Goal: Task Accomplishment & Management: Manage account settings

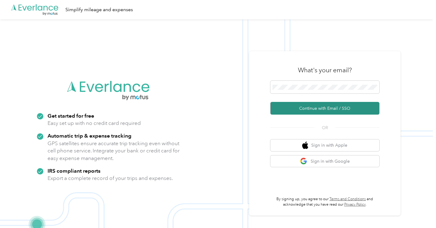
click at [282, 110] on button "Continue with Email / SSO" at bounding box center [324, 108] width 109 height 13
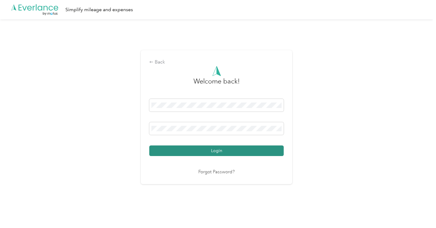
click at [226, 151] on button "Login" at bounding box center [216, 151] width 134 height 11
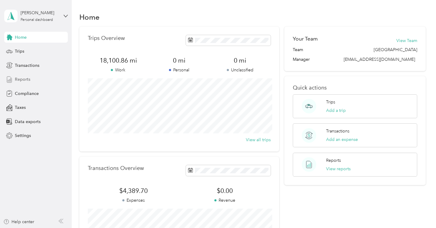
click at [36, 78] on div "Reports" at bounding box center [36, 79] width 64 height 11
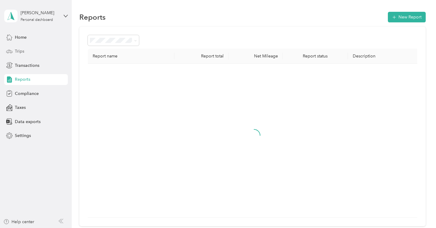
click at [45, 54] on div "Trips" at bounding box center [36, 51] width 64 height 11
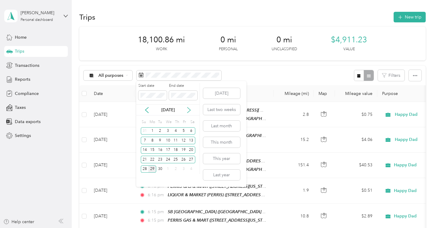
click at [188, 111] on icon at bounding box center [189, 110] width 6 height 6
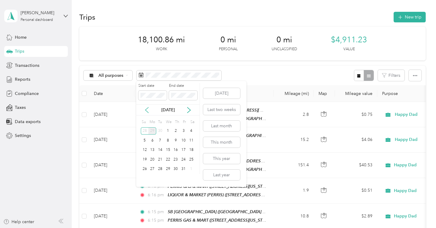
click at [149, 110] on icon at bounding box center [147, 110] width 6 height 6
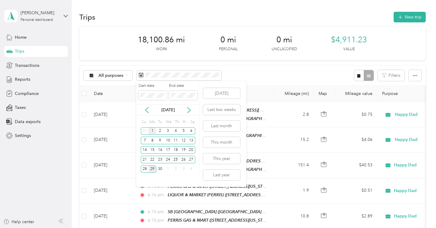
click at [152, 130] on div "1" at bounding box center [152, 131] width 8 height 8
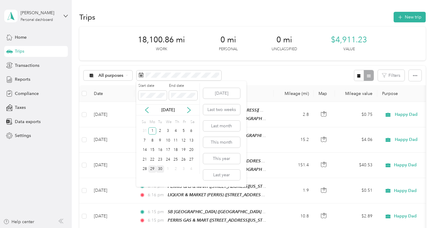
click at [161, 169] on div "30" at bounding box center [160, 170] width 8 height 8
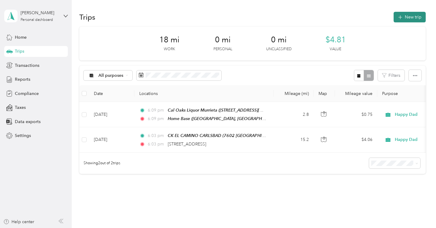
click at [408, 19] on button "New trip" at bounding box center [410, 17] width 32 height 11
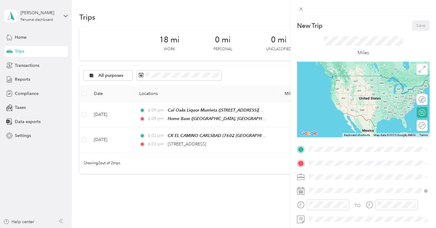
click at [340, 130] on div "Home Base [STREET_ADDRESS] , 92562, [GEOGRAPHIC_DATA], [GEOGRAPHIC_DATA], [GEOG…" at bounding box center [372, 135] width 105 height 32
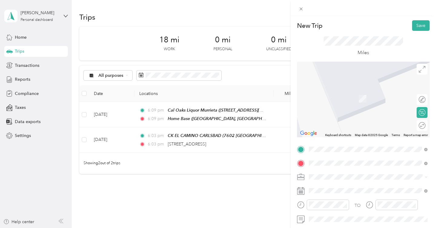
click at [334, 101] on div "SB 139 (Murrieta) [STREET_ADDRESS][PERSON_NAME][US_STATE]" at bounding box center [367, 95] width 94 height 13
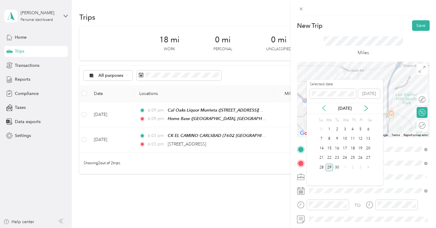
click at [322, 109] on icon at bounding box center [323, 108] width 3 height 5
click at [366, 109] on icon at bounding box center [365, 108] width 3 height 5
click at [329, 128] on div "1" at bounding box center [329, 130] width 8 height 8
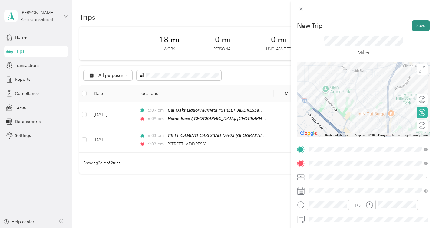
click at [423, 24] on button "Save" at bounding box center [421, 25] width 18 height 11
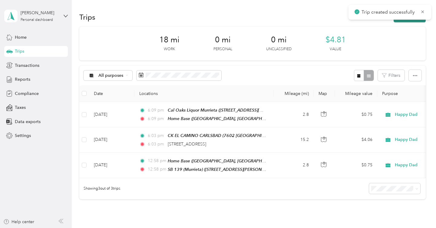
click at [403, 21] on button "New trip" at bounding box center [410, 17] width 32 height 11
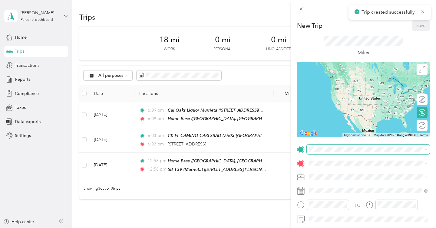
click at [332, 152] on span at bounding box center [368, 150] width 123 height 10
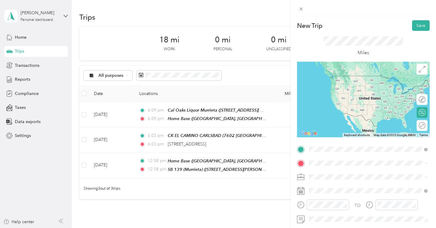
click at [343, 91] on li "SB 139 (Murrieta) [STREET_ADDRESS][PERSON_NAME][US_STATE]" at bounding box center [368, 81] width 123 height 19
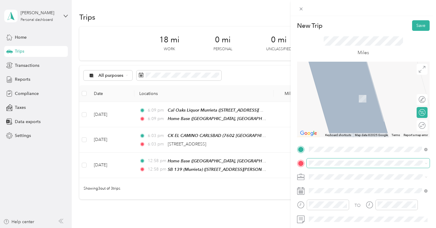
click at [327, 166] on span at bounding box center [368, 164] width 123 height 10
click at [354, 100] on div "R140 (Menifee) [STREET_ADDRESS][US_STATE]" at bounding box center [350, 95] width 61 height 13
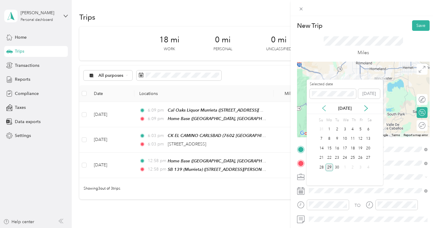
click at [322, 107] on icon at bounding box center [324, 108] width 6 height 6
click at [367, 107] on icon at bounding box center [366, 108] width 6 height 6
click at [328, 128] on div "1" at bounding box center [329, 130] width 8 height 8
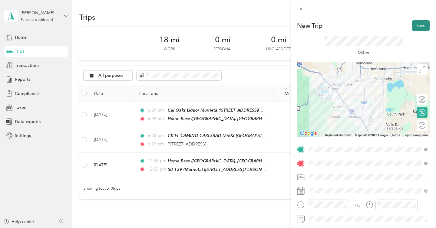
click at [420, 28] on button "Save" at bounding box center [421, 25] width 18 height 11
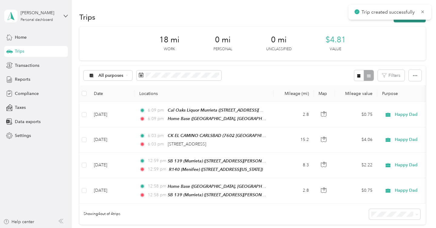
click at [415, 20] on button "New trip" at bounding box center [410, 17] width 32 height 11
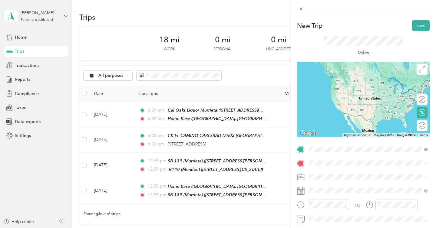
click at [345, 87] on span "[STREET_ADDRESS][US_STATE]" at bounding box center [350, 84] width 61 height 5
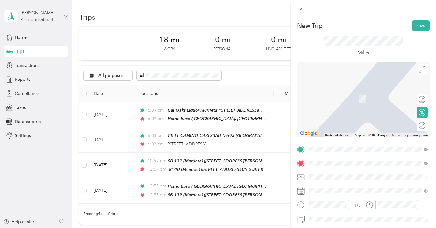
click at [345, 101] on div "SB 111 (Menifee) [STREET_ADDRESS][US_STATE]" at bounding box center [350, 95] width 61 height 13
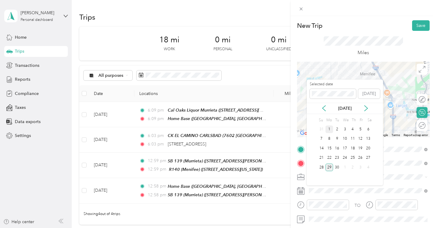
click at [329, 129] on div "1" at bounding box center [329, 130] width 8 height 8
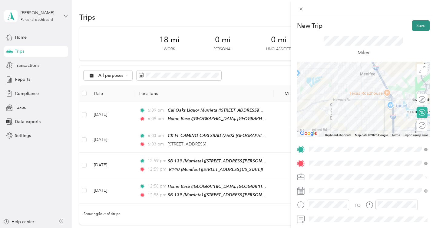
click at [416, 26] on button "Save" at bounding box center [421, 25] width 18 height 11
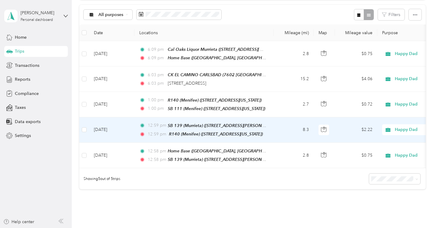
scroll to position [62, 0]
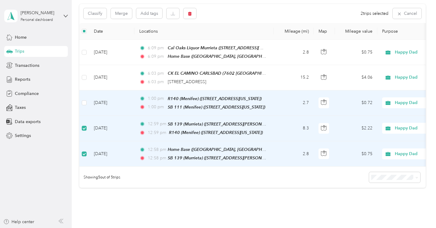
click at [87, 105] on td at bounding box center [84, 103] width 10 height 25
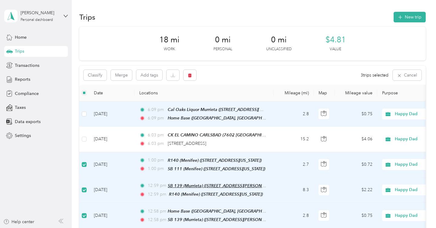
scroll to position [21, 0]
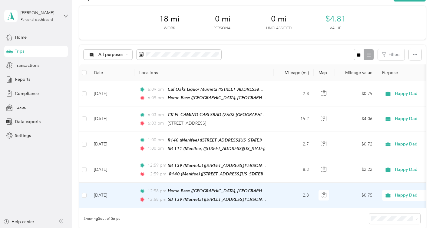
click at [131, 196] on td "Sep 1, 2025" at bounding box center [111, 195] width 45 height 25
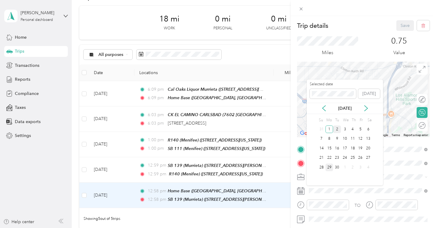
click at [337, 128] on div "2" at bounding box center [337, 130] width 8 height 8
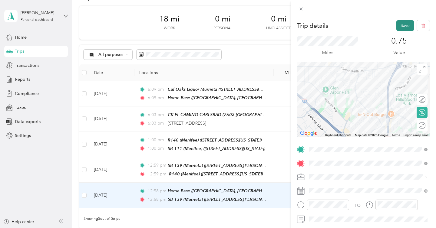
click at [404, 26] on button "Save" at bounding box center [405, 25] width 18 height 11
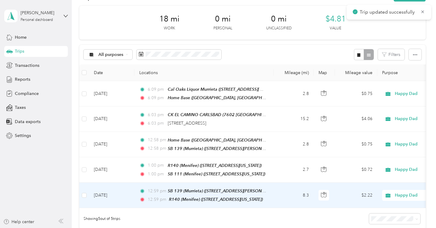
click at [131, 191] on td "Sep 1, 2025" at bounding box center [111, 195] width 45 height 25
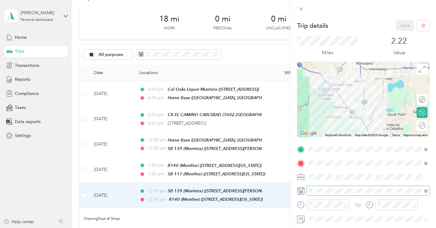
click at [340, 194] on span at bounding box center [368, 191] width 123 height 10
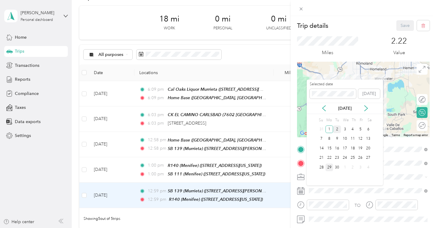
click at [337, 127] on div "2" at bounding box center [337, 130] width 8 height 8
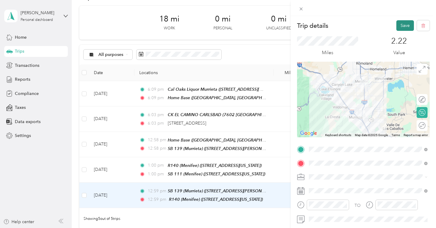
click at [409, 23] on button "Save" at bounding box center [405, 25] width 18 height 11
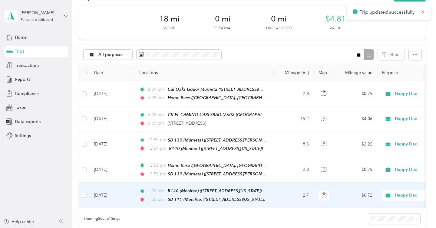
click at [115, 195] on td "Sep 1, 2025" at bounding box center [111, 195] width 45 height 25
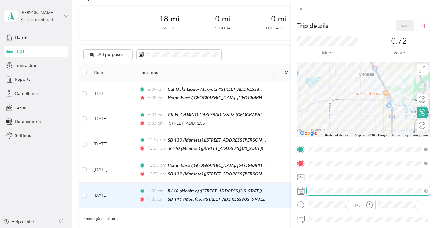
click at [337, 187] on span at bounding box center [368, 191] width 123 height 10
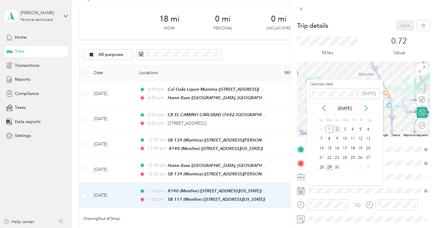
click at [338, 129] on div "2" at bounding box center [337, 130] width 8 height 8
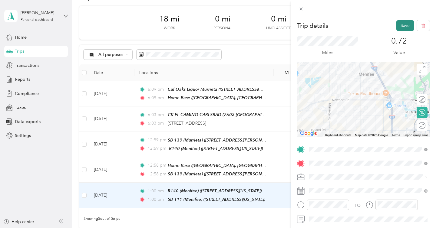
click at [402, 25] on button "Save" at bounding box center [405, 25] width 18 height 11
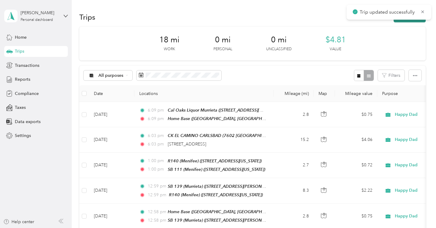
click at [411, 20] on button "New trip" at bounding box center [410, 17] width 32 height 11
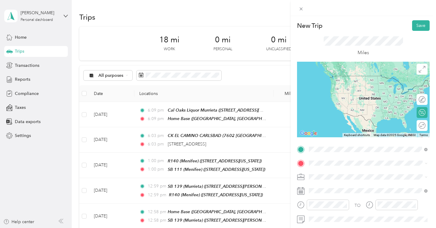
click at [348, 88] on div "SB 111 (Menifee) [STREET_ADDRESS][US_STATE]" at bounding box center [350, 81] width 61 height 13
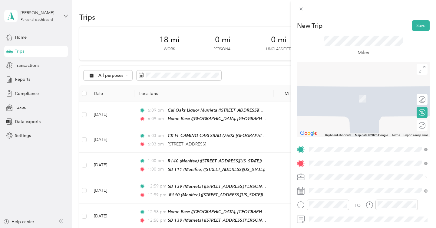
click at [355, 101] on span "[STREET_ADDRESS][US_STATE]" at bounding box center [350, 98] width 61 height 5
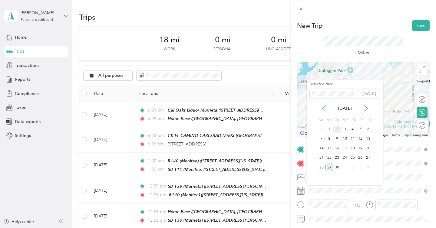
click at [336, 132] on div "2" at bounding box center [337, 130] width 8 height 8
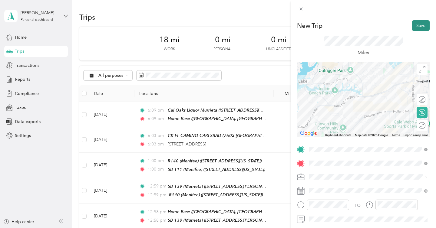
click at [418, 26] on button "Save" at bounding box center [421, 25] width 18 height 11
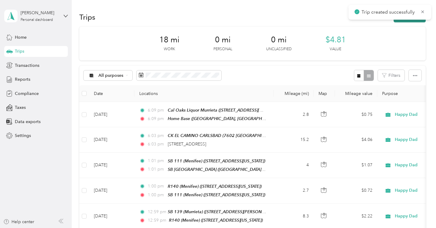
click at [411, 21] on button "New trip" at bounding box center [410, 17] width 32 height 11
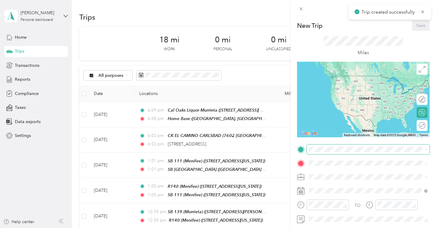
click at [340, 146] on span at bounding box center [368, 150] width 123 height 10
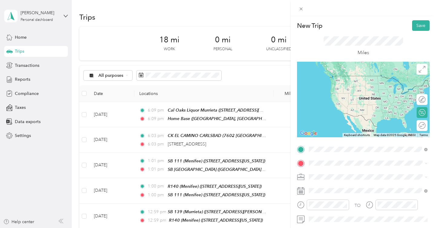
click at [354, 87] on span "[STREET_ADDRESS][US_STATE]" at bounding box center [350, 84] width 61 height 5
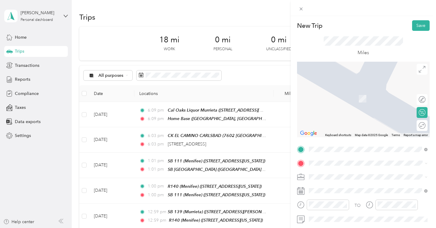
click at [363, 98] on span "[STREET_ADDRESS][US_STATE]" at bounding box center [350, 97] width 61 height 5
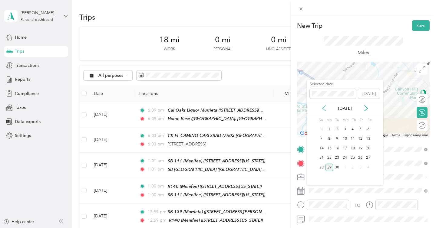
click at [323, 107] on icon at bounding box center [324, 108] width 6 height 6
click at [367, 111] on icon at bounding box center [366, 108] width 6 height 6
click at [336, 131] on div "2" at bounding box center [337, 130] width 8 height 8
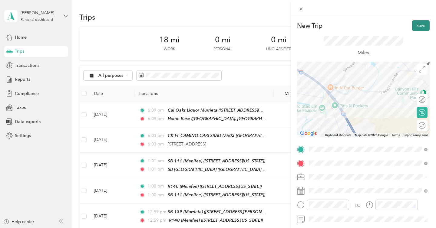
click at [421, 26] on button "Save" at bounding box center [421, 25] width 18 height 11
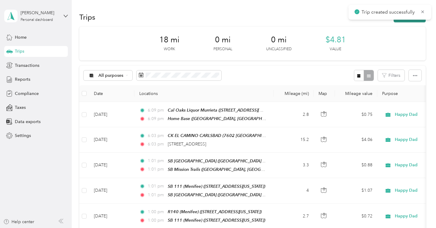
click at [415, 21] on button "New trip" at bounding box center [410, 17] width 32 height 11
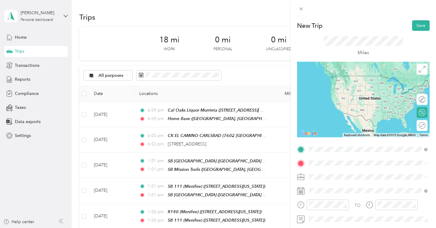
click at [360, 83] on span "[STREET_ADDRESS][US_STATE]" at bounding box center [350, 84] width 61 height 5
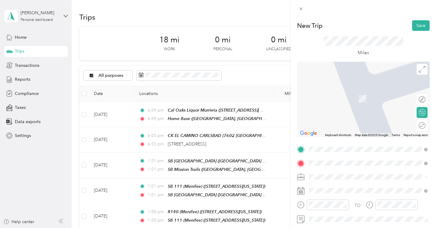
click at [352, 95] on div "SB 138 (Temecula) [STREET_ADDRESS][US_STATE]" at bounding box center [350, 95] width 61 height 13
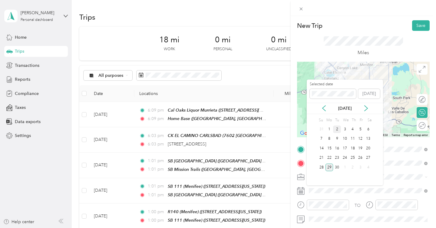
click at [338, 129] on div "2" at bounding box center [337, 130] width 8 height 8
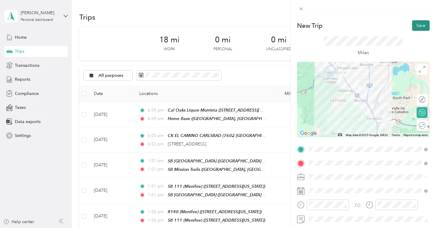
click at [423, 24] on button "Save" at bounding box center [421, 25] width 18 height 11
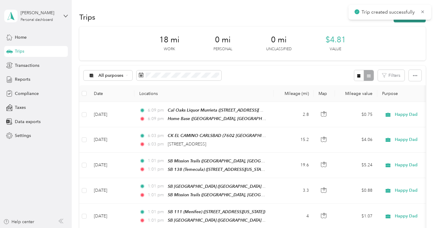
click at [413, 20] on button "New trip" at bounding box center [410, 17] width 32 height 11
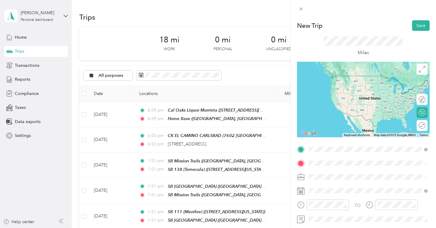
click at [340, 84] on span "[STREET_ADDRESS][US_STATE]" at bounding box center [350, 84] width 61 height 5
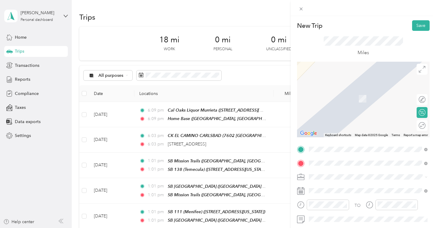
click at [346, 100] on span "[STREET_ADDRESS][US_STATE]" at bounding box center [350, 98] width 61 height 5
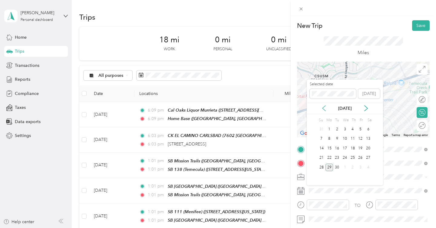
click at [325, 111] on icon at bounding box center [323, 108] width 3 height 5
click at [366, 111] on div "Aug 2025" at bounding box center [345, 108] width 76 height 6
click at [366, 109] on icon at bounding box center [365, 108] width 3 height 5
click at [338, 130] on div "2" at bounding box center [337, 130] width 8 height 8
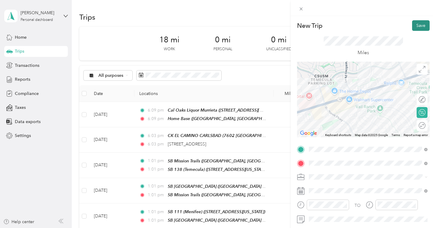
click at [424, 25] on button "Save" at bounding box center [421, 25] width 18 height 11
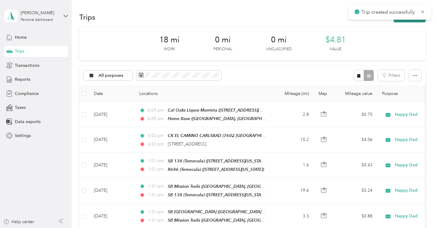
click at [413, 21] on button "New trip" at bounding box center [410, 17] width 32 height 11
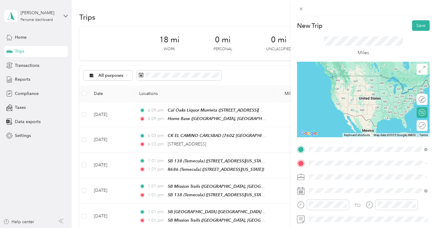
click at [349, 83] on span "[STREET_ADDRESS][US_STATE]" at bounding box center [350, 84] width 61 height 5
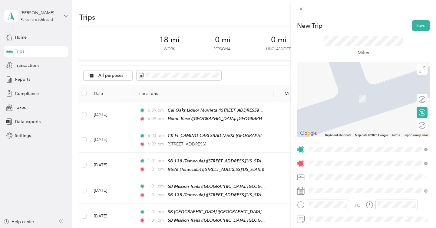
click at [359, 100] on div "TWM Temecula 40432 Winchester Road, Temecula, 92591, Temecula, California, Unit…" at bounding box center [350, 95] width 61 height 13
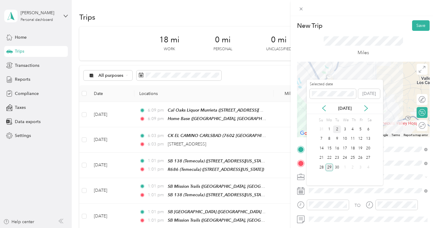
click at [336, 131] on div "2" at bounding box center [337, 130] width 8 height 8
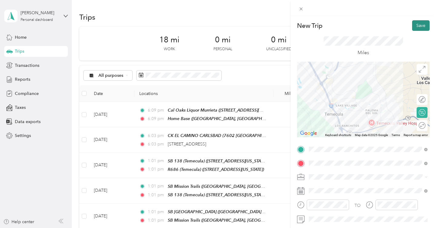
click at [422, 28] on button "Save" at bounding box center [421, 25] width 18 height 11
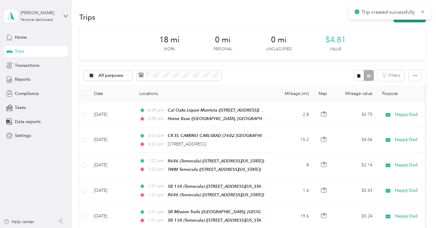
click at [415, 21] on button "New trip" at bounding box center [410, 17] width 32 height 11
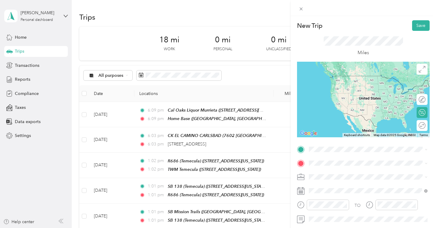
click at [345, 87] on div "TWM Temecula 40432 Winchester Road, Temecula, 92591, Temecula, California, Unit…" at bounding box center [350, 80] width 61 height 13
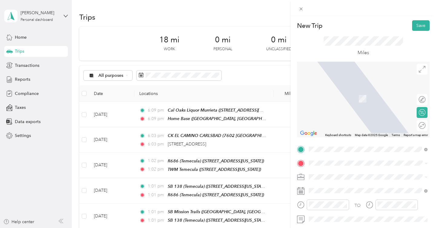
click at [345, 132] on strong "Walmart Temecula" at bounding box center [338, 129] width 37 height 5
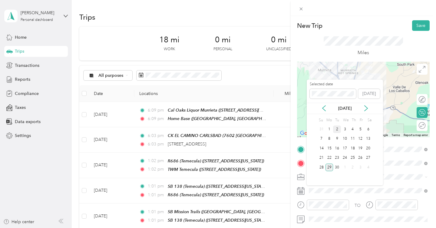
click at [337, 127] on div "2" at bounding box center [337, 130] width 8 height 8
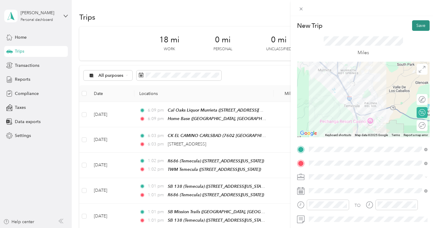
click at [414, 25] on button "Save" at bounding box center [421, 25] width 18 height 11
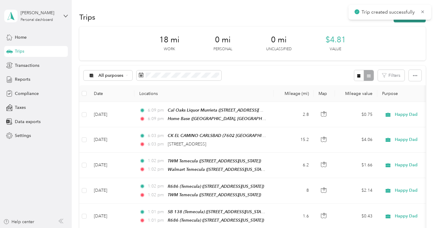
click at [411, 21] on button "New trip" at bounding box center [410, 17] width 32 height 11
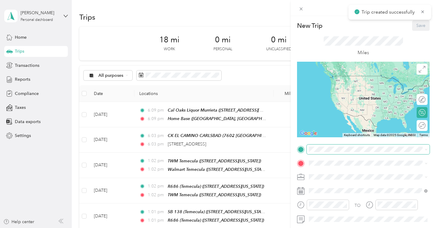
click at [331, 145] on span at bounding box center [368, 150] width 123 height 10
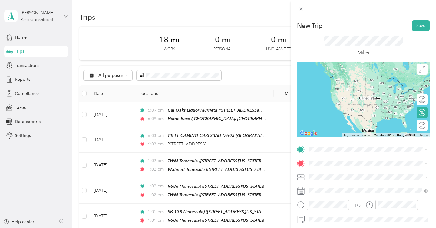
click at [348, 103] on span "29260 Central Avenue, Lake Elsinore, 92532, Lake Elsinore, California, United S…" at bounding box center [350, 100] width 61 height 5
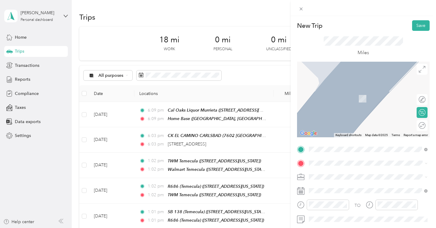
click at [371, 118] on div "Walmart Temecula" at bounding box center [350, 115] width 61 height 5
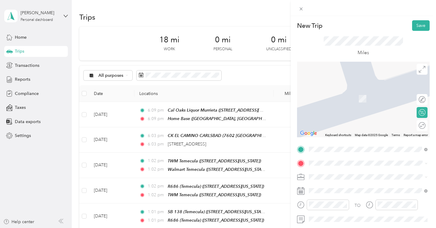
click at [367, 120] on div "SB Wildomar [STREET_ADDRESS][US_STATE]" at bounding box center [350, 114] width 61 height 13
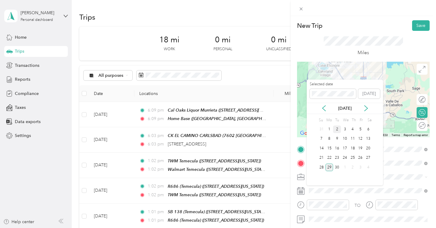
click at [336, 128] on div "2" at bounding box center [337, 130] width 8 height 8
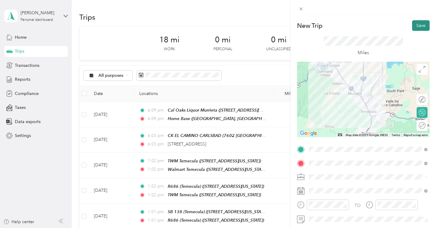
click at [419, 25] on button "Save" at bounding box center [421, 25] width 18 height 11
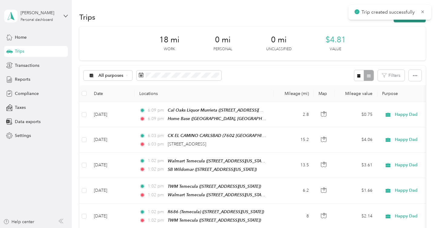
click at [404, 20] on button "New trip" at bounding box center [410, 17] width 32 height 11
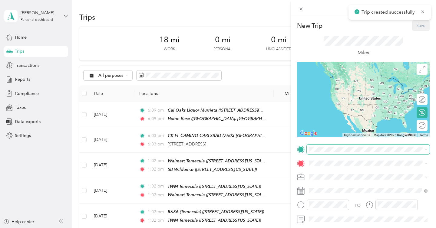
click at [321, 146] on span at bounding box center [368, 150] width 123 height 10
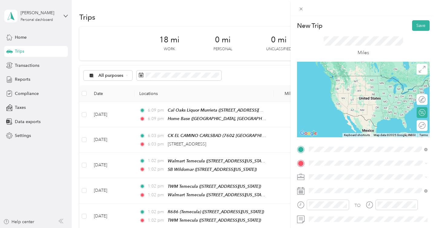
click at [338, 87] on span "[STREET_ADDRESS][US_STATE]" at bounding box center [350, 84] width 61 height 5
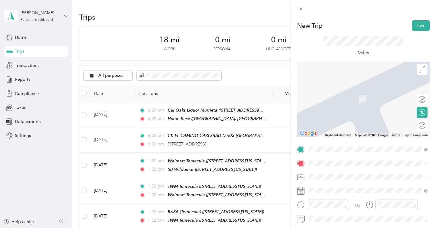
click at [351, 107] on div "Home Base [STREET_ADDRESS] , 92562, [GEOGRAPHIC_DATA], [GEOGRAPHIC_DATA], [GEOG…" at bounding box center [372, 105] width 105 height 32
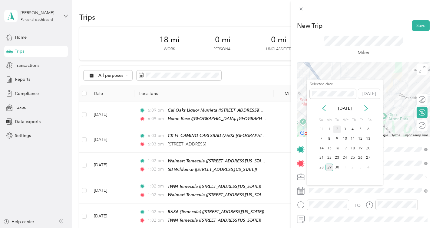
click at [336, 129] on div "2" at bounding box center [337, 130] width 8 height 8
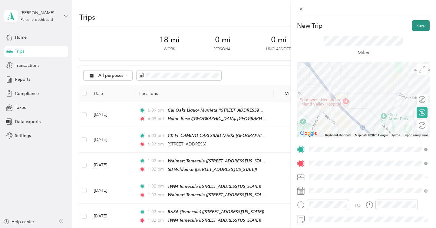
click at [428, 27] on button "Save" at bounding box center [421, 25] width 18 height 11
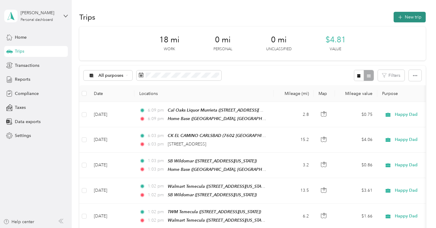
click at [407, 22] on button "New trip" at bounding box center [410, 17] width 32 height 11
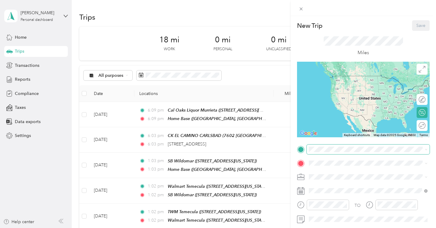
click at [322, 152] on span at bounding box center [368, 150] width 123 height 10
click at [353, 90] on span "39888 Hillsboro Cir, [GEOGRAPHIC_DATA], [GEOGRAPHIC_DATA], [GEOGRAPHIC_DATA] , …" at bounding box center [366, 94] width 92 height 24
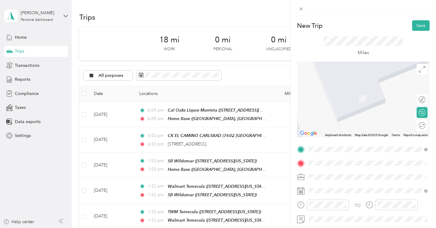
click at [354, 112] on div "Ralph 118 (Murrieta) 23801 Washington Avenue, Murrieta, 92562, Murrieta, Califo…" at bounding box center [367, 113] width 94 height 13
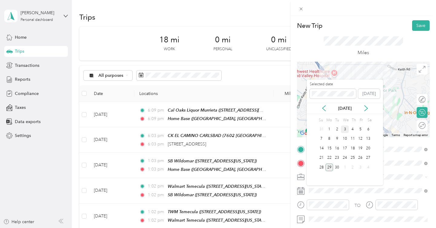
click at [345, 130] on div "3" at bounding box center [345, 130] width 8 height 8
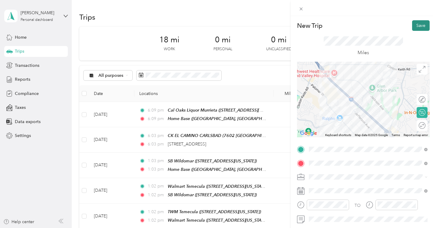
click at [419, 28] on button "Save" at bounding box center [421, 25] width 18 height 11
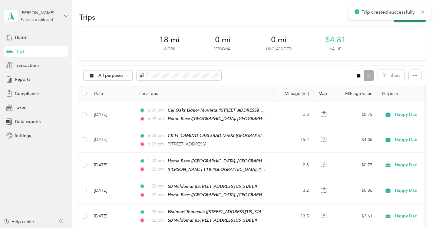
click at [412, 21] on button "New trip" at bounding box center [410, 17] width 32 height 11
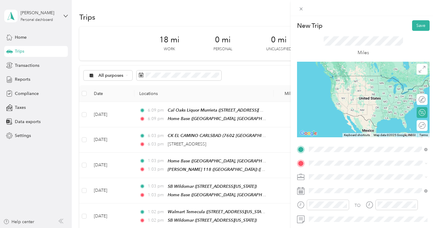
click at [342, 176] on div "Ralph 118 (Murrieta) 23801 Washington Avenue, Murrieta, 92562, Murrieta, Califo…" at bounding box center [367, 177] width 94 height 13
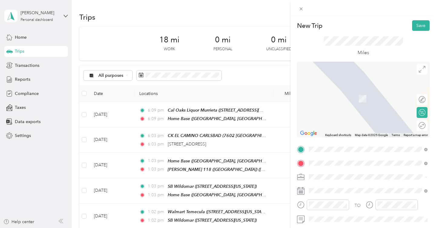
click at [364, 102] on div "SB Vista ( N Santa Fe) 1451 N Santa Fe Ave, 92084, Vista, California, United St…" at bounding box center [355, 95] width 71 height 13
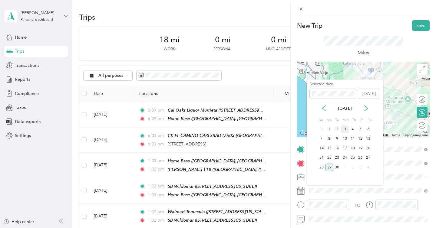
click at [345, 129] on div "3" at bounding box center [345, 130] width 8 height 8
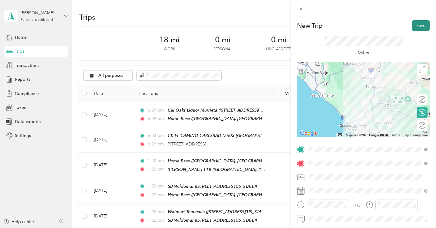
click at [419, 24] on button "Save" at bounding box center [421, 25] width 18 height 11
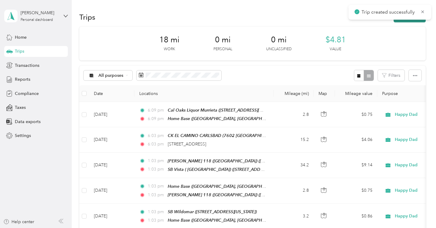
click at [410, 21] on button "New trip" at bounding box center [410, 17] width 32 height 11
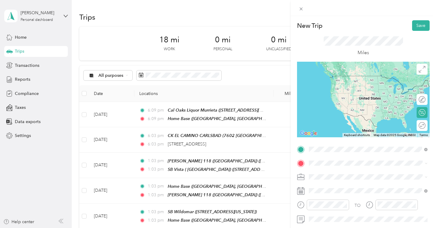
click at [351, 84] on span "1451 N Santa Fe Ave, 92084, Vista, California, United States" at bounding box center [350, 84] width 61 height 5
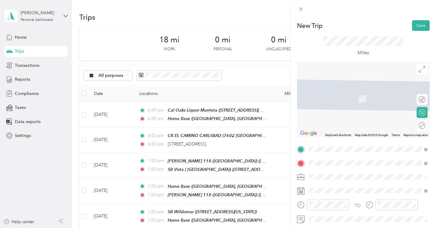
click at [356, 101] on span "101 Old Grove Road, Oceanside, 92057, Oceanside, California, United States" at bounding box center [350, 98] width 61 height 5
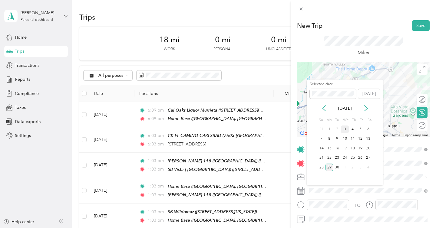
click at [344, 129] on div "3" at bounding box center [345, 130] width 8 height 8
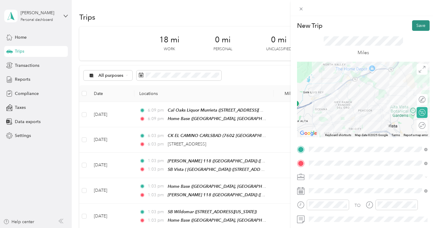
click at [416, 23] on button "Save" at bounding box center [421, 25] width 18 height 11
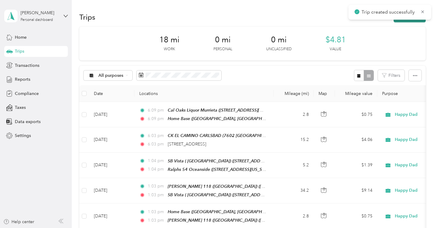
click at [407, 20] on button "New trip" at bounding box center [410, 17] width 32 height 11
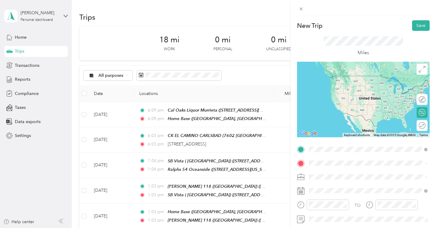
click at [344, 83] on span "101 Old Grove Road, Oceanside, 92057, Oceanside, California, United States" at bounding box center [350, 84] width 61 height 5
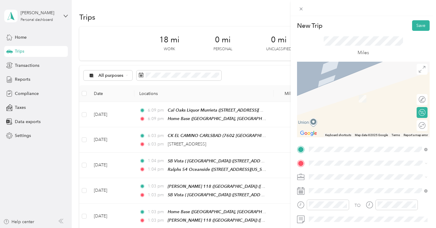
click at [348, 101] on div "SB Oceanside 3770 Mission Avenue, Oceanside, 92058, Oceanside, California, Unit…" at bounding box center [350, 94] width 61 height 13
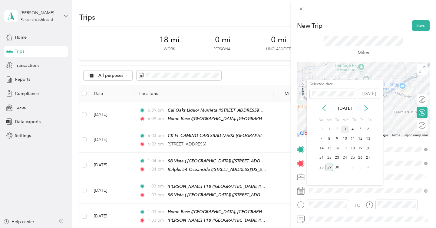
click at [344, 130] on div "3" at bounding box center [345, 130] width 8 height 8
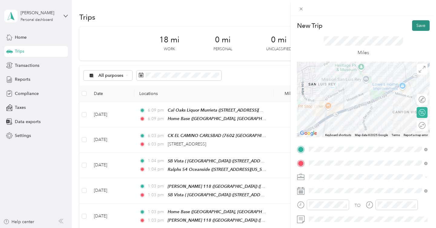
click at [418, 29] on button "Save" at bounding box center [421, 25] width 18 height 11
click at [420, 22] on button "Save" at bounding box center [421, 25] width 18 height 11
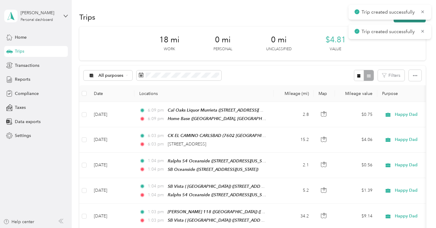
click at [408, 21] on button "New trip" at bounding box center [410, 17] width 32 height 11
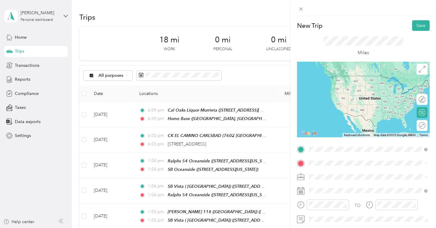
click at [358, 79] on div "SB Oceanside" at bounding box center [350, 77] width 61 height 5
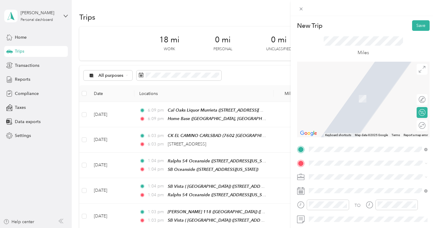
click at [328, 158] on div "TO Add photo" at bounding box center [363, 218] width 133 height 146
click at [339, 139] on span "1801 South Coast Highway, Oceanside, 92054, Oceanside, California, United States" at bounding box center [350, 136] width 61 height 5
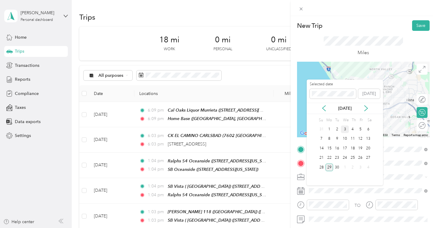
click at [345, 129] on div "3" at bounding box center [345, 130] width 8 height 8
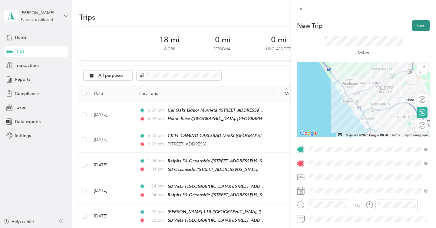
click at [417, 22] on button "Save" at bounding box center [421, 25] width 18 height 11
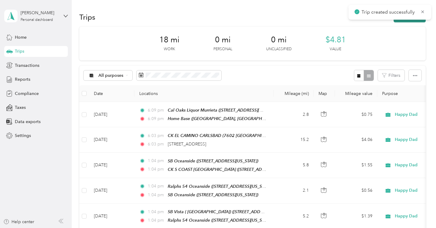
click at [407, 20] on button "New trip" at bounding box center [410, 17] width 32 height 11
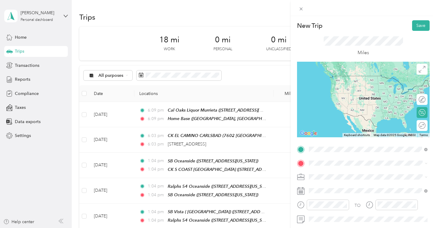
click at [348, 87] on span "1801 South Coast Highway, Oceanside, 92054, Oceanside, California, United States" at bounding box center [350, 84] width 61 height 5
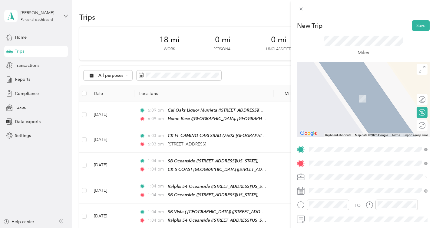
click at [343, 102] on div "CK CARLSBAD 3110 Roosevelt Street, Carlsbad, 92008, Carlsbad, California, Unite…" at bounding box center [350, 95] width 61 height 13
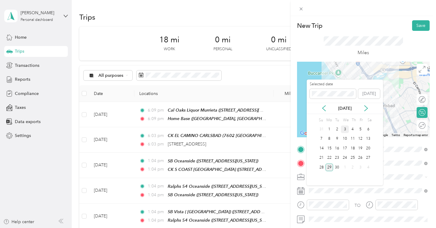
click at [344, 130] on div "3" at bounding box center [345, 130] width 8 height 8
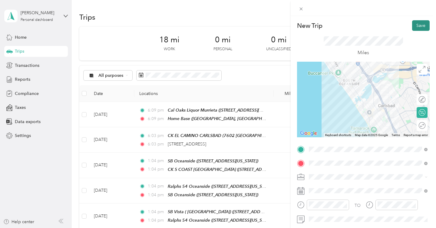
click at [418, 23] on button "Save" at bounding box center [421, 25] width 18 height 11
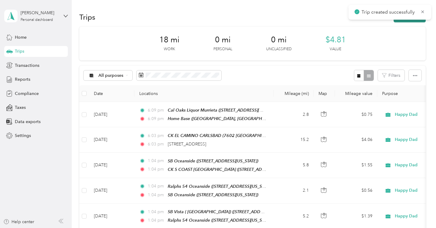
click at [414, 21] on button "New trip" at bounding box center [410, 17] width 32 height 11
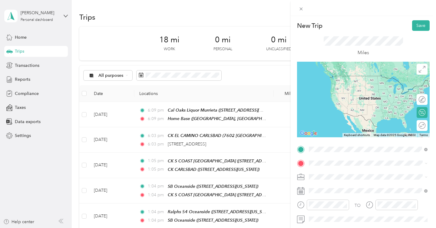
click at [351, 87] on div "CK CARLSBAD 3110 Roosevelt Street, Carlsbad, 92008, Carlsbad, California, Unite…" at bounding box center [350, 81] width 61 height 13
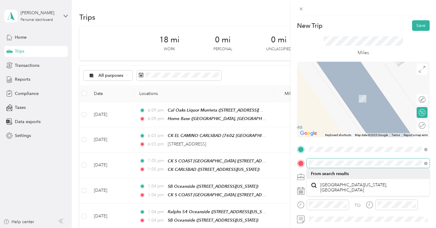
click at [293, 161] on form "New Trip Save This trip cannot be edited because it is either under review, app…" at bounding box center [363, 155] width 145 height 271
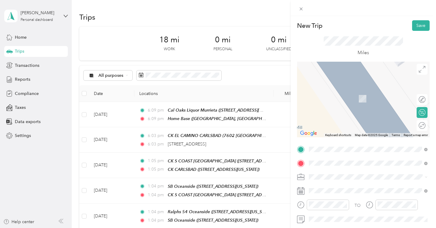
click at [354, 133] on strong "SB 156 (Vista Sycamore)" at bounding box center [344, 129] width 49 height 5
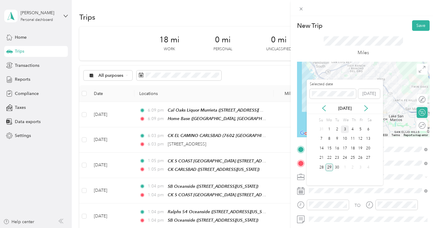
click at [346, 129] on div "3" at bounding box center [345, 130] width 8 height 8
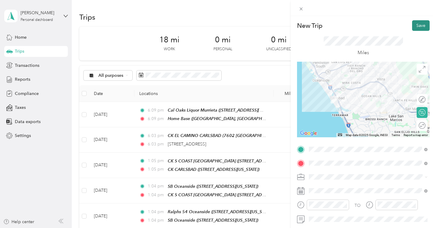
click at [420, 24] on button "Save" at bounding box center [421, 25] width 18 height 11
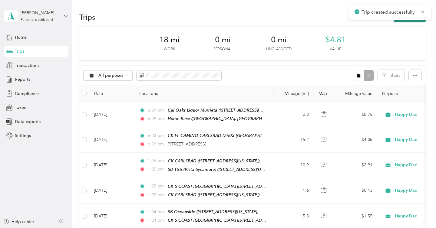
click at [410, 21] on button "New trip" at bounding box center [410, 17] width 32 height 11
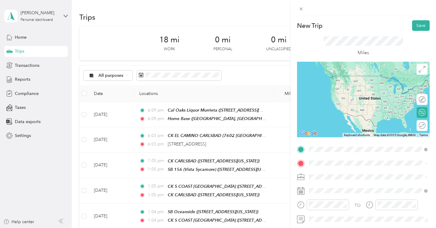
click at [347, 119] on strong "SB 156 (Vista Sycamore)" at bounding box center [344, 116] width 49 height 5
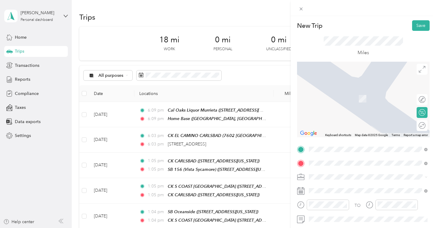
click at [367, 99] on span "770 West San Marcos Boulevard, San Marcos, 92078, San Marcos, California, Unite…" at bounding box center [350, 98] width 61 height 5
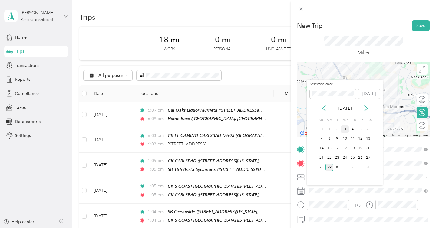
click at [346, 128] on div "3" at bounding box center [345, 130] width 8 height 8
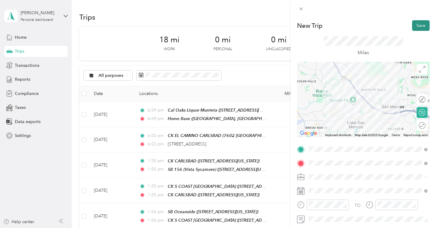
click at [425, 24] on button "Save" at bounding box center [421, 25] width 18 height 11
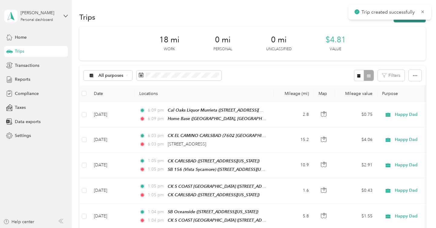
click at [412, 21] on button "New trip" at bounding box center [410, 17] width 32 height 11
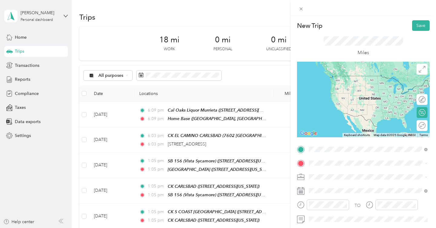
click at [355, 81] on div "S&F San Marcos 770 West San Marcos Boulevard, San Marcos, 92078, San Marcos, Ca…" at bounding box center [350, 81] width 61 height 13
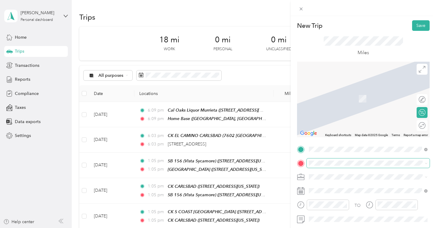
click at [322, 166] on span at bounding box center [368, 164] width 123 height 10
click at [344, 101] on span "306 South Twin Oaks Valley Road, San Marcos, 92078, San Marcos, California, Uni…" at bounding box center [350, 98] width 61 height 5
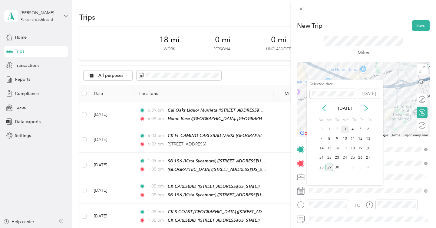
click at [346, 131] on div "3" at bounding box center [345, 130] width 8 height 8
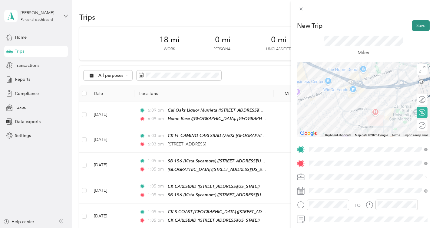
click at [417, 26] on button "Save" at bounding box center [421, 25] width 18 height 11
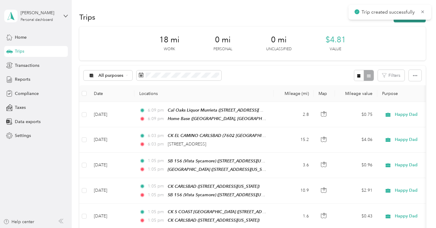
click at [414, 20] on button "New trip" at bounding box center [410, 17] width 32 height 11
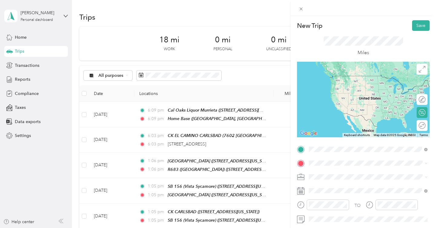
click at [346, 84] on span "306 South Twin Oaks Valley Road, San Marcos, 92078, San Marcos, California, Uni…" at bounding box center [350, 84] width 61 height 5
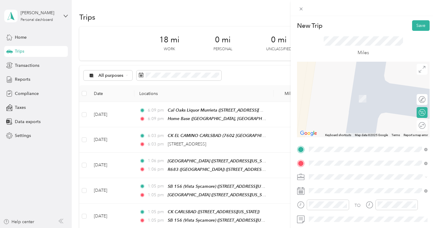
click at [364, 98] on span "[STREET_ADDRESS][US_STATE]" at bounding box center [350, 98] width 61 height 5
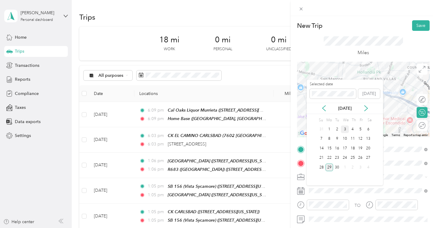
click at [344, 131] on div "3" at bounding box center [345, 130] width 8 height 8
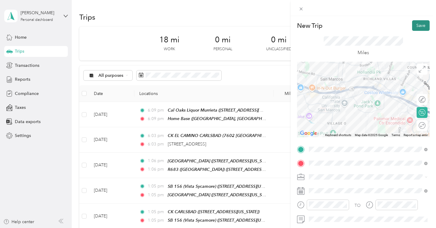
click at [421, 26] on button "Save" at bounding box center [421, 25] width 18 height 11
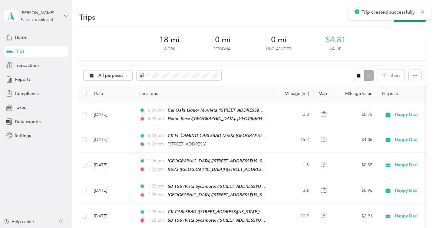
click at [407, 21] on button "New trip" at bounding box center [410, 17] width 32 height 11
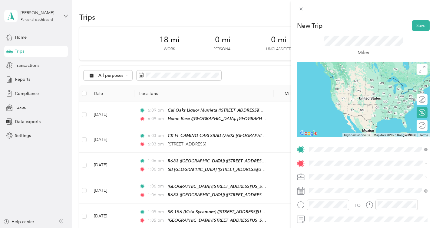
click at [348, 86] on div "SB San Marcos 1330 East Mission Road, San Marcos, 92069, San Marcos, California…" at bounding box center [350, 81] width 61 height 13
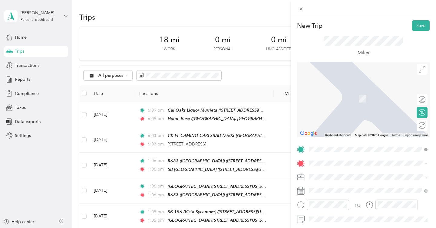
click at [353, 101] on div "Bevmo Murrieta 24390 Village Walk Pl, 92562, Murrieta, California, United States" at bounding box center [350, 95] width 61 height 13
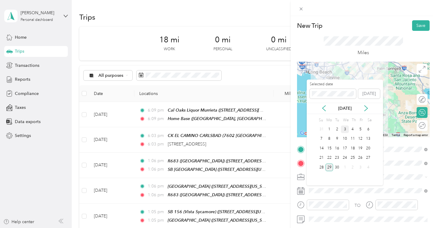
click at [345, 128] on div "3" at bounding box center [345, 130] width 8 height 8
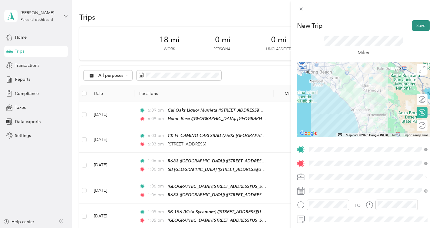
click at [421, 25] on button "Save" at bounding box center [421, 25] width 18 height 11
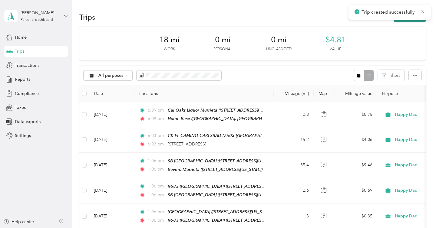
click at [406, 21] on button "New trip" at bounding box center [410, 17] width 32 height 11
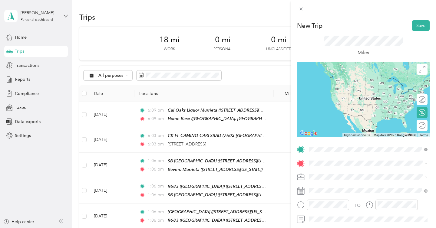
click at [357, 85] on span "[STREET_ADDRESS][US_STATE]" at bounding box center [350, 84] width 61 height 5
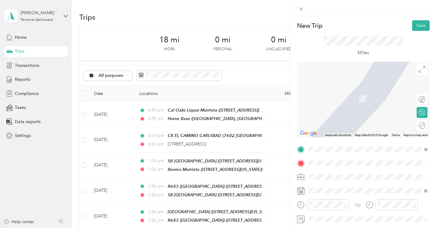
click at [350, 102] on div "Home Base [STREET_ADDRESS] , 92562, [GEOGRAPHIC_DATA], [GEOGRAPHIC_DATA], [GEOG…" at bounding box center [372, 105] width 105 height 32
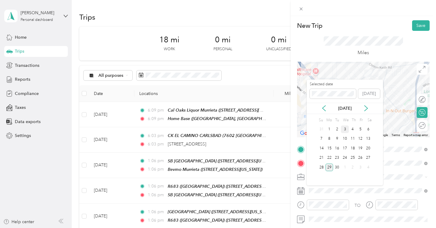
click at [347, 130] on div "3" at bounding box center [345, 130] width 8 height 8
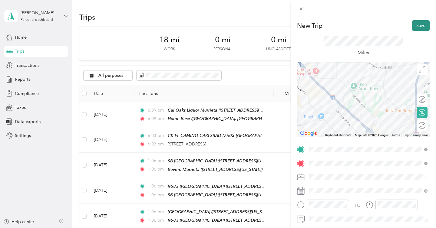
click at [423, 24] on button "Save" at bounding box center [421, 25] width 18 height 11
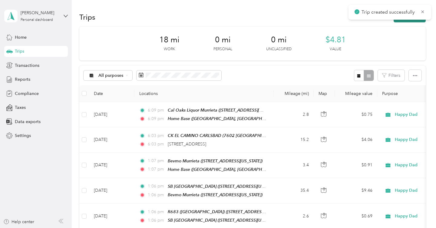
click at [407, 21] on button "New trip" at bounding box center [410, 17] width 32 height 11
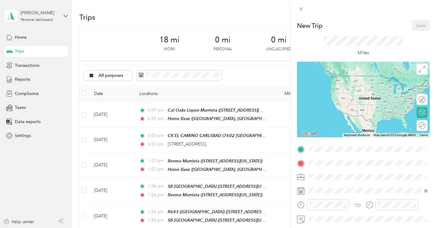
click at [341, 90] on span "39888 Hillsboro Cir, [GEOGRAPHIC_DATA], [GEOGRAPHIC_DATA], [GEOGRAPHIC_DATA] , …" at bounding box center [366, 94] width 92 height 24
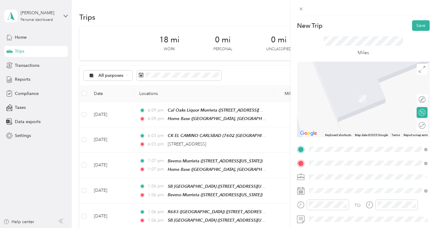
click at [362, 120] on span "[STREET_ADDRESS][US_STATE][US_STATE]" at bounding box center [361, 117] width 83 height 5
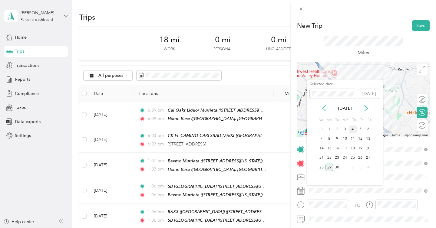
click at [353, 127] on div "4" at bounding box center [353, 130] width 8 height 8
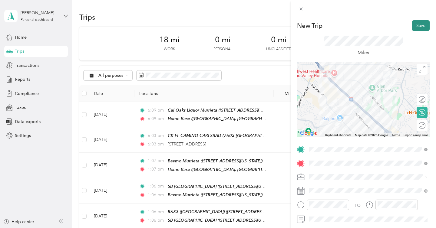
click at [420, 26] on button "Save" at bounding box center [421, 25] width 18 height 11
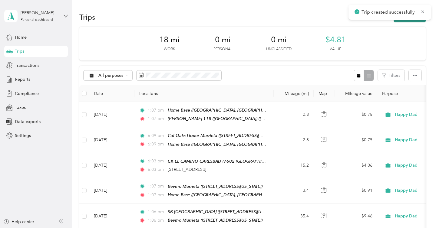
click at [410, 21] on button "New trip" at bounding box center [410, 17] width 32 height 11
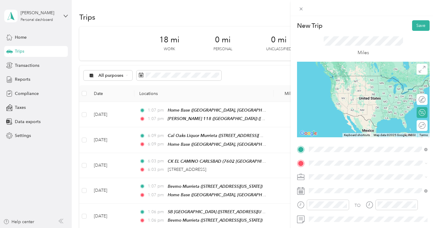
click at [328, 183] on span "[STREET_ADDRESS][US_STATE][US_STATE]" at bounding box center [361, 180] width 83 height 5
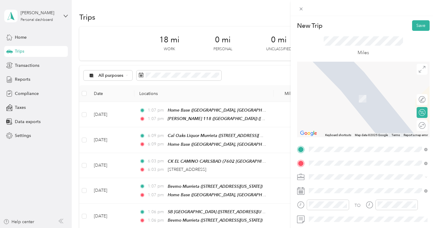
click at [364, 101] on span "[STREET_ADDRESS][US_STATE]" at bounding box center [350, 98] width 61 height 5
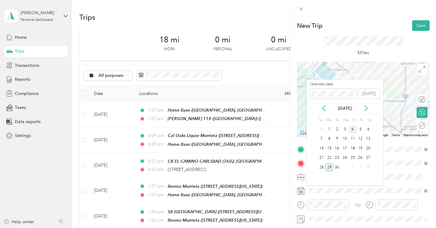
click at [352, 128] on div "4" at bounding box center [353, 130] width 8 height 8
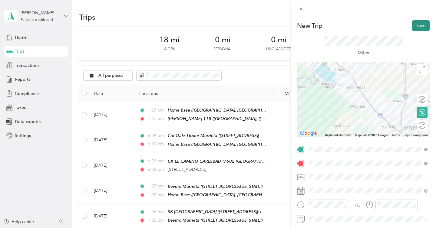
click at [422, 25] on button "Save" at bounding box center [421, 25] width 18 height 11
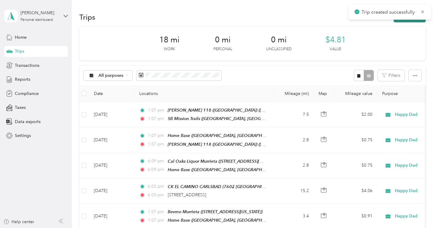
click at [410, 21] on button "New trip" at bounding box center [410, 17] width 32 height 11
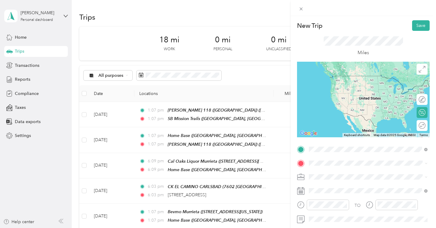
click at [338, 88] on div "SB Mission Trails 32281 Mission Trail, Lake Elsinore, 92530, Lake Elsinore, Cal…" at bounding box center [350, 81] width 61 height 13
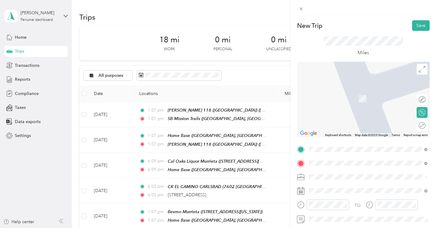
click at [349, 92] on span "19248 Harvill Avenue Perris, California 92570, United States" at bounding box center [367, 89] width 94 height 5
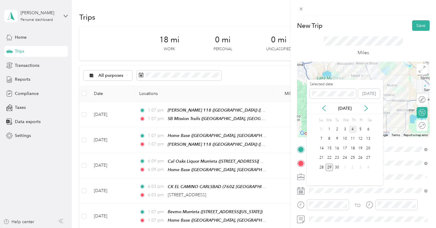
click at [354, 129] on div "4" at bounding box center [353, 130] width 8 height 8
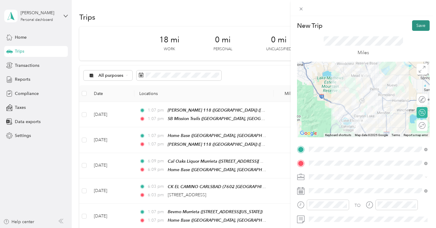
click at [418, 25] on button "Save" at bounding box center [421, 25] width 18 height 11
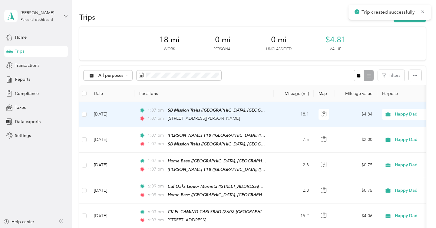
click at [203, 119] on span "19248 Harvill Avenue, Perris" at bounding box center [204, 118] width 72 height 5
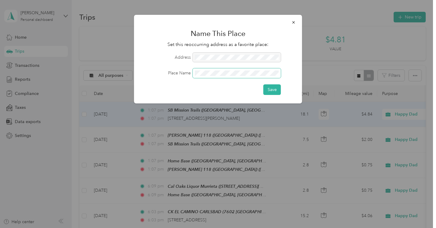
click at [212, 70] on span at bounding box center [237, 73] width 88 height 10
click at [263, 84] on button "Save" at bounding box center [272, 89] width 18 height 11
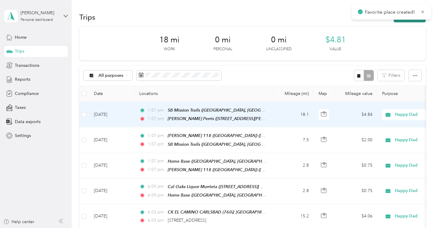
click at [410, 20] on button "New trip" at bounding box center [410, 17] width 32 height 11
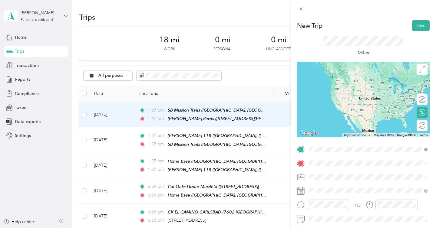
click at [362, 84] on span "19248 Harvill Avenue, Perris, 92570, Perris, California, United States" at bounding box center [367, 84] width 94 height 5
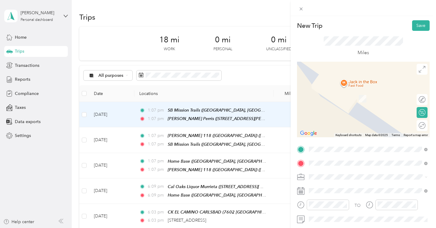
click at [353, 100] on div "CK ETHANAC PERRIS 1765 Ethanac Road, Menifee, 92570, Menifee, California, Unite…" at bounding box center [350, 95] width 61 height 13
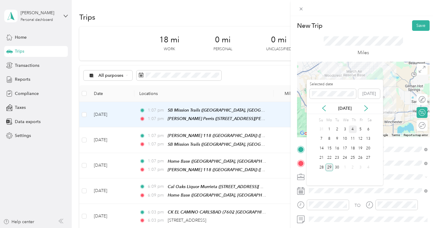
click at [353, 130] on div "4" at bounding box center [353, 130] width 8 height 8
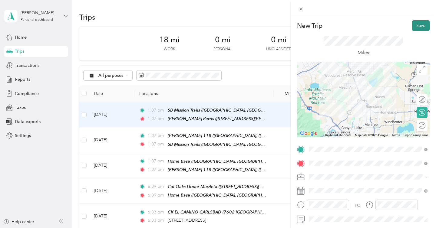
click at [421, 28] on button "Save" at bounding box center [421, 25] width 18 height 11
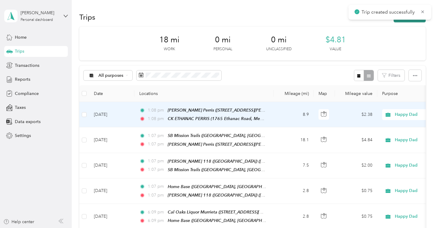
click at [408, 21] on button "New trip" at bounding box center [410, 17] width 32 height 11
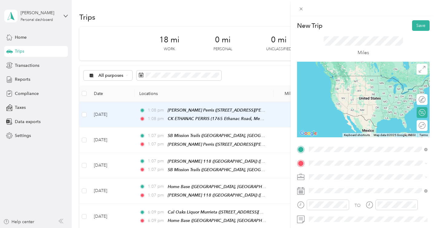
click at [332, 181] on span "1765 Ethanac Road, Menifee, 92570, Menifee, California, United States" at bounding box center [350, 180] width 61 height 5
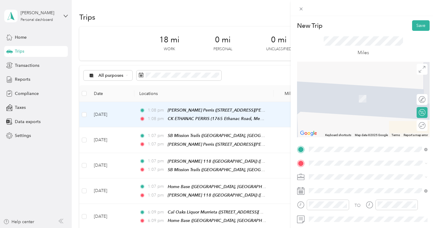
click at [351, 184] on span "44462 Florida Avenue Hemet, California 92544, United States" at bounding box center [361, 184] width 83 height 5
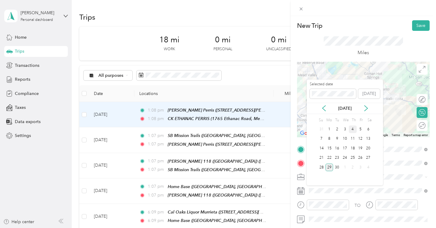
click at [352, 129] on div "4" at bounding box center [353, 130] width 8 height 8
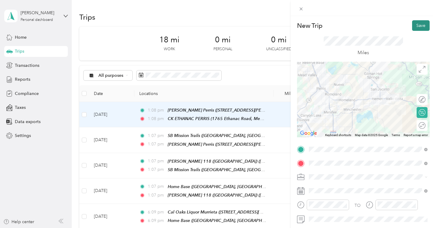
click at [425, 25] on button "Save" at bounding box center [421, 25] width 18 height 11
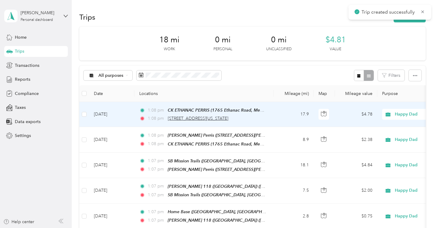
click at [206, 119] on span "44462 Florida Avenue, Hemet" at bounding box center [198, 118] width 61 height 5
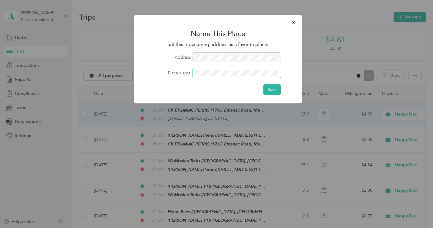
click at [263, 84] on button "Save" at bounding box center [272, 89] width 18 height 11
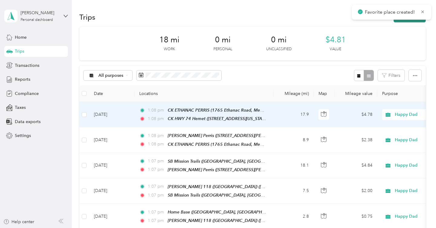
click at [406, 21] on button "New trip" at bounding box center [410, 17] width 32 height 11
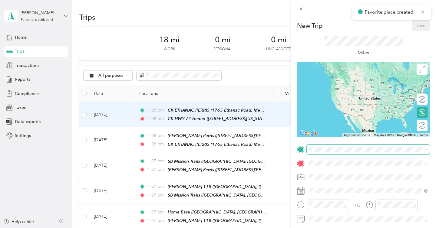
click at [318, 153] on span at bounding box center [368, 150] width 123 height 10
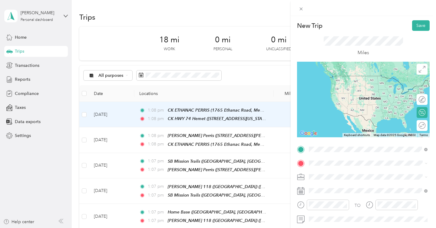
click at [362, 87] on span "44462 Florida Avenue, Hemet, 92544, Hemet, California, United States" at bounding box center [361, 84] width 83 height 5
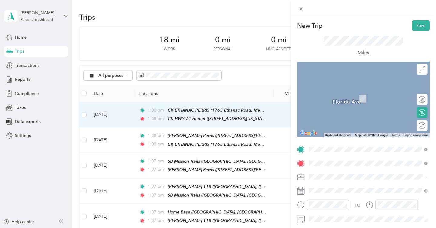
click at [355, 87] on span "19470 Brown Street Perris, California 92570, United States" at bounding box center [350, 89] width 61 height 5
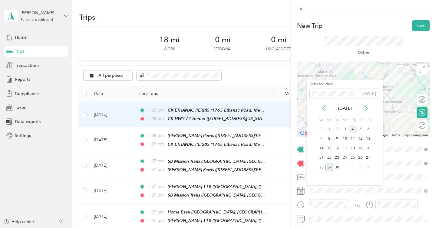
click at [354, 130] on div "4" at bounding box center [353, 130] width 8 height 8
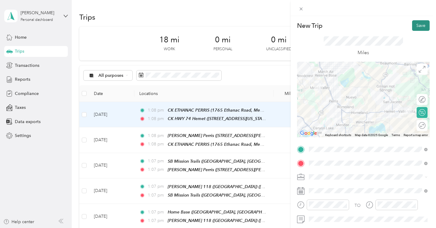
click at [418, 23] on button "Save" at bounding box center [421, 25] width 18 height 11
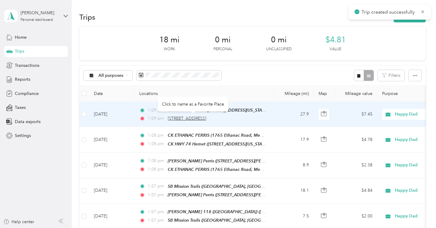
click at [206, 120] on span "19470 Brown Street, Perris" at bounding box center [187, 118] width 38 height 5
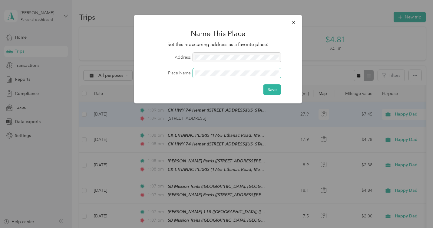
click at [263, 84] on button "Save" at bounding box center [272, 89] width 18 height 11
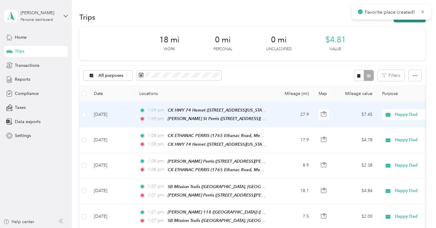
click at [408, 21] on button "New trip" at bounding box center [410, 17] width 32 height 11
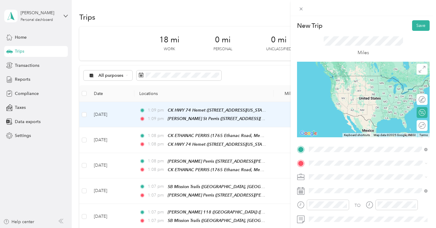
click at [363, 87] on div "CK Brown St Perris 19470 Brown Street, Perris, 92570, Perris, California, Unite…" at bounding box center [350, 81] width 61 height 13
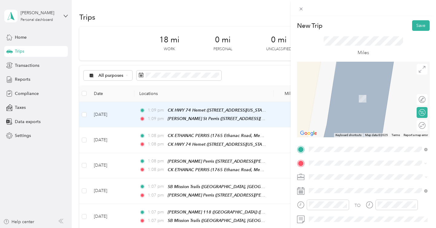
click at [363, 94] on div "301 North Main Street Lake Elsinore, California 92530, United States" at bounding box center [368, 90] width 114 height 8
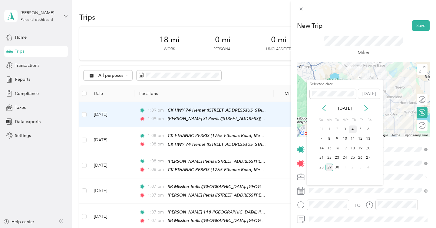
click at [352, 128] on div "4" at bounding box center [353, 130] width 8 height 8
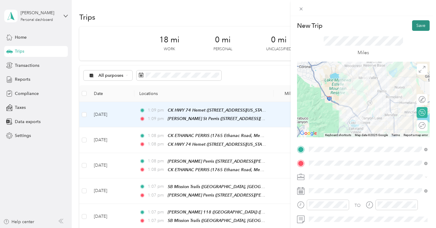
click at [421, 25] on button "Save" at bounding box center [421, 25] width 18 height 11
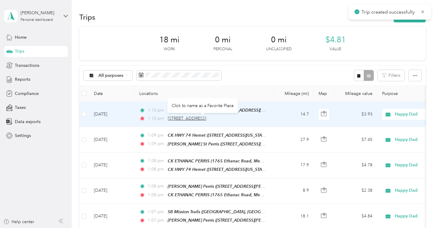
click at [200, 120] on span "301 North Main Street, Lake Elsinore" at bounding box center [187, 118] width 38 height 5
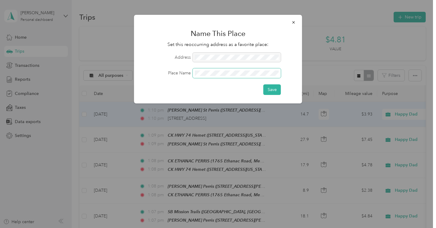
click at [263, 84] on button "Save" at bounding box center [272, 89] width 18 height 11
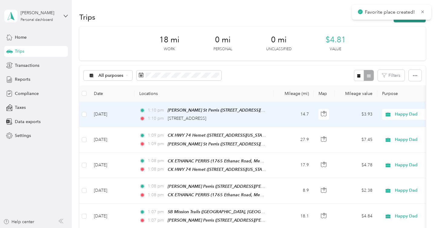
click at [413, 21] on button "New trip" at bounding box center [410, 17] width 32 height 11
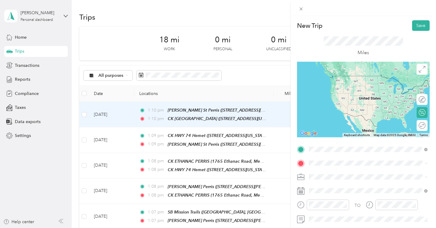
click at [351, 84] on span "[STREET_ADDRESS][US_STATE]" at bounding box center [350, 84] width 61 height 5
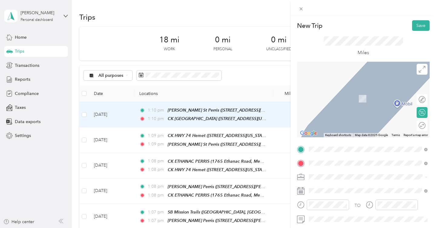
click at [347, 102] on div "CIRCLE K HWY 79 TEMECULA 30535 Temecula Parkway, Temecula, 92592, Temecula, Cal…" at bounding box center [350, 95] width 61 height 13
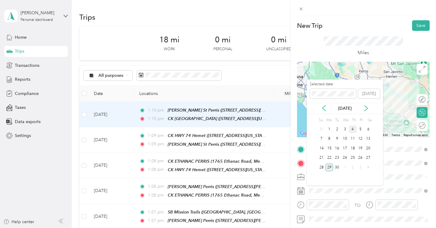
click at [352, 132] on div "4" at bounding box center [353, 130] width 8 height 8
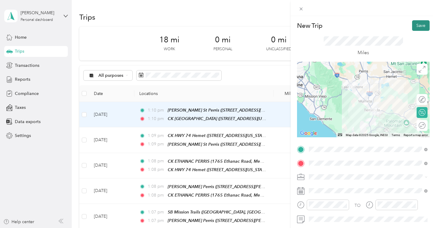
click at [421, 25] on button "Save" at bounding box center [421, 25] width 18 height 11
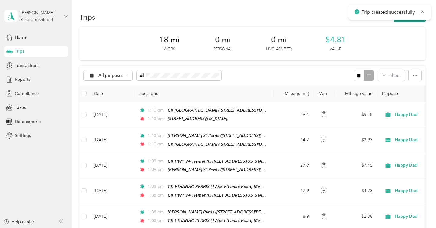
click at [410, 20] on button "New trip" at bounding box center [410, 17] width 32 height 11
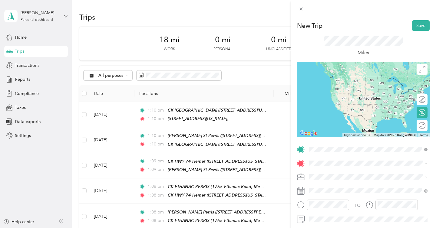
click at [374, 86] on span "[STREET_ADDRESS][US_STATE]" at bounding box center [350, 84] width 61 height 5
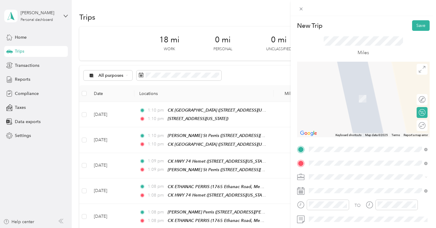
click at [374, 95] on div "[PERSON_NAME] [STREET_ADDRESS][US_STATE]" at bounding box center [350, 95] width 61 height 13
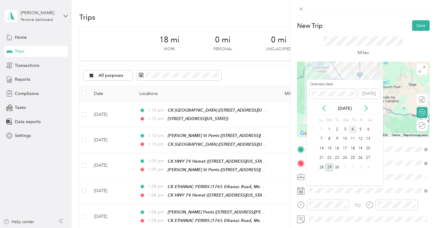
click at [354, 128] on div "4" at bounding box center [353, 130] width 8 height 8
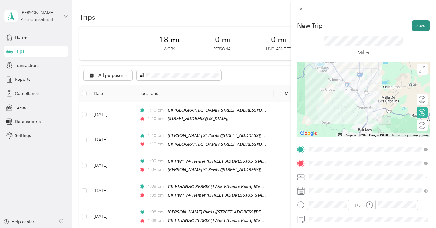
click at [418, 27] on button "Save" at bounding box center [421, 25] width 18 height 11
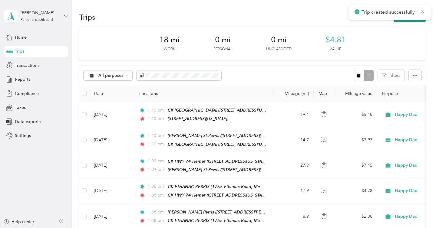
click at [413, 21] on button "New trip" at bounding box center [410, 17] width 32 height 11
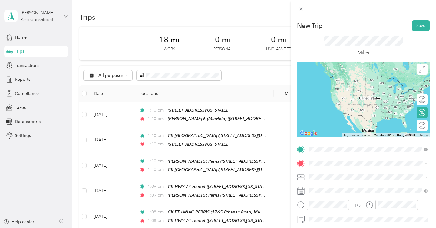
click at [353, 87] on span "[STREET_ADDRESS][US_STATE]" at bounding box center [350, 84] width 61 height 5
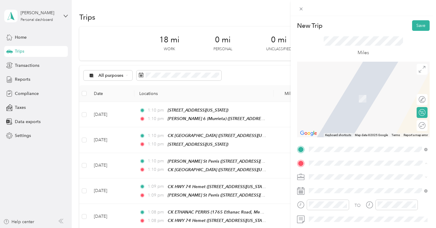
click at [339, 146] on div "Home Base [STREET_ADDRESS] , 92562, [GEOGRAPHIC_DATA], [GEOGRAPHIC_DATA], [GEOG…" at bounding box center [372, 149] width 105 height 32
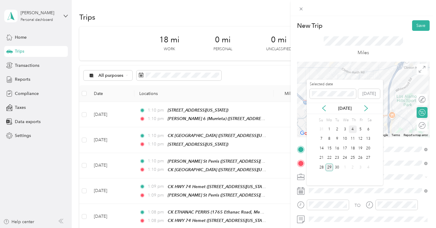
click at [353, 128] on div "4" at bounding box center [353, 130] width 8 height 8
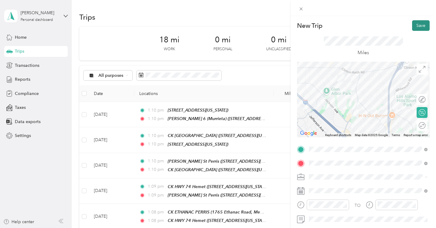
click at [418, 26] on button "Save" at bounding box center [421, 25] width 18 height 11
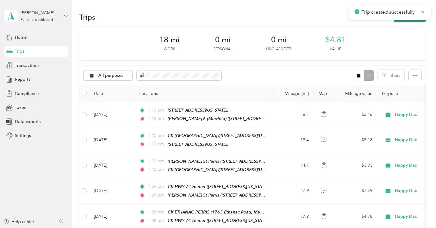
click at [410, 21] on button "New trip" at bounding box center [410, 17] width 32 height 11
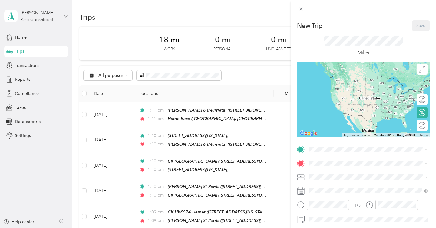
click at [336, 125] on strong "Home Base" at bounding box center [331, 122] width 22 height 5
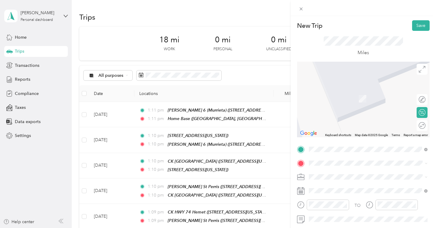
click at [357, 113] on div "Ralph 118 (Murrieta) 23801 Washington Avenue, Murrieta, 92562, Murrieta, Califo…" at bounding box center [367, 113] width 94 height 13
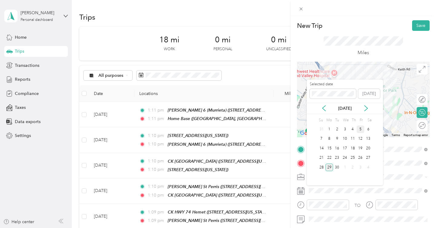
click at [360, 128] on div "5" at bounding box center [361, 130] width 8 height 8
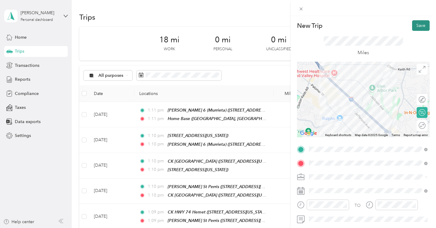
click at [420, 25] on button "Save" at bounding box center [421, 25] width 18 height 11
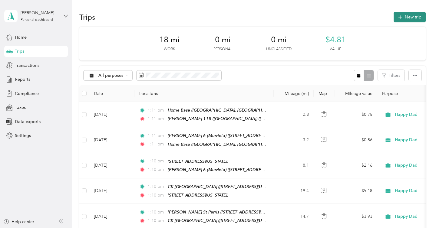
click at [406, 17] on button "New trip" at bounding box center [410, 17] width 32 height 11
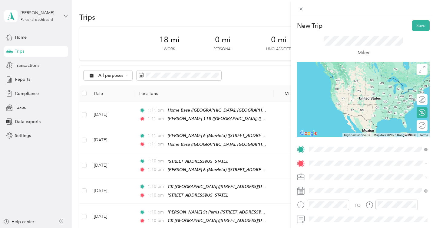
click at [331, 173] on strong "[PERSON_NAME] 118 ([GEOGRAPHIC_DATA])" at bounding box center [367, 173] width 94 height 5
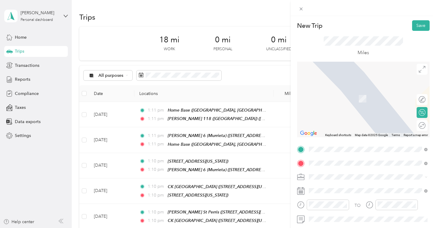
click at [354, 101] on span "[STREET_ADDRESS][PERSON_NAME][US_STATE]" at bounding box center [367, 98] width 94 height 5
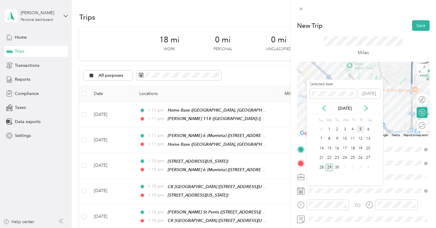
click at [361, 127] on div "5" at bounding box center [361, 130] width 8 height 8
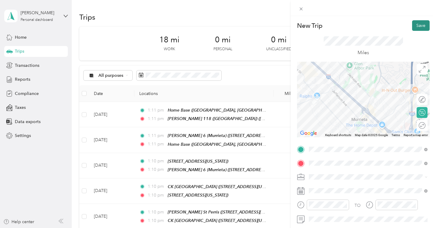
click at [425, 27] on button "Save" at bounding box center [421, 25] width 18 height 11
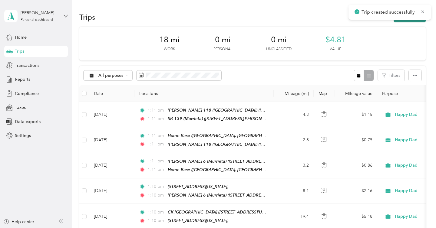
click at [413, 21] on button "New trip" at bounding box center [410, 17] width 32 height 11
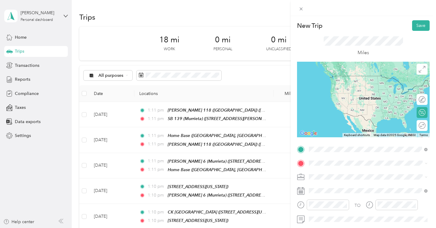
click at [351, 87] on span "[STREET_ADDRESS][PERSON_NAME][US_STATE]" at bounding box center [367, 84] width 94 height 5
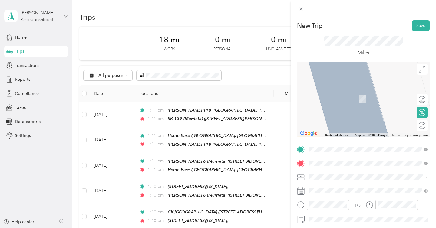
click at [360, 102] on div "[PERSON_NAME] [STREET_ADDRESS][PERSON_NAME][US_STATE]" at bounding box center [367, 95] width 94 height 13
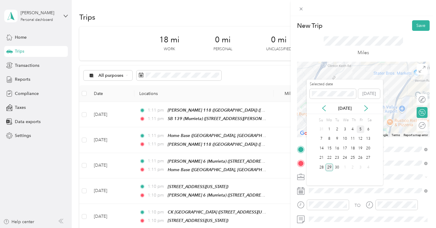
click at [359, 129] on div "5" at bounding box center [361, 130] width 8 height 8
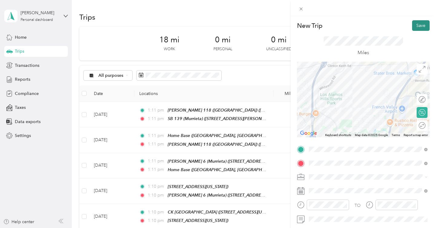
click at [420, 26] on button "Save" at bounding box center [421, 25] width 18 height 11
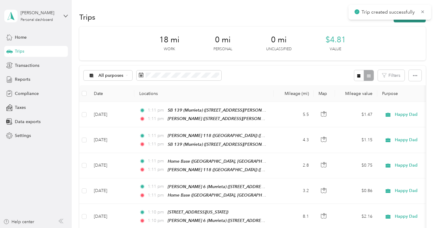
click at [412, 22] on button "New trip" at bounding box center [410, 17] width 32 height 11
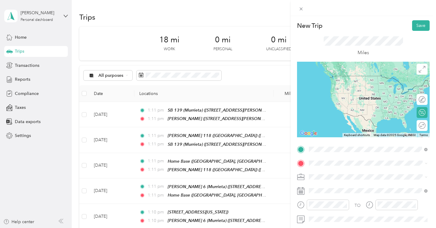
click at [372, 81] on div "[PERSON_NAME] [STREET_ADDRESS][PERSON_NAME][US_STATE]" at bounding box center [367, 81] width 94 height 13
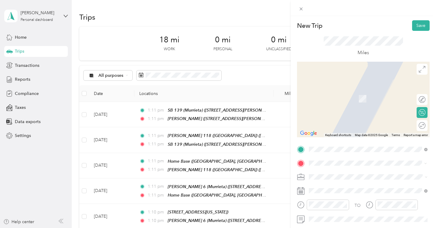
click at [357, 102] on div "Lukes 28693 Old Town Front Street, Temecula, 92590, Temecula, California, Unite…" at bounding box center [350, 95] width 61 height 13
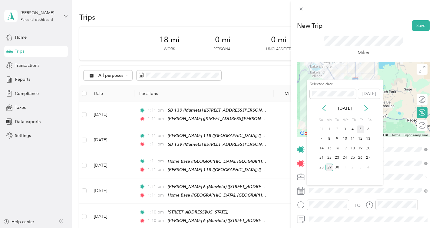
click at [360, 131] on div "5" at bounding box center [361, 130] width 8 height 8
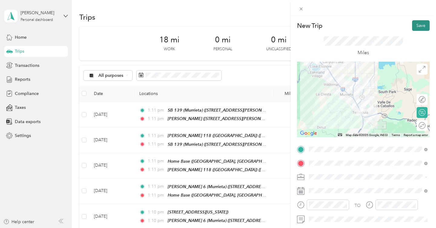
click at [422, 26] on button "Save" at bounding box center [421, 25] width 18 height 11
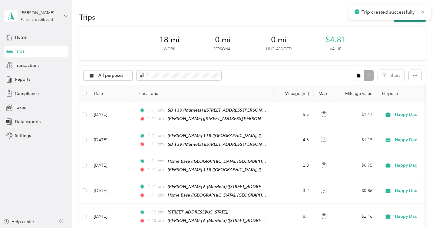
click at [414, 21] on button "New trip" at bounding box center [410, 17] width 32 height 11
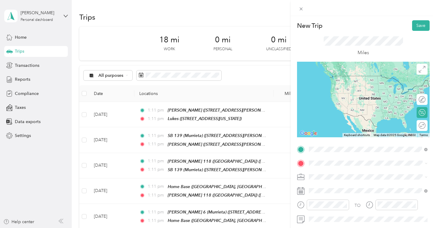
click at [351, 84] on span "28693 Old Town Front Street, Temecula, 92590, Temecula, California, United Stat…" at bounding box center [350, 84] width 61 height 5
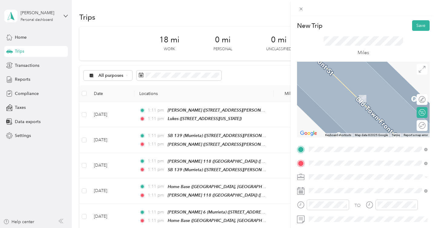
click at [345, 101] on span "[STREET_ADDRESS][US_STATE]" at bounding box center [350, 98] width 61 height 5
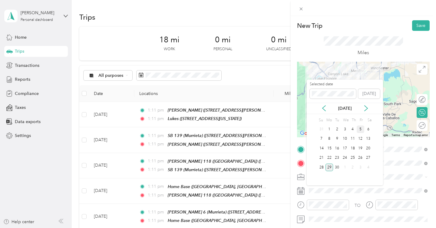
click at [361, 129] on div "5" at bounding box center [361, 130] width 8 height 8
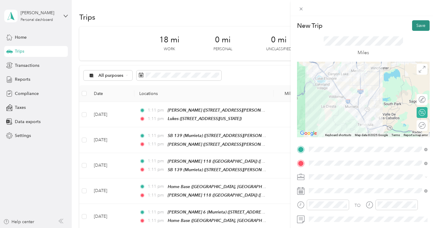
click at [421, 28] on button "Save" at bounding box center [421, 25] width 18 height 11
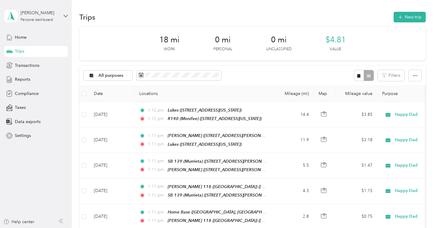
click at [416, 18] on button "New trip" at bounding box center [410, 17] width 32 height 11
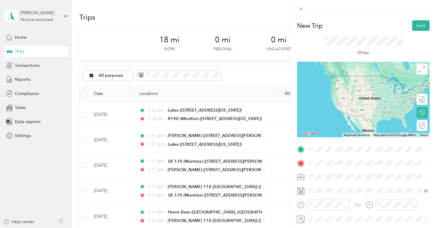
click at [350, 86] on span "[STREET_ADDRESS][US_STATE]" at bounding box center [350, 83] width 61 height 5
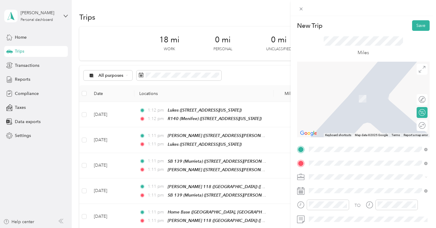
click at [354, 101] on div "SB Mission Trails 32281 Mission Trail, Lake Elsinore, 92530, Lake Elsinore, Cal…" at bounding box center [350, 95] width 61 height 13
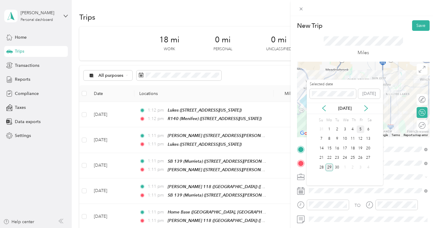
click at [361, 127] on div "5" at bounding box center [361, 130] width 8 height 8
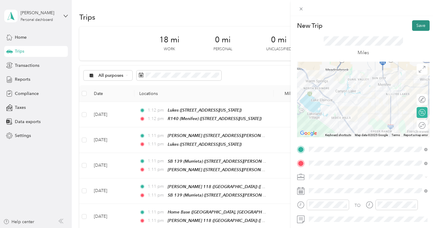
click at [424, 23] on button "Save" at bounding box center [421, 25] width 18 height 11
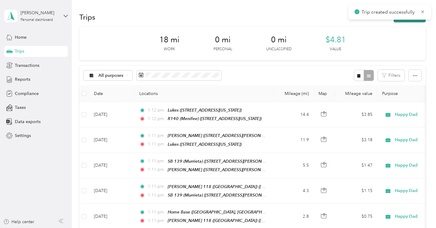
click at [412, 21] on button "New trip" at bounding box center [410, 17] width 32 height 11
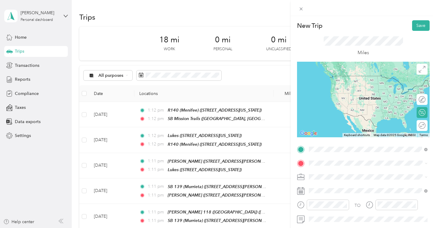
click at [350, 81] on div "SB Mission Trails 32281 Mission Trail, Lake Elsinore, 92530, Lake Elsinore, Cal…" at bounding box center [350, 81] width 61 height 13
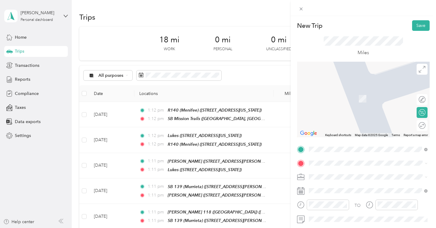
click at [361, 100] on span "[STREET_ADDRESS][US_STATE]" at bounding box center [350, 97] width 61 height 5
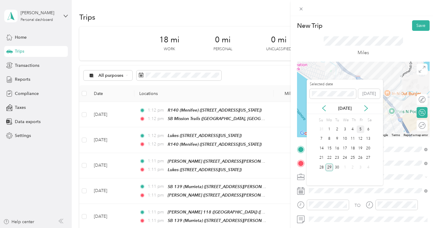
click at [361, 132] on div "5" at bounding box center [361, 130] width 8 height 8
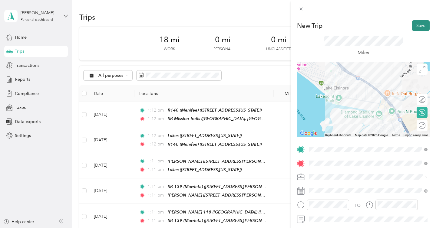
click at [423, 23] on button "Save" at bounding box center [421, 25] width 18 height 11
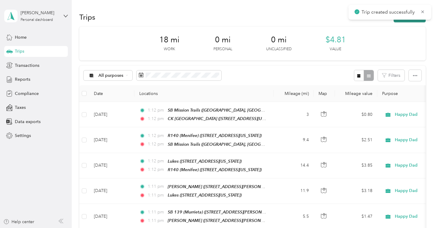
click at [405, 21] on button "New trip" at bounding box center [410, 17] width 32 height 11
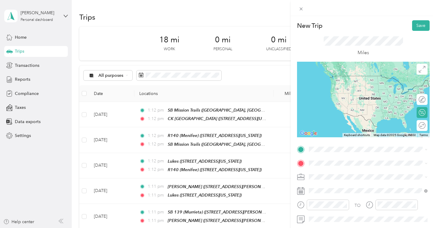
click at [353, 87] on span "[STREET_ADDRESS][US_STATE]" at bounding box center [350, 84] width 61 height 5
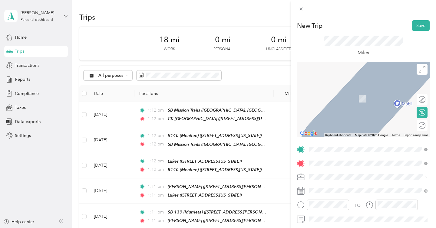
click at [358, 102] on div "SB Lake Elsinore (Canyon Hills) 29995 Canyon Hills Road, Lake Elsinore, 92532, …" at bounding box center [370, 95] width 101 height 13
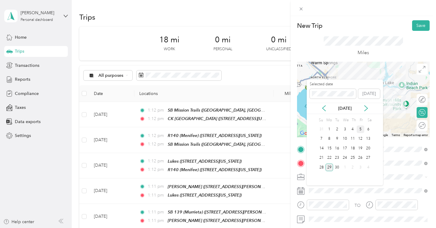
click at [361, 126] on div "5" at bounding box center [361, 130] width 8 height 8
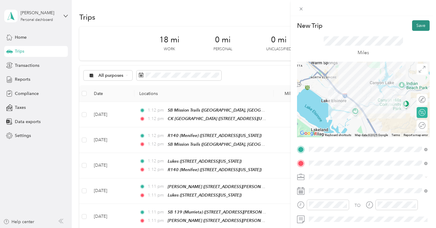
click at [422, 23] on button "Save" at bounding box center [421, 25] width 18 height 11
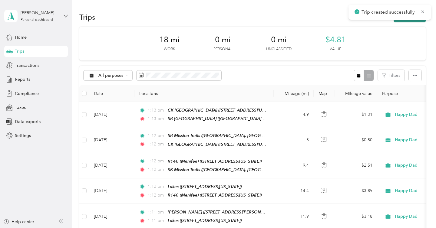
click at [412, 21] on button "New trip" at bounding box center [410, 17] width 32 height 11
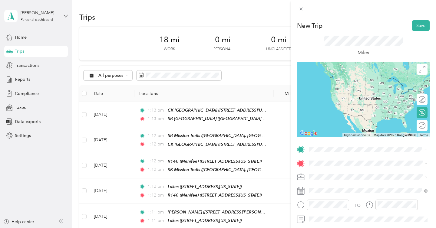
click at [364, 77] on strong "SB [GEOGRAPHIC_DATA] ([GEOGRAPHIC_DATA])" at bounding box center [370, 77] width 101 height 5
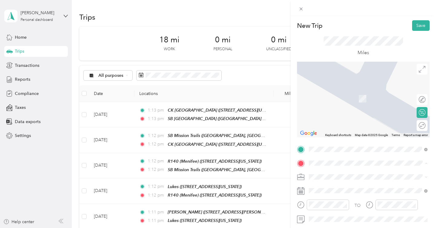
click at [352, 134] on span "[STREET_ADDRESS][PERSON_NAME][PERSON_NAME][US_STATE]" at bounding box center [356, 140] width 72 height 12
click at [356, 130] on span "3011 South Croddy Way Santa Ana, California 92704, United States" at bounding box center [367, 129] width 94 height 5
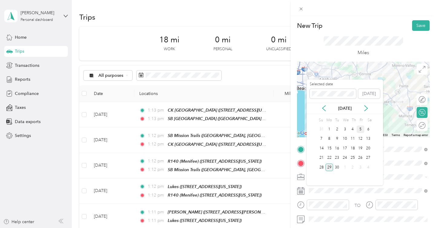
click at [360, 131] on div "5" at bounding box center [361, 130] width 8 height 8
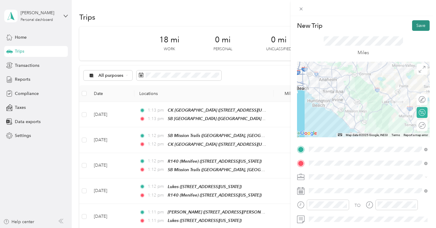
click at [423, 24] on button "Save" at bounding box center [421, 25] width 18 height 11
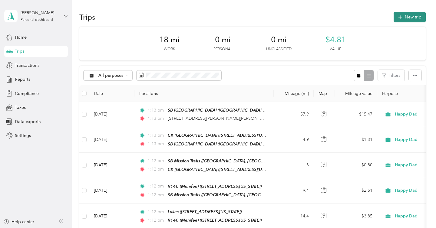
click at [407, 20] on button "New trip" at bounding box center [410, 17] width 32 height 11
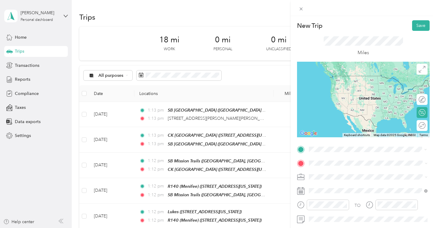
click at [334, 212] on span "3011 South Croddy Way Santa Ana, California 92704, United States" at bounding box center [367, 209] width 94 height 5
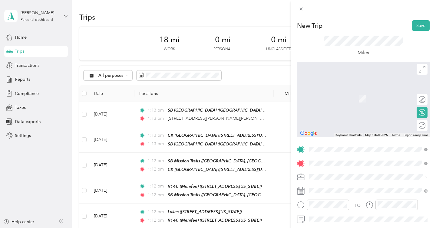
click at [358, 93] on div "SB Wildomar" at bounding box center [350, 91] width 61 height 5
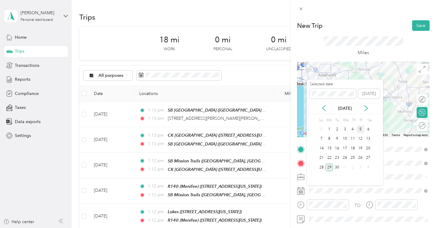
click at [360, 128] on div "5" at bounding box center [361, 130] width 8 height 8
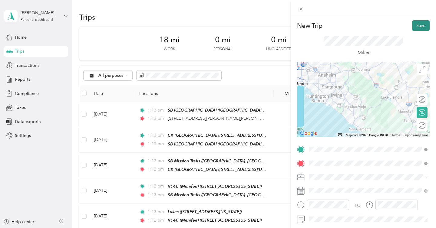
click at [421, 25] on button "Save" at bounding box center [421, 25] width 18 height 11
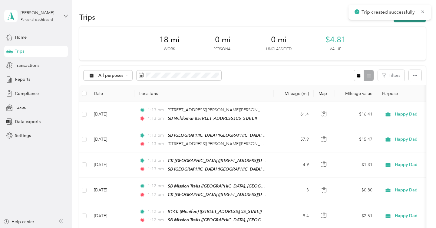
click at [408, 21] on button "New trip" at bounding box center [410, 17] width 32 height 11
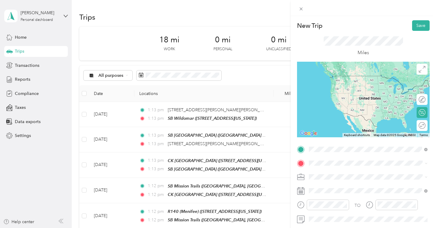
click at [348, 88] on div "SB Wildomar [STREET_ADDRESS][US_STATE]" at bounding box center [350, 81] width 61 height 13
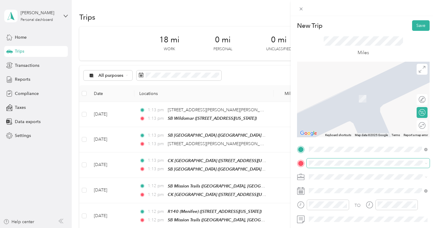
click at [333, 166] on span at bounding box center [368, 164] width 123 height 10
click at [366, 99] on span "39888 Hillsboro Cir, [GEOGRAPHIC_DATA], [GEOGRAPHIC_DATA], [GEOGRAPHIC_DATA] , …" at bounding box center [366, 108] width 92 height 24
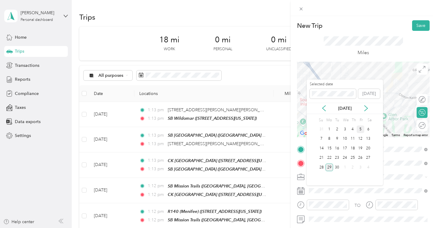
click at [358, 131] on div "5" at bounding box center [361, 130] width 8 height 8
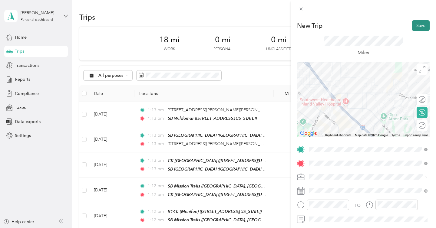
click at [422, 27] on button "Save" at bounding box center [421, 25] width 18 height 11
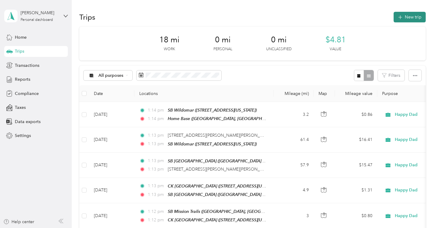
click at [418, 17] on button "New trip" at bounding box center [410, 17] width 32 height 11
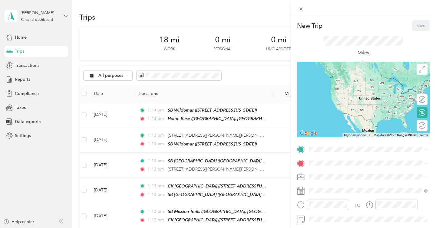
click at [355, 84] on span "39888 Hillsboro Cir, [GEOGRAPHIC_DATA], [GEOGRAPHIC_DATA], [GEOGRAPHIC_DATA] , …" at bounding box center [366, 94] width 92 height 24
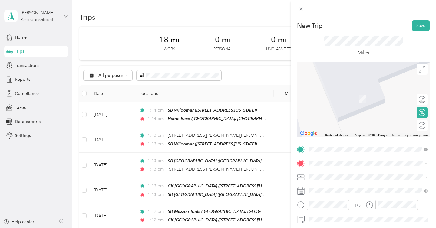
click at [353, 117] on span "[STREET_ADDRESS][US_STATE][US_STATE]" at bounding box center [361, 117] width 83 height 5
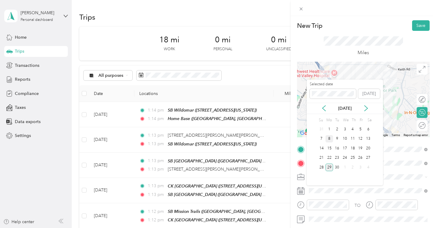
click at [328, 139] on div "8" at bounding box center [329, 139] width 8 height 8
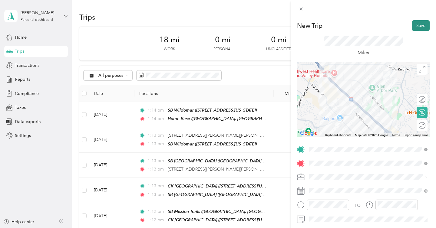
click at [417, 22] on button "Save" at bounding box center [421, 25] width 18 height 11
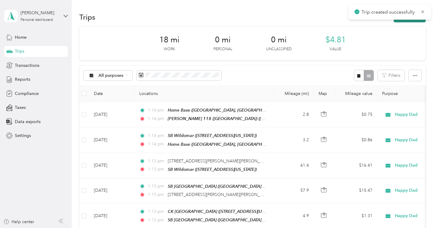
click at [411, 21] on button "New trip" at bounding box center [410, 17] width 32 height 11
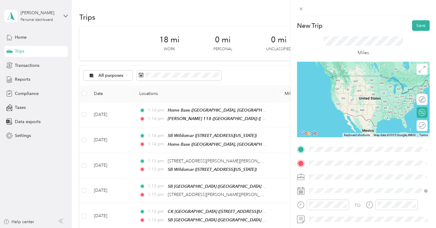
click at [330, 182] on span "[STREET_ADDRESS][US_STATE][US_STATE]" at bounding box center [361, 179] width 83 height 5
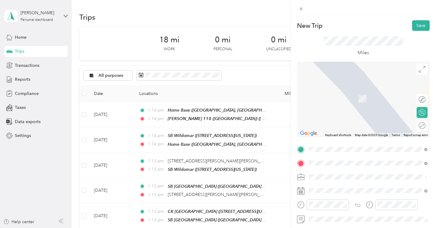
click at [352, 101] on span "[STREET_ADDRESS][US_STATE]" at bounding box center [350, 98] width 61 height 5
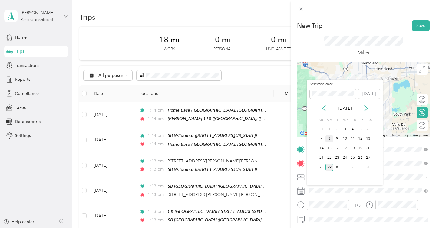
click at [330, 140] on div "8" at bounding box center [329, 139] width 8 height 8
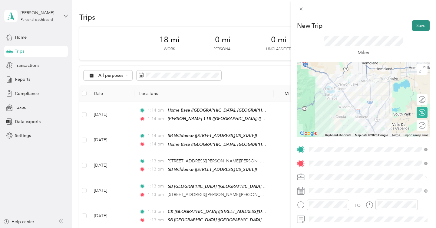
click at [415, 30] on button "Save" at bounding box center [421, 25] width 18 height 11
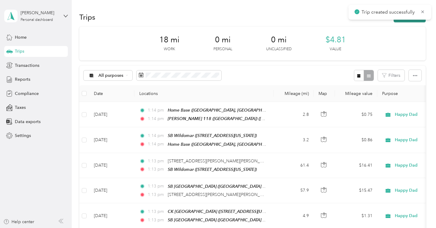
click at [414, 21] on button "New trip" at bounding box center [410, 17] width 32 height 11
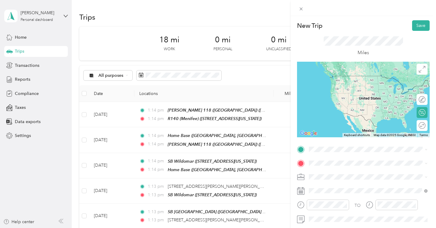
click at [356, 82] on span "[STREET_ADDRESS][US_STATE]" at bounding box center [350, 83] width 61 height 5
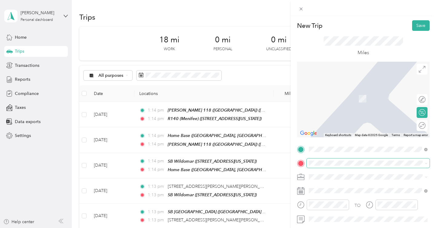
click at [327, 166] on span at bounding box center [368, 164] width 123 height 10
click at [369, 92] on span "6501 East Nohl Ranch Road Anaheim, California 92807, United States" at bounding box center [367, 89] width 94 height 5
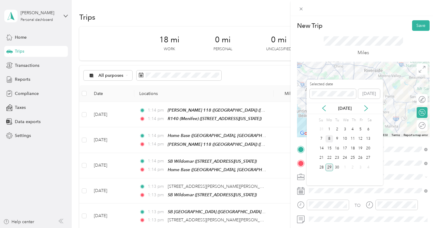
click at [331, 139] on div "8" at bounding box center [329, 139] width 8 height 8
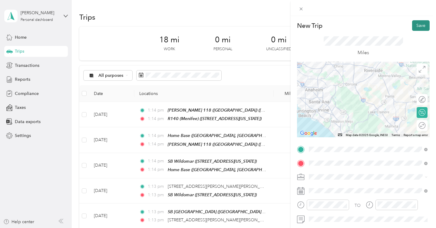
click at [417, 24] on button "Save" at bounding box center [421, 25] width 18 height 11
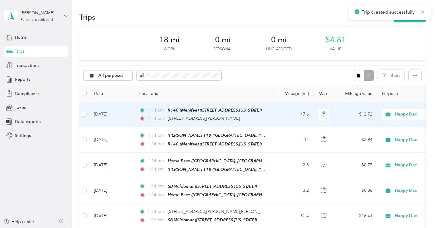
click at [224, 118] on span "6501 East Nohl Ranch Road, Anaheim" at bounding box center [204, 118] width 72 height 5
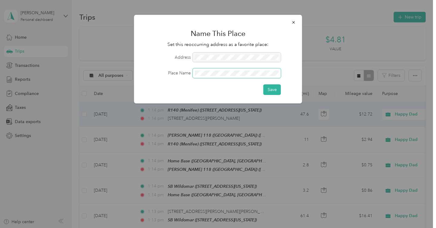
click at [263, 84] on button "Save" at bounding box center [272, 89] width 18 height 11
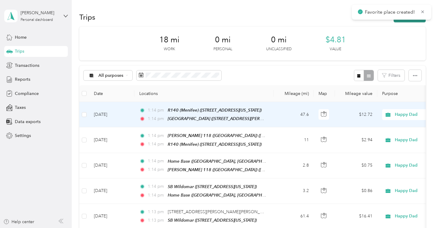
click at [410, 21] on button "New trip" at bounding box center [410, 17] width 32 height 11
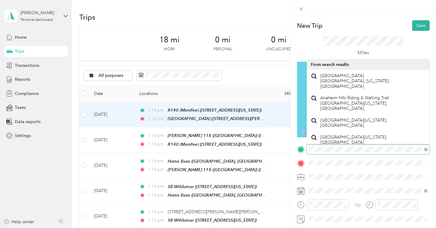
click at [298, 150] on div at bounding box center [363, 150] width 133 height 10
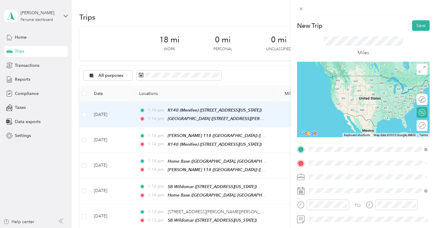
click at [341, 175] on div "Anaheim Hills GC 6501 East Nohl Ranch Road, Anaheim, 92807, Anaheim, California…" at bounding box center [367, 177] width 94 height 13
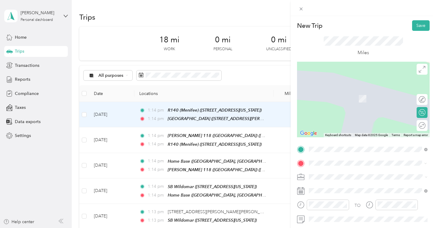
click at [365, 95] on span "5572 Santa Ana Canyon Road Anaheim, California 92807, United States" at bounding box center [367, 95] width 94 height 5
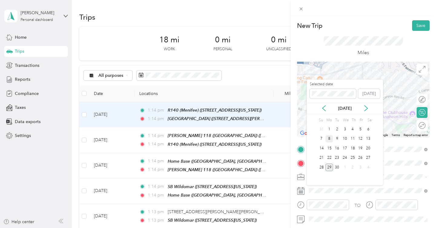
click at [331, 138] on div "8" at bounding box center [329, 139] width 8 height 8
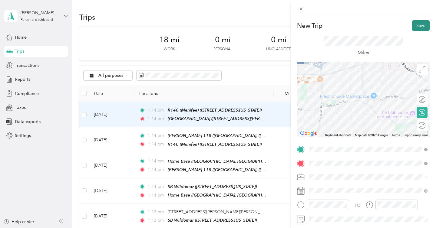
click at [423, 24] on button "Save" at bounding box center [421, 25] width 18 height 11
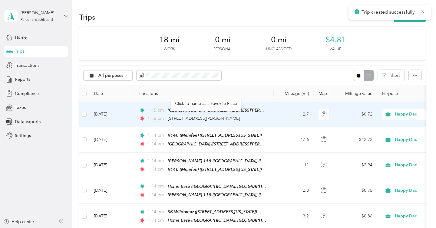
click at [216, 120] on span "5572 Santa Ana Canyon Road, Anaheim" at bounding box center [204, 118] width 72 height 5
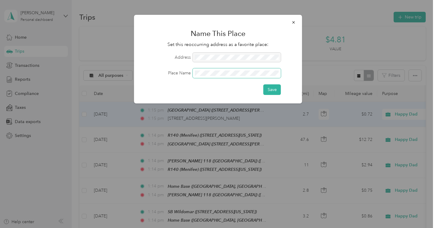
click at [263, 84] on button "Save" at bounding box center [272, 89] width 18 height 11
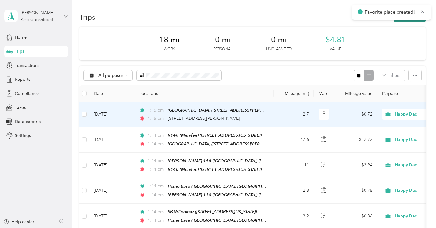
click at [413, 21] on button "New trip" at bounding box center [410, 17] width 32 height 11
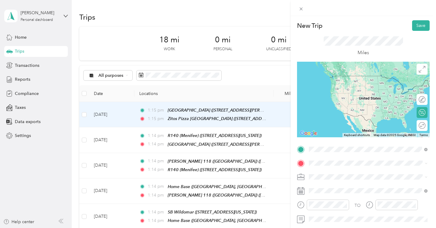
click at [348, 87] on span "5572 Santa Ana Canyon Road, Anaheim, 92807, Anaheim, California, United States" at bounding box center [367, 84] width 94 height 5
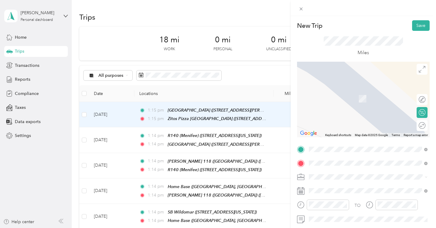
click at [362, 116] on span "2901 East Miraloma Avenue Anaheim, California 92806, United States" at bounding box center [350, 112] width 61 height 5
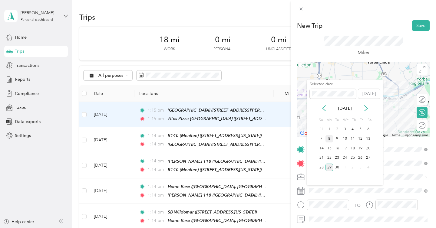
click at [329, 138] on div "8" at bounding box center [329, 139] width 8 height 8
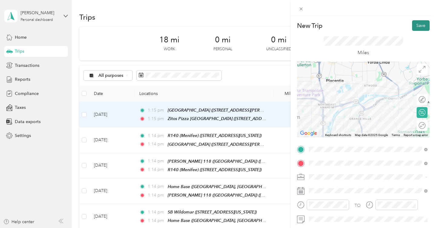
click at [421, 26] on button "Save" at bounding box center [421, 25] width 18 height 11
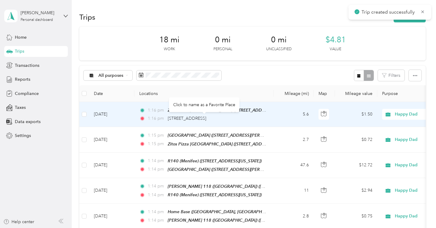
click at [206, 121] on div "2901 East Miraloma Avenue, Anaheim" at bounding box center [187, 118] width 38 height 7
click at [206, 119] on span "2901 East Miraloma Avenue, Anaheim" at bounding box center [187, 118] width 38 height 5
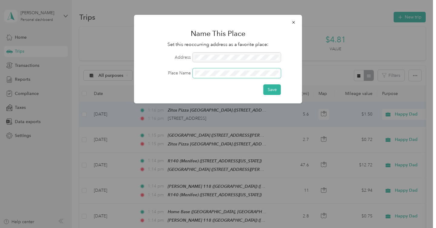
click at [263, 84] on button "Save" at bounding box center [272, 89] width 18 height 11
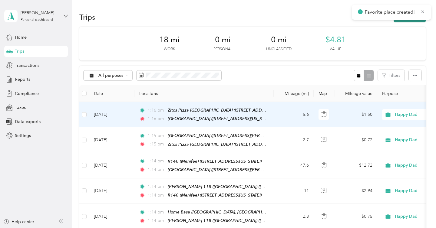
click at [402, 21] on button "New trip" at bounding box center [410, 17] width 32 height 11
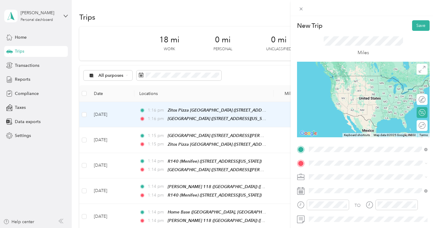
click at [352, 80] on div "Blakes Place" at bounding box center [350, 77] width 61 height 5
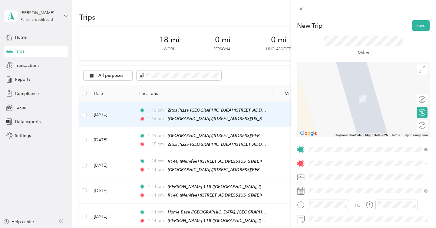
click at [360, 98] on span "2162 West Lincoln Avenue Anaheim, California 92801, United States" at bounding box center [350, 95] width 61 height 5
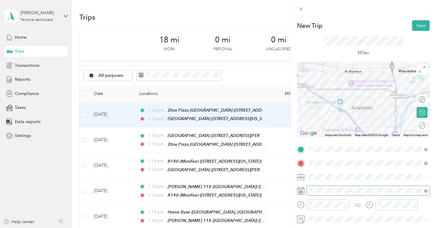
click at [337, 186] on span at bounding box center [368, 191] width 123 height 10
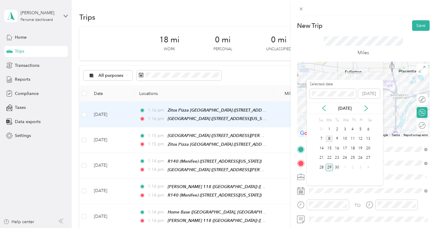
click at [328, 138] on div "8" at bounding box center [329, 139] width 8 height 8
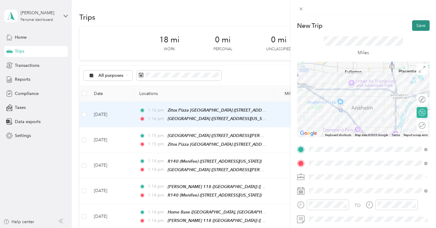
click at [418, 26] on button "Save" at bounding box center [421, 25] width 18 height 11
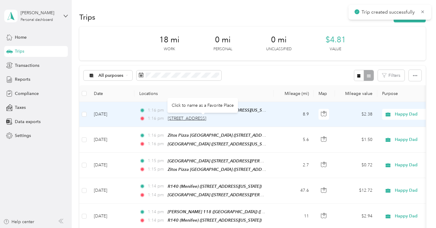
click at [206, 118] on span "2162 West Lincoln Avenue, Anaheim" at bounding box center [187, 118] width 38 height 5
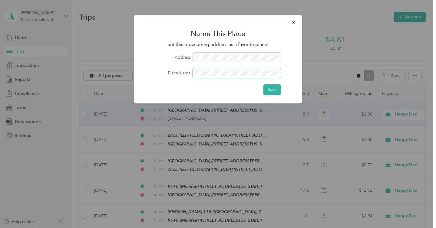
click at [263, 84] on button "Save" at bounding box center [272, 89] width 18 height 11
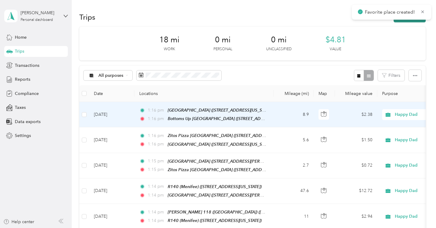
click at [405, 21] on button "New trip" at bounding box center [410, 17] width 32 height 11
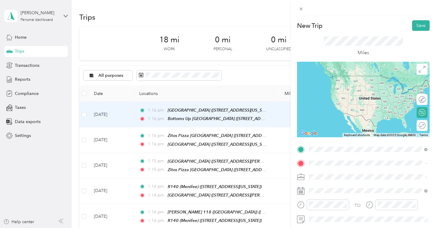
click at [350, 87] on span "2162 West Lincoln Avenue, Anaheim, 92801, Anaheim, California, United States" at bounding box center [350, 84] width 61 height 5
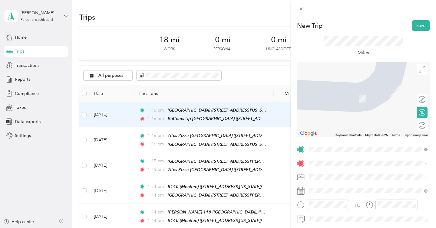
click at [381, 91] on span "515 South Main Street Santa Ana, California 92701, United States" at bounding box center [350, 88] width 61 height 5
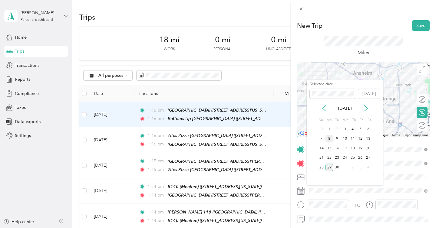
click at [329, 138] on div "8" at bounding box center [329, 139] width 8 height 8
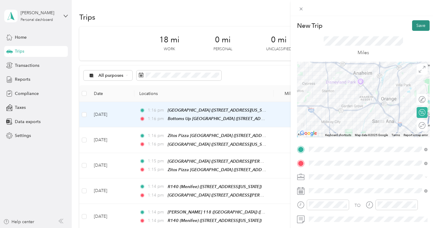
click at [422, 25] on button "Save" at bounding box center [421, 25] width 18 height 11
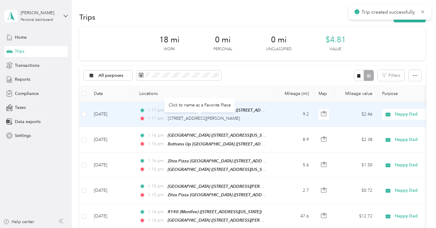
click at [205, 116] on div "515 South Main Street, Santa Ana" at bounding box center [204, 118] width 72 height 7
click at [203, 120] on span "515 South Main Street, Santa Ana" at bounding box center [204, 118] width 72 height 5
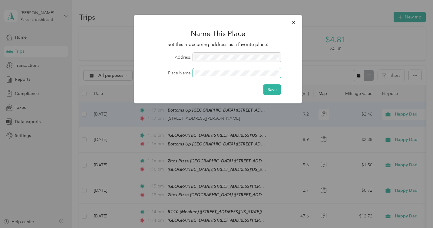
click at [263, 84] on button "Save" at bounding box center [272, 89] width 18 height 11
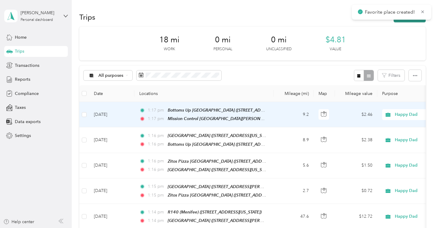
click at [410, 20] on button "New trip" at bounding box center [410, 17] width 32 height 11
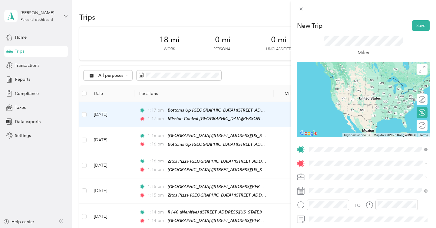
click at [357, 83] on span "515 South Main Street, Santa Ana, 92701, Santa Ana, California, United States" at bounding box center [367, 84] width 94 height 5
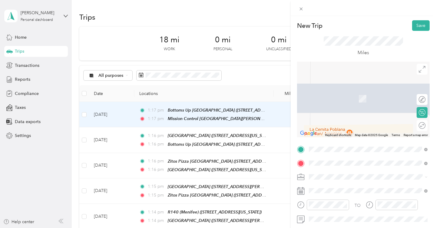
click at [364, 91] on span "201 East 4th Street Santa Ana, California 92701, United States" at bounding box center [350, 89] width 61 height 5
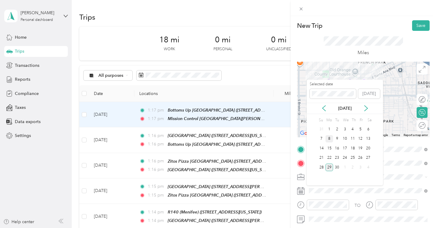
click at [331, 140] on div "8" at bounding box center [329, 139] width 8 height 8
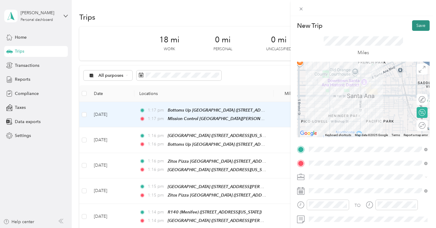
click at [413, 30] on button "Save" at bounding box center [421, 25] width 18 height 11
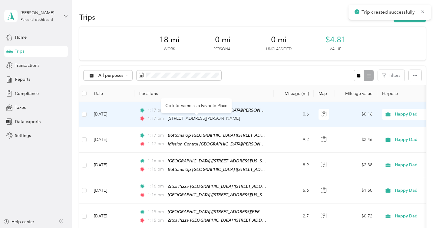
click at [196, 118] on span "201 East 4th Street, Santa Ana" at bounding box center [204, 118] width 72 height 5
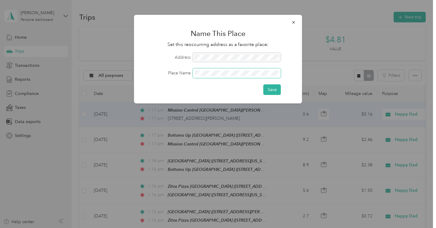
click at [263, 84] on button "Save" at bounding box center [272, 89] width 18 height 11
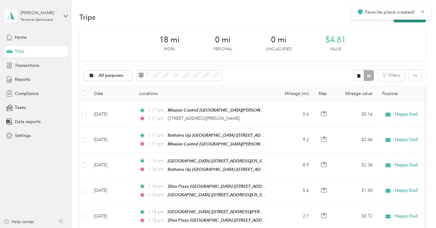
click at [408, 20] on button "New trip" at bounding box center [410, 17] width 32 height 11
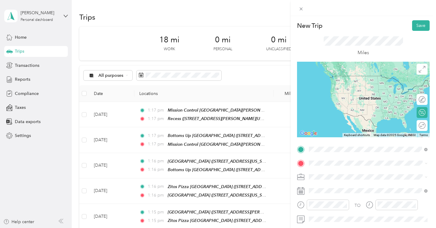
click at [349, 87] on span "201 East 4th Street, Santa Ana, 92701, Santa Ana, California, United States" at bounding box center [367, 84] width 94 height 5
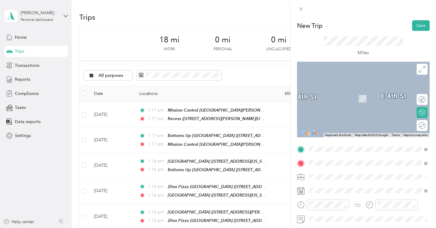
click at [362, 94] on div "14401 Newport Avenue Tustin, California 92780, United States" at bounding box center [368, 90] width 114 height 8
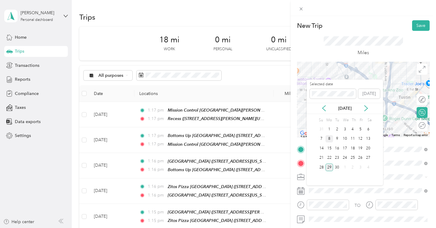
click at [329, 140] on div "8" at bounding box center [329, 139] width 8 height 8
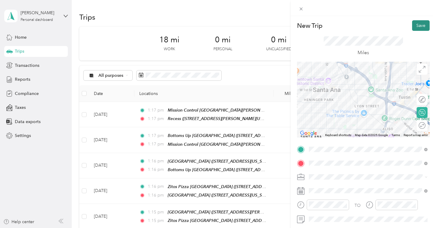
click at [420, 29] on button "Save" at bounding box center [421, 25] width 18 height 11
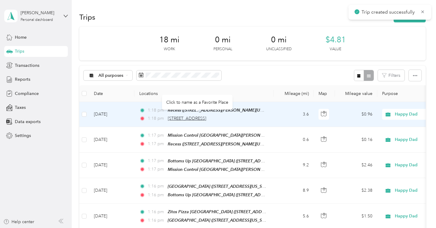
click at [203, 117] on span "14401 Newport Avenue, Tustin" at bounding box center [187, 118] width 38 height 5
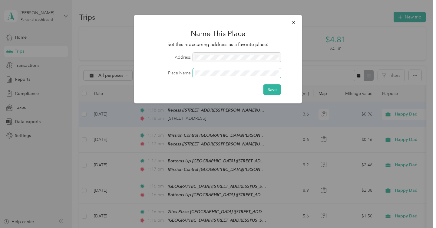
click at [207, 70] on span at bounding box center [237, 73] width 88 height 10
click at [208, 76] on span at bounding box center [237, 73] width 88 height 10
click at [263, 84] on button "Save" at bounding box center [272, 89] width 18 height 11
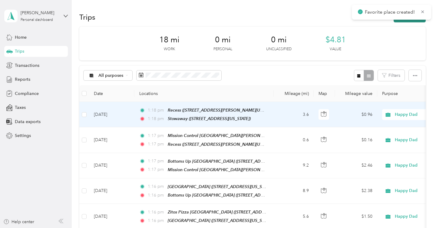
click at [407, 21] on button "New trip" at bounding box center [410, 17] width 32 height 11
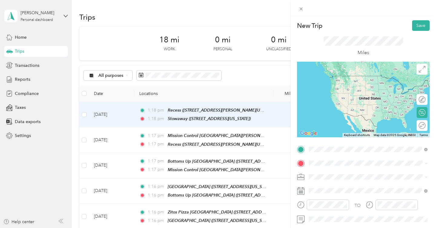
click at [348, 85] on span "14401 Newport Avenue, Tustin, 92780, Tustin, California, United States" at bounding box center [350, 84] width 61 height 5
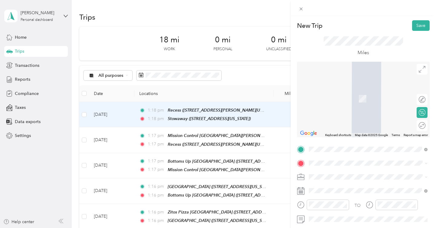
click at [371, 92] on span "355 El Camino Real Tustin, California 92780, United States" at bounding box center [350, 88] width 61 height 5
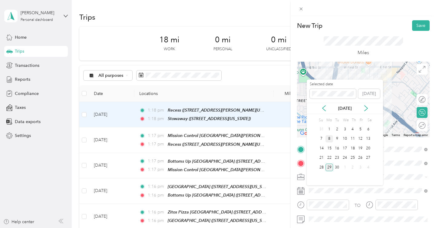
click at [329, 141] on div "8" at bounding box center [329, 139] width 8 height 8
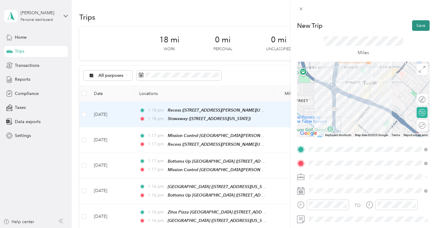
click at [421, 23] on button "Save" at bounding box center [421, 25] width 18 height 11
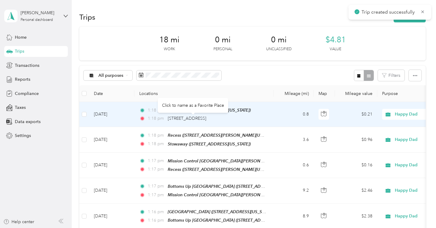
click at [206, 122] on div "355 El Camino Real, Tustin" at bounding box center [187, 118] width 38 height 7
click at [206, 117] on span "355 El Camino Real, Tustin" at bounding box center [187, 118] width 38 height 5
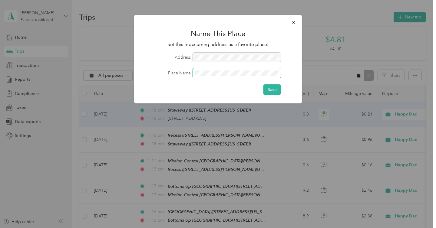
click at [212, 68] on span at bounding box center [237, 73] width 88 height 10
click at [263, 84] on button "Save" at bounding box center [272, 89] width 18 height 11
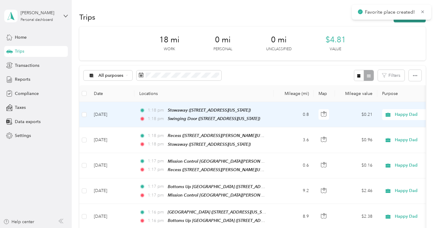
click at [415, 21] on button "New trip" at bounding box center [410, 17] width 32 height 11
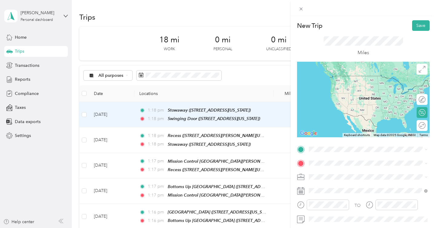
click at [344, 175] on div "Swinging Door 355 El Camino Real, Tustin, 92780, Tustin, California, United Sta…" at bounding box center [350, 176] width 61 height 13
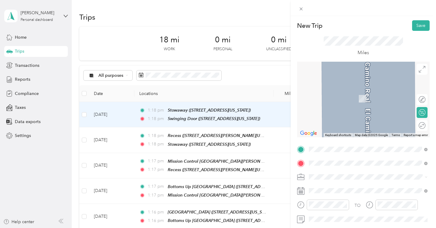
click at [341, 187] on span "305 East 4th Street Santa Ana, California 92701, United States" at bounding box center [350, 185] width 61 height 5
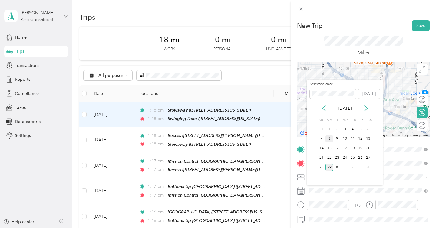
click at [330, 137] on div "8" at bounding box center [329, 139] width 8 height 8
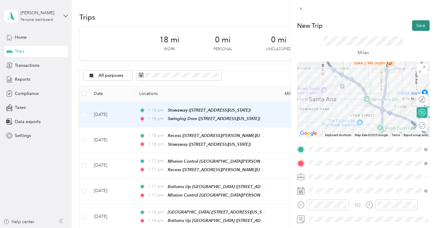
click at [420, 27] on button "Save" at bounding box center [421, 25] width 18 height 11
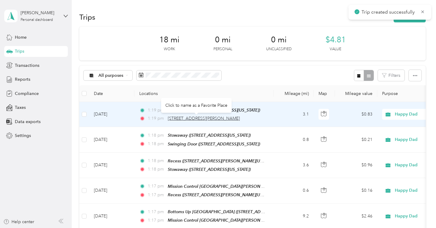
click at [193, 120] on span "305 East 4th Street, Santa Ana" at bounding box center [204, 118] width 72 height 5
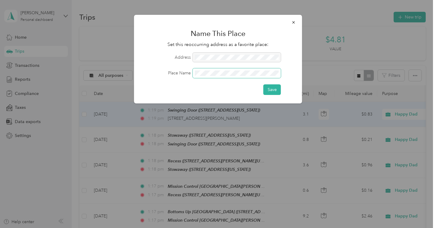
click at [263, 84] on button "Save" at bounding box center [272, 89] width 18 height 11
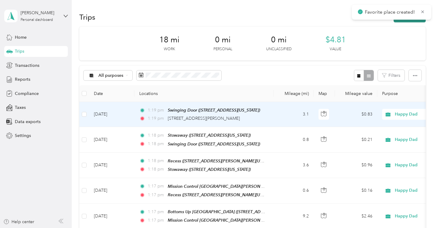
click at [410, 21] on button "New trip" at bounding box center [410, 17] width 32 height 11
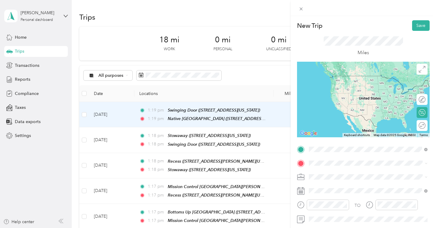
click at [336, 87] on span "305 East 4th Street, Santa Ana, 92701, Santa Ana, California, United States" at bounding box center [367, 84] width 94 height 5
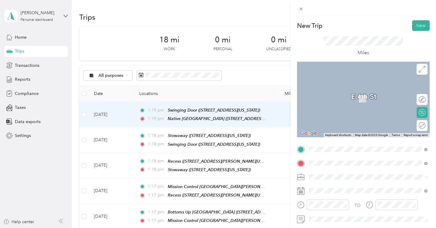
click at [346, 97] on span "30123 Haun Road Menifee, California 92584, United States" at bounding box center [367, 95] width 94 height 5
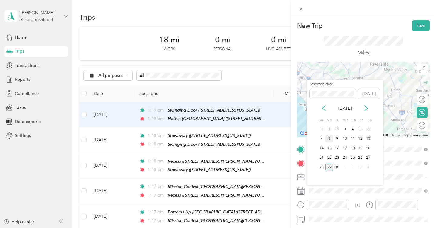
click at [330, 137] on div "8" at bounding box center [329, 139] width 8 height 8
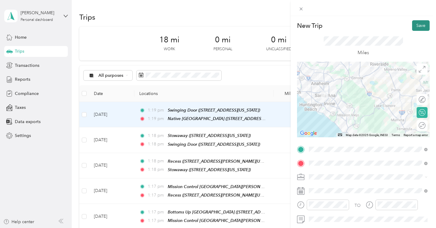
click at [420, 26] on button "Save" at bounding box center [421, 25] width 18 height 11
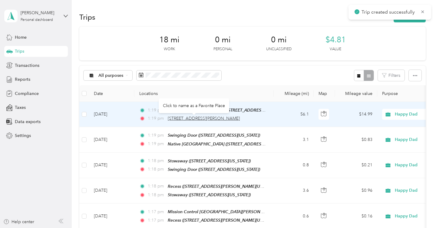
click at [212, 119] on span "30123 Haun Road, Menifee" at bounding box center [204, 118] width 72 height 5
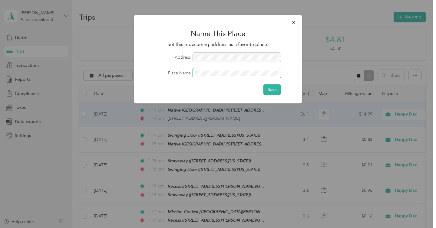
click at [263, 84] on button "Save" at bounding box center [272, 89] width 18 height 11
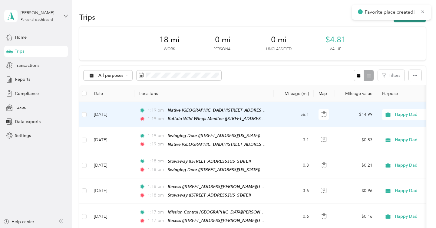
click at [409, 20] on button "New trip" at bounding box center [410, 17] width 32 height 11
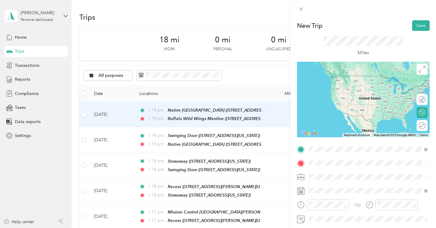
click at [333, 178] on span "30123 Haun Road, Menifee, 92584, Menifee, California, United States" at bounding box center [367, 180] width 94 height 5
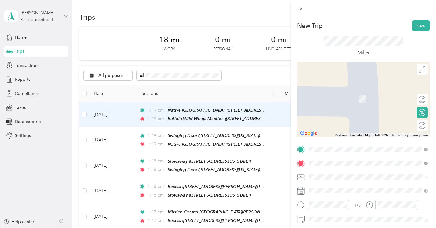
click at [360, 101] on span "[STREET_ADDRESS][US_STATE]" at bounding box center [350, 98] width 61 height 5
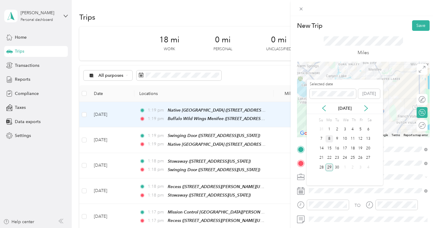
click at [331, 142] on div "8" at bounding box center [329, 139] width 8 height 8
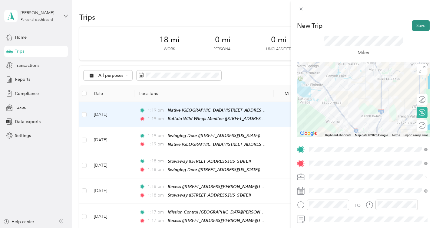
click at [415, 26] on button "Save" at bounding box center [421, 25] width 18 height 11
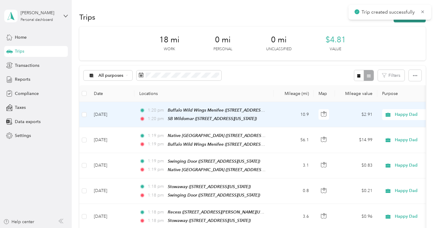
click at [409, 21] on button "New trip" at bounding box center [410, 17] width 32 height 11
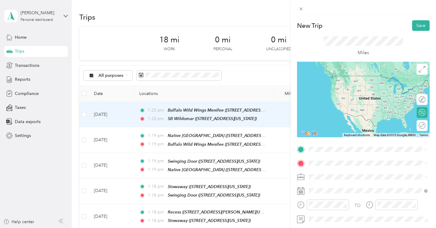
click at [355, 86] on div "SB Wildomar [STREET_ADDRESS][US_STATE]" at bounding box center [350, 81] width 61 height 13
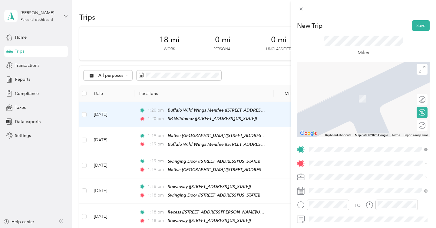
click at [346, 101] on div "Home Base [STREET_ADDRESS] , 92562, [GEOGRAPHIC_DATA], [GEOGRAPHIC_DATA], [GEOG…" at bounding box center [372, 105] width 105 height 32
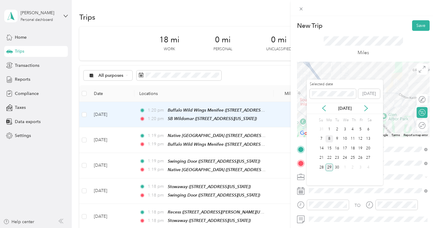
click at [329, 137] on div "8" at bounding box center [329, 139] width 8 height 8
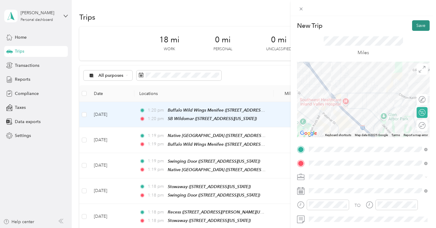
click at [417, 25] on button "Save" at bounding box center [421, 25] width 18 height 11
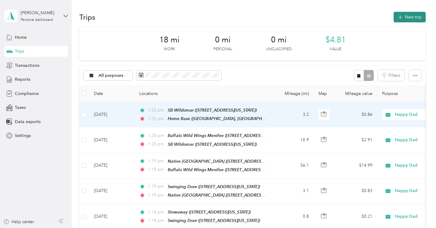
click at [417, 17] on button "New trip" at bounding box center [410, 17] width 32 height 11
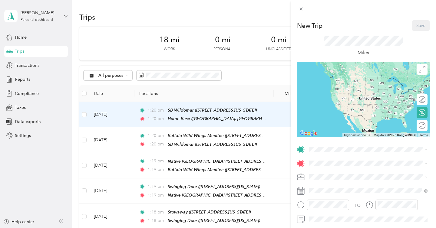
click at [351, 89] on span "39888 Hillsboro Cir, [GEOGRAPHIC_DATA], [GEOGRAPHIC_DATA], [GEOGRAPHIC_DATA] , …" at bounding box center [366, 94] width 92 height 24
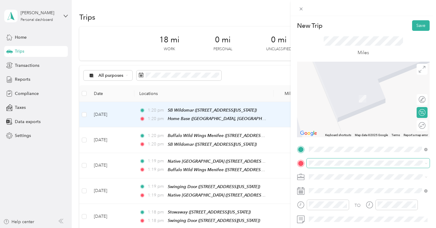
click at [325, 160] on span at bounding box center [368, 164] width 123 height 10
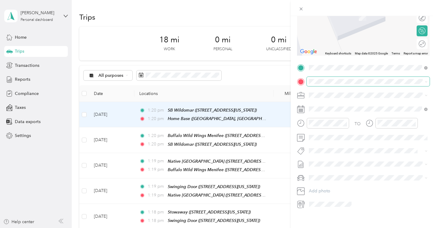
scroll to position [85, 0]
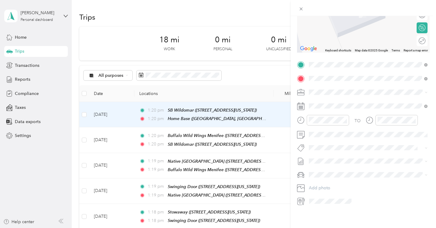
click at [347, 103] on strong "SB 139 ([GEOGRAPHIC_DATA])" at bounding box center [352, 102] width 64 height 5
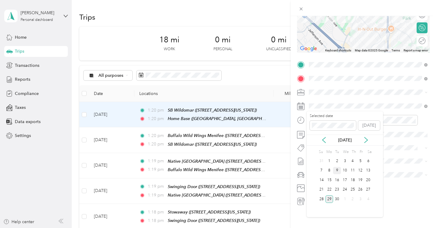
click at [337, 170] on div "9" at bounding box center [337, 171] width 8 height 8
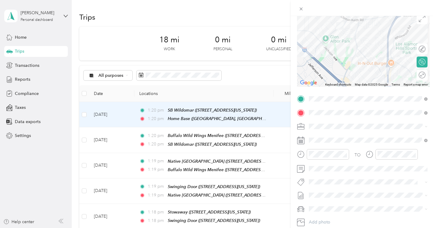
scroll to position [0, 0]
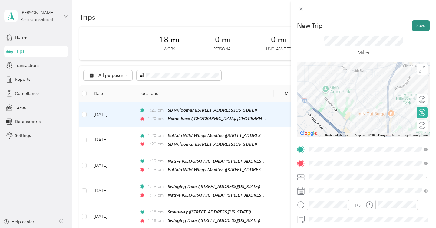
click at [422, 25] on button "Save" at bounding box center [421, 25] width 18 height 11
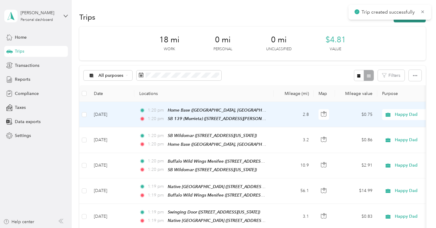
click at [406, 21] on button "New trip" at bounding box center [410, 17] width 32 height 11
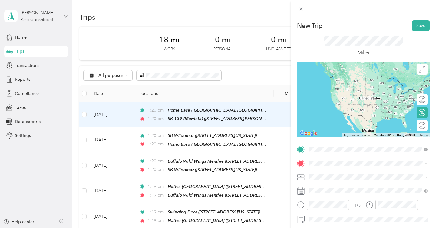
click at [355, 86] on span "[STREET_ADDRESS][PERSON_NAME][US_STATE]" at bounding box center [367, 84] width 94 height 5
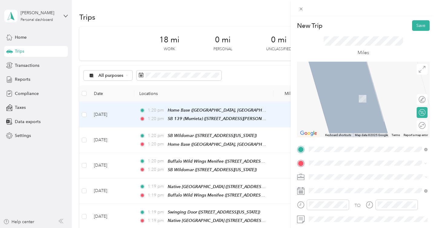
click at [361, 100] on span "[STREET_ADDRESS][US_STATE]" at bounding box center [350, 98] width 61 height 5
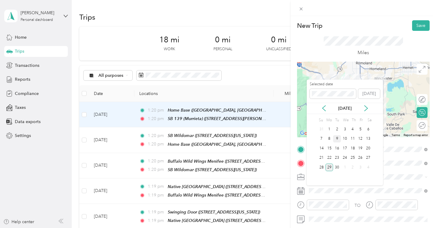
click at [337, 139] on div "9" at bounding box center [337, 139] width 8 height 8
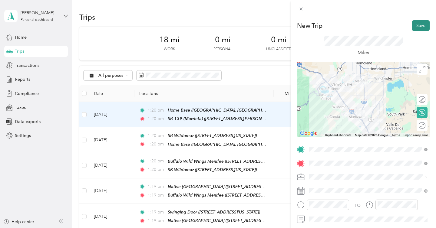
click at [424, 27] on button "Save" at bounding box center [421, 25] width 18 height 11
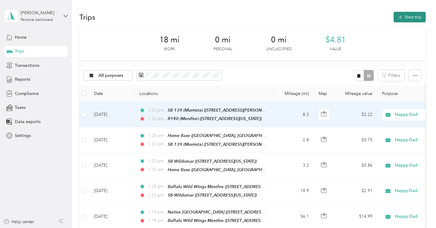
click at [408, 21] on button "New trip" at bounding box center [410, 17] width 32 height 11
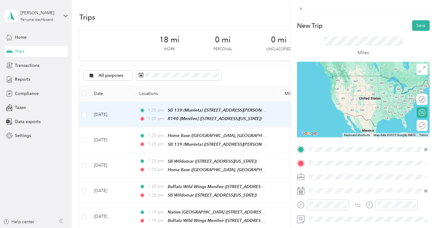
click at [354, 87] on span "[STREET_ADDRESS][US_STATE]" at bounding box center [350, 84] width 61 height 5
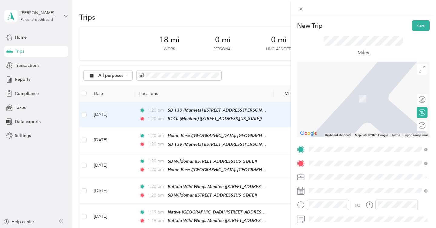
click at [356, 100] on span "[STREET_ADDRESS][US_STATE]" at bounding box center [350, 98] width 61 height 5
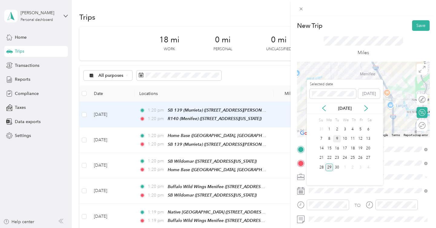
click at [336, 139] on div "9" at bounding box center [337, 139] width 8 height 8
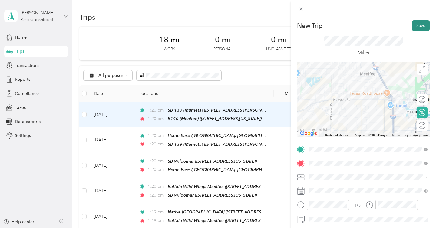
click at [420, 27] on button "Save" at bounding box center [421, 25] width 18 height 11
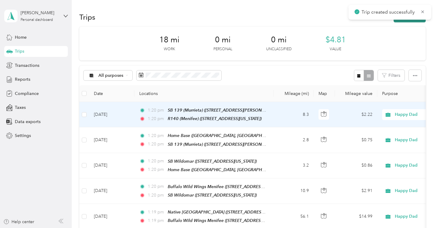
click at [415, 21] on button "New trip" at bounding box center [410, 17] width 32 height 11
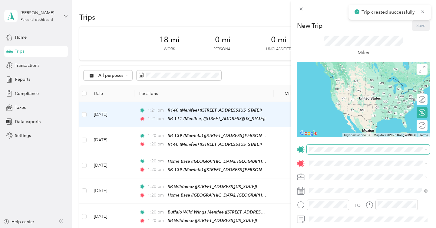
click at [334, 145] on span at bounding box center [368, 150] width 123 height 10
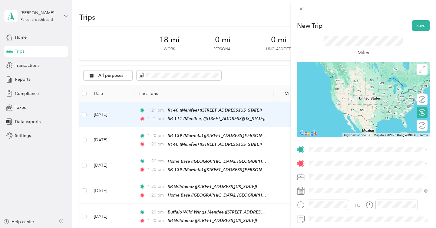
click at [358, 87] on span "[STREET_ADDRESS][US_STATE]" at bounding box center [350, 84] width 61 height 5
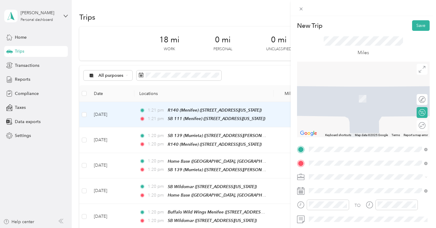
click at [354, 101] on span "[STREET_ADDRESS][US_STATE]" at bounding box center [350, 98] width 61 height 5
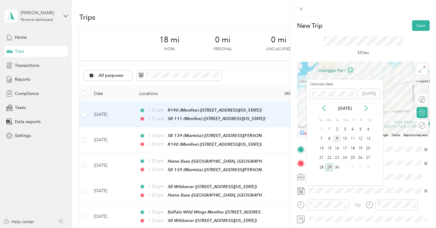
click at [338, 140] on div "9" at bounding box center [337, 139] width 8 height 8
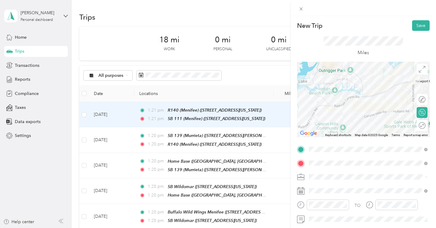
click at [422, 20] on div "New Trip Save This trip cannot be edited because it is either under review, app…" at bounding box center [363, 130] width 145 height 228
click at [422, 23] on button "Save" at bounding box center [421, 25] width 18 height 11
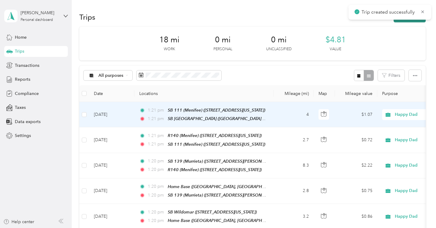
click at [409, 21] on button "New trip" at bounding box center [410, 17] width 32 height 11
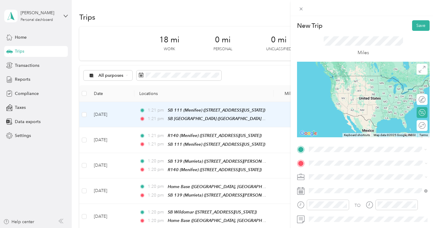
click at [359, 79] on strong "SB [GEOGRAPHIC_DATA] ([GEOGRAPHIC_DATA])" at bounding box center [370, 77] width 101 height 5
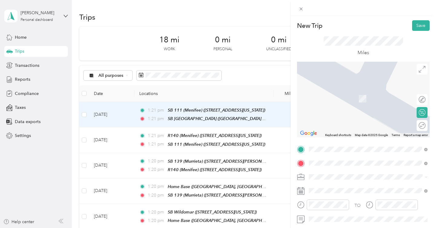
click at [359, 102] on div "SB Mission Trails 32281 Mission Trail, Lake Elsinore, 92530, Lake Elsinore, Cal…" at bounding box center [350, 95] width 61 height 13
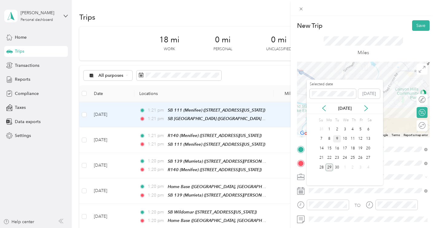
click at [339, 138] on div "9" at bounding box center [337, 139] width 8 height 8
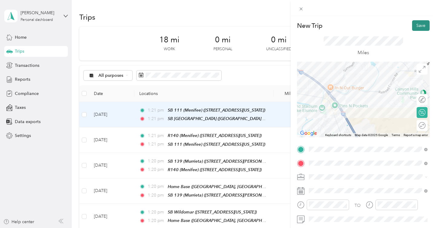
click at [425, 24] on button "Save" at bounding box center [421, 25] width 18 height 11
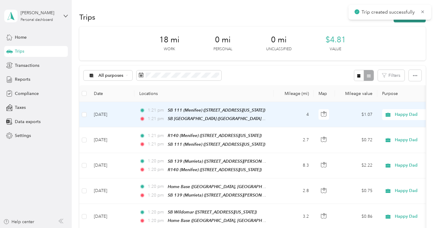
click at [410, 20] on button "New trip" at bounding box center [410, 17] width 32 height 11
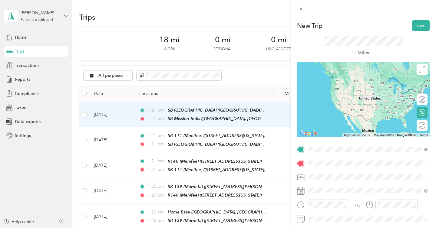
click at [349, 87] on span "[STREET_ADDRESS][US_STATE]" at bounding box center [350, 84] width 61 height 5
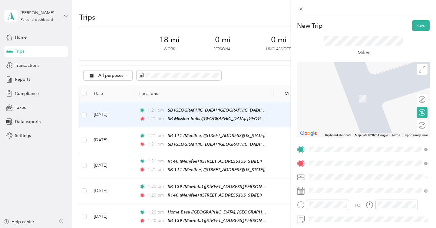
click at [358, 94] on div "SB 138 (Temecula) [STREET_ADDRESS][US_STATE]" at bounding box center [350, 95] width 61 height 13
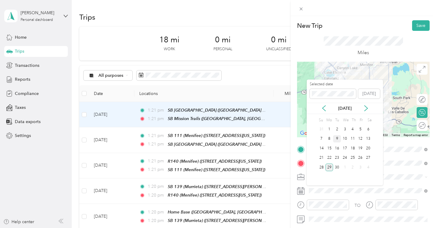
click at [338, 140] on div "9" at bounding box center [337, 139] width 8 height 8
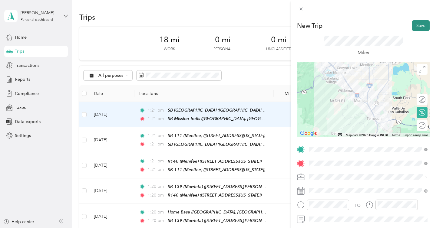
click at [421, 27] on button "Save" at bounding box center [421, 25] width 18 height 11
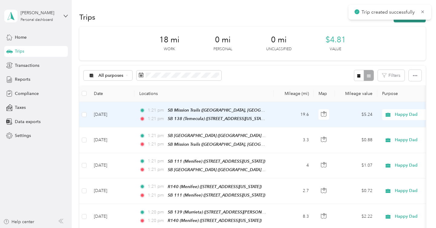
click at [408, 21] on button "New trip" at bounding box center [410, 17] width 32 height 11
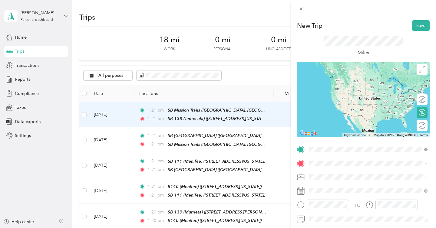
click at [366, 79] on div "SB 138 (Temecula)" at bounding box center [350, 77] width 61 height 5
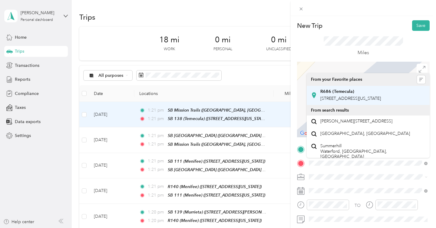
click at [349, 101] on span "[STREET_ADDRESS][US_STATE]" at bounding box center [350, 98] width 61 height 5
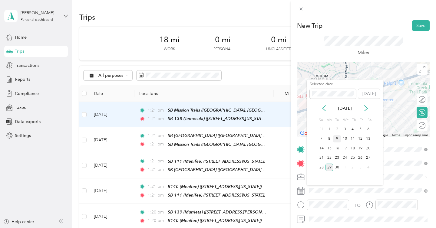
click at [339, 137] on div "9" at bounding box center [337, 139] width 8 height 8
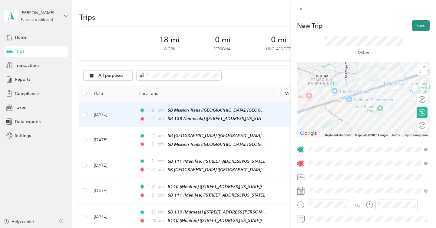
click at [416, 29] on button "Save" at bounding box center [421, 25] width 18 height 11
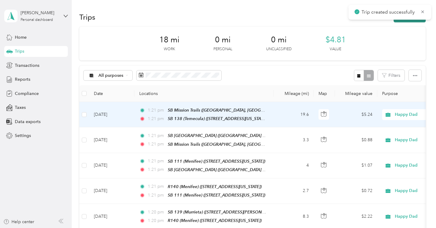
click at [416, 21] on button "New trip" at bounding box center [410, 17] width 32 height 11
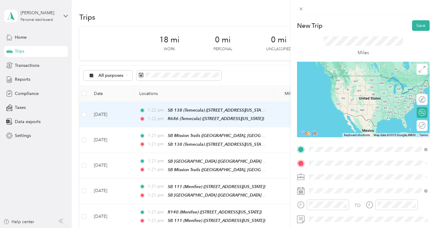
click at [348, 81] on div "R686 (Temecula) [STREET_ADDRESS][US_STATE]" at bounding box center [350, 81] width 61 height 13
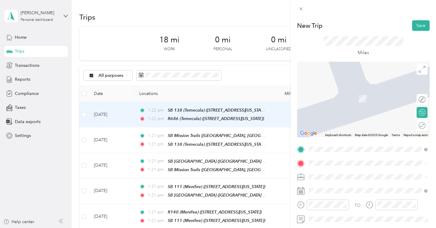
click at [364, 102] on div "TWM Temecula 40432 Winchester Road, Temecula, 92591, Temecula, California, Unit…" at bounding box center [350, 95] width 61 height 13
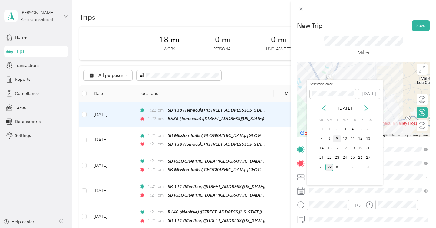
click at [335, 140] on div "9" at bounding box center [337, 139] width 8 height 8
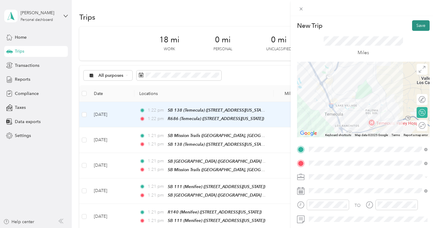
click at [422, 28] on button "Save" at bounding box center [421, 25] width 18 height 11
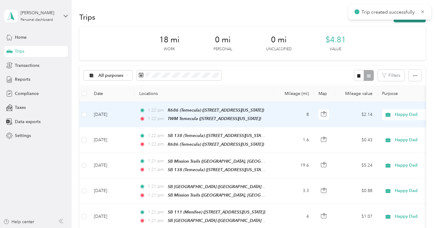
click at [416, 20] on button "New trip" at bounding box center [410, 17] width 32 height 11
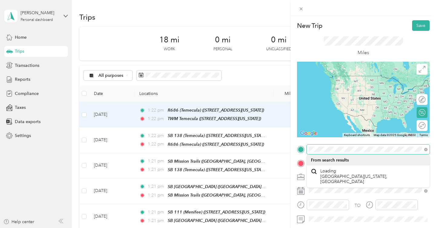
click at [299, 150] on div at bounding box center [363, 150] width 133 height 10
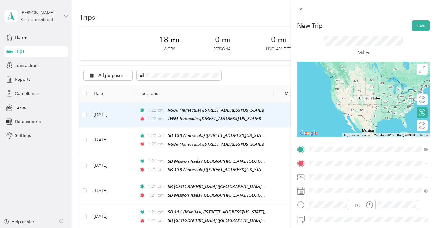
click at [331, 78] on strong "TWM Temecula" at bounding box center [335, 77] width 31 height 5
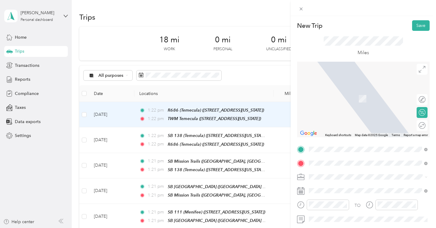
click at [345, 101] on span "41740 Ivy Street, Murrieta, 92562, Murrieta, California, United States" at bounding box center [350, 98] width 61 height 5
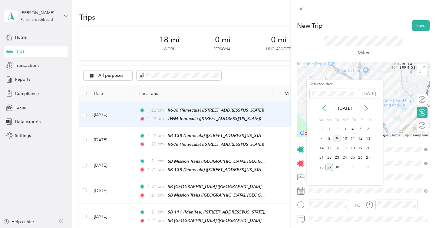
click at [338, 141] on div "9" at bounding box center [337, 139] width 8 height 8
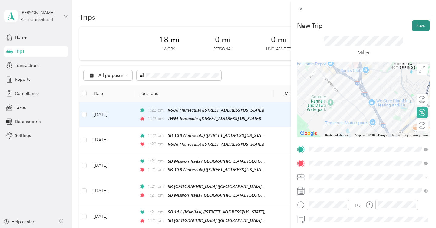
click at [423, 28] on button "Save" at bounding box center [421, 25] width 18 height 11
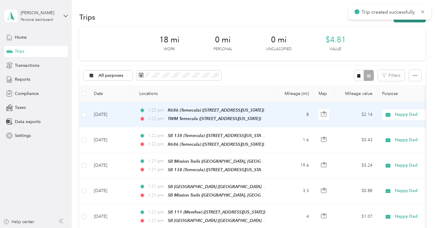
click at [418, 21] on button "New trip" at bounding box center [410, 17] width 32 height 11
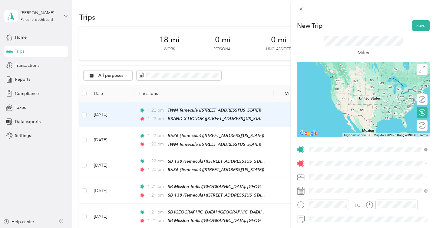
click at [352, 86] on span "41740 Ivy Street, Murrieta, 92562, Murrieta, California, United States" at bounding box center [350, 86] width 61 height 5
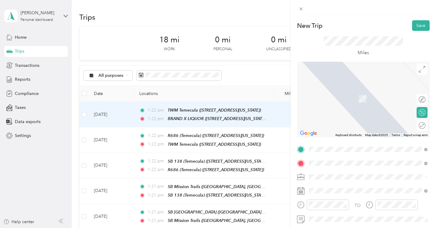
click at [348, 121] on div "Albertsons 734 39140 Winchester Road, Murrieta, 92563, Murrieta, California, Un…" at bounding box center [350, 114] width 61 height 13
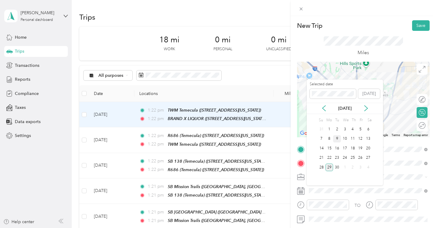
click at [337, 139] on div "9" at bounding box center [337, 139] width 8 height 8
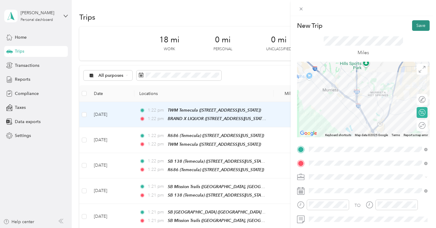
click at [425, 27] on button "Save" at bounding box center [421, 25] width 18 height 11
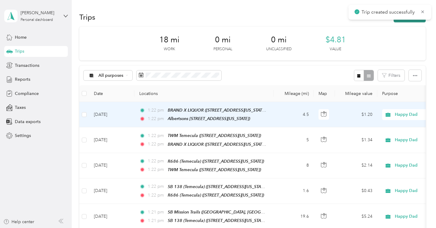
click at [419, 20] on button "New trip" at bounding box center [410, 17] width 32 height 11
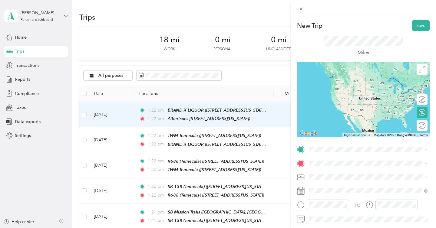
click at [353, 106] on span "[STREET_ADDRESS][US_STATE]" at bounding box center [350, 103] width 61 height 5
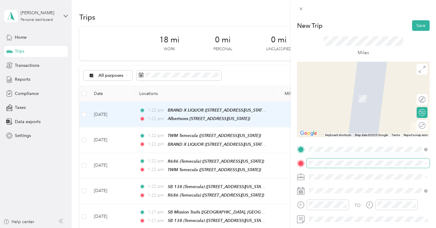
click at [339, 166] on span at bounding box center [368, 164] width 123 height 10
click at [345, 146] on div "Home Base [STREET_ADDRESS] , 92562, [GEOGRAPHIC_DATA], [GEOGRAPHIC_DATA], [GEOG…" at bounding box center [372, 149] width 105 height 32
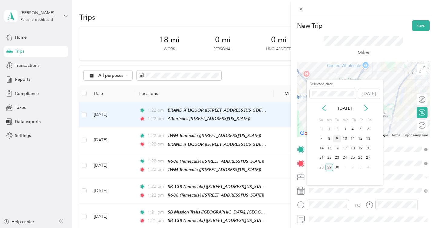
click at [338, 139] on div "9" at bounding box center [337, 139] width 8 height 8
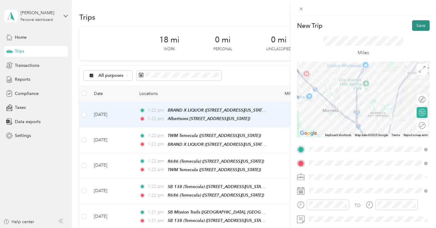
click at [423, 23] on button "Save" at bounding box center [421, 25] width 18 height 11
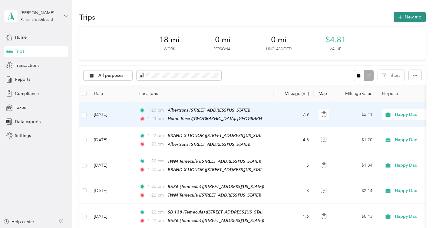
click at [409, 16] on button "New trip" at bounding box center [410, 17] width 32 height 11
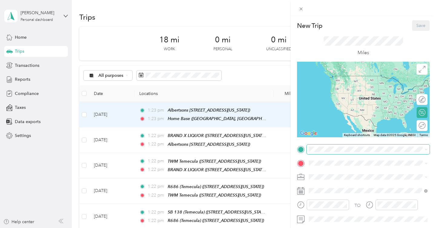
click at [334, 153] on span at bounding box center [368, 150] width 123 height 10
click at [346, 131] on div "Home Base [STREET_ADDRESS] , 92562, [GEOGRAPHIC_DATA], [GEOGRAPHIC_DATA], [GEOG…" at bounding box center [372, 136] width 105 height 32
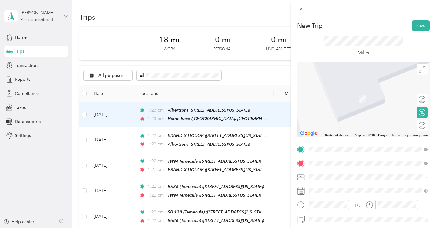
click at [359, 113] on div "Ralph 118 (Murrieta) 23801 Washington Avenue, Murrieta, 92562, Murrieta, Califo…" at bounding box center [367, 114] width 94 height 13
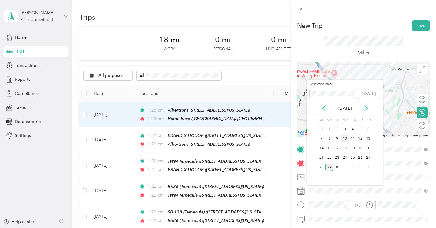
click at [344, 138] on div "10" at bounding box center [345, 139] width 8 height 8
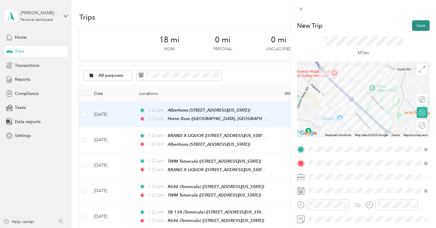
click at [419, 25] on button "Save" at bounding box center [421, 25] width 18 height 11
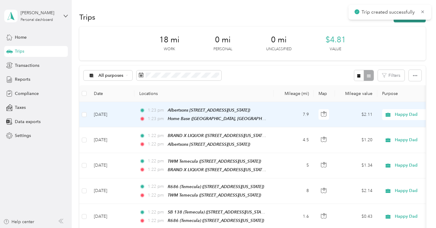
click at [417, 21] on button "New trip" at bounding box center [410, 17] width 32 height 11
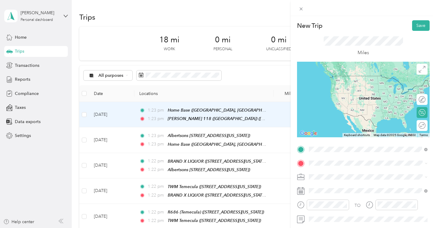
click at [326, 172] on strong "[PERSON_NAME] 118 ([GEOGRAPHIC_DATA])" at bounding box center [367, 173] width 94 height 5
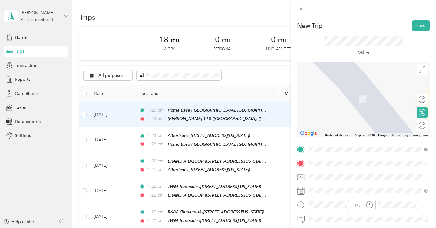
click at [348, 120] on div "Anaheim Hills GC 6501 East Nohl Ranch Road, Anaheim, 92807, Anaheim, California…" at bounding box center [367, 114] width 94 height 13
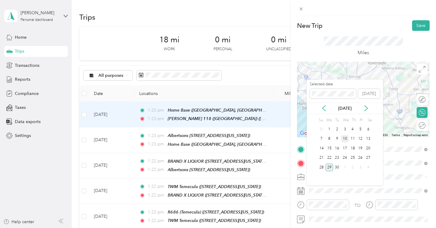
click at [344, 138] on div "10" at bounding box center [345, 139] width 8 height 8
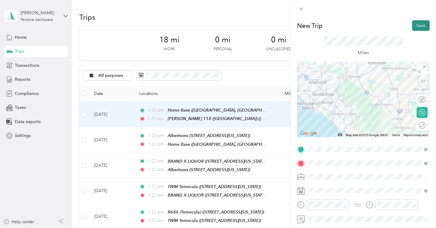
click at [423, 22] on button "Save" at bounding box center [421, 25] width 18 height 11
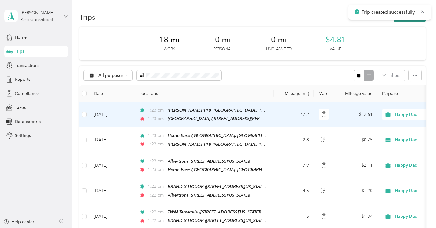
click at [414, 21] on button "New trip" at bounding box center [410, 17] width 32 height 11
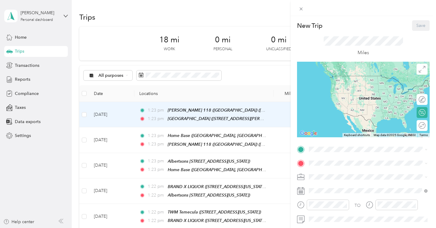
click at [329, 143] on div "New Trip Save This trip cannot be edited because it is either under review, app…" at bounding box center [363, 155] width 133 height 271
click at [324, 183] on div "Anaheim Hills GC 6501 East Nohl Ranch Road, Anaheim, 92807, Anaheim, California…" at bounding box center [367, 177] width 94 height 13
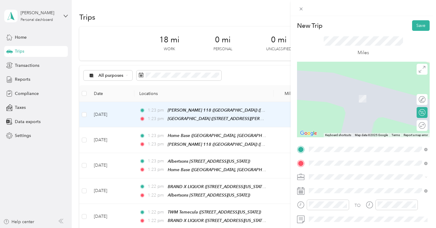
click at [365, 101] on span "2162 West Lincoln Avenue, Anaheim, 92801, Anaheim, California, United States" at bounding box center [350, 98] width 61 height 5
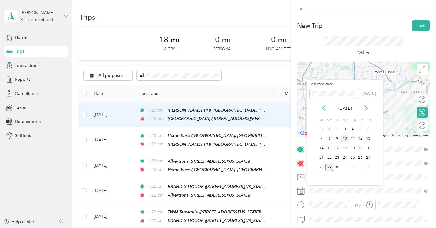
click at [347, 137] on div "10" at bounding box center [345, 139] width 8 height 8
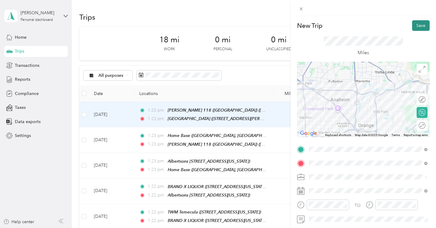
click at [415, 28] on button "Save" at bounding box center [421, 25] width 18 height 11
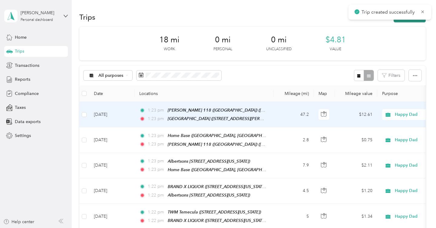
click at [409, 20] on button "New trip" at bounding box center [410, 17] width 32 height 11
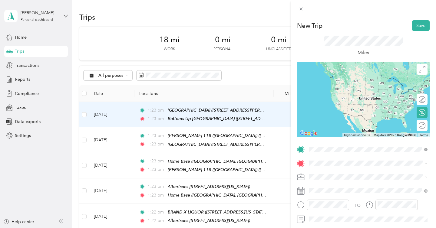
click at [355, 84] on span "2162 West Lincoln Avenue, Anaheim, 92801, Anaheim, California, United States" at bounding box center [350, 84] width 61 height 5
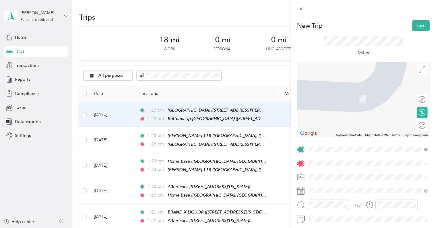
click at [348, 187] on span "2036 North Tustin Street Orange, California 92865, United States" at bounding box center [350, 183] width 61 height 5
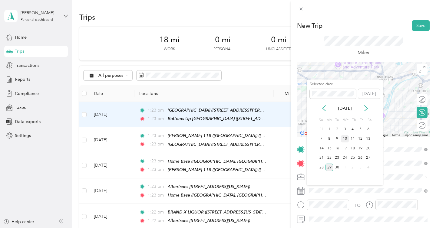
click at [346, 139] on div "10" at bounding box center [345, 139] width 8 height 8
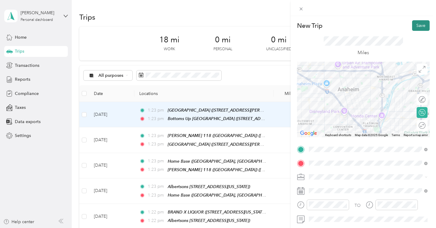
click at [420, 27] on button "Save" at bounding box center [421, 25] width 18 height 11
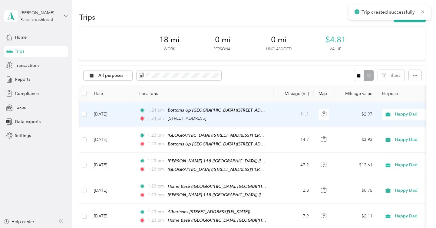
click at [206, 119] on span "2036 North Tustin Street, Orange" at bounding box center [187, 118] width 38 height 5
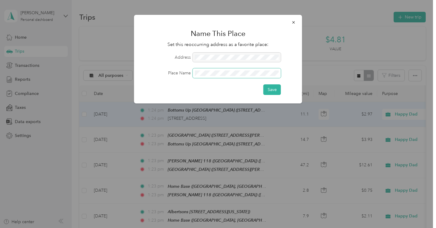
click at [263, 84] on button "Save" at bounding box center [272, 89] width 18 height 11
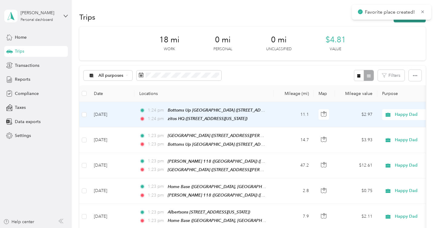
click at [410, 21] on button "New trip" at bounding box center [410, 17] width 32 height 11
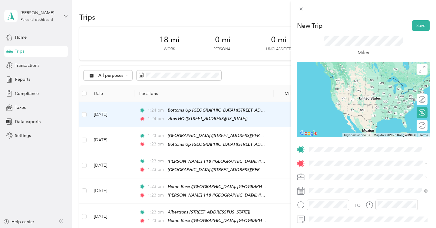
click at [341, 181] on span "2036 North Tustin Street, Orange, 92865, Orange, California, United States" at bounding box center [350, 180] width 61 height 5
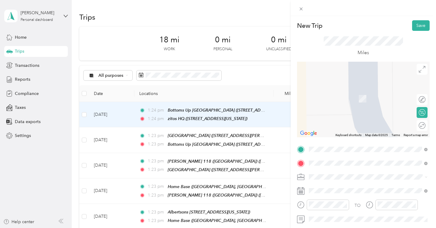
click at [361, 101] on div "Recess 201 East 4th Street, Santa Ana, 92701, Santa Ana, California, United Sta…" at bounding box center [367, 95] width 94 height 13
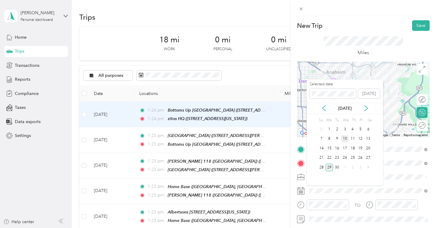
click at [346, 139] on div "10" at bounding box center [345, 139] width 8 height 8
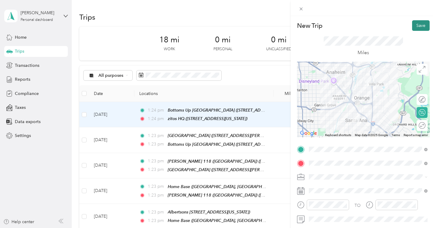
click at [419, 27] on button "Save" at bounding box center [421, 25] width 18 height 11
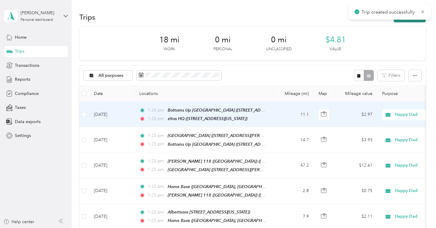
click at [417, 20] on button "New trip" at bounding box center [410, 17] width 32 height 11
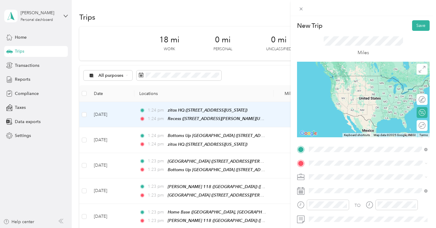
click at [349, 87] on span "201 East 4th Street, Santa Ana, 92701, Santa Ana, California, United States" at bounding box center [367, 84] width 94 height 5
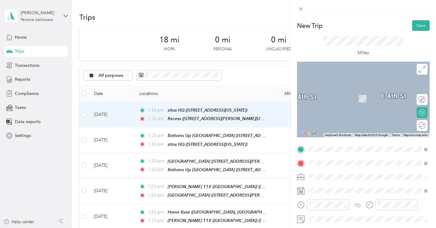
click at [346, 114] on span "1043 West Orangethorpe Avenue Fullerton, California 92833, United States" at bounding box center [350, 112] width 61 height 5
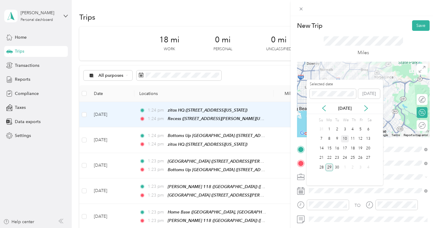
click at [346, 138] on div "10" at bounding box center [345, 139] width 8 height 8
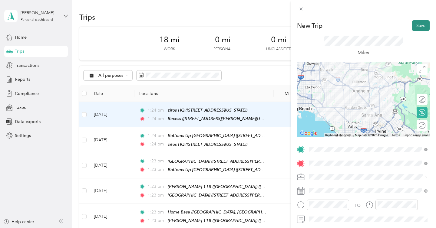
click at [420, 25] on button "Save" at bounding box center [421, 25] width 18 height 11
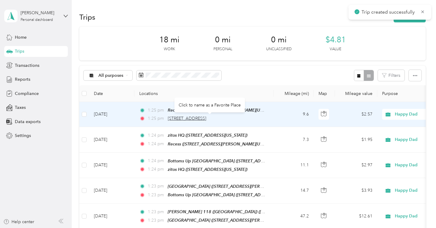
click at [185, 119] on span "1043 West Orangethorpe Avenue, Fullerton" at bounding box center [187, 118] width 38 height 5
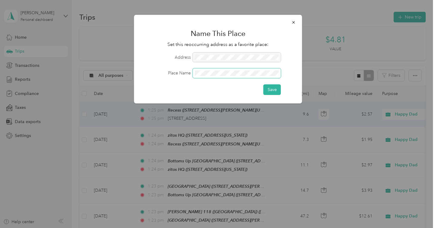
click at [263, 84] on button "Save" at bounding box center [272, 89] width 18 height 11
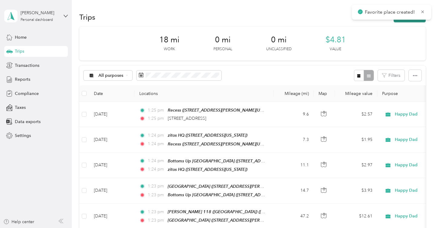
click at [407, 20] on button "New trip" at bounding box center [410, 17] width 32 height 11
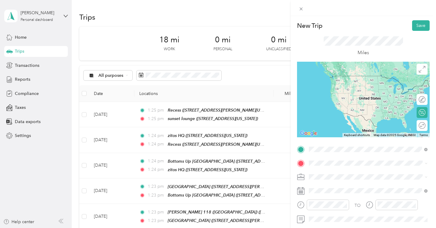
click at [354, 85] on span "1043 West Orangethorpe Avenue, Fullerton, 92833, Fullerton, California, United …" at bounding box center [350, 84] width 61 height 5
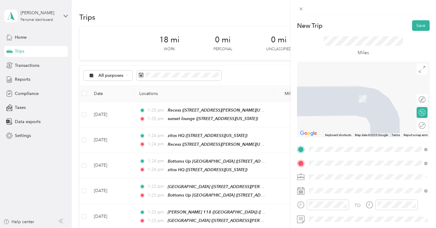
click at [361, 99] on span "711 North Placentia Avenue Fullerton, California 92831, United States" at bounding box center [350, 95] width 61 height 5
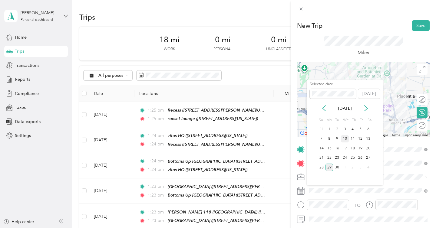
click at [347, 138] on div "10" at bounding box center [345, 139] width 8 height 8
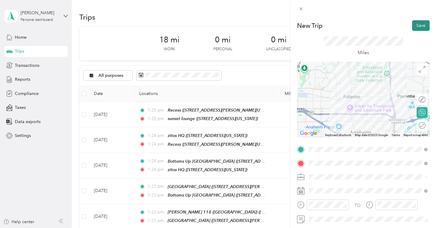
click at [415, 25] on button "Save" at bounding box center [421, 25] width 18 height 11
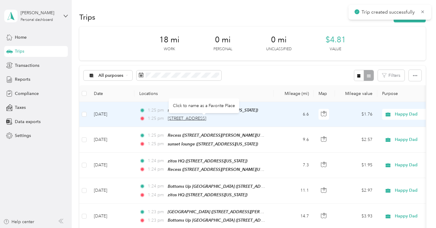
click at [206, 117] on span "711 North Placentia Avenue, Fullerton" at bounding box center [187, 118] width 38 height 5
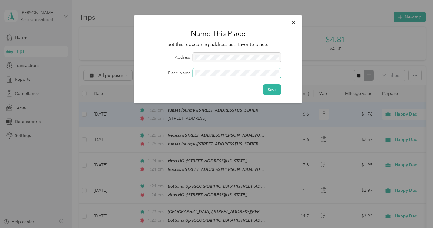
click at [263, 84] on button "Save" at bounding box center [272, 89] width 18 height 11
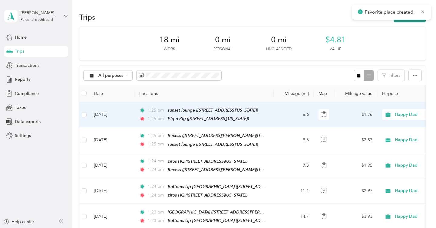
click at [415, 21] on button "New trip" at bounding box center [410, 17] width 32 height 11
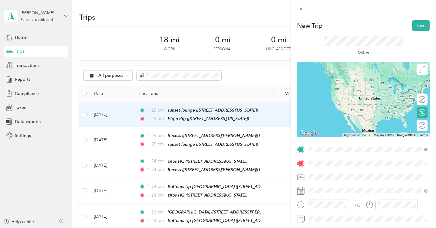
click at [327, 180] on span "711 North Placentia Avenue, Fullerton, 92831, Fullerton, California, United Sta…" at bounding box center [350, 180] width 61 height 5
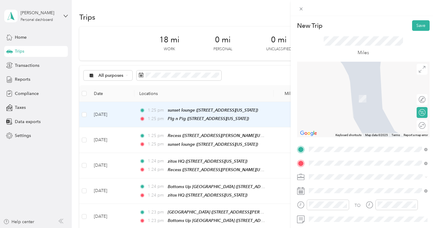
click at [361, 116] on span "1944 North Placentia Avenue Fullerton, California 92831, United States" at bounding box center [350, 112] width 61 height 5
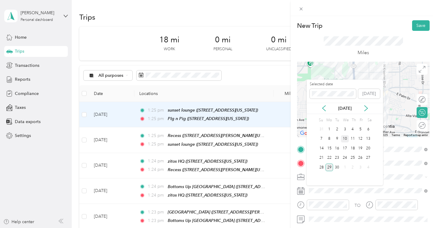
click at [347, 138] on div "10" at bounding box center [345, 139] width 8 height 8
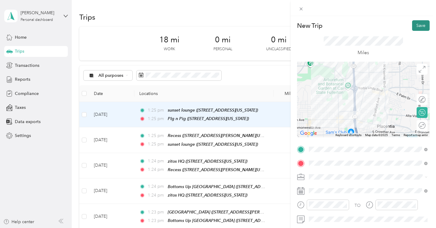
click at [420, 26] on button "Save" at bounding box center [421, 25] width 18 height 11
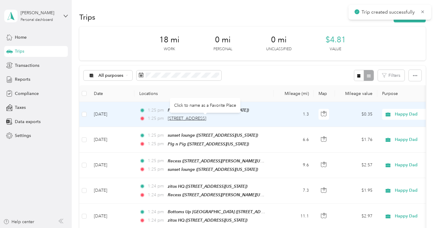
click at [200, 120] on span "1944 North Placentia Avenue, Fullerton" at bounding box center [187, 118] width 38 height 5
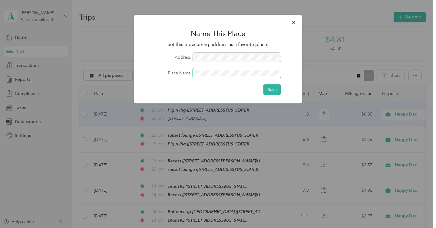
click at [263, 84] on button "Save" at bounding box center [272, 89] width 18 height 11
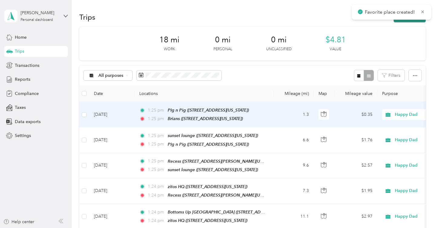
click at [402, 21] on button "New trip" at bounding box center [410, 17] width 32 height 11
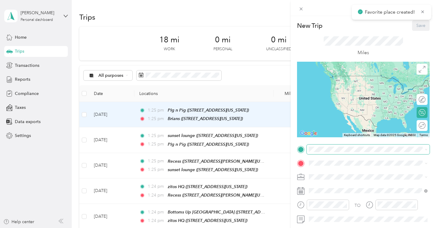
click at [316, 147] on span at bounding box center [368, 150] width 123 height 10
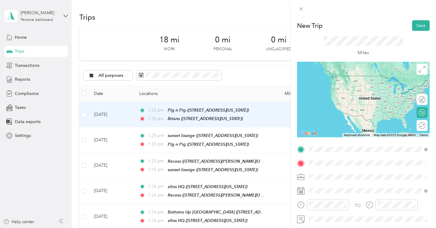
click at [349, 86] on span "1944 North Placentia Avenue, Fullerton, 92831, Fullerton, California, United St…" at bounding box center [350, 84] width 61 height 5
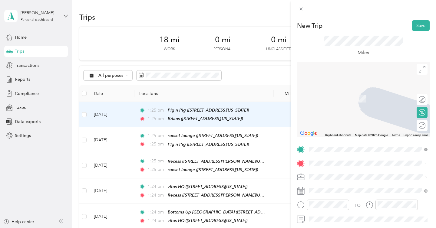
click at [338, 187] on span "125 West Santa Fe Avenue Fullerton, California 92832, United States" at bounding box center [350, 185] width 61 height 5
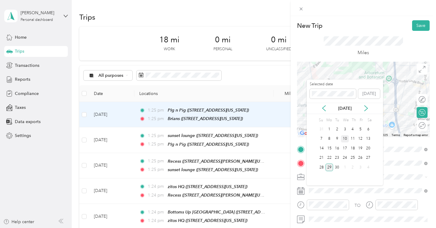
click at [345, 138] on div "10" at bounding box center [345, 139] width 8 height 8
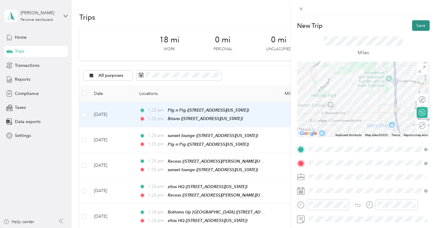
click at [418, 28] on button "Save" at bounding box center [421, 25] width 18 height 11
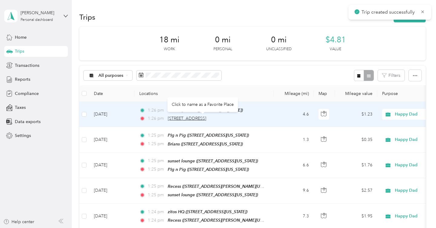
click at [204, 119] on span "125 West Santa Fe Avenue, Fullerton" at bounding box center [187, 118] width 38 height 5
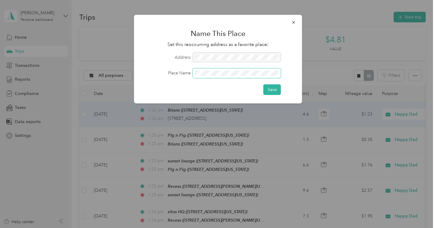
click at [263, 84] on button "Save" at bounding box center [272, 89] width 18 height 11
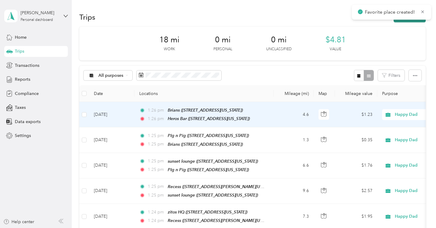
click at [420, 21] on button "New trip" at bounding box center [410, 17] width 32 height 11
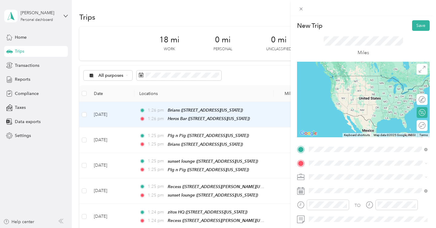
click at [361, 84] on span "125 West Santa Fe Avenue, Fullerton, 92832, Fullerton, California, United States" at bounding box center [350, 84] width 61 height 5
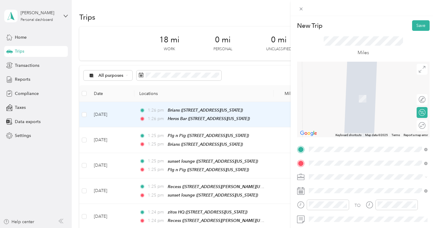
click at [357, 99] on span "116 West Wilshire Avenue Fullerton, California 92832, United States" at bounding box center [350, 95] width 61 height 5
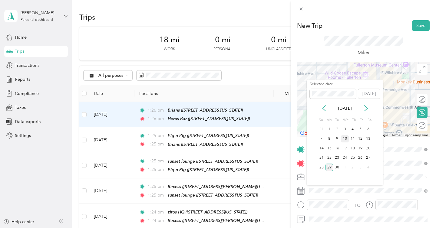
click at [345, 137] on div "10" at bounding box center [345, 139] width 8 height 8
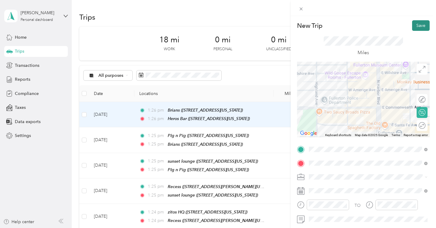
click at [416, 28] on button "Save" at bounding box center [421, 25] width 18 height 11
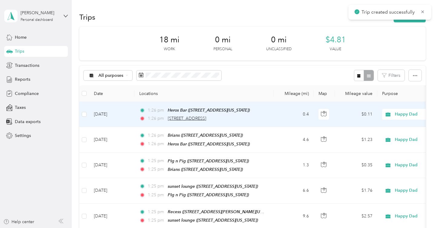
click at [206, 120] on span "116 West Wilshire Avenue, Fullerton" at bounding box center [187, 118] width 38 height 5
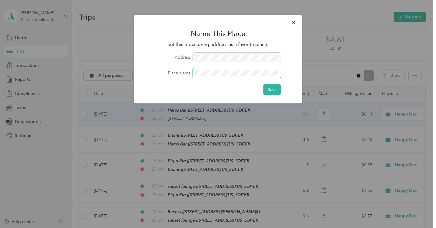
click at [263, 84] on button "Save" at bounding box center [272, 89] width 18 height 11
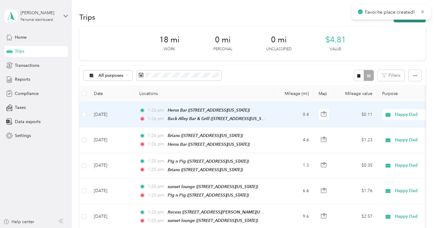
click at [415, 20] on button "New trip" at bounding box center [410, 17] width 32 height 11
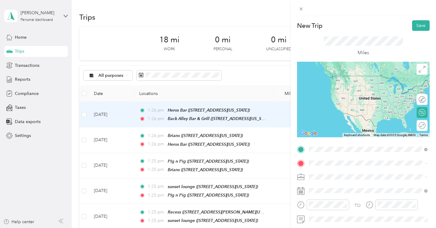
click at [374, 81] on div "Back Alley Bar & Grill 116 West Wilshire Avenue, Fullerton, 92832, Fullerton, C…" at bounding box center [350, 81] width 61 height 13
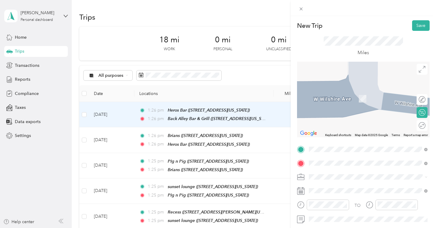
click at [379, 114] on span "741 North Placentia Avenue Fullerton, California 92831, United States" at bounding box center [350, 112] width 61 height 5
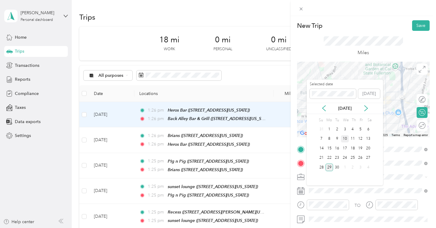
click at [346, 139] on div "10" at bounding box center [345, 139] width 8 height 8
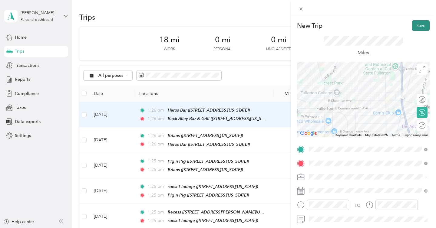
click at [423, 28] on button "Save" at bounding box center [421, 25] width 18 height 11
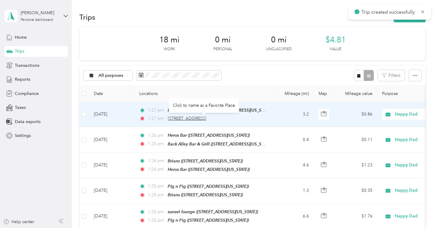
click at [206, 120] on span "741 North Placentia Avenue, Fullerton" at bounding box center [187, 118] width 38 height 5
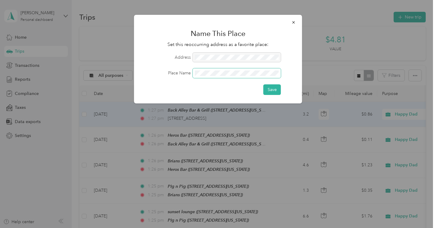
click at [263, 84] on button "Save" at bounding box center [272, 89] width 18 height 11
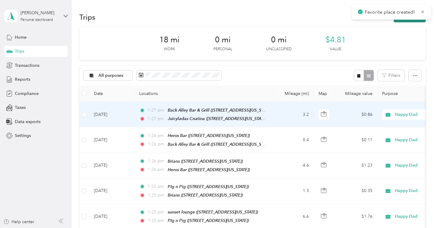
click at [406, 21] on button "New trip" at bounding box center [410, 17] width 32 height 11
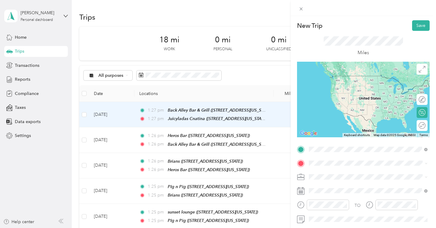
click at [334, 180] on span "741 North Placentia Avenue, Fullerton, 92831, Fullerton, California, United Sta…" at bounding box center [350, 180] width 61 height 5
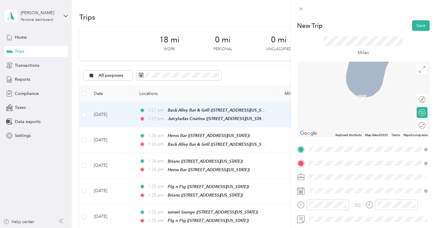
click at [371, 101] on div "SHOOTERS HEMET 121 East Florida Avenue, Hemet, 92543, Hemet, California, United…" at bounding box center [361, 95] width 83 height 13
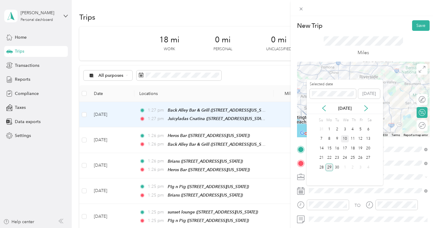
click at [347, 137] on div "10" at bounding box center [345, 139] width 8 height 8
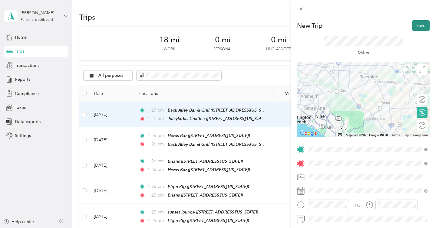
click at [421, 25] on button "Save" at bounding box center [421, 25] width 18 height 11
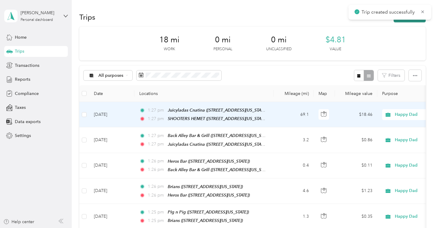
click at [403, 19] on icon "button" at bounding box center [400, 17] width 7 height 7
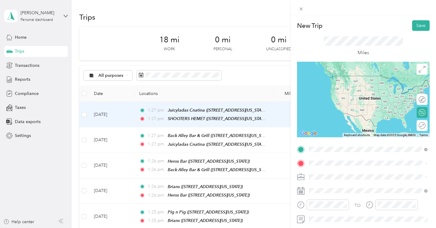
click at [331, 177] on div "SHOOTERS HEMET 121 East Florida Avenue, Hemet, 92543, Hemet, California, United…" at bounding box center [361, 177] width 83 height 13
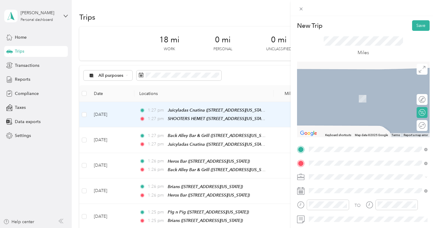
click at [359, 96] on span "20930 Malaga Road Lake Elsinore, California 92530, United States" at bounding box center [350, 95] width 61 height 5
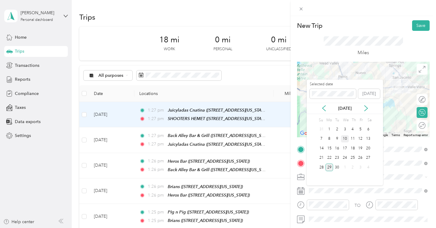
click at [344, 138] on div "10" at bounding box center [345, 139] width 8 height 8
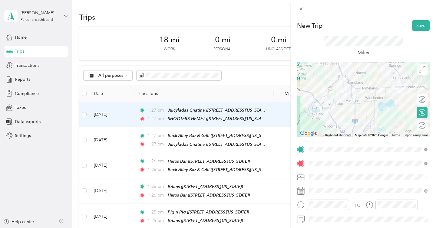
click at [420, 19] on div "New Trip Save This trip cannot be edited because it is either under review, app…" at bounding box center [363, 130] width 145 height 228
click at [420, 26] on button "Save" at bounding box center [421, 25] width 18 height 11
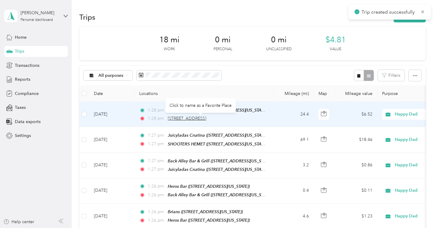
click at [200, 121] on span "20930 Malaga Road, Lake Elsinore" at bounding box center [187, 118] width 38 height 5
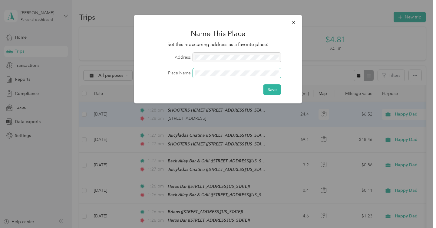
click at [263, 84] on button "Save" at bounding box center [272, 89] width 18 height 11
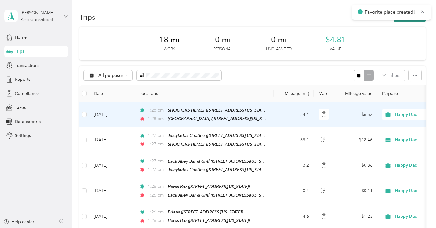
click at [414, 21] on button "New trip" at bounding box center [410, 17] width 32 height 11
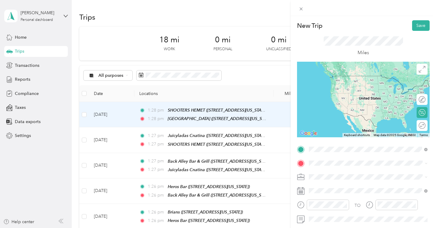
click at [374, 84] on span "[STREET_ADDRESS][US_STATE]" at bounding box center [350, 84] width 61 height 5
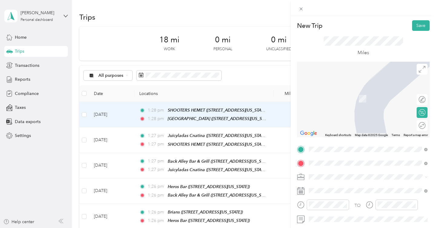
click at [374, 96] on span "[STREET_ADDRESS][US_STATE]" at bounding box center [350, 98] width 61 height 5
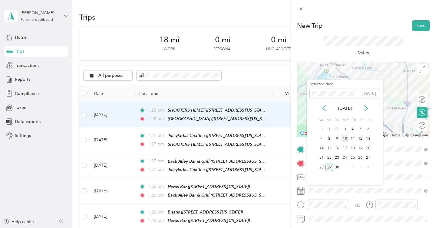
click at [346, 137] on div "10" at bounding box center [345, 139] width 8 height 8
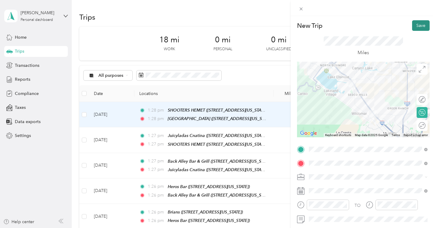
click at [422, 24] on button "Save" at bounding box center [421, 25] width 18 height 11
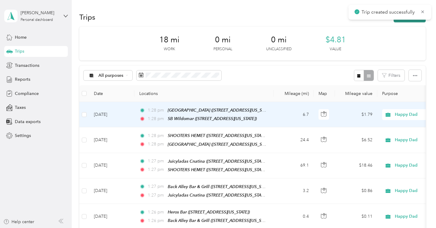
click at [417, 21] on button "New trip" at bounding box center [410, 17] width 32 height 11
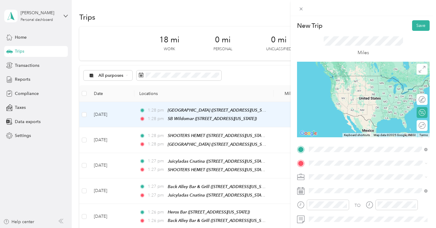
click at [344, 87] on span "[STREET_ADDRESS][US_STATE]" at bounding box center [350, 84] width 61 height 5
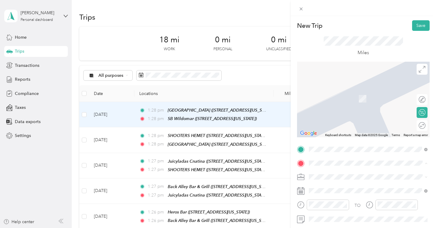
click at [358, 95] on div "Home Base [STREET_ADDRESS] , 92562, [GEOGRAPHIC_DATA], [GEOGRAPHIC_DATA], [GEOG…" at bounding box center [372, 105] width 105 height 32
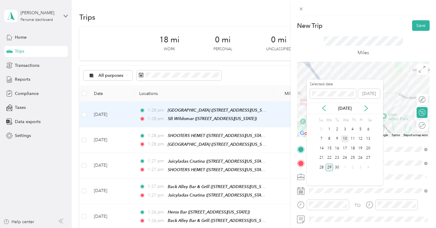
click at [346, 140] on div "10" at bounding box center [345, 139] width 8 height 8
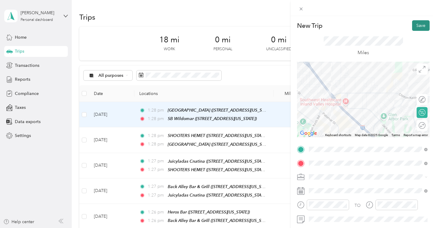
click at [423, 23] on button "Save" at bounding box center [421, 25] width 18 height 11
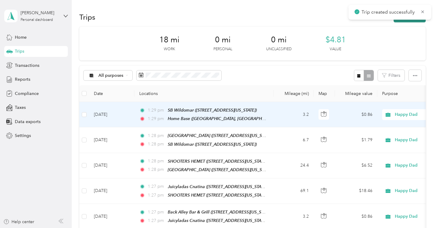
click at [404, 21] on button "New trip" at bounding box center [410, 17] width 32 height 11
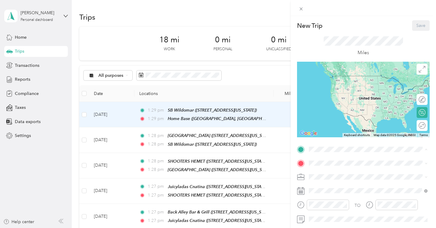
click at [349, 90] on span "39888 Hillsboro Cir, [GEOGRAPHIC_DATA], [GEOGRAPHIC_DATA], [GEOGRAPHIC_DATA] , …" at bounding box center [366, 94] width 92 height 24
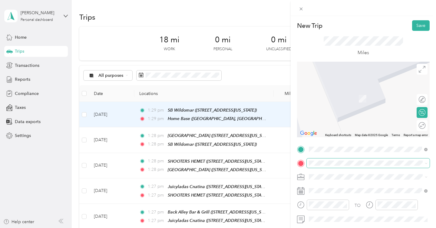
click at [324, 160] on span at bounding box center [368, 164] width 123 height 10
click at [367, 101] on div "Louies Liquor Murrieta 41539 Kalmia Street, Murrieta, 92562, Murrieta, Californ…" at bounding box center [350, 95] width 61 height 13
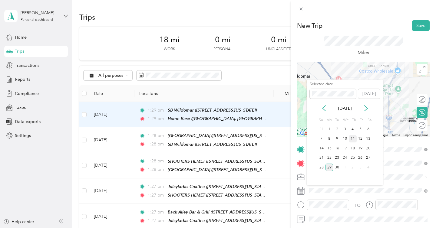
click at [353, 137] on div "11" at bounding box center [353, 139] width 8 height 8
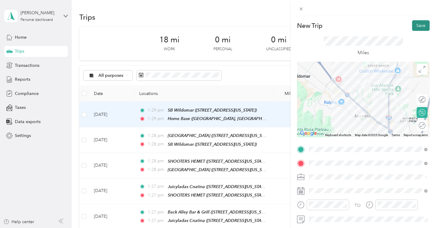
click at [420, 28] on button "Save" at bounding box center [421, 25] width 18 height 11
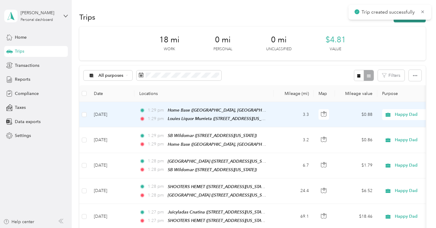
click at [412, 20] on button "New trip" at bounding box center [410, 17] width 32 height 11
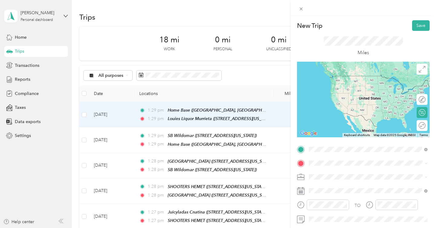
click at [357, 84] on span "41539 Kalmia Street, Murrieta, 92562, Murrieta, California, United States" at bounding box center [350, 84] width 61 height 5
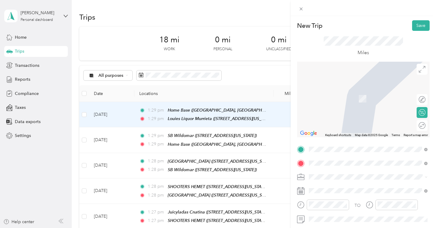
click at [356, 92] on span "16782 Graham Street Huntington Beach, California 92649, United States" at bounding box center [367, 89] width 94 height 5
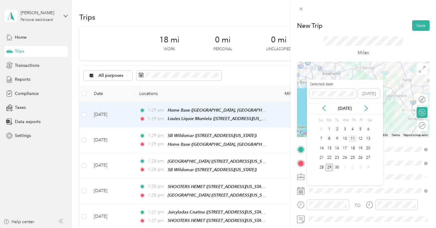
click at [352, 139] on div "11" at bounding box center [353, 139] width 8 height 8
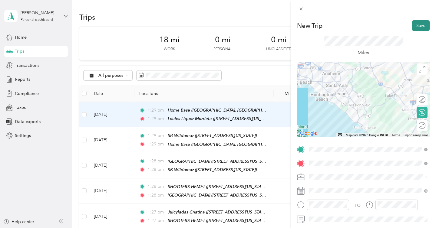
click at [420, 27] on button "Save" at bounding box center [421, 25] width 18 height 11
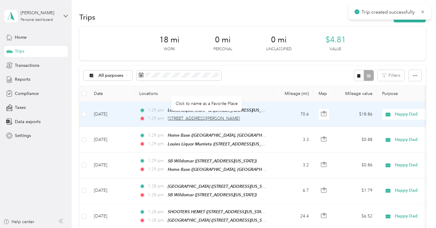
click at [229, 116] on span "16782 Graham Street, Huntington Beach" at bounding box center [204, 118] width 72 height 5
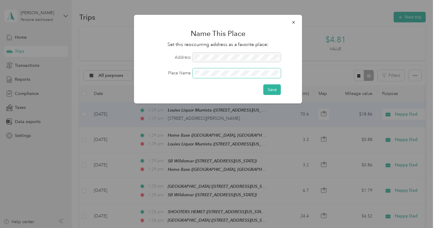
click at [263, 84] on button "Save" at bounding box center [272, 89] width 18 height 11
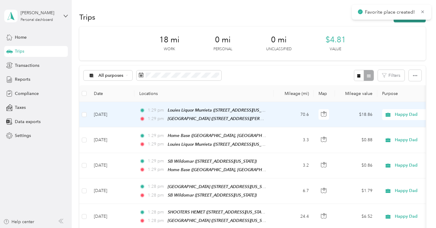
click at [403, 21] on button "New trip" at bounding box center [410, 17] width 32 height 11
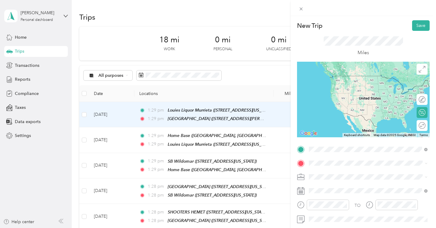
click at [352, 107] on span "16782 Graham Street, Huntington Beach, 92649, Huntington Beach, California, Uni…" at bounding box center [367, 103] width 94 height 5
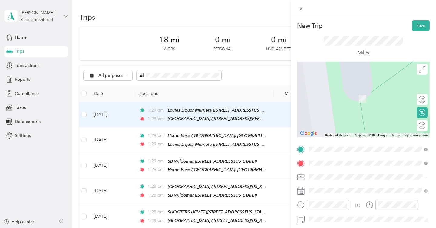
click at [356, 96] on li "16490 Bolsa Chica Street Huntington Beach, California 92649, United States" at bounding box center [368, 90] width 123 height 12
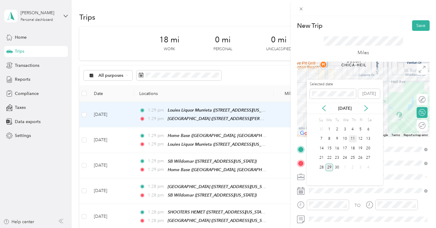
click at [354, 140] on div "11" at bounding box center [353, 139] width 8 height 8
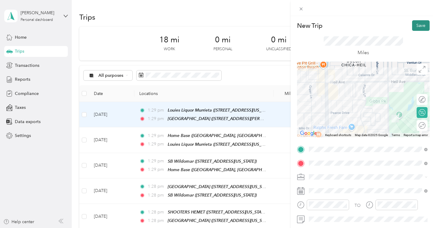
click at [419, 28] on button "Save" at bounding box center [421, 25] width 18 height 11
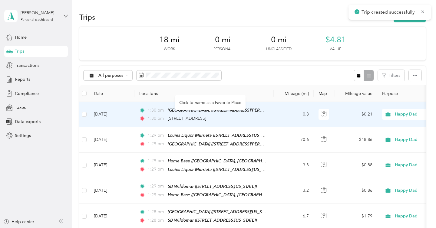
click at [201, 119] on span "16490 Bolsa Chica Street, Huntington Beach" at bounding box center [187, 118] width 38 height 5
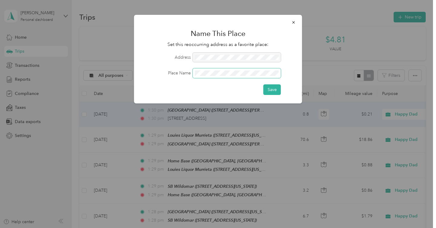
click at [263, 84] on button "Save" at bounding box center [272, 89] width 18 height 11
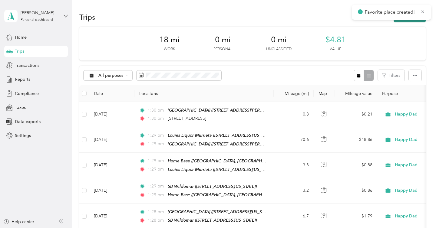
click at [403, 21] on button "New trip" at bounding box center [410, 17] width 32 height 11
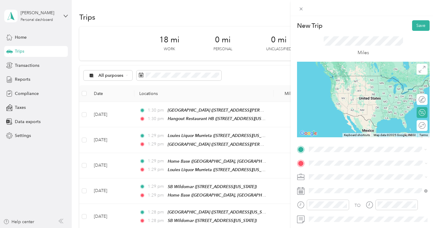
click at [353, 88] on div "Hangout Restaurant HB 16490 Bolsa Chica Street, Huntington Beach, 92649, Huntin…" at bounding box center [350, 81] width 61 height 13
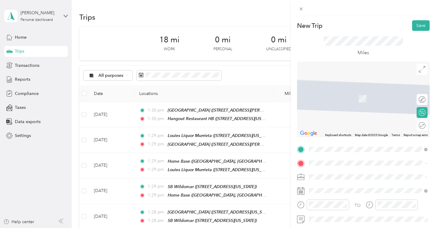
click at [354, 119] on span "2036 North Tustin Street, Orange, 92865, Orange, California, United States" at bounding box center [350, 116] width 61 height 5
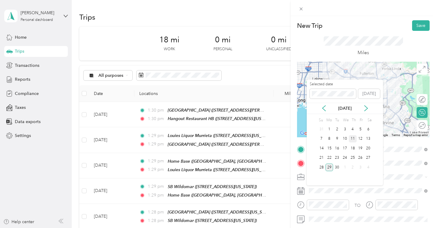
click at [352, 139] on div "11" at bounding box center [353, 139] width 8 height 8
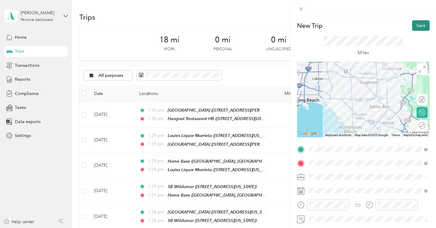
click at [426, 25] on button "Save" at bounding box center [421, 25] width 18 height 11
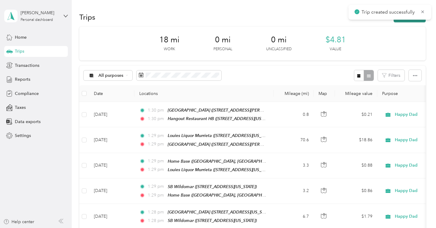
click at [417, 21] on button "New trip" at bounding box center [410, 17] width 32 height 11
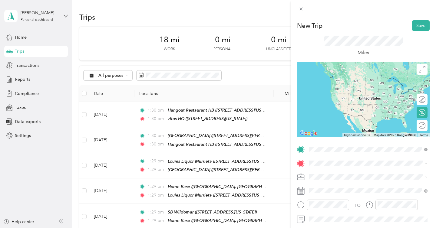
click at [337, 183] on div "zitos HQ 2036 North Tustin Street, Orange, 92865, Orange, California, United St…" at bounding box center [350, 177] width 61 height 13
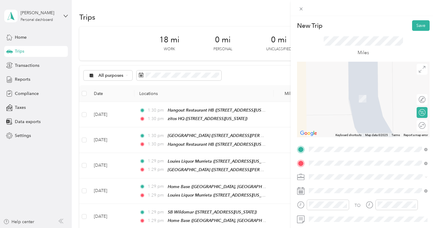
click at [363, 121] on div "Swinging Door 355 El Camino Real, Tustin, 92780, Tustin, California, United Sta…" at bounding box center [350, 114] width 61 height 13
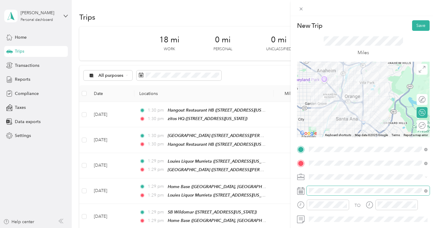
click at [341, 193] on span at bounding box center [368, 191] width 123 height 10
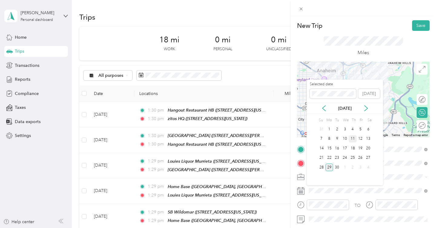
click at [354, 139] on div "11" at bounding box center [353, 139] width 8 height 8
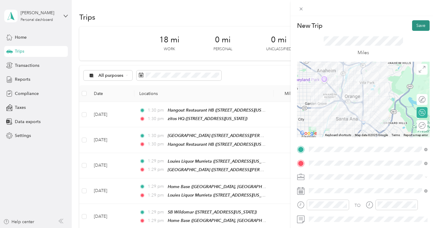
click at [420, 25] on button "Save" at bounding box center [421, 25] width 18 height 11
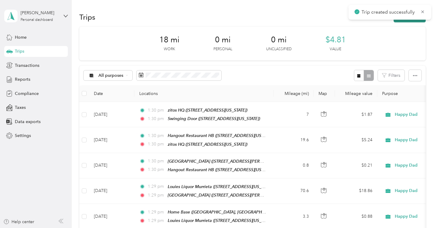
click at [414, 19] on button "New trip" at bounding box center [410, 17] width 32 height 11
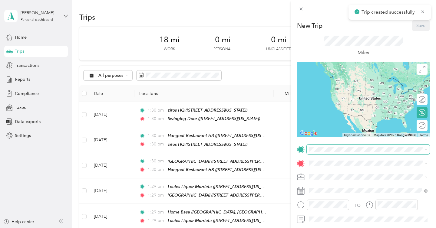
click at [328, 147] on span at bounding box center [368, 150] width 123 height 10
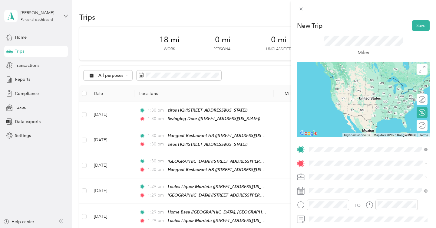
click at [353, 84] on span "355 El Camino Real, Tustin, 92780, Tustin, California, United States" at bounding box center [350, 84] width 61 height 5
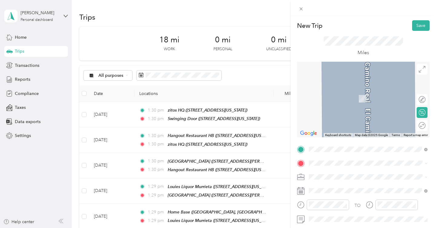
click at [353, 92] on span "2250 East Birch Street Brea, California 92821, United States" at bounding box center [350, 88] width 61 height 5
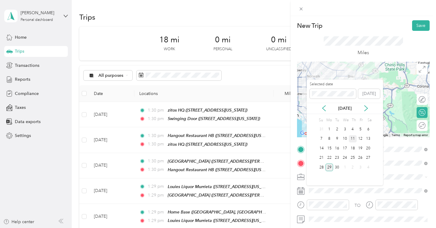
click at [353, 136] on div "11" at bounding box center [353, 139] width 8 height 8
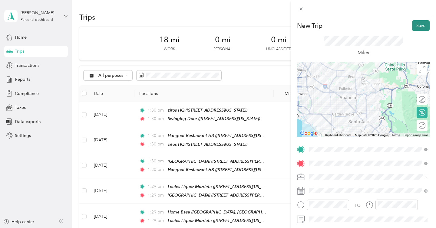
click at [423, 25] on button "Save" at bounding box center [421, 25] width 18 height 11
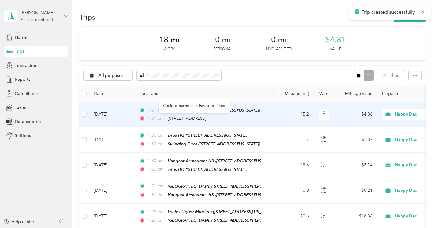
click at [201, 118] on span "2250 East Birch Street, Brea" at bounding box center [187, 118] width 38 height 5
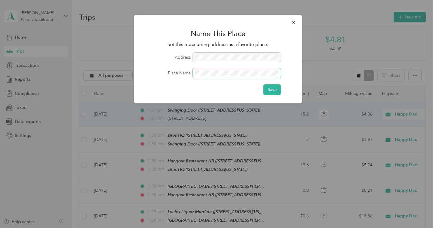
click at [263, 84] on button "Save" at bounding box center [272, 89] width 18 height 11
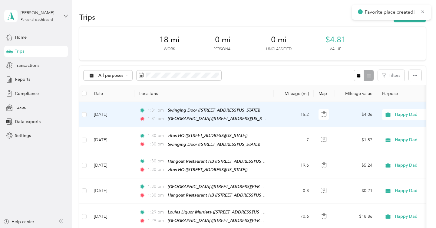
click at [404, 22] on div "Trips New trip" at bounding box center [252, 17] width 346 height 13
click at [404, 19] on icon "button" at bounding box center [400, 17] width 7 height 7
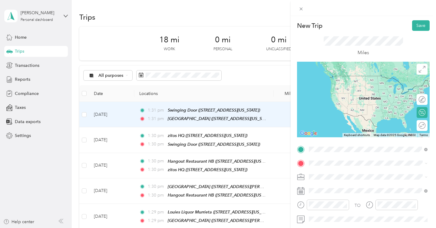
click at [347, 84] on span "2250 East Birch Street, Brea, 92821, Brea, California, United States" at bounding box center [350, 84] width 61 height 5
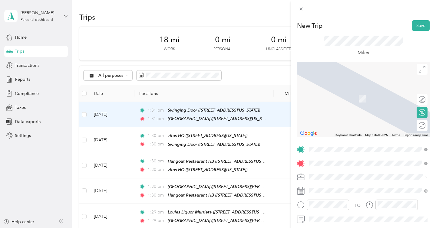
click at [368, 92] on span "430 North Gilbert Street Anaheim, California 92801, United States" at bounding box center [367, 89] width 94 height 5
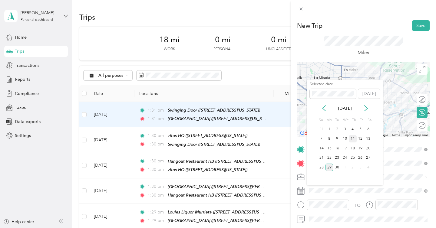
click at [353, 137] on div "11" at bounding box center [353, 139] width 8 height 8
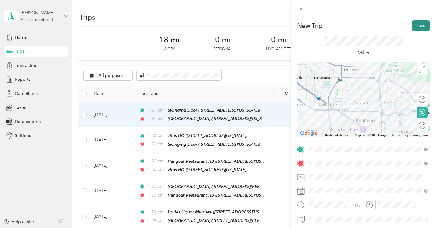
click at [417, 21] on button "Save" at bounding box center [421, 25] width 18 height 11
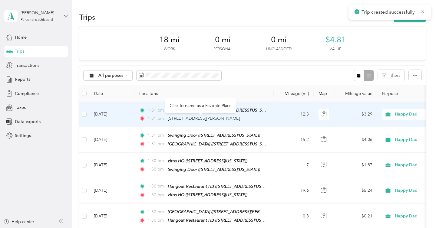
click at [207, 120] on span "430 North Gilbert Street, Anaheim" at bounding box center [204, 118] width 72 height 5
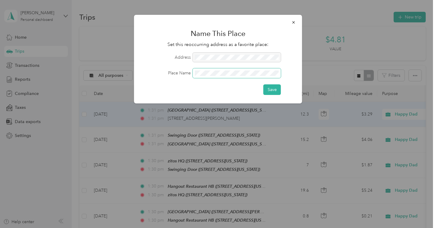
click at [263, 84] on button "Save" at bounding box center [272, 89] width 18 height 11
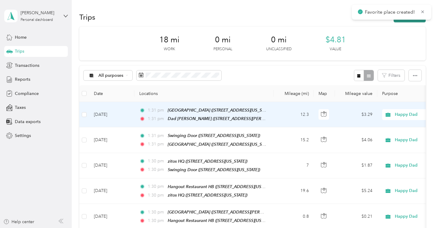
click at [420, 21] on button "New trip" at bounding box center [410, 17] width 32 height 11
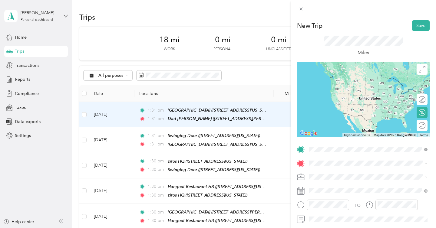
click at [378, 85] on span "430 North Gilbert Street, Anaheim, 92801, Anaheim, California, United States" at bounding box center [367, 84] width 94 height 5
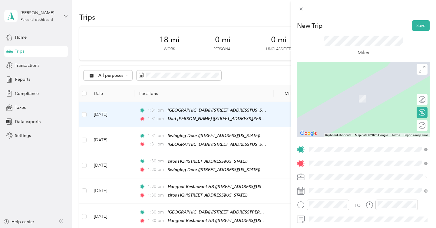
click at [368, 102] on div "Heros Bar 125 West Santa Fe Avenue, Fullerton, 92832, Fullerton, California, Un…" at bounding box center [350, 95] width 61 height 13
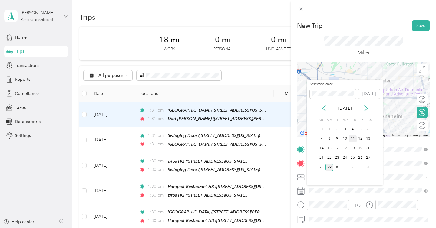
click at [353, 140] on div "11" at bounding box center [353, 139] width 8 height 8
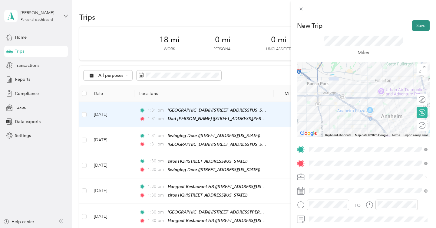
click at [425, 23] on button "Save" at bounding box center [421, 25] width 18 height 11
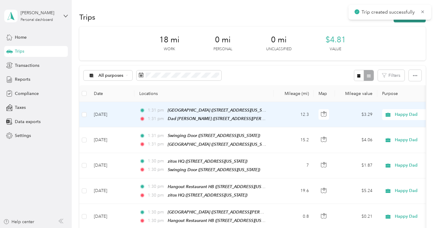
click at [420, 21] on button "New trip" at bounding box center [410, 17] width 32 height 11
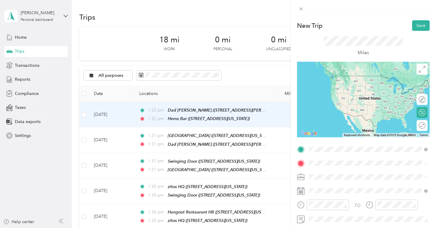
click at [353, 78] on div "Heros Bar" at bounding box center [350, 77] width 61 height 5
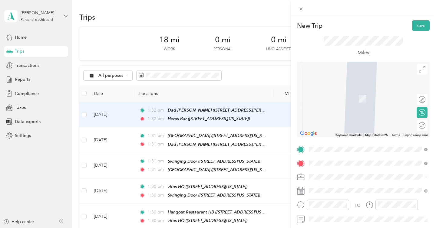
click at [360, 97] on span "116 West Wilshire Avenue, Fullerton, 92832, Fullerton, California, United States" at bounding box center [350, 98] width 61 height 5
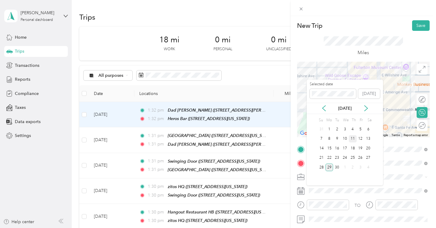
click at [352, 137] on div "11" at bounding box center [353, 139] width 8 height 8
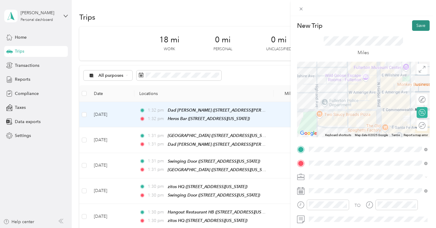
click at [417, 29] on button "Save" at bounding box center [421, 25] width 18 height 11
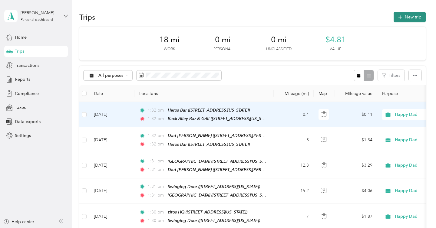
click at [414, 20] on button "New trip" at bounding box center [410, 17] width 32 height 11
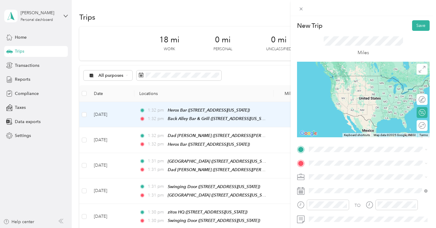
click at [347, 87] on span "116 West Wilshire Avenue, Fullerton, 92832, Fullerton, California, United States" at bounding box center [350, 83] width 61 height 5
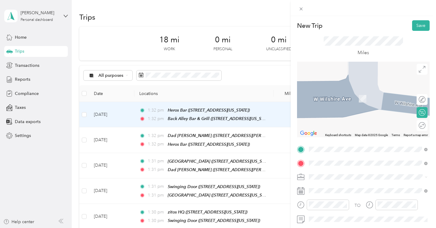
click at [355, 92] on div "sunset lounge" at bounding box center [350, 91] width 61 height 5
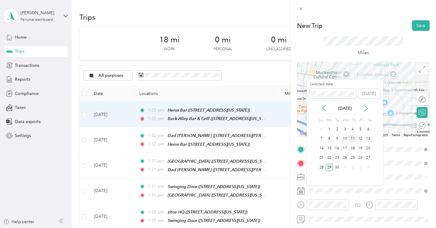
click at [353, 139] on div "11" at bounding box center [353, 139] width 8 height 8
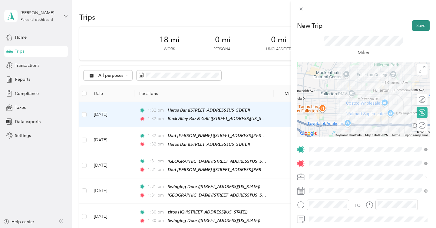
click at [423, 28] on button "Save" at bounding box center [421, 25] width 18 height 11
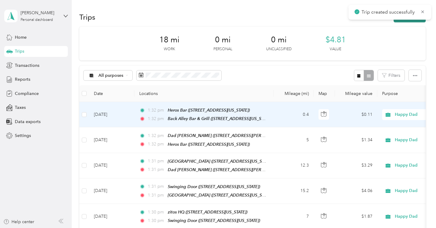
click at [416, 21] on button "New trip" at bounding box center [410, 17] width 32 height 11
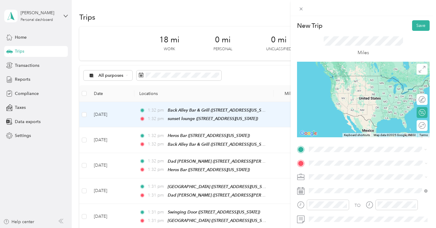
click at [381, 86] on span "1043 West Orangethorpe Avenue, Fullerton, 92833, Fullerton, California, United …" at bounding box center [350, 84] width 61 height 5
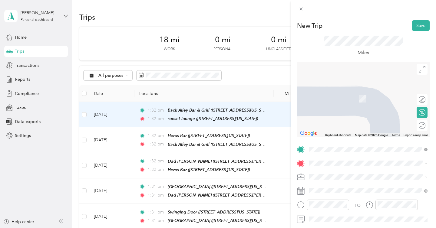
click at [361, 101] on div "CK CASE RD PERRIS 3150 Case Road, Perris, 92570, Perris, California, United Sta…" at bounding box center [350, 94] width 61 height 13
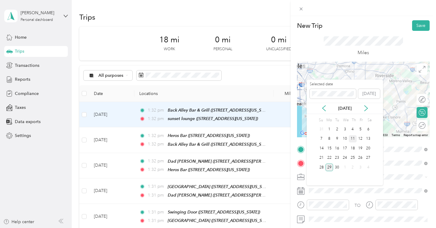
click at [353, 137] on div "11" at bounding box center [353, 139] width 8 height 8
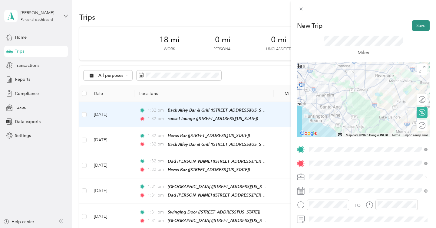
click at [425, 26] on button "Save" at bounding box center [421, 25] width 18 height 11
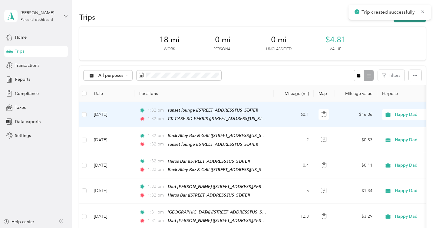
click at [415, 21] on button "New trip" at bounding box center [410, 17] width 32 height 11
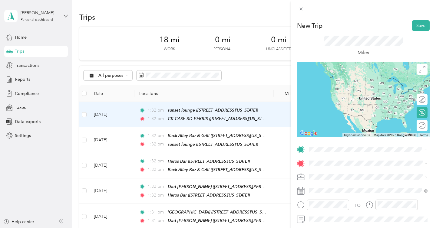
click at [356, 88] on div "CK CASE RD PERRIS 3150 Case Road, Perris, 92570, Perris, California, United Sta…" at bounding box center [350, 81] width 61 height 13
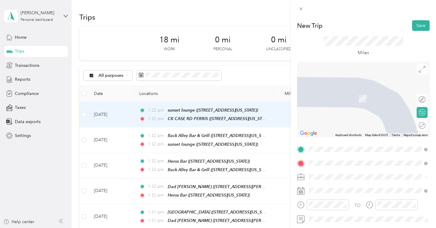
click at [343, 100] on span "[STREET_ADDRESS][US_STATE]" at bounding box center [350, 98] width 61 height 5
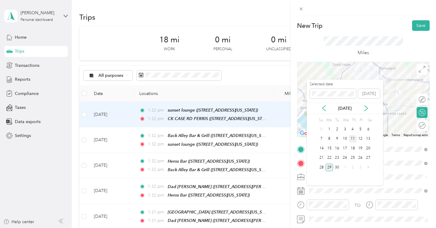
click at [354, 138] on div "11" at bounding box center [353, 139] width 8 height 8
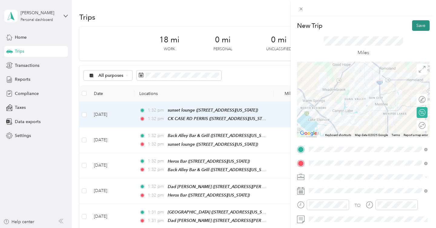
click at [421, 26] on button "Save" at bounding box center [421, 25] width 18 height 11
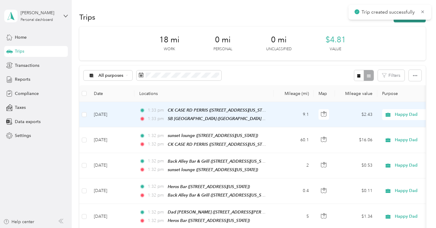
click at [407, 21] on button "New trip" at bounding box center [410, 17] width 32 height 11
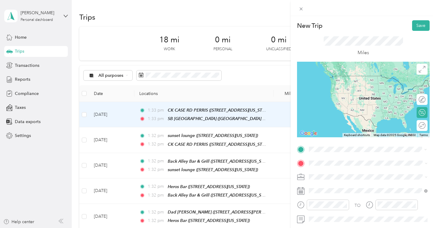
click at [364, 82] on div "SB Lake Elsinore (Canyon Hills) 29995 Canyon Hills Road, Lake Elsinore, 92532, …" at bounding box center [370, 81] width 101 height 13
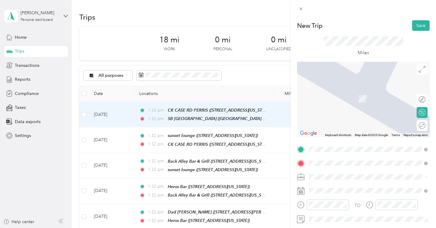
click at [362, 100] on div "SB Wildomar [STREET_ADDRESS][US_STATE]" at bounding box center [350, 95] width 61 height 13
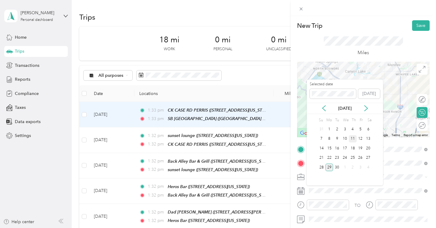
click at [354, 139] on div "11" at bounding box center [353, 139] width 8 height 8
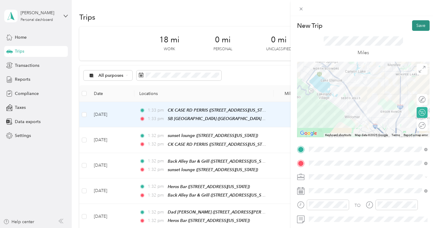
click at [419, 25] on button "Save" at bounding box center [421, 25] width 18 height 11
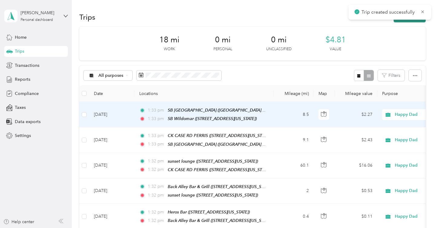
click at [414, 22] on button "New trip" at bounding box center [410, 17] width 32 height 11
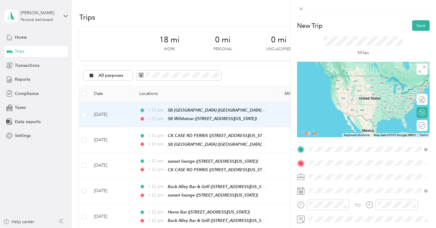
click at [352, 76] on div "SB Wildomar" at bounding box center [350, 77] width 61 height 5
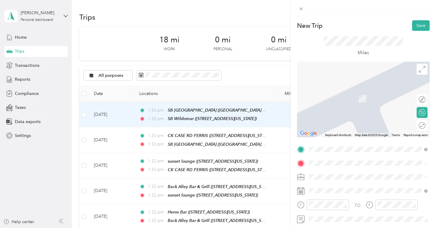
click at [343, 99] on span "39888 Hillsboro Cir, [GEOGRAPHIC_DATA], [GEOGRAPHIC_DATA], [GEOGRAPHIC_DATA] , …" at bounding box center [366, 108] width 92 height 24
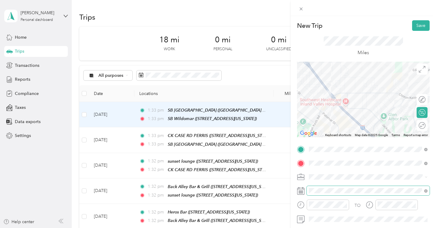
click at [340, 187] on span at bounding box center [368, 191] width 123 height 10
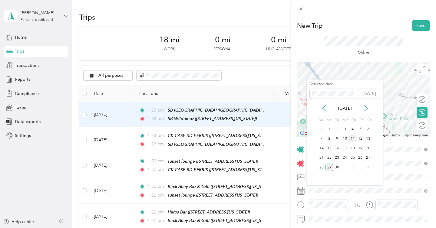
click at [354, 139] on div "11" at bounding box center [353, 139] width 8 height 8
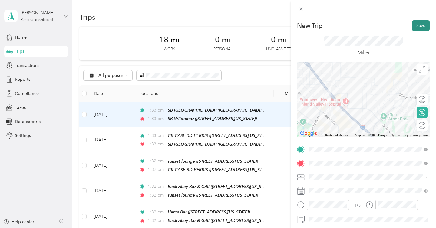
click at [419, 24] on button "Save" at bounding box center [421, 25] width 18 height 11
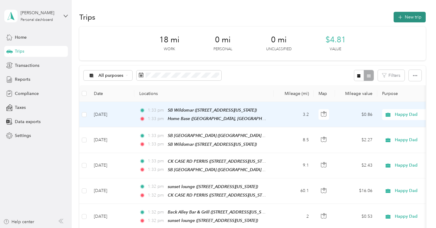
click at [415, 15] on button "New trip" at bounding box center [410, 17] width 32 height 11
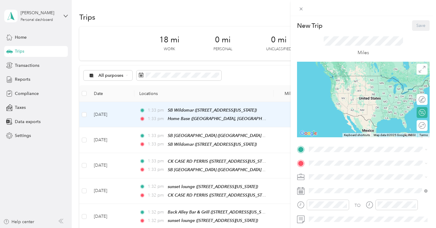
click at [355, 88] on span "39888 Hillsboro Cir, [GEOGRAPHIC_DATA], [GEOGRAPHIC_DATA], [GEOGRAPHIC_DATA] , …" at bounding box center [366, 93] width 92 height 24
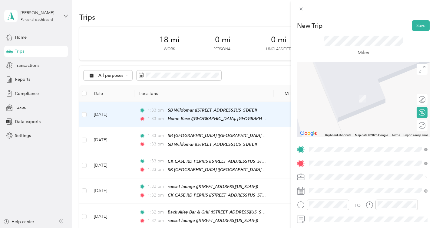
click at [359, 101] on span "[STREET_ADDRESS][US_STATE]" at bounding box center [350, 98] width 61 height 5
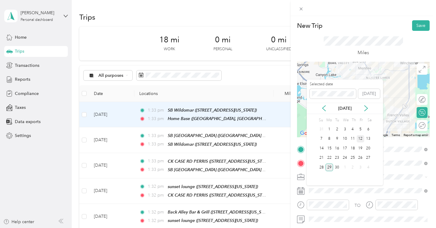
click at [360, 140] on div "12" at bounding box center [361, 139] width 8 height 8
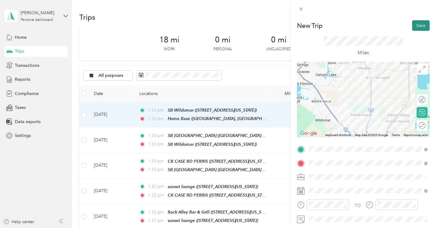
click at [421, 25] on button "Save" at bounding box center [421, 25] width 18 height 11
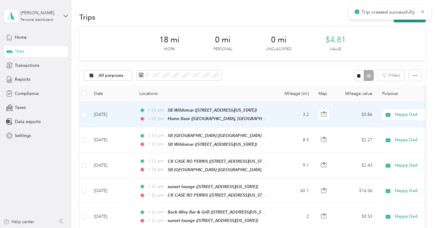
click at [417, 21] on button "New trip" at bounding box center [410, 17] width 32 height 11
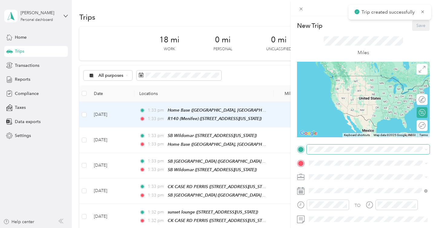
click at [318, 153] on span at bounding box center [368, 150] width 123 height 10
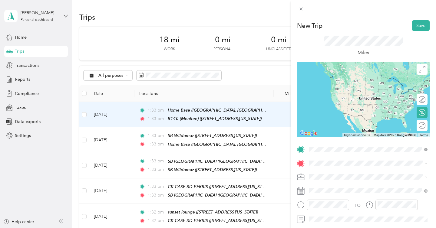
click at [337, 91] on li "R140 (Menifee) [STREET_ADDRESS][US_STATE]" at bounding box center [368, 81] width 123 height 19
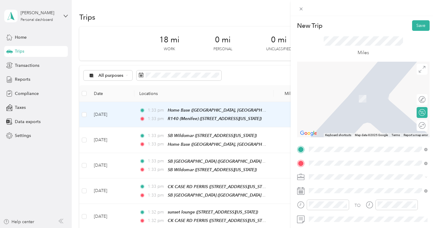
click at [351, 101] on span "1043 West Orangethorpe Avenue, Fullerton, 92833, Fullerton, California, United …" at bounding box center [350, 98] width 61 height 5
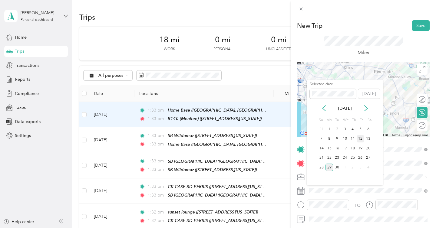
click at [359, 138] on div "12" at bounding box center [361, 139] width 8 height 8
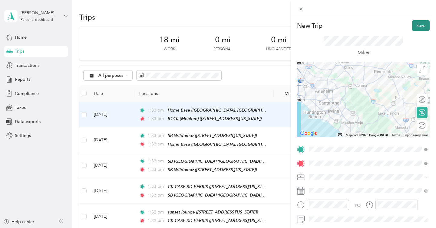
click at [420, 27] on button "Save" at bounding box center [421, 25] width 18 height 11
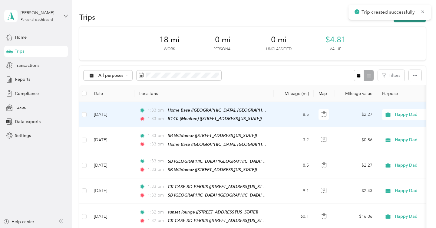
click at [416, 21] on button "New trip" at bounding box center [410, 17] width 32 height 11
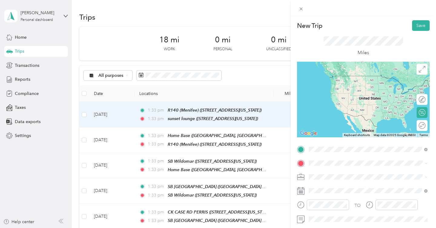
click at [349, 87] on span "1043 West Orangethorpe Avenue, Fullerton, 92833, Fullerton, California, United …" at bounding box center [350, 84] width 61 height 5
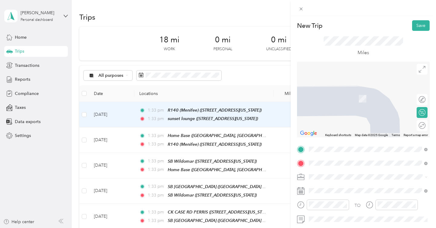
click at [381, 97] on span "116 West Wilshire Avenue, Fullerton, 92832, Fullerton, California, United States" at bounding box center [350, 98] width 61 height 5
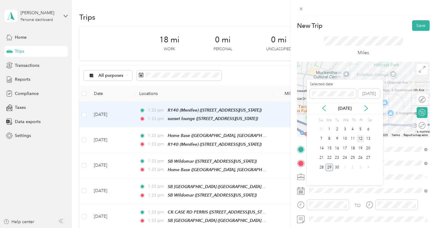
click at [361, 140] on div "12" at bounding box center [361, 139] width 8 height 8
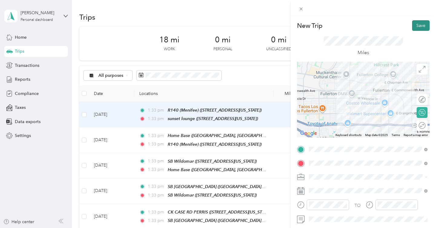
click at [421, 23] on button "Save" at bounding box center [421, 25] width 18 height 11
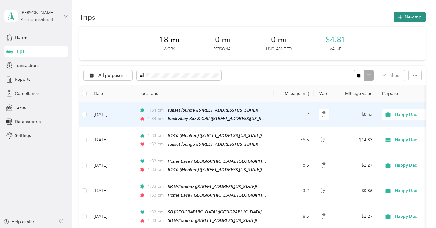
click at [416, 21] on button "New trip" at bounding box center [410, 17] width 32 height 11
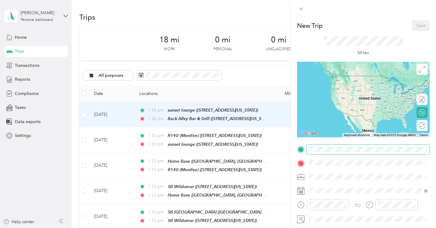
click at [321, 153] on span at bounding box center [368, 150] width 123 height 10
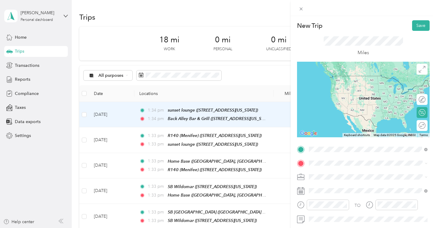
click at [346, 82] on span "116 West Wilshire Avenue, Fullerton, 92832, Fullerton, California, United States" at bounding box center [350, 84] width 61 height 5
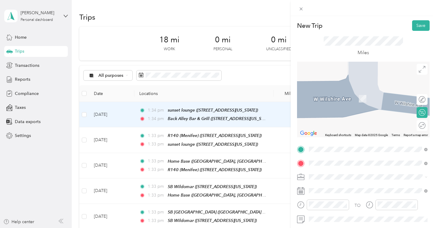
click at [354, 148] on span "3011 South Croddy Way Santa Ana, California 92704, United States" at bounding box center [367, 146] width 94 height 5
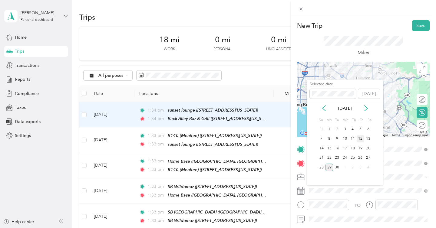
click at [359, 138] on div "12" at bounding box center [361, 139] width 8 height 8
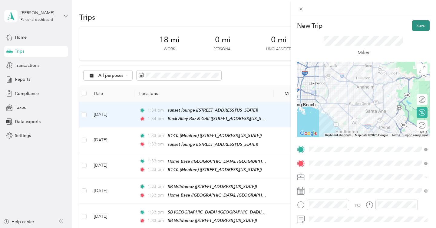
click at [418, 24] on button "Save" at bounding box center [421, 25] width 18 height 11
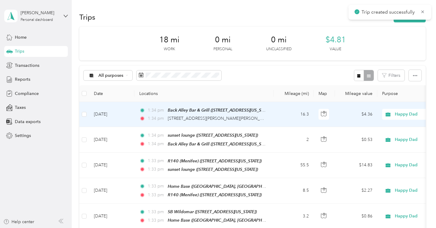
click at [413, 19] on div "Trip created successfully" at bounding box center [389, 12] width 83 height 15
click at [409, 18] on div "Trip created successfully" at bounding box center [389, 12] width 83 height 15
click at [408, 21] on button "New trip" at bounding box center [410, 17] width 32 height 11
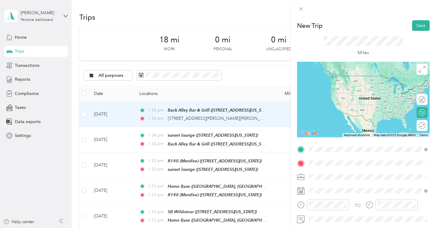
click at [359, 83] on span "[STREET_ADDRESS][PERSON_NAME][PERSON_NAME][US_STATE]" at bounding box center [356, 88] width 72 height 12
click at [361, 212] on span "3011 South Croddy Way Santa Ana, California 92704, United States" at bounding box center [367, 209] width 94 height 5
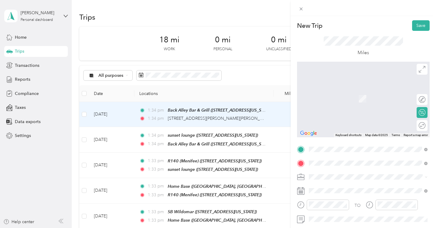
click at [364, 101] on span "[STREET_ADDRESS][US_STATE]" at bounding box center [350, 98] width 61 height 5
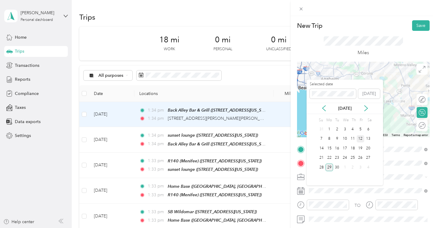
click at [358, 138] on div "12" at bounding box center [361, 139] width 8 height 8
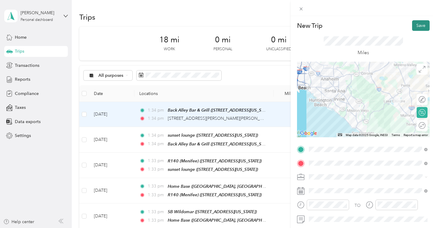
click at [423, 26] on button "Save" at bounding box center [421, 25] width 18 height 11
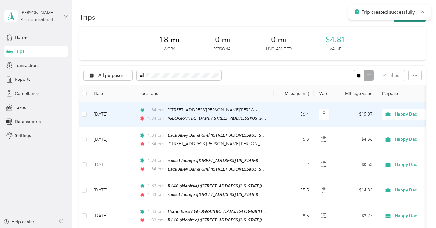
click at [416, 21] on button "New trip" at bounding box center [410, 17] width 32 height 11
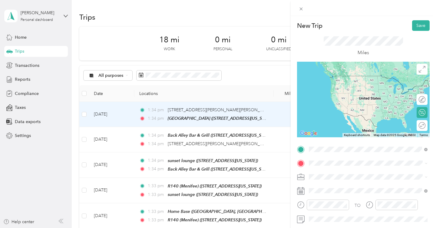
click at [351, 90] on span "[STREET_ADDRESS][US_STATE]" at bounding box center [350, 86] width 61 height 5
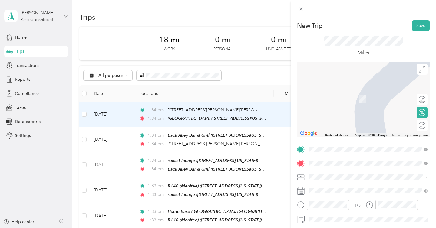
click at [353, 111] on span "32060 Clinton Keith Road Wildomar, California 92595, United States" at bounding box center [367, 112] width 94 height 5
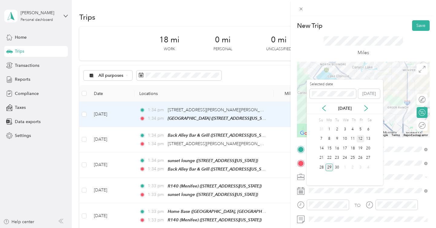
click at [359, 139] on div "12" at bounding box center [361, 139] width 8 height 8
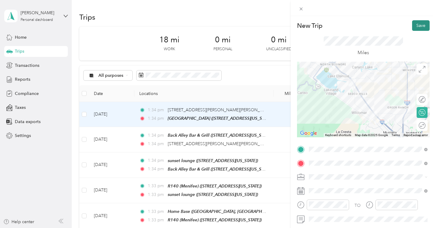
click at [419, 26] on button "Save" at bounding box center [421, 25] width 18 height 11
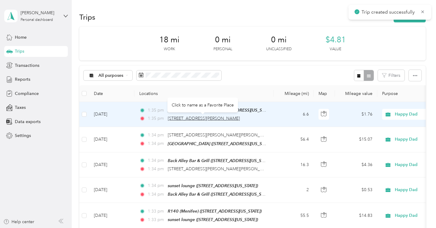
click at [198, 119] on span "32060 Clinton Keith Road, Wildomar" at bounding box center [204, 118] width 72 height 5
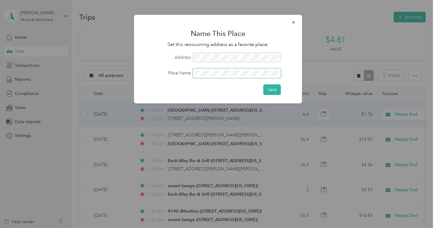
click at [263, 84] on button "Save" at bounding box center [272, 89] width 18 height 11
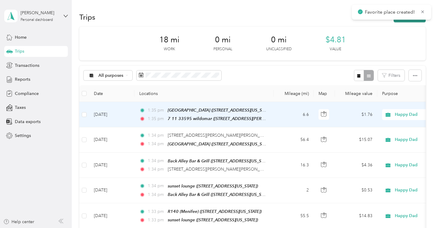
click at [409, 21] on button "New trip" at bounding box center [410, 17] width 32 height 11
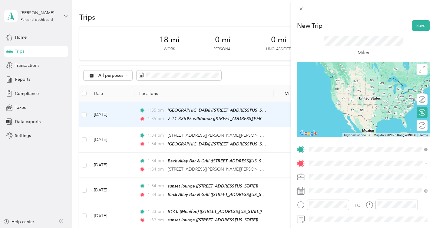
click at [354, 87] on span "[STREET_ADDRESS][PERSON_NAME][US_STATE]" at bounding box center [367, 84] width 94 height 5
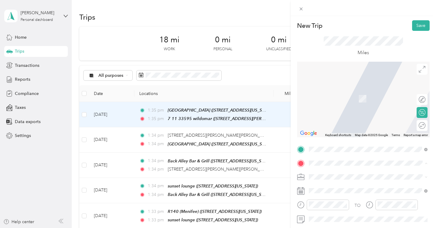
click at [359, 100] on span "39888 Hillsboro Cir, [GEOGRAPHIC_DATA], [GEOGRAPHIC_DATA], [GEOGRAPHIC_DATA] , …" at bounding box center [366, 108] width 92 height 24
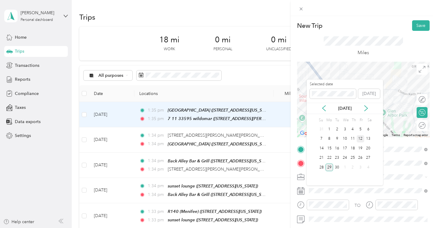
click at [360, 140] on div "12" at bounding box center [361, 139] width 8 height 8
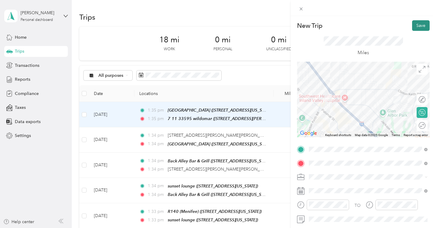
click at [417, 26] on button "Save" at bounding box center [421, 25] width 18 height 11
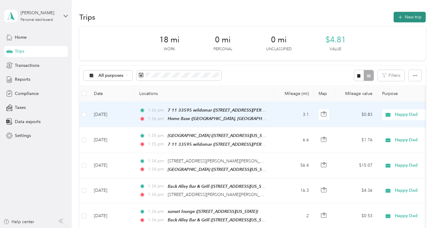
click at [414, 18] on button "New trip" at bounding box center [410, 17] width 32 height 11
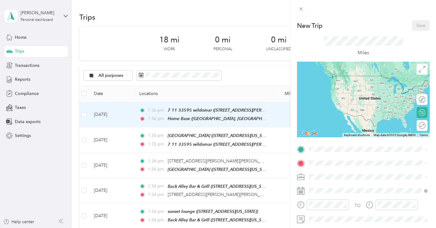
click at [370, 84] on span "39888 Hillsboro Cir, [GEOGRAPHIC_DATA], [GEOGRAPHIC_DATA], [GEOGRAPHIC_DATA] , …" at bounding box center [366, 94] width 92 height 24
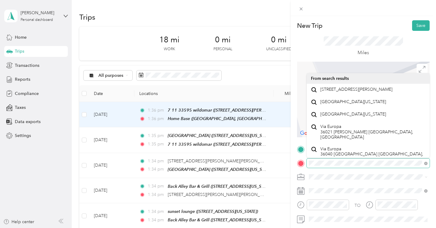
click at [297, 163] on div at bounding box center [363, 164] width 133 height 10
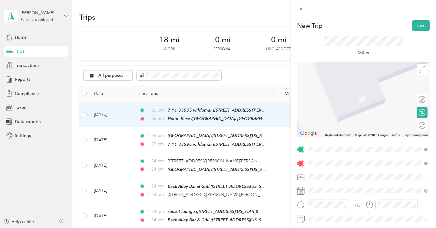
click at [327, 186] on span "41150 Via Europa Temecula, California 92591, United States" at bounding box center [350, 185] width 61 height 5
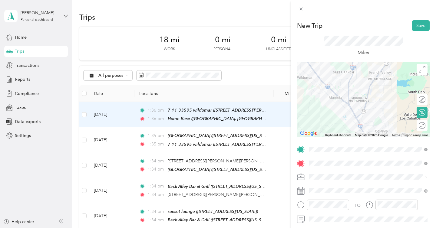
click at [422, 127] on div "Round trip" at bounding box center [422, 125] width 11 height 11
click at [421, 127] on div at bounding box center [419, 125] width 13 height 6
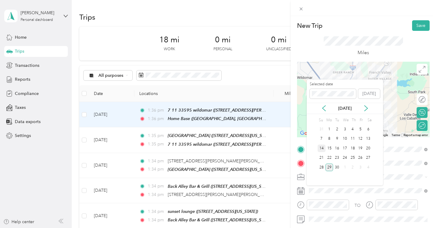
click at [322, 148] on div "14" at bounding box center [322, 149] width 8 height 8
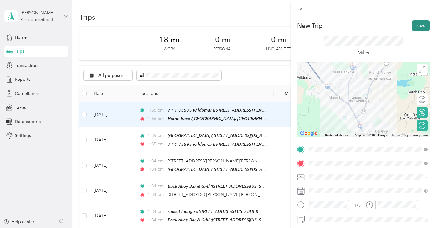
click at [422, 28] on button "Save" at bounding box center [421, 25] width 18 height 11
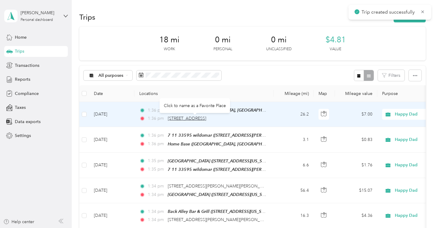
click at [206, 119] on span "41150 Via Europa, Temecula" at bounding box center [187, 118] width 38 height 5
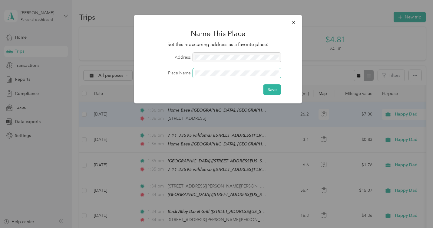
click at [263, 84] on button "Save" at bounding box center [272, 89] width 18 height 11
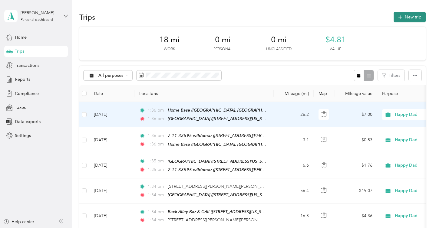
click at [402, 17] on icon "button" at bounding box center [400, 17] width 7 height 7
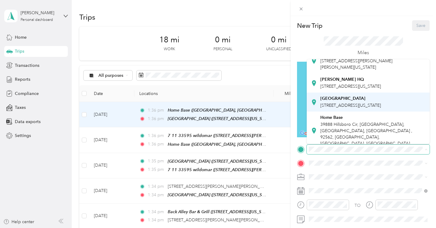
scroll to position [31, 0]
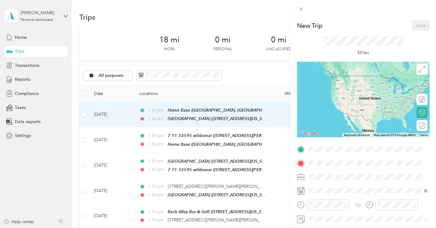
click at [347, 127] on div "Home Base [STREET_ADDRESS] , 92562, [GEOGRAPHIC_DATA], [GEOGRAPHIC_DATA], [GEOG…" at bounding box center [372, 124] width 105 height 32
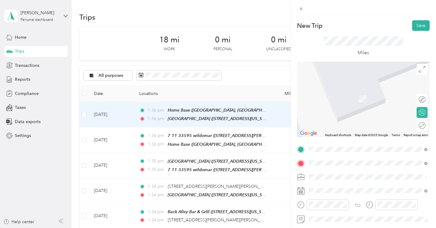
click at [357, 101] on span "[STREET_ADDRESS][US_STATE]" at bounding box center [350, 98] width 61 height 5
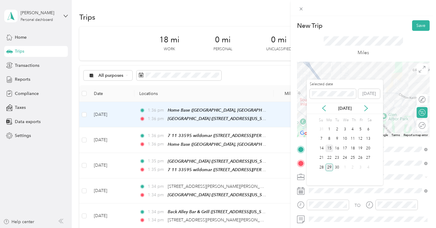
click at [330, 147] on div "15" at bounding box center [329, 149] width 8 height 8
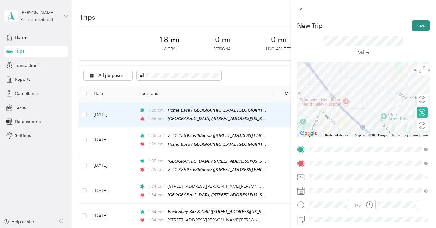
click at [424, 27] on button "Save" at bounding box center [421, 25] width 18 height 11
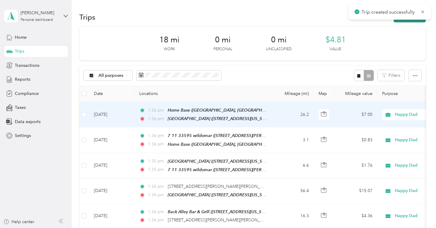
click at [409, 21] on button "New trip" at bounding box center [410, 17] width 32 height 11
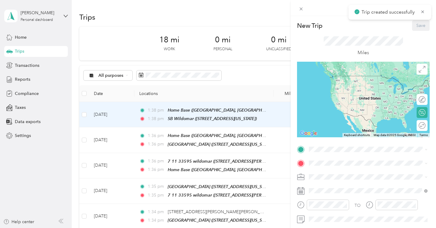
click at [319, 144] on div "New Trip Save This trip cannot be edited because it is either under review, app…" at bounding box center [363, 155] width 133 height 271
click at [338, 79] on div "SB Wildomar [STREET_ADDRESS][US_STATE]" at bounding box center [350, 81] width 61 height 13
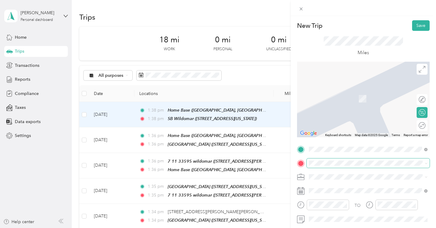
click at [330, 160] on span at bounding box center [368, 164] width 123 height 10
click at [364, 101] on span "[STREET_ADDRESS][US_STATE]" at bounding box center [350, 98] width 61 height 5
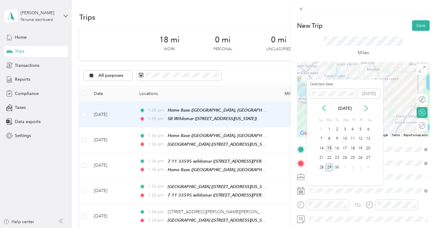
click at [331, 147] on div "15" at bounding box center [329, 149] width 8 height 8
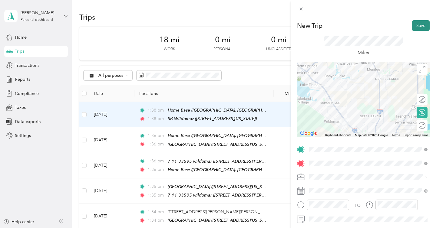
click at [421, 25] on button "Save" at bounding box center [421, 25] width 18 height 11
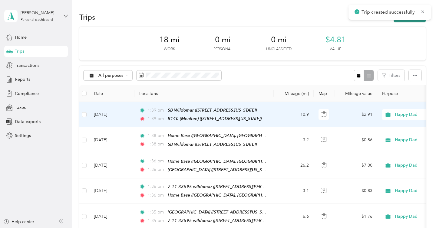
click at [415, 20] on button "New trip" at bounding box center [410, 17] width 32 height 11
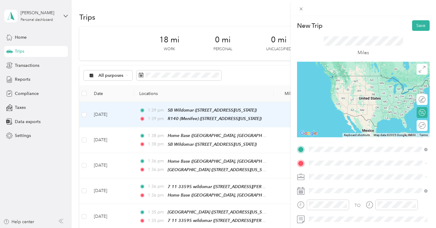
click at [354, 84] on span "[STREET_ADDRESS][US_STATE]" at bounding box center [350, 84] width 61 height 5
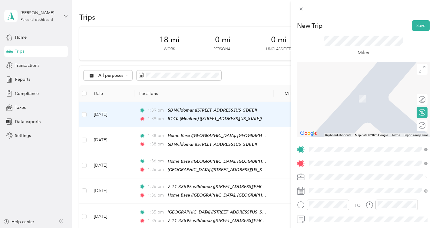
click at [350, 101] on span "[STREET_ADDRESS][PERSON_NAME][US_STATE]" at bounding box center [367, 98] width 94 height 5
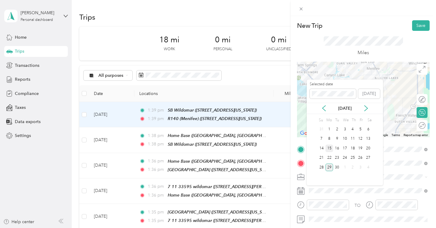
click at [329, 148] on div "15" at bounding box center [329, 149] width 8 height 8
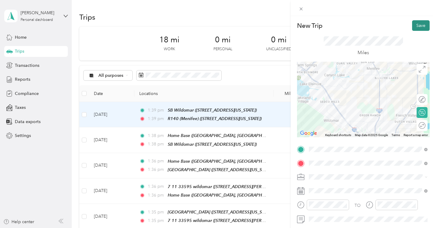
click at [419, 28] on button "Save" at bounding box center [421, 25] width 18 height 11
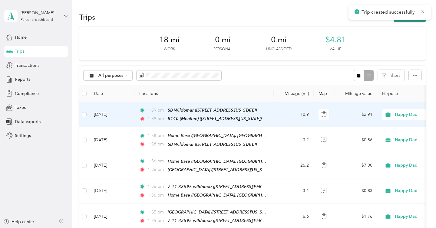
click at [410, 20] on button "New trip" at bounding box center [410, 17] width 32 height 11
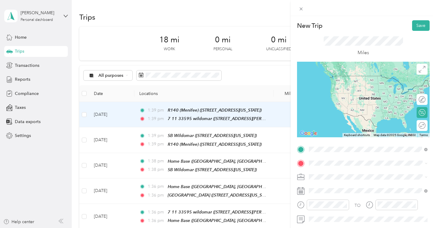
click at [356, 85] on span "[STREET_ADDRESS][PERSON_NAME][US_STATE]" at bounding box center [367, 84] width 94 height 5
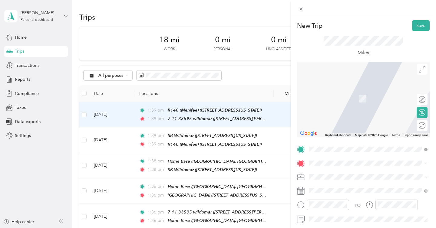
click at [361, 92] on span "24116 Clinton Keith Road Wildomar, California 92595, United States" at bounding box center [367, 89] width 94 height 5
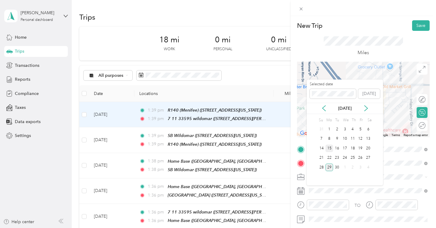
click at [330, 149] on div "15" at bounding box center [329, 149] width 8 height 8
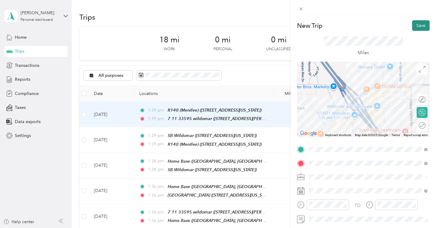
click at [422, 24] on button "Save" at bounding box center [421, 25] width 18 height 11
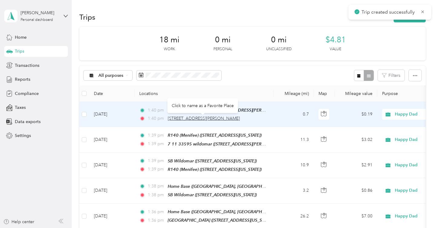
click at [212, 116] on span "24116 Clinton Keith Road, Wildomar" at bounding box center [204, 118] width 72 height 5
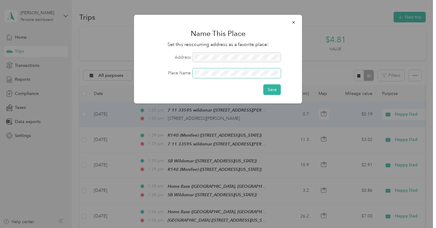
click at [263, 84] on button "Save" at bounding box center [272, 89] width 18 height 11
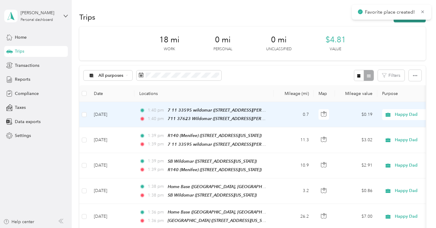
click at [403, 22] on button "New trip" at bounding box center [410, 17] width 32 height 11
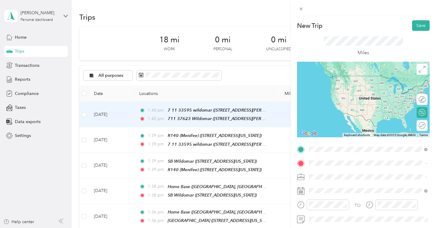
click at [364, 86] on span "[STREET_ADDRESS][PERSON_NAME][US_STATE]" at bounding box center [367, 84] width 94 height 5
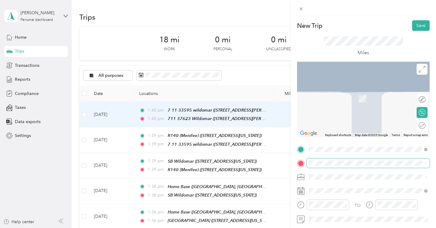
click at [332, 160] on span at bounding box center [368, 164] width 123 height 10
click at [355, 96] on div "Bevmo Temecula 39672 Winchester Rd, 92591, Temecula, California, United States" at bounding box center [350, 95] width 61 height 13
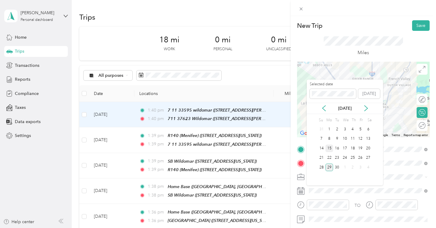
click at [329, 151] on div "15" at bounding box center [329, 149] width 8 height 8
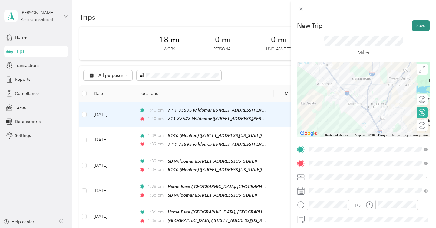
click at [416, 28] on button "Save" at bounding box center [421, 25] width 18 height 11
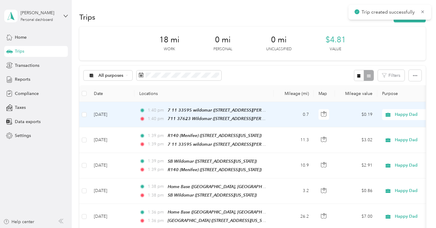
click at [420, 25] on div "New Trip Save This trip cannot be edited because it is either under review, app…" at bounding box center [257, 114] width 436 height 228
click at [414, 20] on button "New trip" at bounding box center [410, 17] width 32 height 11
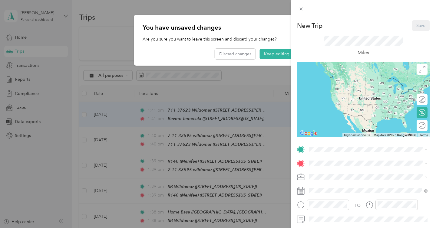
click at [271, 46] on div "New Trip Save This trip cannot be edited because it is either under review, app…" at bounding box center [218, 114] width 436 height 228
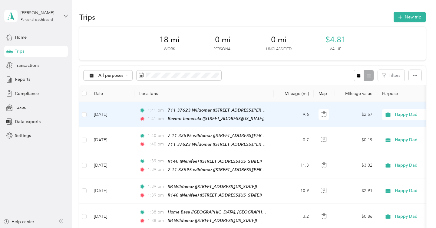
click at [272, 53] on div "18 mi Work 0 mi Personal 0 mi Unclassified $4.81 Value" at bounding box center [252, 44] width 346 height 34
click at [407, 19] on button "New trip" at bounding box center [410, 17] width 32 height 11
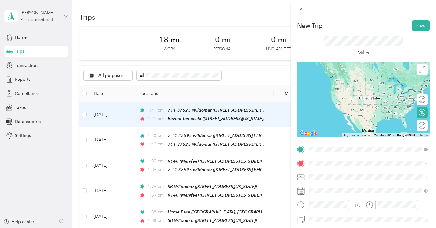
click at [364, 87] on div "Bevmo Temecula 39672 Winchester Rd, 92591, Temecula, California, United States" at bounding box center [350, 81] width 61 height 13
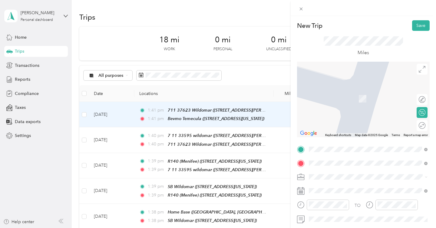
click at [366, 101] on div "SB 139 (Murrieta) [STREET_ADDRESS][PERSON_NAME][US_STATE]" at bounding box center [367, 95] width 94 height 13
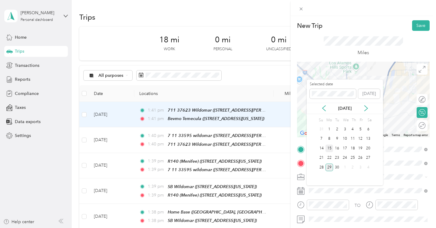
click at [330, 148] on div "15" at bounding box center [329, 149] width 8 height 8
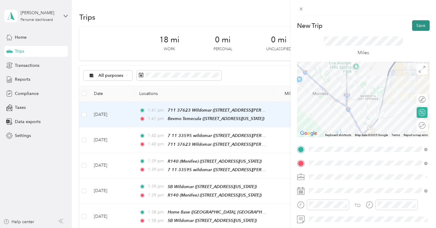
click at [417, 27] on button "Save" at bounding box center [421, 25] width 18 height 11
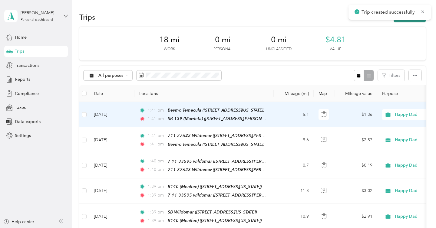
click at [410, 20] on button "New trip" at bounding box center [410, 17] width 32 height 11
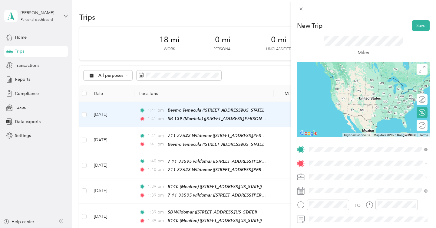
click at [362, 81] on div "SB 139 (Murrieta) [STREET_ADDRESS][PERSON_NAME][US_STATE]" at bounding box center [367, 81] width 94 height 13
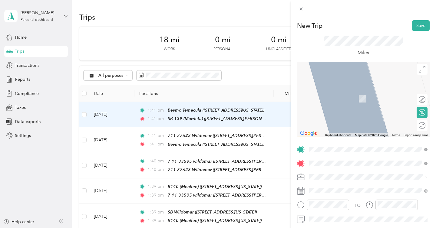
click at [339, 101] on span "[STREET_ADDRESS][US_STATE]" at bounding box center [350, 98] width 61 height 5
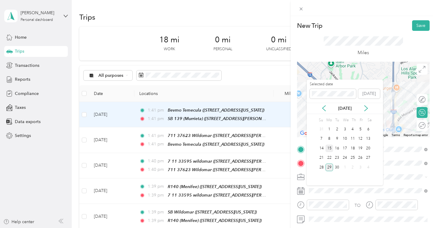
click at [330, 148] on div "15" at bounding box center [329, 149] width 8 height 8
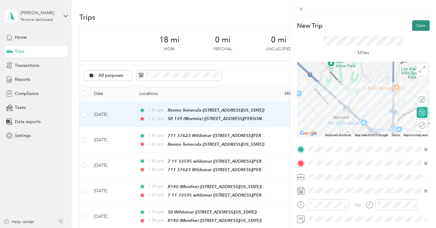
click at [416, 28] on button "Save" at bounding box center [421, 25] width 18 height 11
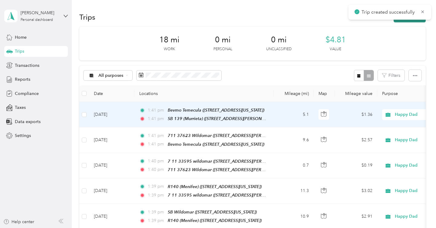
click at [414, 20] on button "New trip" at bounding box center [410, 17] width 32 height 11
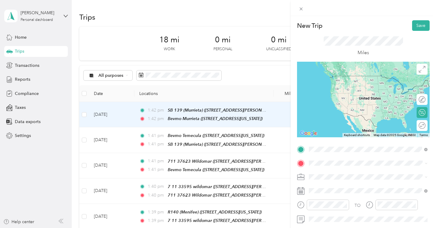
click at [327, 172] on strong "[PERSON_NAME]" at bounding box center [338, 173] width 36 height 5
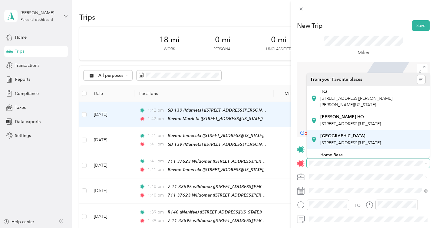
scroll to position [11, 0]
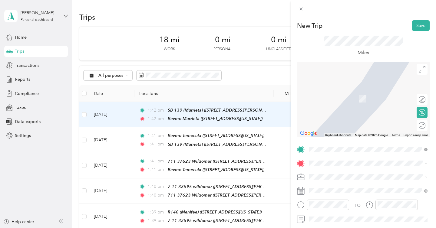
click at [336, 147] on strong "Home Base" at bounding box center [331, 143] width 22 height 5
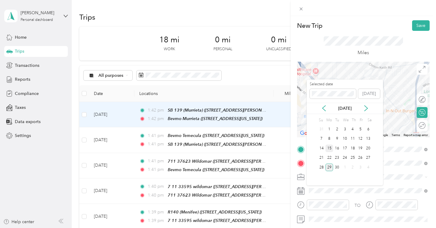
click at [330, 147] on div "15" at bounding box center [329, 149] width 8 height 8
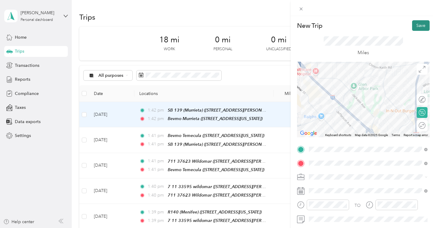
click at [416, 24] on button "Save" at bounding box center [421, 25] width 18 height 11
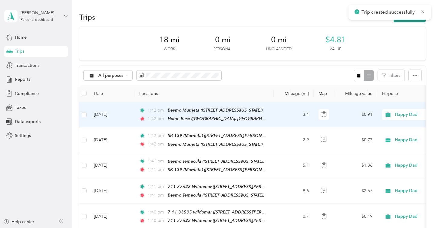
click at [409, 22] on button "New trip" at bounding box center [410, 17] width 32 height 11
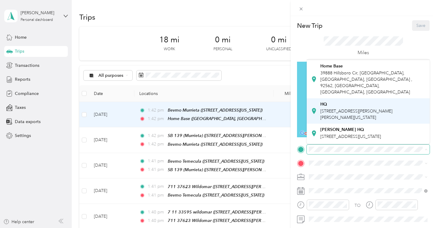
scroll to position [0, 0]
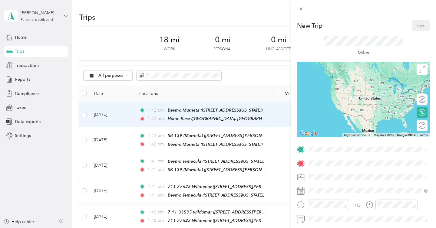
click at [361, 85] on div "Home Base [STREET_ADDRESS] , 92562, [GEOGRAPHIC_DATA], [GEOGRAPHIC_DATA], [GEOG…" at bounding box center [372, 91] width 105 height 32
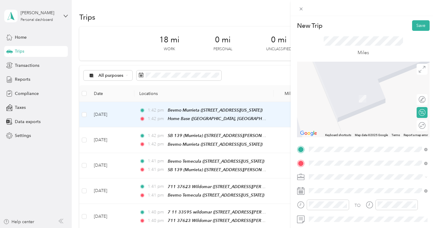
click at [391, 102] on div "SB 139 (Murrieta) [STREET_ADDRESS][PERSON_NAME][US_STATE]" at bounding box center [367, 95] width 94 height 13
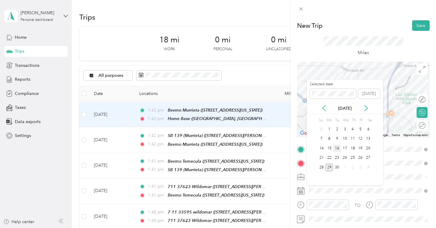
click at [337, 146] on div "16" at bounding box center [337, 149] width 8 height 8
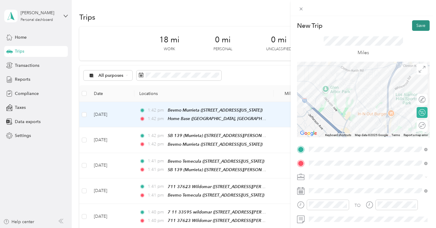
click at [419, 25] on button "Save" at bounding box center [421, 25] width 18 height 11
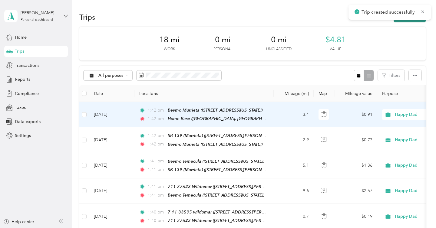
click at [410, 21] on button "New trip" at bounding box center [410, 17] width 32 height 11
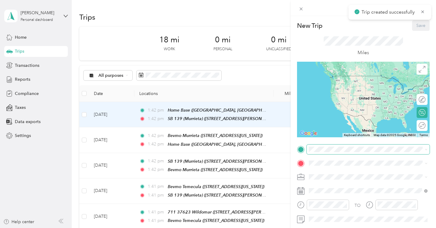
click at [349, 145] on span at bounding box center [368, 150] width 123 height 10
click at [339, 147] on span at bounding box center [368, 150] width 123 height 10
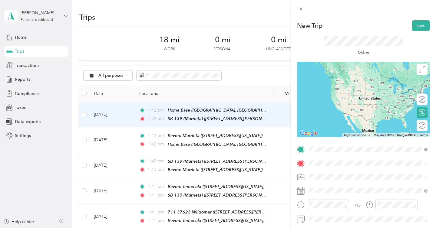
click at [373, 85] on span "[STREET_ADDRESS][PERSON_NAME][US_STATE]" at bounding box center [367, 84] width 94 height 5
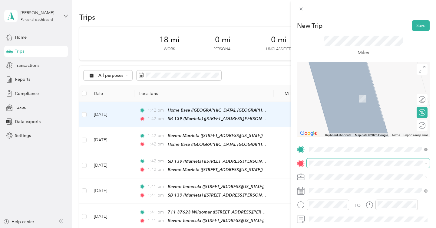
drag, startPoint x: 344, startPoint y: 160, endPoint x: 333, endPoint y: 160, distance: 11.5
click at [333, 160] on span at bounding box center [368, 164] width 123 height 10
click at [333, 167] on span at bounding box center [368, 164] width 123 height 10
click at [363, 98] on span "1346 W Valley Pkwy, 92029, Escondido, California, United States" at bounding box center [350, 98] width 61 height 5
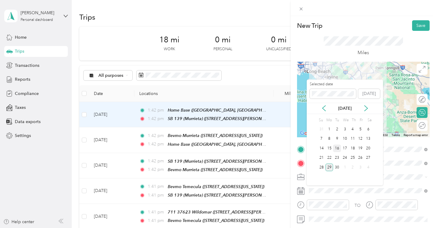
click at [338, 146] on div "16" at bounding box center [337, 149] width 8 height 8
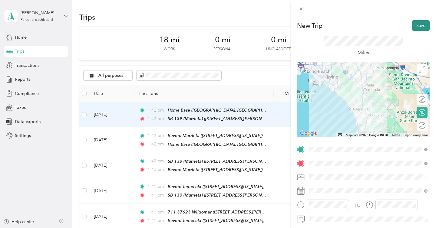
click at [420, 27] on button "Save" at bounding box center [421, 25] width 18 height 11
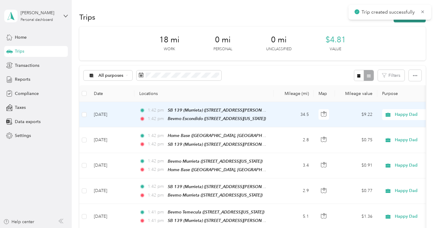
click at [415, 20] on button "New trip" at bounding box center [410, 17] width 32 height 11
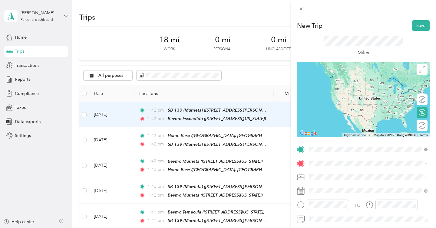
click at [328, 175] on strong "Bevmo Escondido" at bounding box center [338, 173] width 36 height 5
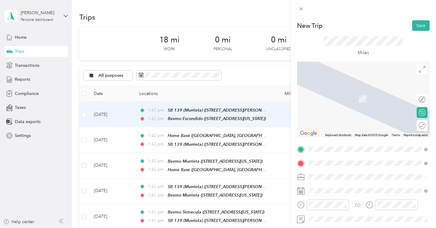
click at [370, 95] on div "Bevmo Vista 125 Vista Village Drive, Vista, 92083, Vista, California, United St…" at bounding box center [350, 95] width 61 height 13
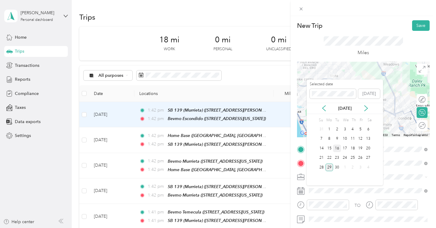
click at [338, 146] on div "16" at bounding box center [337, 149] width 8 height 8
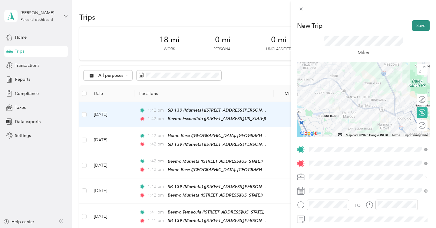
click at [417, 27] on button "Save" at bounding box center [421, 25] width 18 height 11
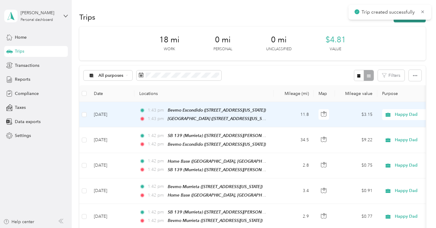
click at [415, 21] on button "New trip" at bounding box center [410, 17] width 32 height 11
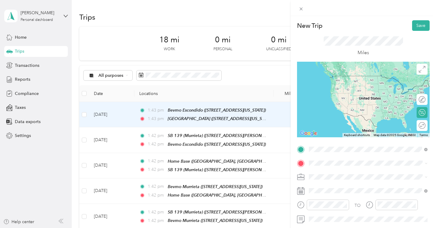
click at [358, 88] on div "Bevmo Vista 125 Vista Village Drive, Vista, 92083, Vista, California, United St…" at bounding box center [350, 81] width 61 height 13
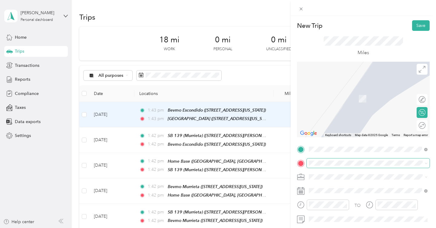
click at [320, 166] on span at bounding box center [368, 164] width 123 height 10
click at [354, 118] on span "2500 Vista Way, 92054, Oceanside, California, United States" at bounding box center [350, 117] width 61 height 5
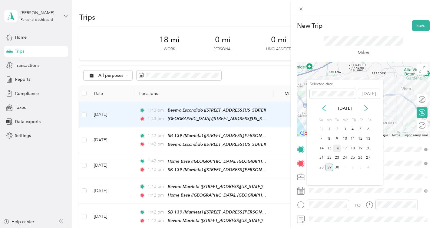
click at [337, 149] on div "16" at bounding box center [337, 149] width 8 height 8
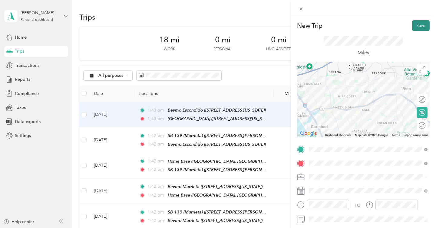
click at [417, 28] on button "Save" at bounding box center [421, 25] width 18 height 11
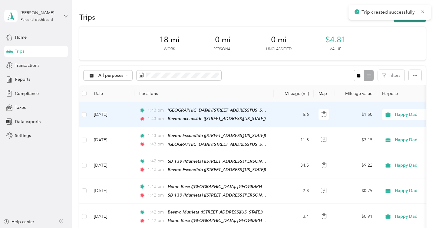
click at [411, 21] on button "New trip" at bounding box center [410, 17] width 32 height 11
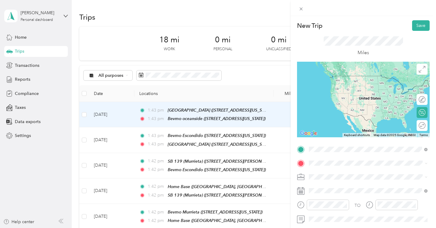
click at [335, 177] on div "Bevmo oceanside 2500 Vista Way, 92054, Oceanside, California, United States" at bounding box center [350, 177] width 61 height 13
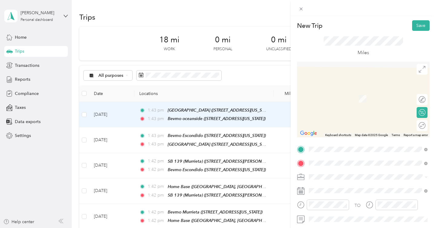
click at [363, 99] on span "2662 Gateway Rd Ste 155, 92009, Carlsbad, California, United States" at bounding box center [350, 98] width 61 height 5
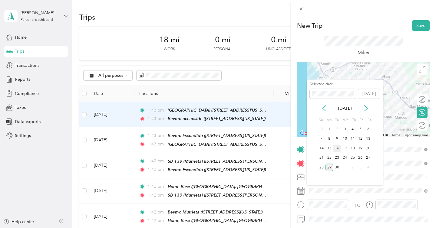
click at [337, 149] on div "16" at bounding box center [337, 149] width 8 height 8
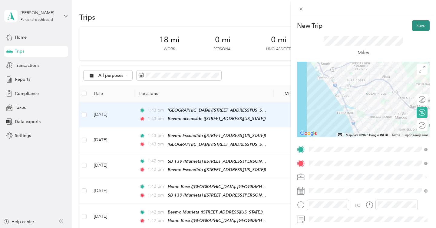
click at [418, 29] on button "Save" at bounding box center [421, 25] width 18 height 11
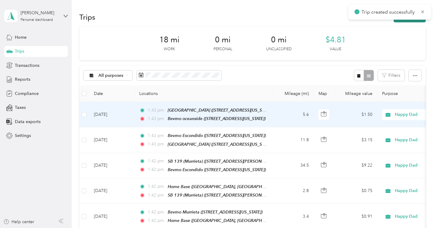
click at [415, 20] on button "New trip" at bounding box center [410, 17] width 32 height 11
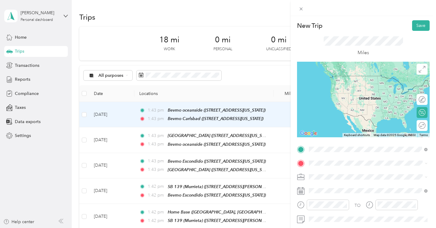
click at [331, 172] on strong "Bevmo Carlsbad" at bounding box center [336, 173] width 33 height 5
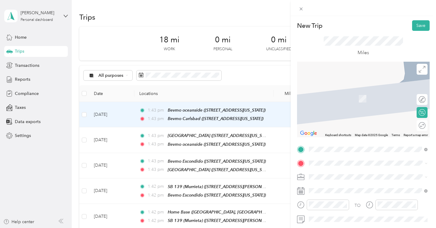
click at [354, 99] on span "45440 Pechanga Parkway, Temecula, 92592, Temecula, California, United States" at bounding box center [350, 97] width 61 height 5
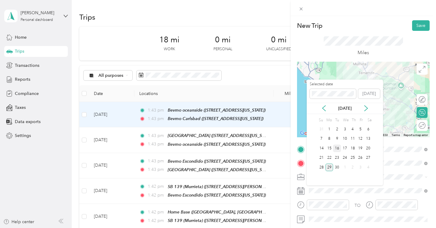
click at [338, 148] on div "16" at bounding box center [337, 149] width 8 height 8
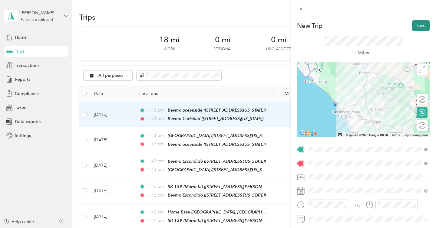
click at [416, 29] on button "Save" at bounding box center [421, 25] width 18 height 11
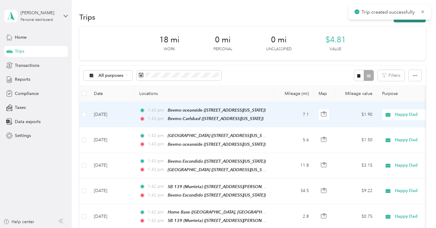
click at [411, 21] on button "New trip" at bounding box center [410, 17] width 32 height 11
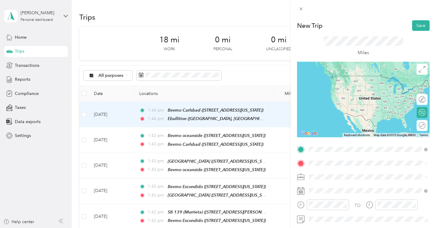
click at [361, 84] on span "45440 Pechanga Parkway, Temecula, 92592, Temecula, California, United States" at bounding box center [350, 84] width 61 height 5
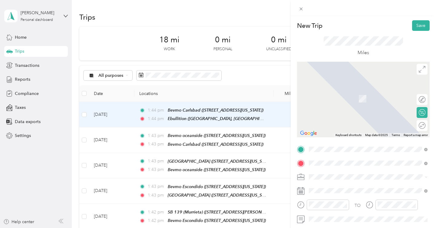
click at [353, 101] on div "UNCLE BOBS SPORTS BAR 32483 Temecula Valley Freeway, Temecula, 92591, Temecula,…" at bounding box center [372, 98] width 105 height 19
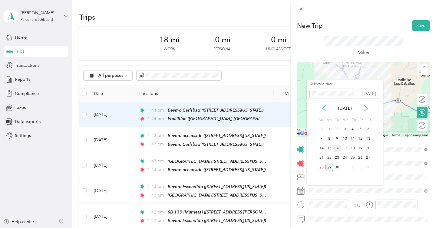
click at [337, 147] on div "16" at bounding box center [337, 149] width 8 height 8
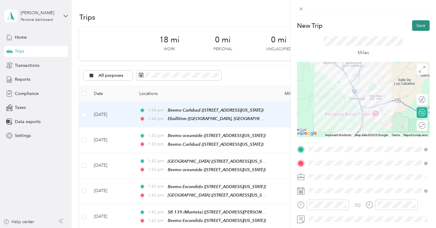
click at [418, 28] on button "Save" at bounding box center [421, 25] width 18 height 11
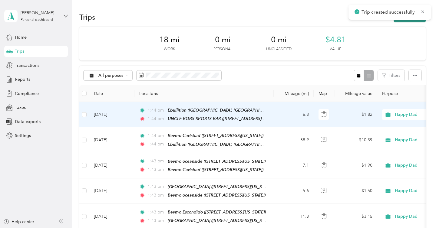
click at [417, 21] on button "New trip" at bounding box center [410, 17] width 32 height 11
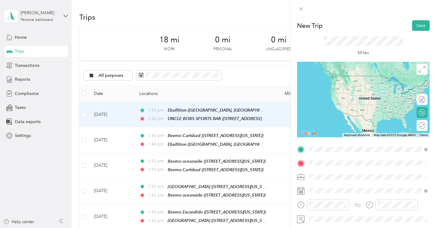
click at [346, 88] on span "32483 Temecula Valley Freeway, Temecula, 92591, Temecula, California, United St…" at bounding box center [365, 88] width 91 height 12
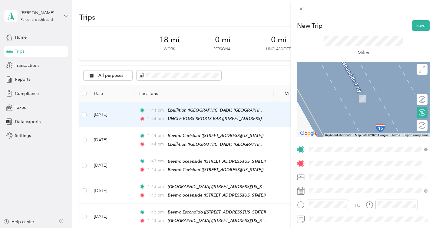
click at [354, 116] on span "32401 Temecula Parkway Temecula, California 92592, United States" at bounding box center [350, 112] width 61 height 5
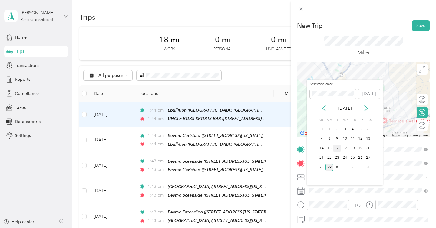
click at [336, 147] on div "16" at bounding box center [337, 149] width 8 height 8
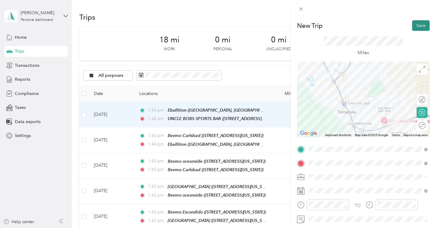
click at [415, 26] on button "Save" at bounding box center [421, 25] width 18 height 11
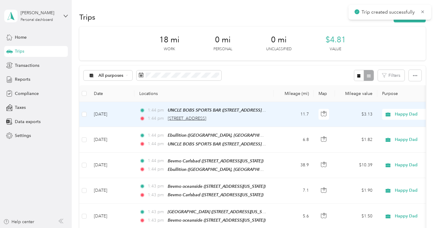
click at [206, 120] on span "32401 Temecula Parkway, Temecula" at bounding box center [187, 118] width 38 height 5
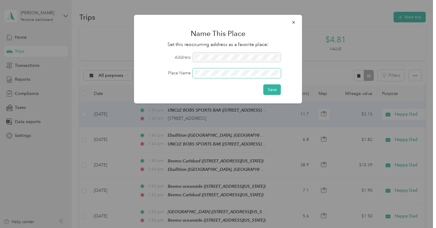
click at [263, 84] on button "Save" at bounding box center [272, 89] width 18 height 11
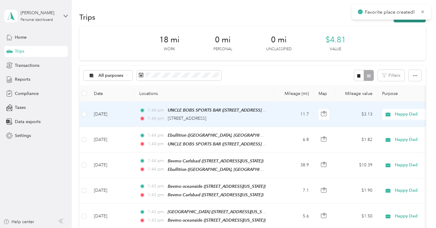
click at [410, 21] on button "New trip" at bounding box center [410, 17] width 32 height 11
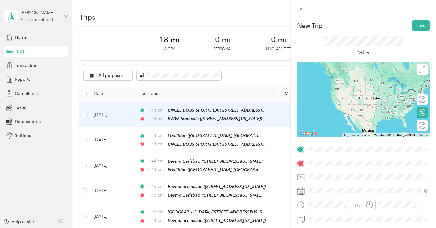
click at [328, 179] on span "32401 Temecula Parkway, Temecula, 92592, Temecula, California, United States" at bounding box center [350, 179] width 61 height 5
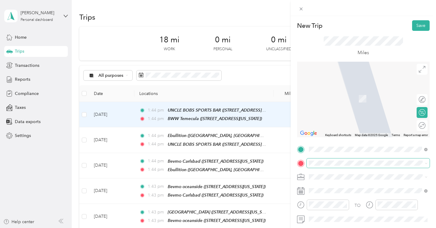
click at [329, 159] on span at bounding box center [368, 164] width 123 height 10
click at [363, 100] on div "28721 Old Town Front Street Temecula, California 92590, United States" at bounding box center [368, 96] width 114 height 8
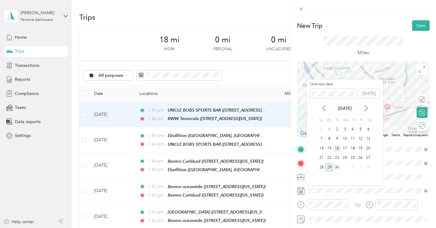
click at [338, 147] on div "16" at bounding box center [337, 149] width 8 height 8
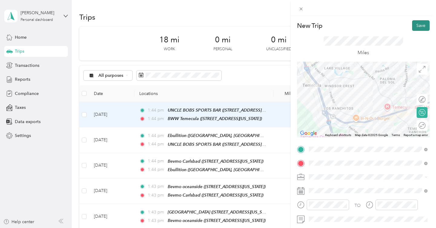
click at [416, 26] on button "Save" at bounding box center [421, 25] width 18 height 11
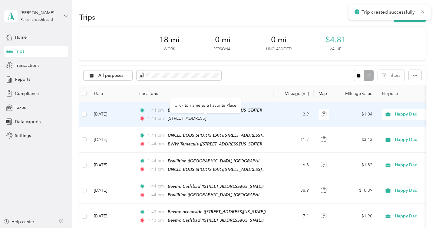
click at [206, 119] on span "28721 Old Town Front Street, Temecula" at bounding box center [187, 118] width 38 height 5
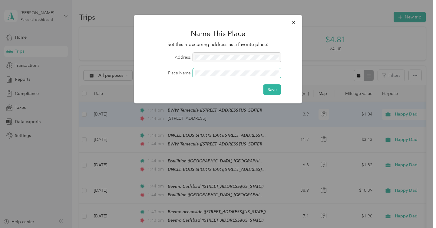
click at [263, 84] on button "Save" at bounding box center [272, 89] width 18 height 11
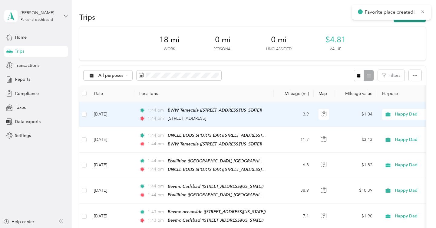
click at [411, 21] on button "New trip" at bounding box center [410, 17] width 32 height 11
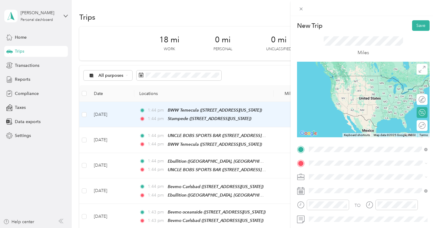
click at [375, 73] on li "Stampede 28721 Old Town Front Street, Temecula, 92590, Temecula, California, Un…" at bounding box center [368, 81] width 123 height 19
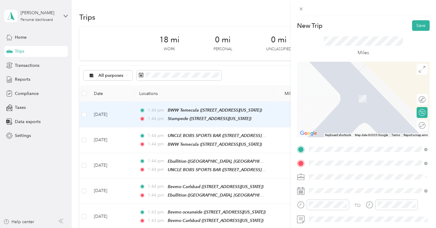
click at [359, 99] on span "28693 Old Town Front Street, Temecula, 92590, Temecula, California, United Stat…" at bounding box center [350, 98] width 61 height 5
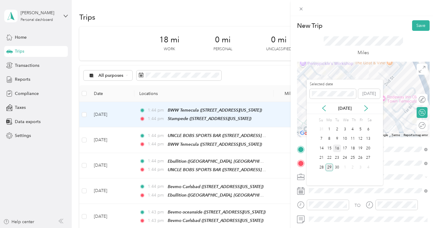
click at [339, 147] on div "16" at bounding box center [337, 149] width 8 height 8
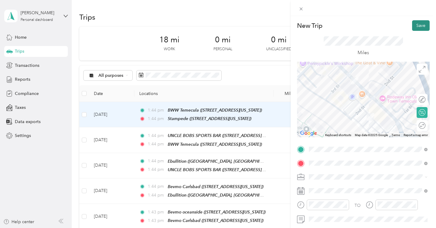
click at [420, 22] on button "Save" at bounding box center [421, 25] width 18 height 11
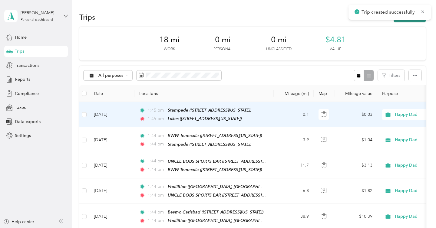
click at [409, 20] on button "New trip" at bounding box center [410, 17] width 32 height 11
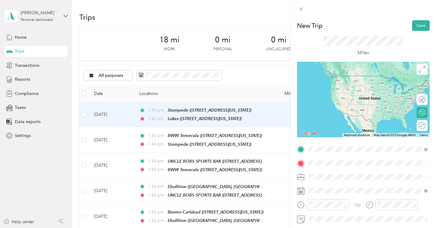
click at [367, 87] on div "Lukes 28693 Old Town Front Street, Temecula, 92590, Temecula, California, Unite…" at bounding box center [350, 81] width 61 height 13
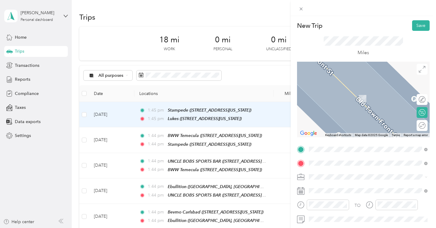
click at [373, 92] on span "28677 Old Town Front Street Temecula, California 92590, United States" at bounding box center [350, 89] width 61 height 5
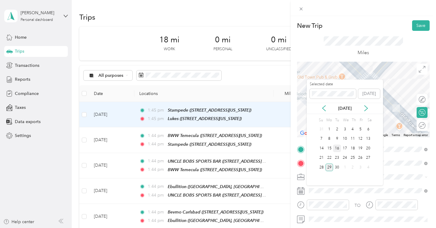
click at [338, 150] on div "16" at bounding box center [337, 149] width 8 height 8
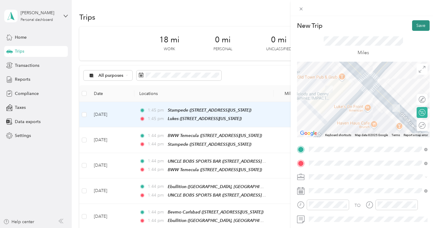
click at [423, 27] on button "Save" at bounding box center [421, 25] width 18 height 11
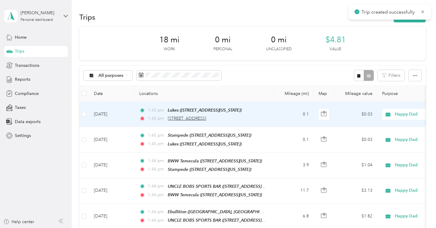
click at [195, 118] on span "28677 Old Town Front Street, Temecula" at bounding box center [187, 118] width 38 height 5
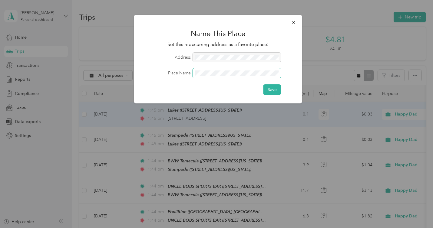
click at [263, 84] on button "Save" at bounding box center [272, 89] width 18 height 11
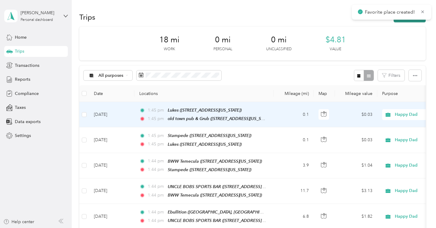
click at [410, 20] on button "New trip" at bounding box center [410, 17] width 32 height 11
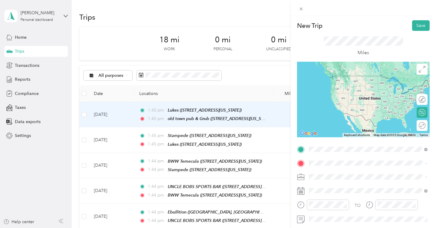
click at [368, 82] on span "28677 Old Town Front Street, Temecula, 92590, Temecula, California, United Stat…" at bounding box center [350, 84] width 61 height 5
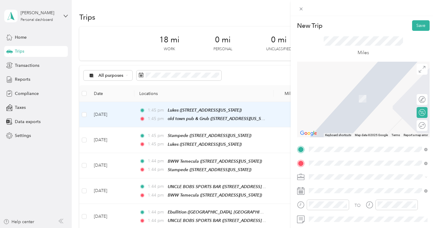
click at [356, 98] on span "28464 Old Town Front Street, Temecula, 92590, Temecula, California, United Stat…" at bounding box center [350, 98] width 61 height 5
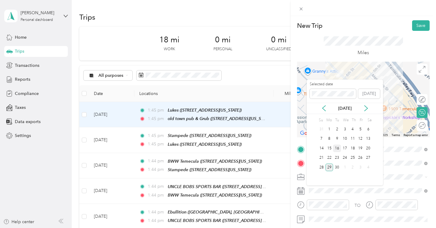
click at [337, 149] on div "16" at bounding box center [337, 149] width 8 height 8
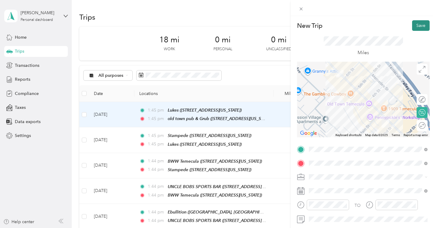
click at [415, 23] on button "Save" at bounding box center [421, 25] width 18 height 11
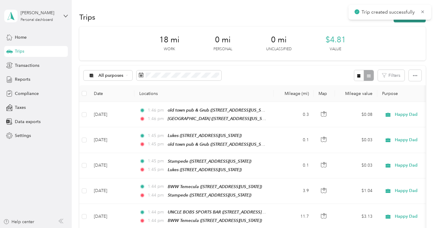
click at [407, 21] on button "New trip" at bounding box center [410, 17] width 32 height 11
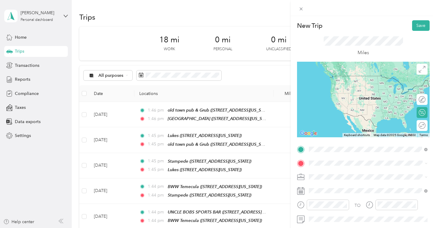
click at [367, 76] on strong "TEMECULA WINE & BEER GARDEN" at bounding box center [356, 77] width 72 height 5
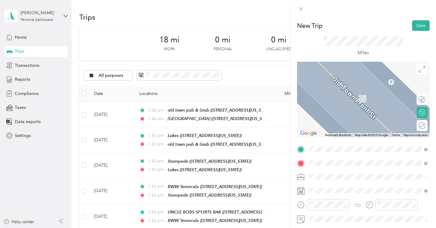
click at [367, 180] on li "28495 Old Town Front Street Temecula, California 92590, United States" at bounding box center [368, 185] width 123 height 12
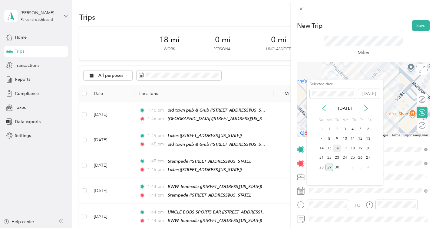
click at [338, 148] on div "16" at bounding box center [337, 149] width 8 height 8
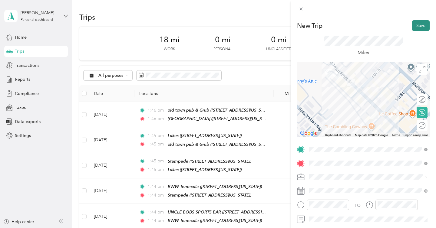
click at [425, 25] on button "Save" at bounding box center [421, 25] width 18 height 11
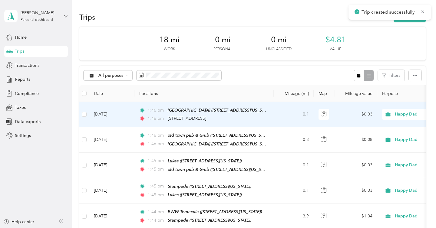
click at [206, 118] on span "28495 Old Town Front Street, Temecula" at bounding box center [187, 118] width 38 height 5
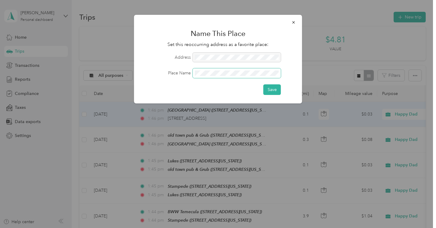
click at [263, 84] on button "Save" at bounding box center [272, 89] width 18 height 11
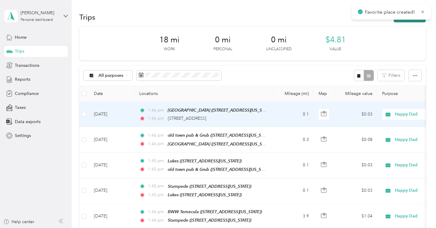
click at [408, 21] on button "New trip" at bounding box center [410, 17] width 32 height 11
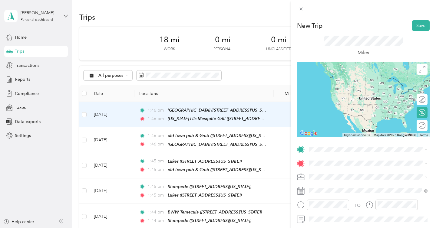
click at [362, 84] on span "28495 Old Town Front Street, Temecula, 92590, Temecula, California, United Stat…" at bounding box center [350, 84] width 61 height 5
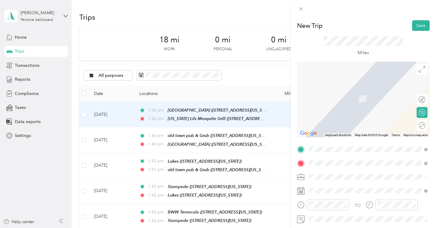
click at [357, 100] on span "[STREET_ADDRESS][US_STATE]" at bounding box center [350, 98] width 61 height 5
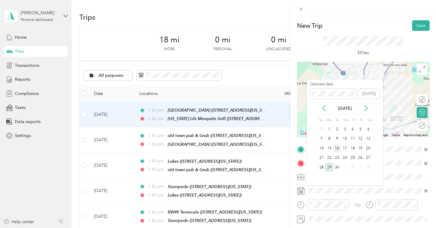
click at [339, 148] on div "16" at bounding box center [337, 149] width 8 height 8
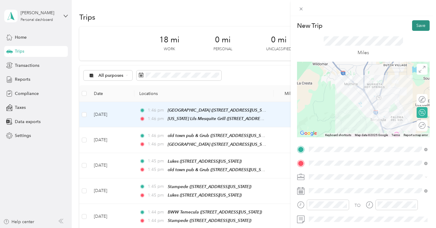
click at [417, 30] on button "Save" at bounding box center [421, 25] width 18 height 11
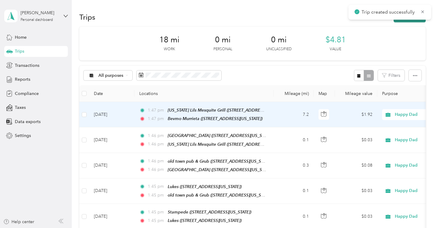
click at [412, 21] on button "New trip" at bounding box center [410, 17] width 32 height 11
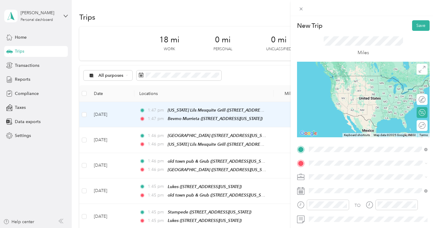
click at [357, 84] on span "[STREET_ADDRESS][US_STATE]" at bounding box center [350, 84] width 61 height 5
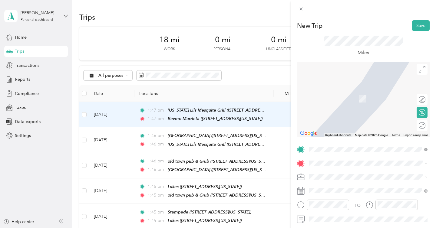
click at [356, 104] on span "39888 Hillsboro Cir, [GEOGRAPHIC_DATA], [GEOGRAPHIC_DATA], [GEOGRAPHIC_DATA] , …" at bounding box center [366, 108] width 92 height 24
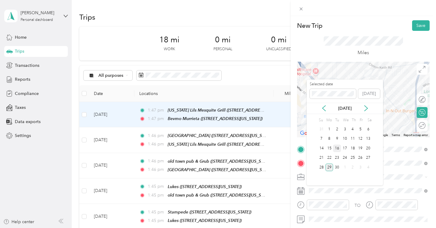
click at [337, 148] on div "16" at bounding box center [337, 149] width 8 height 8
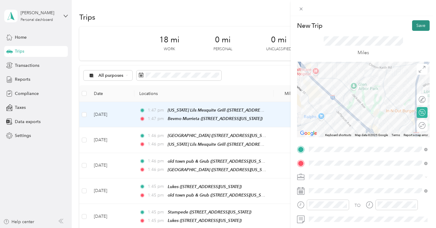
click at [416, 23] on button "Save" at bounding box center [421, 25] width 18 height 11
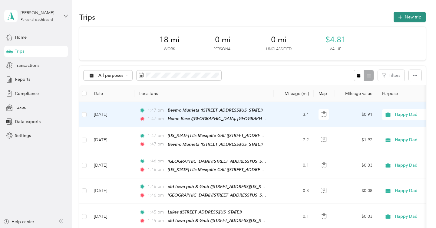
click at [409, 21] on button "New trip" at bounding box center [410, 17] width 32 height 11
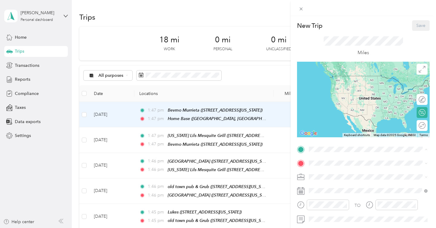
click at [349, 89] on span "39888 Hillsboro Cir, [GEOGRAPHIC_DATA], [GEOGRAPHIC_DATA], [GEOGRAPHIC_DATA] , …" at bounding box center [366, 94] width 92 height 24
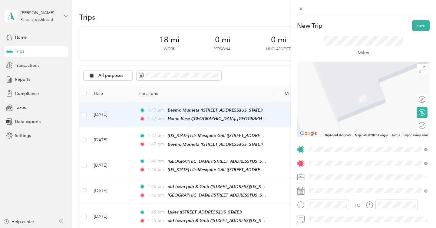
click at [360, 101] on span "[STREET_ADDRESS][US_STATE]" at bounding box center [350, 98] width 61 height 5
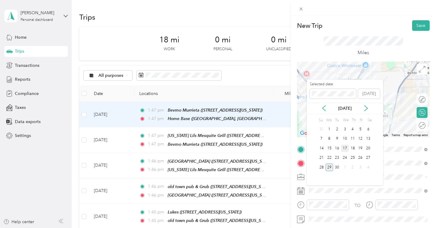
click at [348, 148] on div "17" at bounding box center [345, 149] width 8 height 8
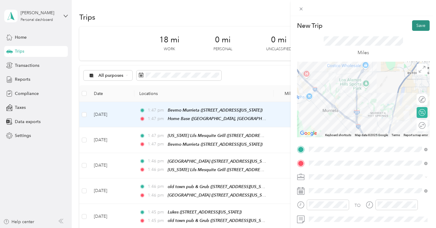
click at [423, 30] on button "Save" at bounding box center [421, 25] width 18 height 11
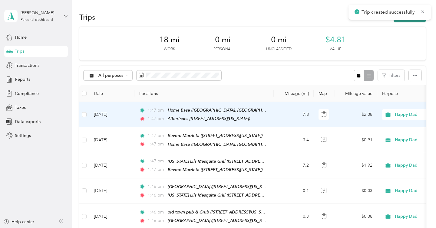
click at [417, 20] on button "New trip" at bounding box center [410, 17] width 32 height 11
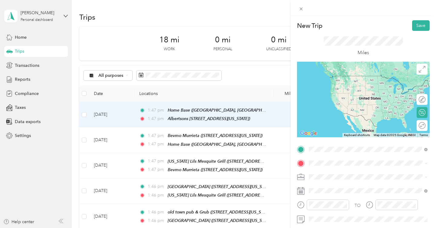
click at [364, 75] on div "Albertsons 734 39140 Winchester Road, Murrieta, 92563, Murrieta, California, Un…" at bounding box center [368, 81] width 114 height 15
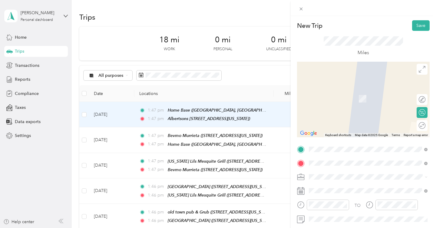
click at [360, 99] on span "19930 Collier Avenue, Lake Elsinore, 92530, Lake Elsinore, California, United S…" at bounding box center [367, 98] width 94 height 5
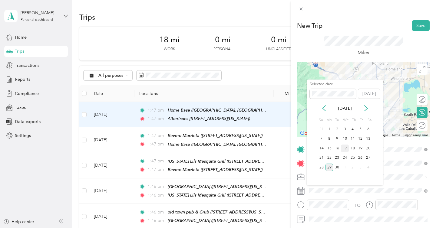
click at [344, 147] on div "17" at bounding box center [345, 149] width 8 height 8
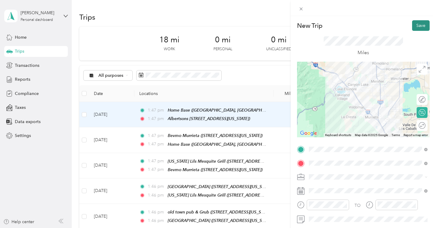
click at [421, 24] on button "Save" at bounding box center [421, 25] width 18 height 11
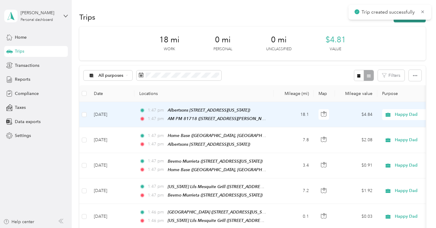
click at [415, 21] on button "New trip" at bounding box center [410, 17] width 32 height 11
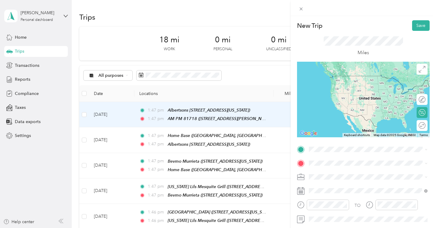
click at [353, 87] on span "19930 Collier Avenue, Lake Elsinore, 92530, Lake Elsinore, California, United S…" at bounding box center [367, 83] width 94 height 5
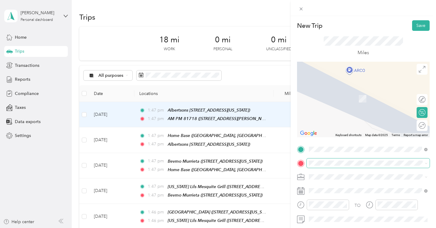
click at [333, 160] on span at bounding box center [368, 164] width 123 height 10
click at [370, 92] on span "1905 East Foothill Parkway Corona, California 92881, United States" at bounding box center [350, 89] width 61 height 5
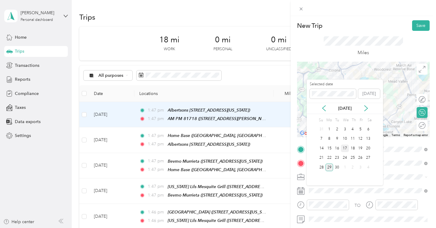
click at [348, 148] on div "17" at bounding box center [345, 149] width 8 height 8
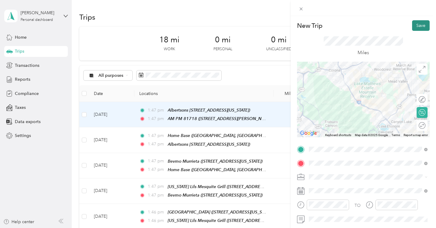
click at [419, 27] on button "Save" at bounding box center [421, 25] width 18 height 11
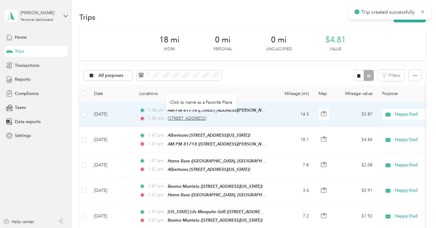
click at [206, 120] on span "1905 East Foothill Parkway, Corona" at bounding box center [187, 118] width 38 height 5
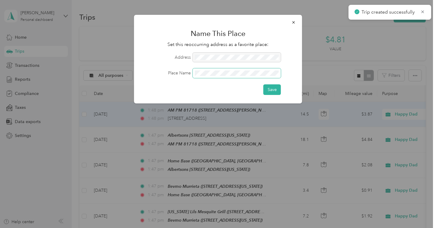
click at [219, 70] on span at bounding box center [237, 73] width 88 height 10
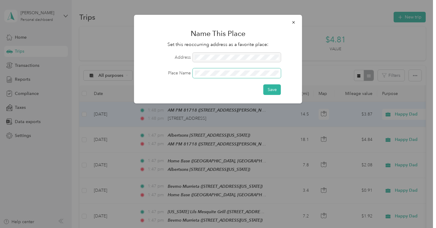
click at [263, 84] on button "Save" at bounding box center [272, 89] width 18 height 11
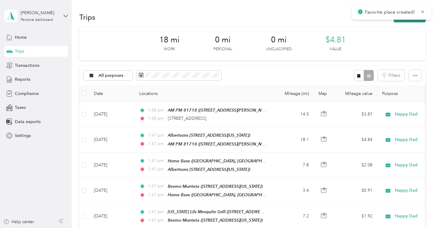
click at [408, 21] on button "New trip" at bounding box center [410, 17] width 32 height 11
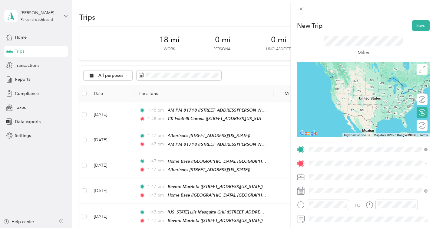
click at [354, 87] on span "1905 East Foothill Parkway, Corona, 92881, Corona, California, United States" at bounding box center [350, 84] width 61 height 5
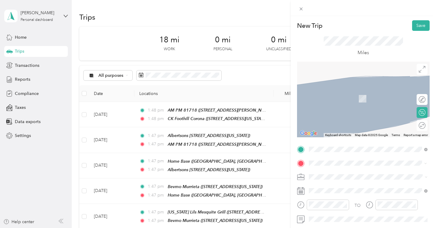
click at [370, 92] on span "304 South Main Street Corona, California 92882, United States" at bounding box center [350, 89] width 61 height 5
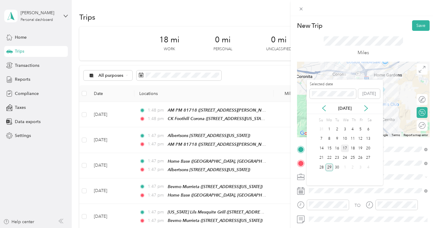
click at [347, 146] on div "17" at bounding box center [345, 149] width 8 height 8
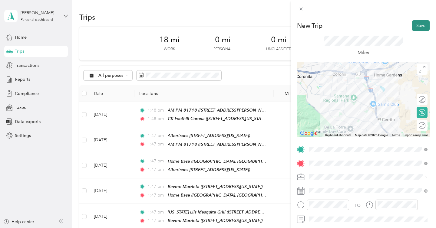
click at [423, 24] on button "Save" at bounding box center [421, 25] width 18 height 11
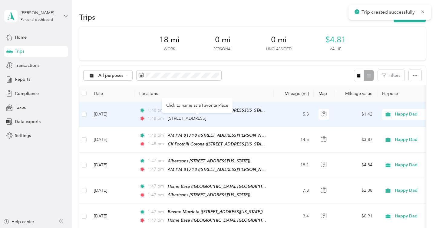
click at [206, 120] on span "304 South Main Street, Corona" at bounding box center [187, 118] width 38 height 5
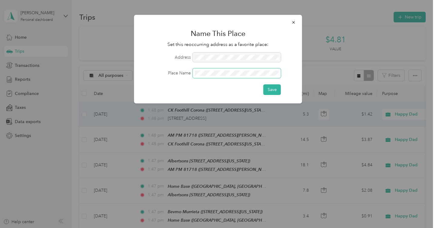
click at [263, 84] on button "Save" at bounding box center [272, 89] width 18 height 11
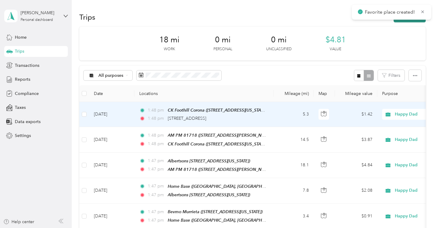
click at [408, 20] on button "New trip" at bounding box center [410, 17] width 32 height 11
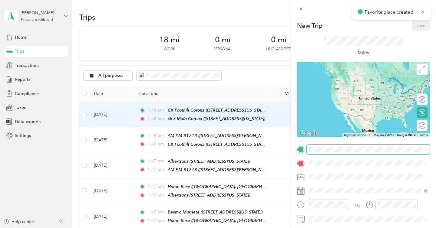
click at [324, 154] on span at bounding box center [368, 150] width 123 height 10
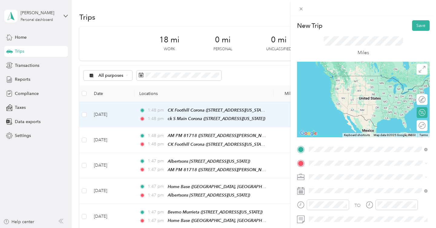
click at [355, 107] on span "[STREET_ADDRESS][US_STATE]" at bounding box center [350, 103] width 61 height 5
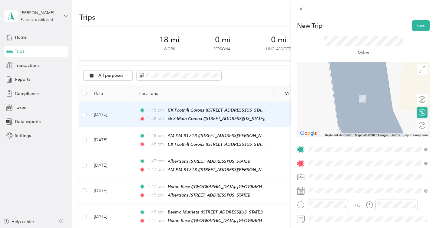
click at [354, 117] on span "13120 Magnolia Avenue Corona, California 92879, United States" at bounding box center [350, 114] width 61 height 5
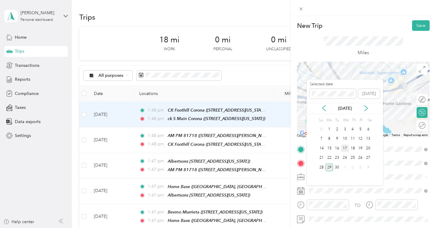
click at [344, 147] on div "17" at bounding box center [345, 149] width 8 height 8
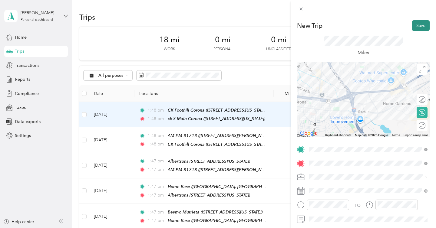
click at [427, 25] on button "Save" at bounding box center [421, 25] width 18 height 11
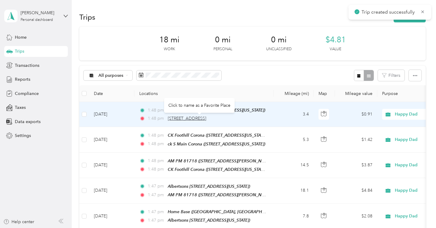
click at [206, 120] on span "13120 Magnolia Avenue, Corona" at bounding box center [187, 118] width 38 height 5
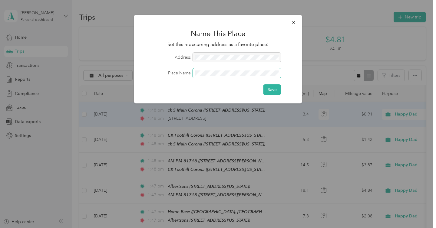
click at [263, 84] on button "Save" at bounding box center [272, 89] width 18 height 11
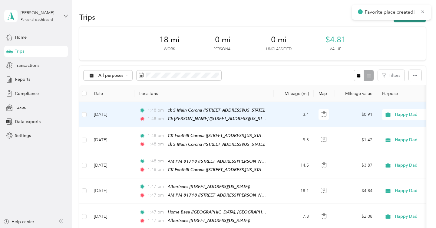
click at [404, 21] on button "New trip" at bounding box center [410, 17] width 32 height 11
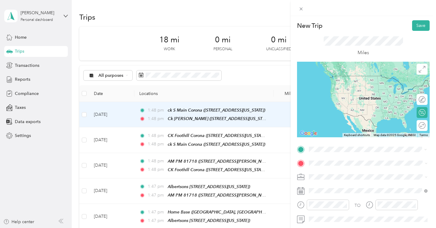
click at [364, 87] on div "Ck Magnolia Corona 13120 Magnolia Avenue, Corona, 92879, Corona, California, Un…" at bounding box center [350, 81] width 61 height 13
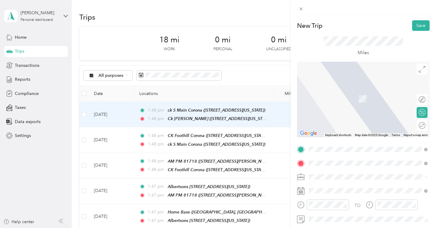
click at [375, 92] on span "702 East 6th Street Corona, California 92879, United States" at bounding box center [350, 89] width 61 height 5
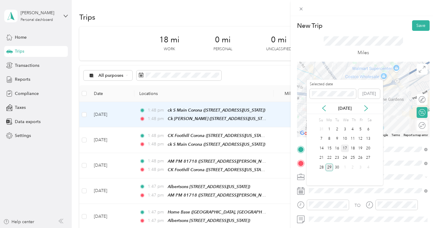
click at [345, 146] on div "17" at bounding box center [345, 149] width 8 height 8
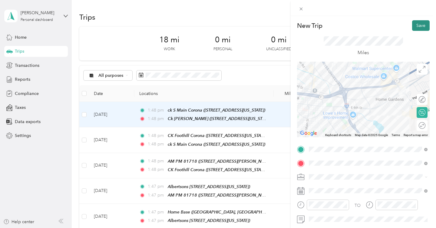
click at [421, 23] on button "Save" at bounding box center [421, 25] width 18 height 11
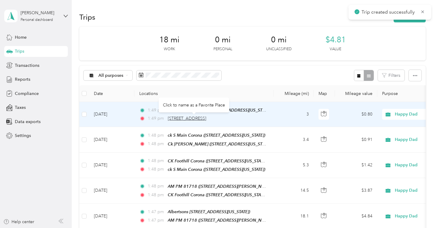
click at [206, 119] on span "702 East 6th Street, Corona" at bounding box center [187, 118] width 38 height 5
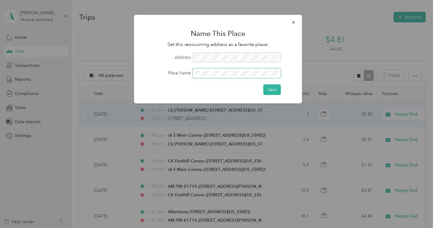
click at [263, 84] on button "Save" at bounding box center [272, 89] width 18 height 11
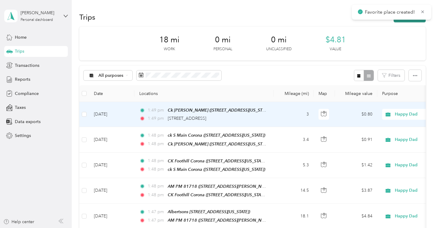
click at [418, 20] on button "New trip" at bounding box center [410, 17] width 32 height 11
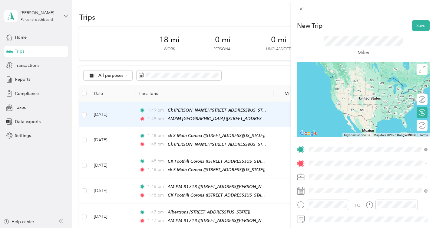
click at [342, 86] on span "702 East 6th Street, Corona, 92879, Corona, California, United States" at bounding box center [350, 84] width 61 height 5
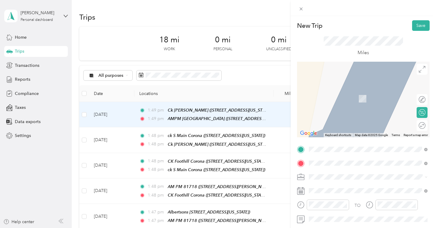
click at [359, 87] on span "1402 East Ontario Avenue Corona, California 92881, United States" at bounding box center [350, 89] width 61 height 5
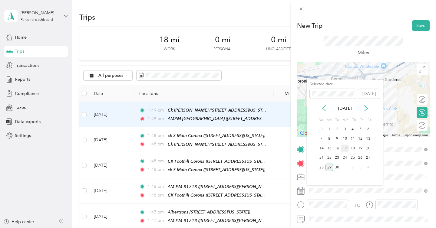
click at [345, 147] on div "17" at bounding box center [345, 149] width 8 height 8
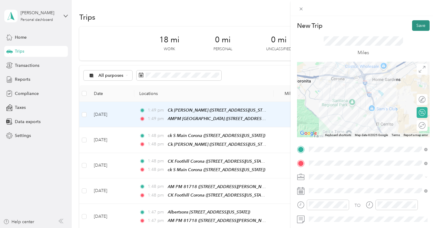
click at [415, 25] on button "Save" at bounding box center [421, 25] width 18 height 11
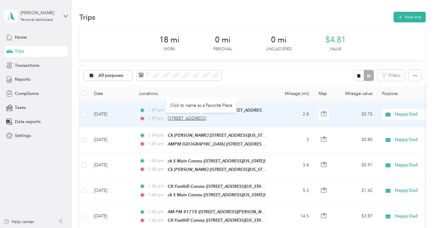
click at [206, 119] on span "1402 East Ontario Avenue, Corona" at bounding box center [187, 118] width 38 height 5
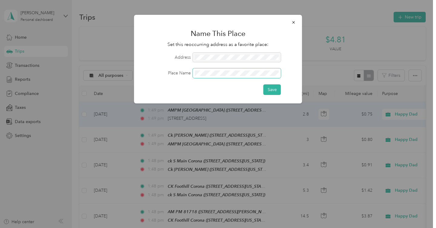
click at [263, 84] on button "Save" at bounding box center [272, 89] width 18 height 11
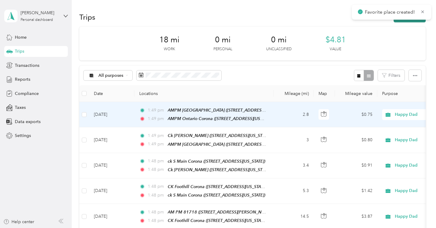
click at [407, 21] on button "New trip" at bounding box center [410, 17] width 32 height 11
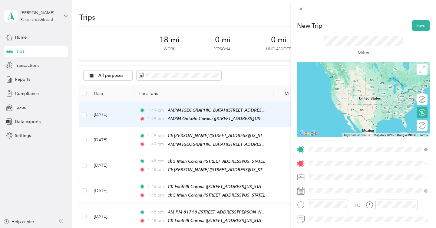
click at [353, 87] on span "1402 East Ontario Avenue, Corona, 92881, Corona, California, United States" at bounding box center [350, 84] width 61 height 5
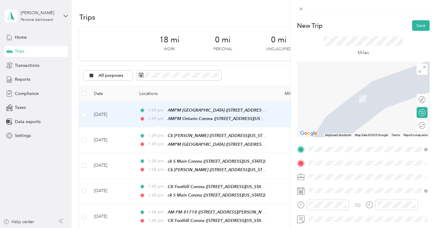
click at [341, 187] on span "800 Serfas Club Drive Corona, California 92882, United States" at bounding box center [350, 183] width 61 height 5
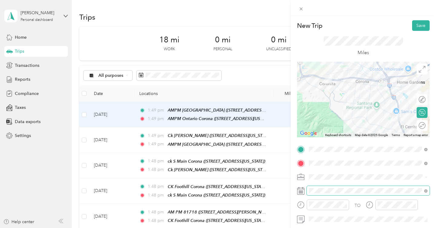
click at [341, 187] on span at bounding box center [368, 191] width 123 height 10
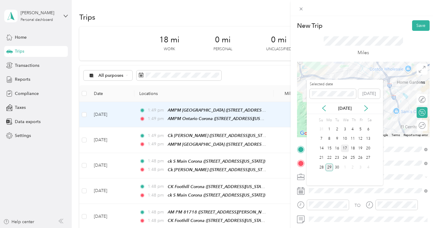
click at [345, 150] on div "17" at bounding box center [345, 149] width 8 height 8
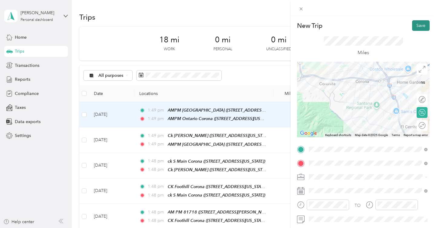
click at [419, 24] on button "Save" at bounding box center [421, 25] width 18 height 11
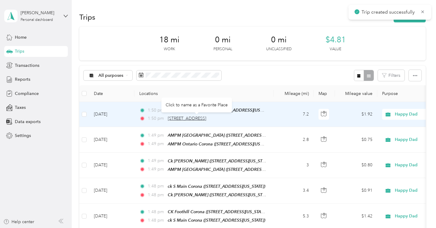
click at [200, 120] on span "800 Serfas Club Drive, Corona" at bounding box center [187, 118] width 38 height 5
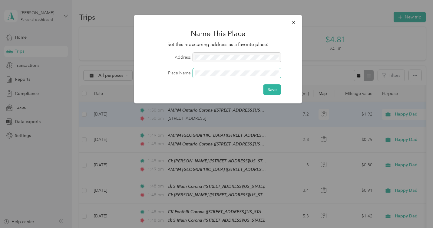
click at [263, 84] on button "Save" at bounding box center [272, 89] width 18 height 11
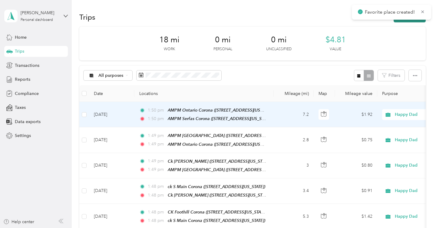
click at [417, 21] on button "New trip" at bounding box center [410, 17] width 32 height 11
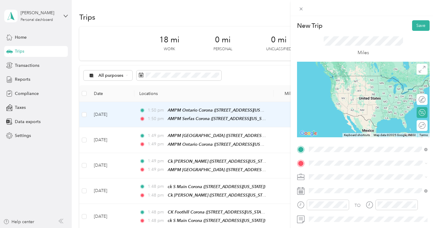
click at [320, 176] on div "AMPM Serfas Corona 800 Serfas Club Drive, Corona, 92882, Corona, California, Un…" at bounding box center [368, 177] width 114 height 15
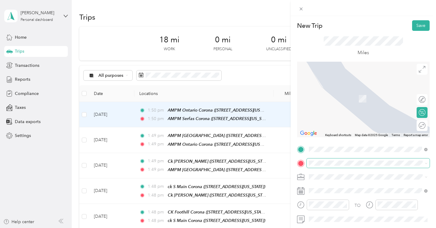
click at [327, 160] on span at bounding box center [368, 164] width 123 height 10
click at [369, 100] on div "8765 North Weirick Road Corona, California 92883, United States" at bounding box center [368, 96] width 114 height 8
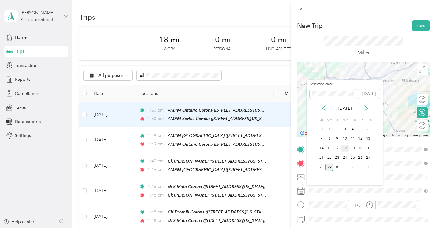
click at [344, 147] on div "17" at bounding box center [345, 149] width 8 height 8
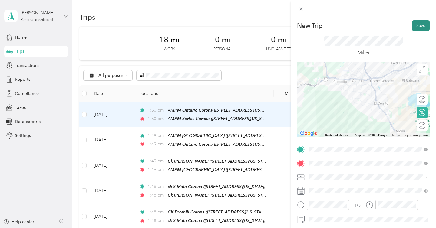
click at [416, 26] on button "Save" at bounding box center [421, 25] width 18 height 11
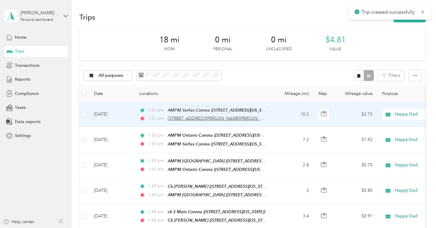
click at [203, 120] on span "8765 North Weirick Road, Corona" at bounding box center [221, 118] width 106 height 5
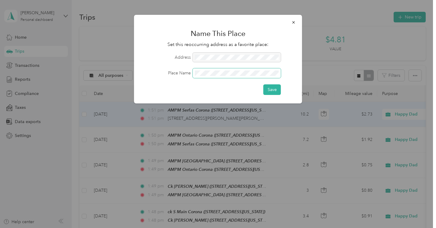
click at [263, 84] on button "Save" at bounding box center [272, 89] width 18 height 11
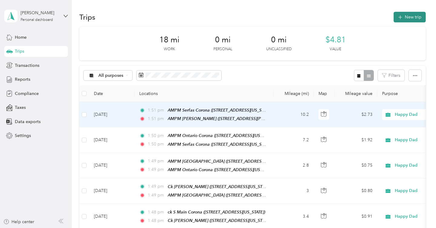
click at [410, 15] on button "New trip" at bounding box center [410, 17] width 32 height 11
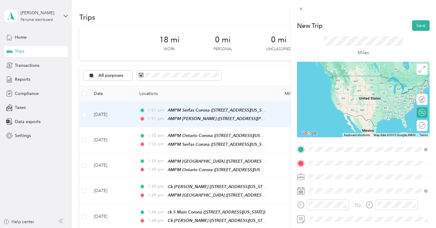
click at [361, 85] on span "8765 North Weirick Road, Corona, 92883, Corona, California, United States" at bounding box center [356, 88] width 72 height 12
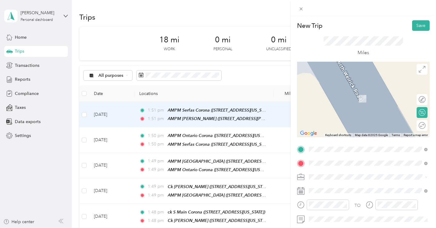
click at [361, 101] on span "[STREET_ADDRESS][US_STATE]" at bounding box center [350, 98] width 61 height 5
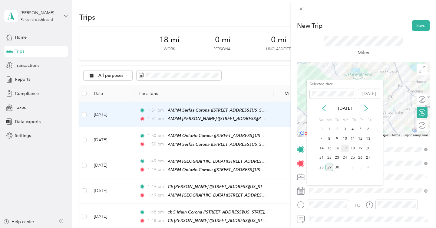
click at [345, 147] on div "17" at bounding box center [345, 149] width 8 height 8
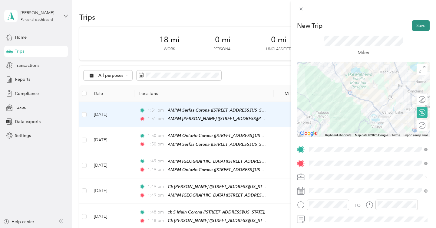
click at [419, 27] on button "Save" at bounding box center [421, 25] width 18 height 11
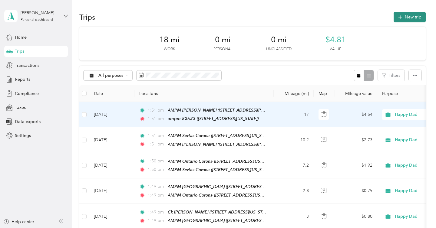
click at [406, 18] on button "New trip" at bounding box center [410, 17] width 32 height 11
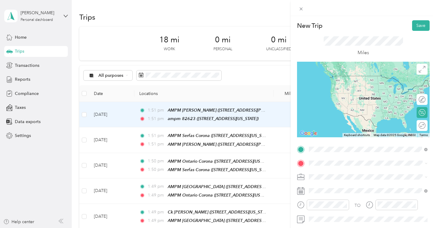
click at [351, 91] on li "ampm 82623 250 Diamond Drive, Lake Elsinore, 92530, Lake Elsinore, California, …" at bounding box center [368, 81] width 123 height 19
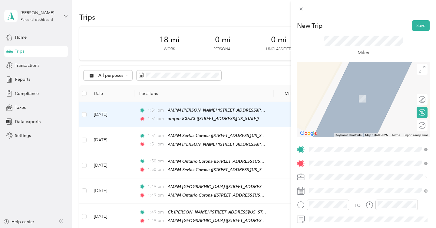
click at [381, 100] on span "[STREET_ADDRESS][US_STATE]" at bounding box center [350, 98] width 61 height 5
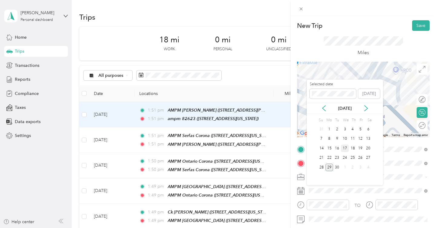
click at [346, 146] on div "17" at bounding box center [345, 149] width 8 height 8
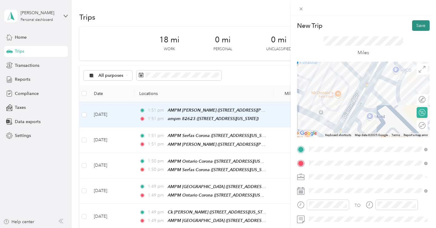
click at [421, 25] on button "Save" at bounding box center [421, 25] width 18 height 11
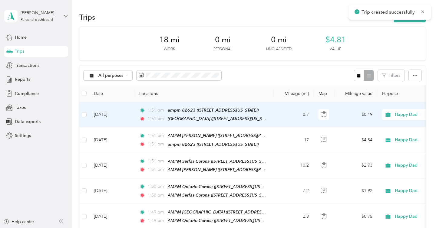
click at [413, 22] on div "Trips New trip" at bounding box center [252, 17] width 346 height 13
click at [413, 21] on button "New trip" at bounding box center [410, 17] width 32 height 11
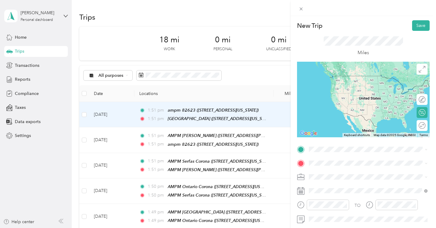
click at [354, 87] on span "[STREET_ADDRESS][US_STATE]" at bounding box center [350, 83] width 61 height 5
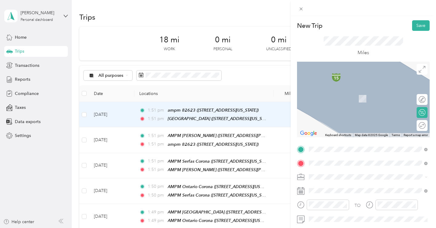
click at [367, 107] on li "SPORTS STOP PUB & GRILL 31586 Railroad Canyon Road, Canyon Lake, 92587, Canyon …" at bounding box center [368, 97] width 123 height 19
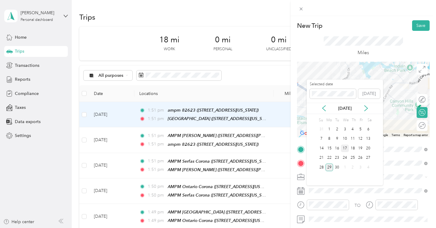
click at [345, 147] on div "17" at bounding box center [345, 149] width 8 height 8
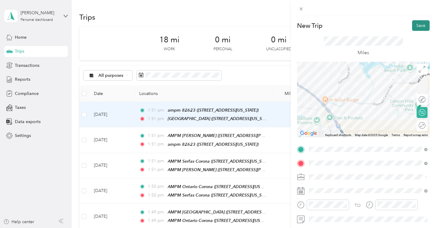
click at [422, 25] on button "Save" at bounding box center [421, 25] width 18 height 11
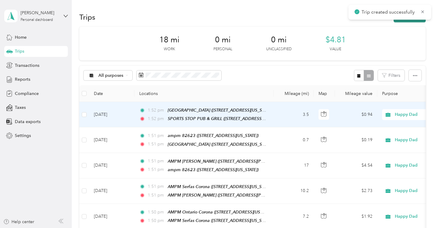
click at [414, 21] on button "New trip" at bounding box center [410, 17] width 32 height 11
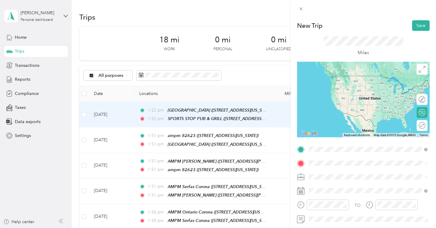
click at [362, 89] on div "SPORTS STOP PUB & GRILL 31586 Railroad Canyon Road, Canyon Lake, 92587, Canyon …" at bounding box center [350, 83] width 61 height 13
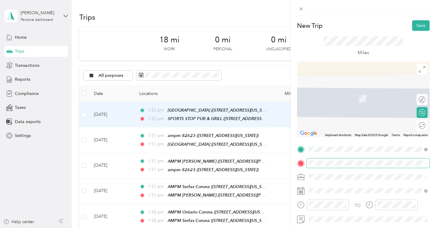
click at [326, 166] on span at bounding box center [368, 164] width 123 height 10
click at [348, 183] on span "31504 Railroad Canyon Road Canyon Lake, California 92587, United States" at bounding box center [350, 185] width 61 height 5
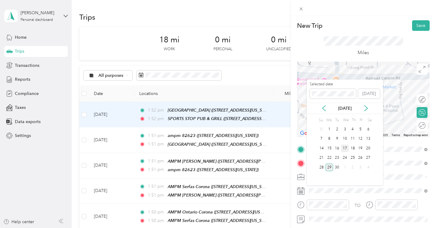
click at [343, 149] on div "17" at bounding box center [345, 149] width 8 height 8
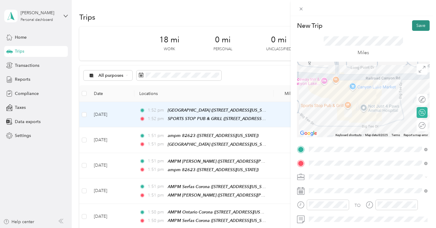
click at [414, 28] on button "Save" at bounding box center [421, 25] width 18 height 11
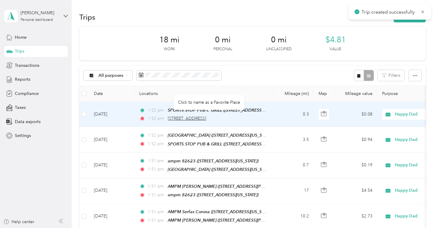
click at [206, 120] on span "31504 Railroad Canyon Road, Canyon Lake" at bounding box center [187, 118] width 38 height 5
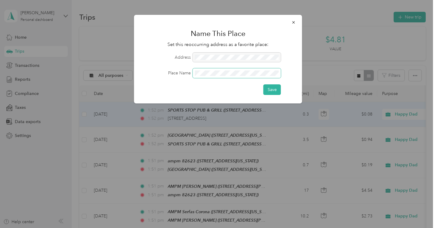
click at [263, 84] on button "Save" at bounding box center [272, 89] width 18 height 11
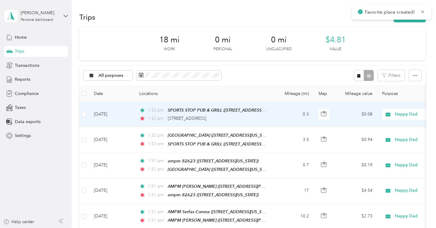
click at [407, 19] on div "Favorite place created!" at bounding box center [391, 12] width 79 height 15
click at [406, 21] on button "New trip" at bounding box center [410, 17] width 32 height 11
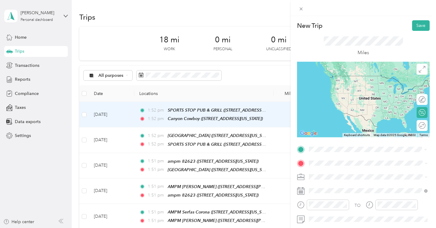
click at [362, 80] on div "Canyon Cowboy 31504 Railroad Canyon Road, Canyon Lake, 92587, Canyon Lake, Cali…" at bounding box center [350, 81] width 61 height 13
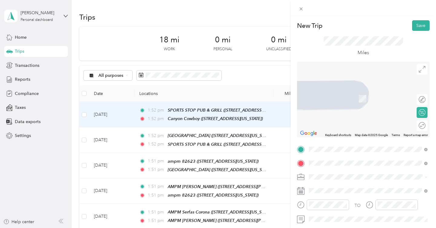
click at [364, 101] on span "[STREET_ADDRESS][US_STATE][US_STATE]" at bounding box center [361, 98] width 83 height 5
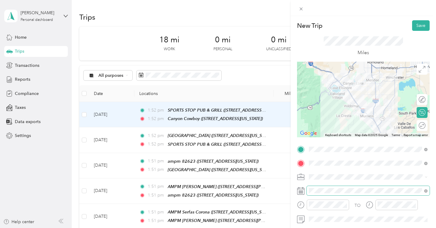
click at [338, 188] on span at bounding box center [368, 191] width 123 height 10
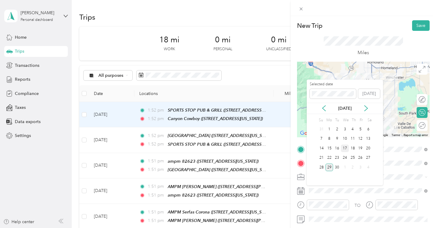
click at [344, 149] on div "17" at bounding box center [345, 149] width 8 height 8
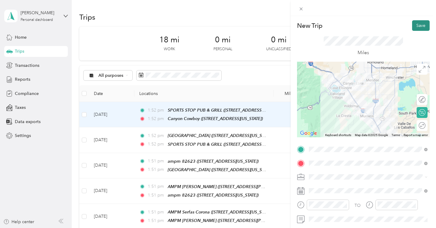
click at [420, 25] on button "Save" at bounding box center [421, 25] width 18 height 11
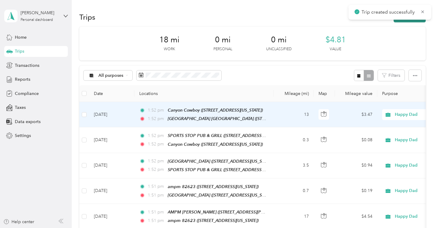
click at [413, 20] on button "New trip" at bounding box center [410, 17] width 32 height 11
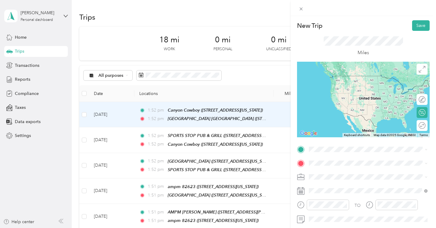
click at [363, 82] on div "[GEOGRAPHIC_DATA] [GEOGRAPHIC_DATA] [STREET_ADDRESS][US_STATE][US_STATE]" at bounding box center [366, 80] width 92 height 13
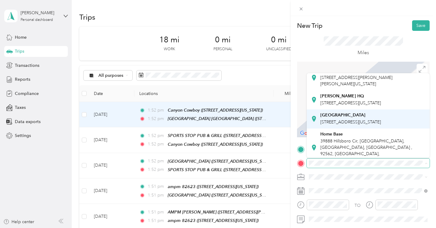
scroll to position [27, 0]
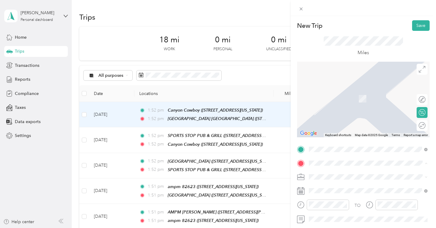
click at [349, 144] on div "Home Base [STREET_ADDRESS] , 92562, [GEOGRAPHIC_DATA], [GEOGRAPHIC_DATA], [GEOG…" at bounding box center [372, 142] width 105 height 32
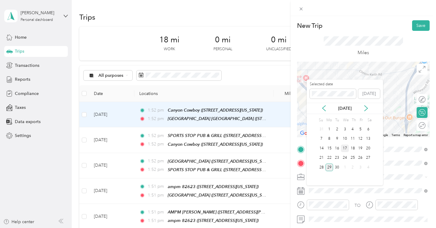
click at [345, 148] on div "17" at bounding box center [345, 149] width 8 height 8
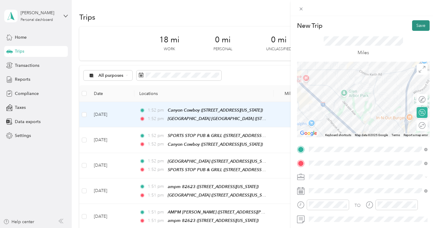
click at [423, 23] on button "Save" at bounding box center [421, 25] width 18 height 11
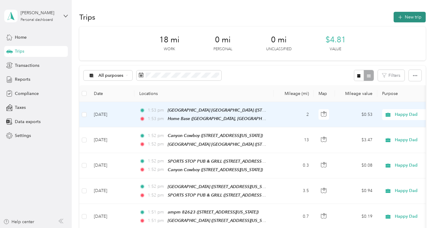
click at [419, 18] on button "New trip" at bounding box center [410, 17] width 32 height 11
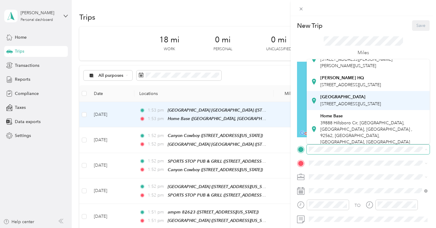
scroll to position [32, 0]
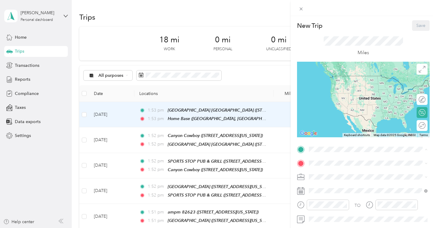
click at [346, 124] on div "Home Base [STREET_ADDRESS] , 92562, [GEOGRAPHIC_DATA], [GEOGRAPHIC_DATA], [GEOG…" at bounding box center [372, 123] width 105 height 32
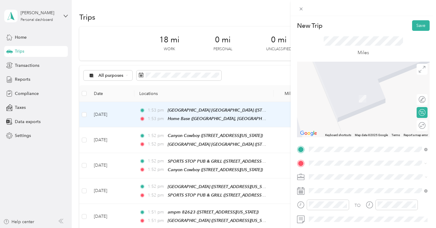
click at [358, 97] on span "[STREET_ADDRESS][PERSON_NAME][US_STATE]" at bounding box center [367, 98] width 94 height 5
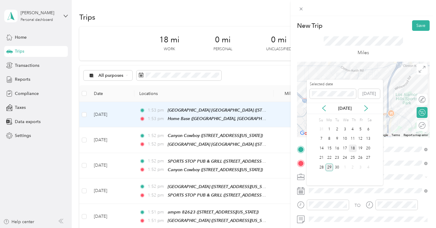
click at [353, 148] on div "18" at bounding box center [353, 149] width 8 height 8
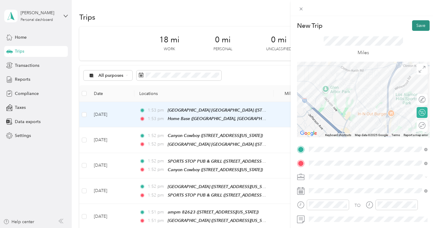
click at [425, 23] on button "Save" at bounding box center [421, 25] width 18 height 11
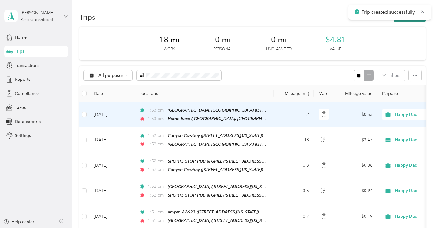
click at [417, 20] on button "New trip" at bounding box center [410, 17] width 32 height 11
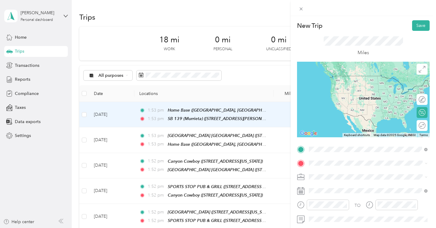
click at [359, 80] on div "SB 139 (Murrieta) [STREET_ADDRESS][PERSON_NAME][US_STATE]" at bounding box center [367, 81] width 94 height 13
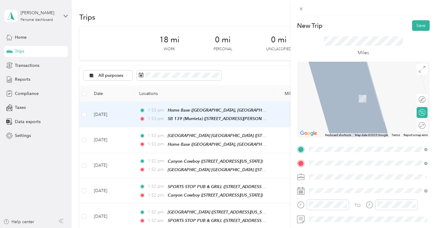
click at [351, 92] on strong "SB 138 (Temecula)" at bounding box center [339, 91] width 38 height 5
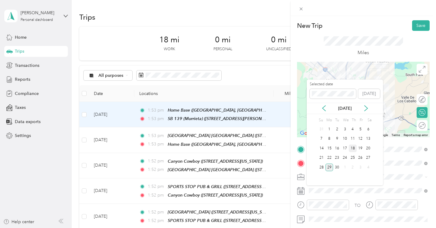
click at [354, 149] on div "18" at bounding box center [353, 149] width 8 height 8
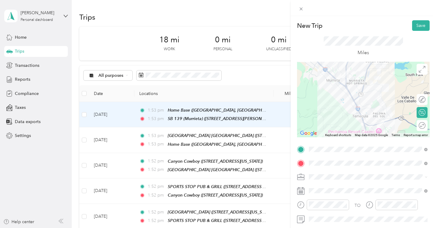
click at [420, 31] on div "Miles" at bounding box center [363, 46] width 133 height 31
click at [419, 26] on button "Save" at bounding box center [421, 25] width 18 height 11
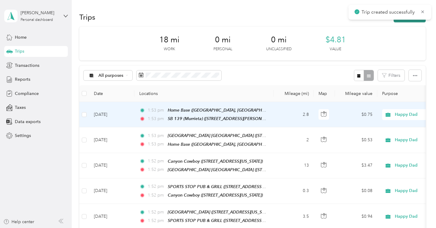
click at [415, 21] on button "New trip" at bounding box center [410, 17] width 32 height 11
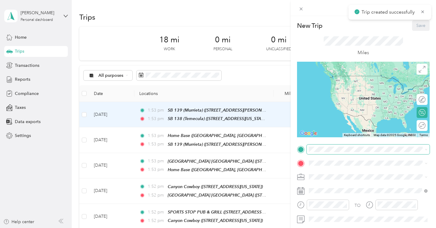
click at [323, 146] on span at bounding box center [368, 150] width 123 height 10
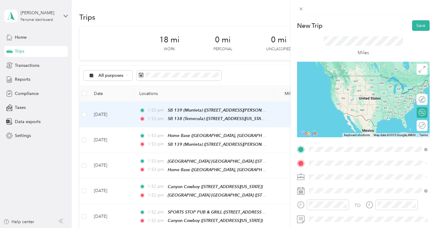
click at [351, 88] on div "SB 138 (Temecula) [STREET_ADDRESS][US_STATE]" at bounding box center [350, 81] width 61 height 13
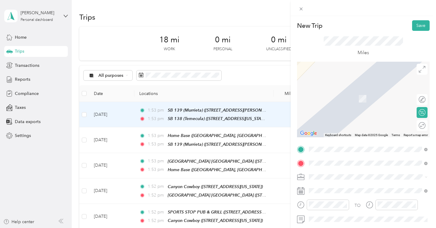
click at [361, 102] on div "R686 (Temecula) [STREET_ADDRESS][US_STATE]" at bounding box center [350, 95] width 61 height 13
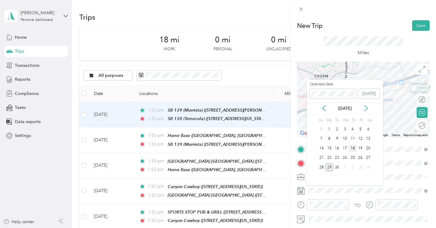
click at [353, 148] on div "18" at bounding box center [353, 149] width 8 height 8
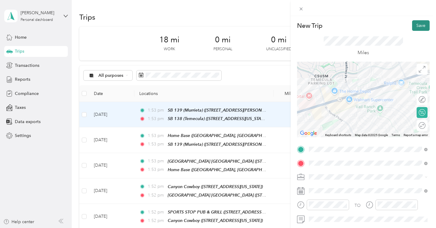
click at [418, 26] on button "Save" at bounding box center [421, 25] width 18 height 11
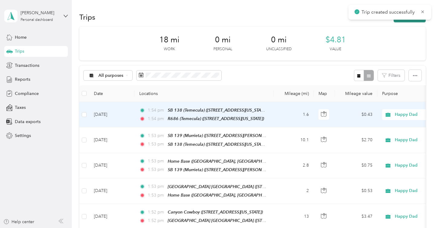
click at [415, 21] on button "New trip" at bounding box center [410, 17] width 32 height 11
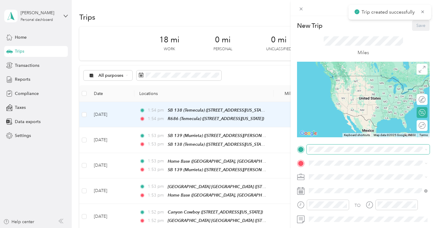
click at [334, 146] on span at bounding box center [368, 150] width 123 height 10
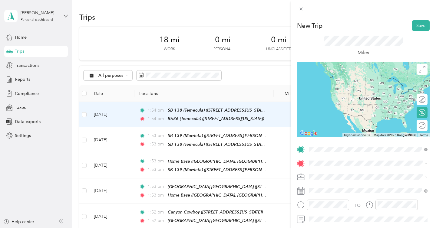
click at [343, 80] on div "R686 (Temecula) [STREET_ADDRESS][US_STATE]" at bounding box center [350, 81] width 61 height 13
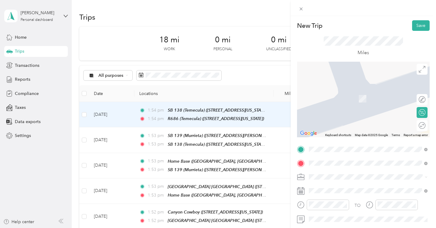
click at [359, 101] on span "28721 Old Town Front Street, Temecula, 92590, Temecula, California, United Stat…" at bounding box center [350, 98] width 61 height 5
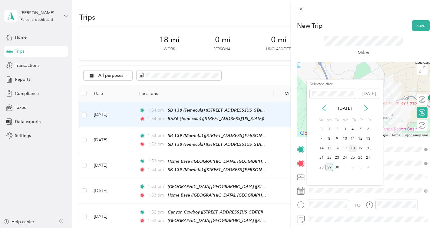
click at [354, 146] on div "18" at bounding box center [353, 149] width 8 height 8
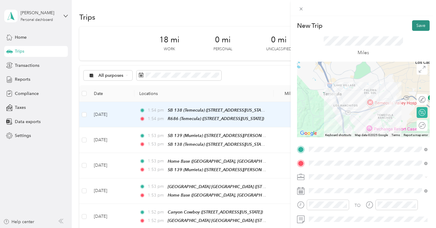
click at [420, 26] on button "Save" at bounding box center [421, 25] width 18 height 11
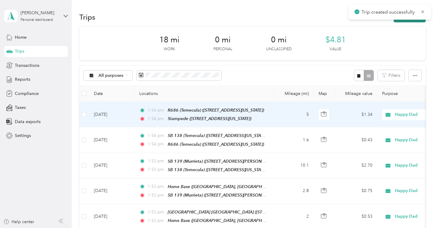
click at [412, 20] on button "New trip" at bounding box center [410, 17] width 32 height 11
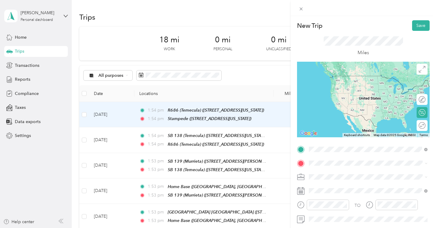
click at [355, 83] on span "28721 Old Town Front Street, Temecula, 92590, Temecula, California, United Stat…" at bounding box center [350, 84] width 61 height 5
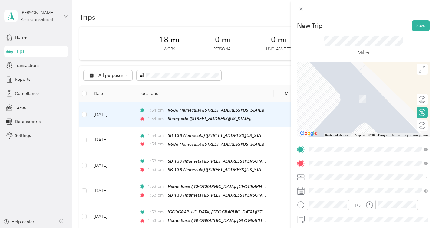
click at [358, 101] on span "[STREET_ADDRESS][US_STATE]" at bounding box center [350, 98] width 61 height 5
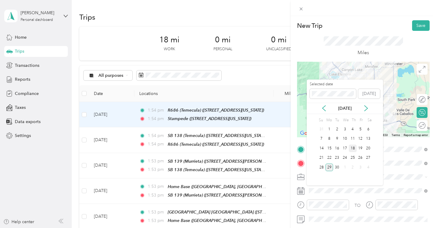
click at [354, 147] on div "18" at bounding box center [353, 149] width 8 height 8
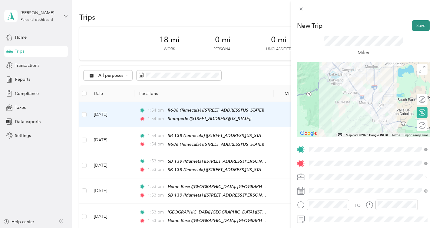
click at [423, 26] on button "Save" at bounding box center [421, 25] width 18 height 11
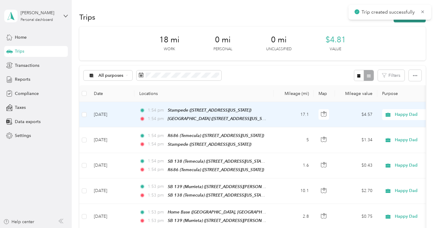
click at [415, 20] on button "New trip" at bounding box center [410, 17] width 32 height 11
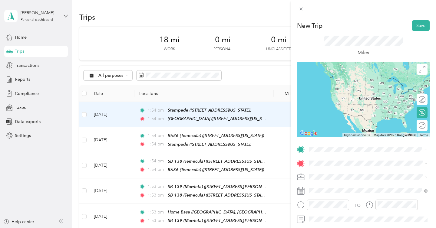
click at [367, 84] on span "[STREET_ADDRESS][US_STATE]" at bounding box center [350, 84] width 61 height 5
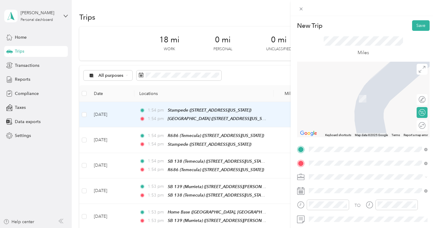
click at [357, 100] on div "SB Mission Trails 32281 Mission Trail, Lake Elsinore, 92530, Lake Elsinore, Cal…" at bounding box center [350, 95] width 61 height 13
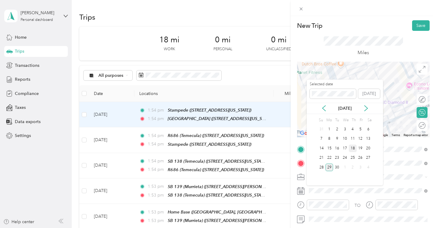
click at [354, 147] on div "18" at bounding box center [353, 149] width 8 height 8
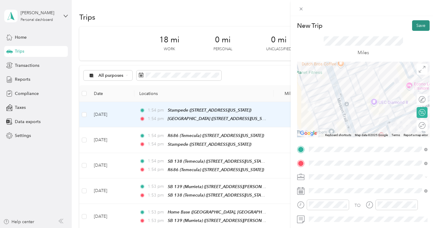
click at [421, 29] on button "Save" at bounding box center [421, 25] width 18 height 11
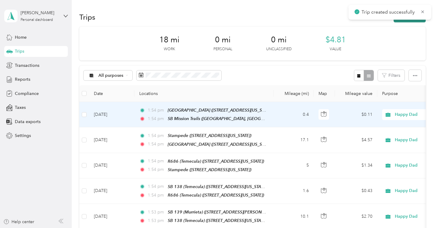
click at [418, 21] on button "New trip" at bounding box center [410, 17] width 32 height 11
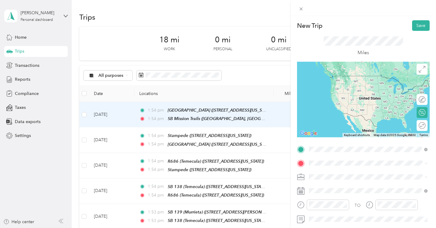
click at [362, 73] on li "SB Mission Trails 32281 Mission Trail, Lake Elsinore, 92530, Lake Elsinore, Cal…" at bounding box center [368, 81] width 123 height 19
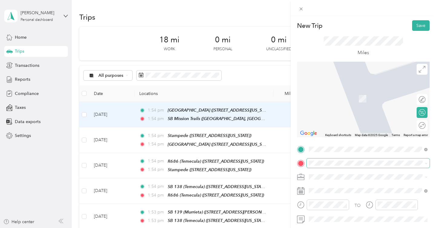
click at [326, 167] on span at bounding box center [368, 164] width 123 height 10
click at [360, 105] on li "SB Lake Elsinore (Canyon Hills) 29995 Canyon Hills Road, Lake Elsinore, 92532, …" at bounding box center [368, 95] width 123 height 19
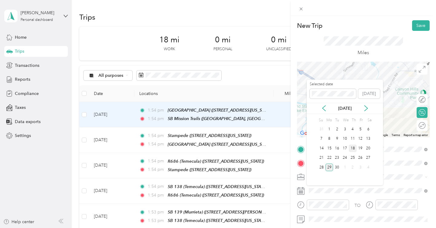
click at [354, 149] on div "18" at bounding box center [353, 149] width 8 height 8
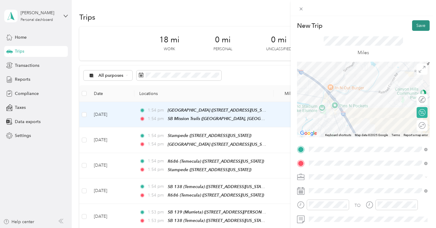
click at [421, 29] on button "Save" at bounding box center [421, 25] width 18 height 11
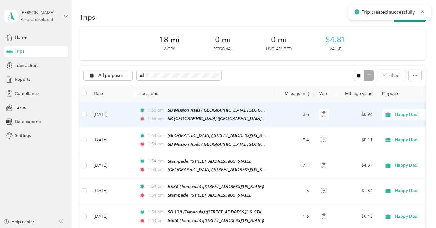
click at [419, 21] on button "New trip" at bounding box center [410, 17] width 32 height 11
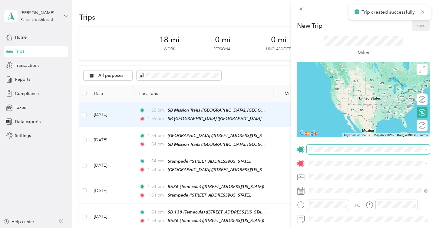
click at [331, 146] on span at bounding box center [368, 150] width 123 height 10
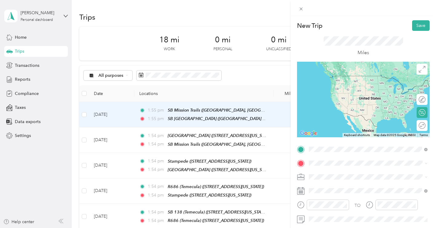
click at [358, 87] on div "SB Lake Elsinore (Canyon Hills) 29995 Canyon Hills Road, Lake Elsinore, 92532, …" at bounding box center [370, 81] width 101 height 13
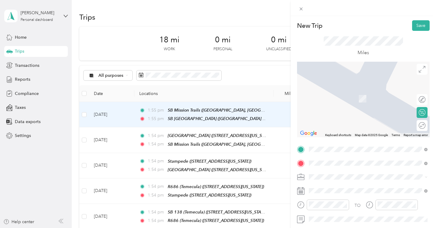
click at [355, 101] on span "[STREET_ADDRESS][US_STATE]" at bounding box center [350, 98] width 61 height 5
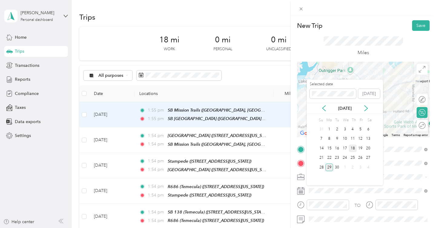
click at [354, 149] on div "18" at bounding box center [353, 149] width 8 height 8
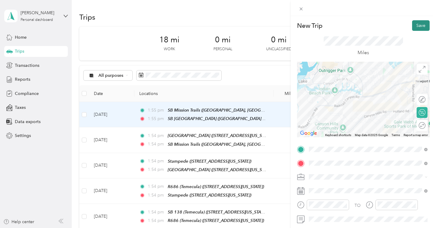
click at [422, 23] on button "Save" at bounding box center [421, 25] width 18 height 11
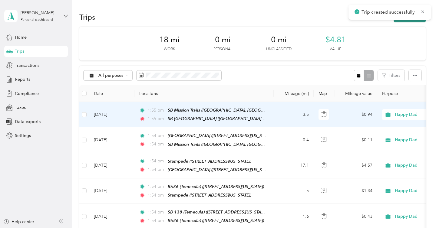
click at [411, 20] on button "New trip" at bounding box center [410, 17] width 32 height 11
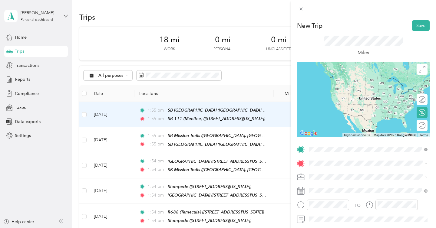
click at [354, 87] on span "[STREET_ADDRESS][US_STATE]" at bounding box center [350, 84] width 61 height 5
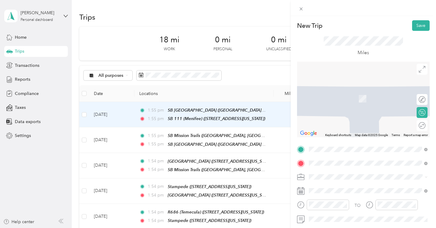
click at [353, 103] on div "R140 (Menifee) [STREET_ADDRESS][US_STATE]" at bounding box center [368, 95] width 114 height 15
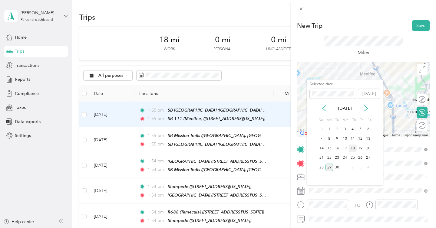
click at [354, 147] on div "18" at bounding box center [353, 149] width 8 height 8
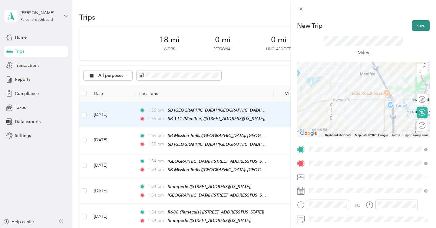
click at [420, 26] on button "Save" at bounding box center [421, 25] width 18 height 11
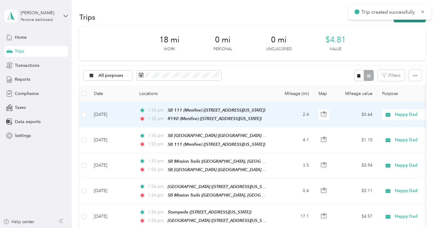
click at [418, 21] on button "New trip" at bounding box center [410, 17] width 32 height 11
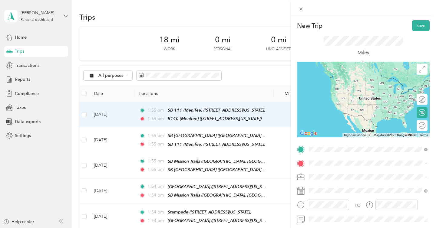
click at [344, 87] on span "[STREET_ADDRESS][US_STATE]" at bounding box center [350, 84] width 61 height 5
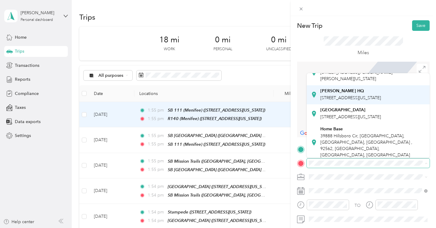
scroll to position [28, 0]
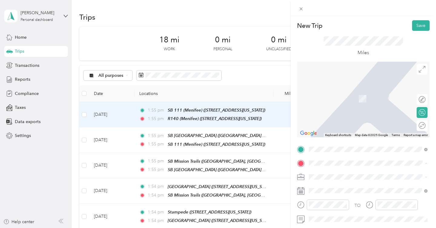
click at [344, 144] on div "Home Base [STREET_ADDRESS] , 92562, [GEOGRAPHIC_DATA], [GEOGRAPHIC_DATA], [GEOG…" at bounding box center [372, 141] width 105 height 32
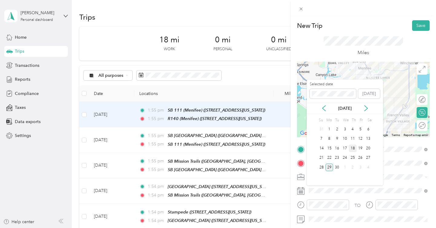
click at [353, 149] on div "18" at bounding box center [353, 149] width 8 height 8
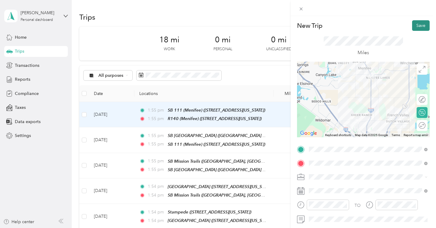
click at [423, 27] on button "Save" at bounding box center [421, 25] width 18 height 11
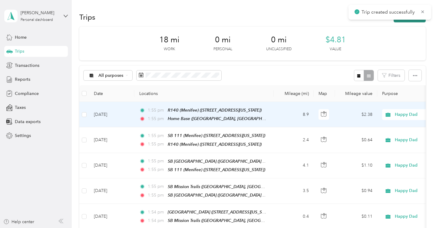
click at [417, 20] on button "New trip" at bounding box center [410, 17] width 32 height 11
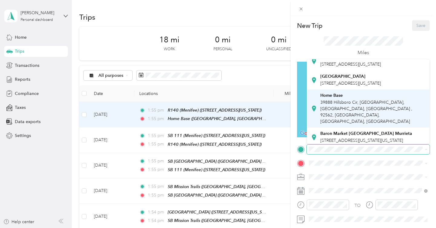
scroll to position [49, 0]
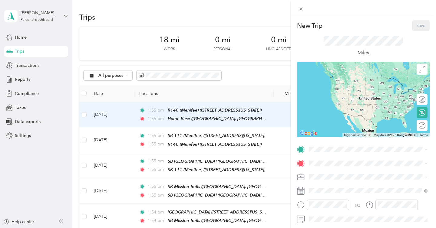
click at [353, 110] on span "39888 Hillsboro Cir, [GEOGRAPHIC_DATA], [GEOGRAPHIC_DATA], [GEOGRAPHIC_DATA] , …" at bounding box center [366, 108] width 92 height 24
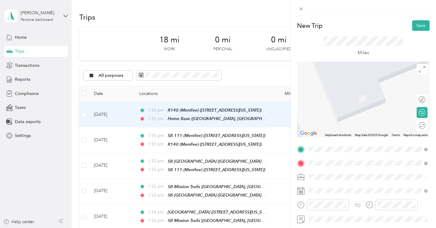
click at [376, 92] on span "530 Crane Street Lake Elsinore, California 92530, United States" at bounding box center [350, 89] width 61 height 5
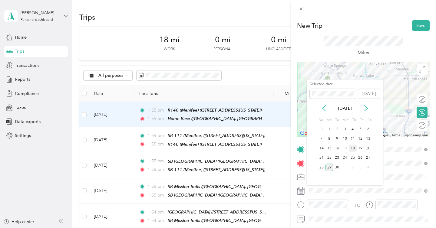
click at [352, 147] on div "18" at bounding box center [353, 149] width 8 height 8
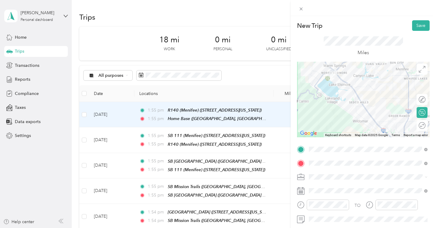
click at [425, 124] on div "Round trip" at bounding box center [425, 125] width 0 height 6
click at [421, 125] on div at bounding box center [419, 125] width 13 height 6
click at [424, 25] on button "Save" at bounding box center [421, 25] width 18 height 11
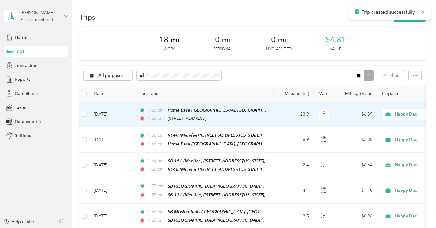
click at [206, 119] on span "530 Crane Street, Lake Elsinore" at bounding box center [187, 118] width 38 height 5
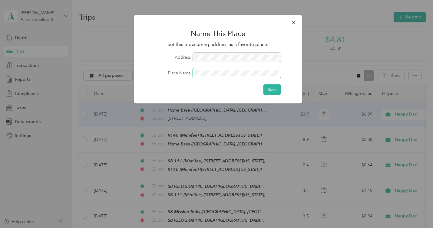
click at [263, 84] on button "Save" at bounding box center [272, 89] width 18 height 11
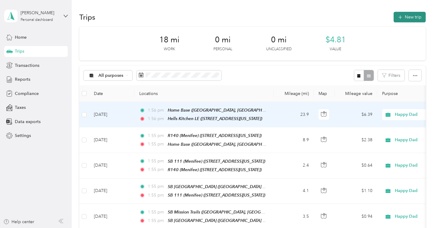
click at [406, 14] on button "New trip" at bounding box center [410, 17] width 32 height 11
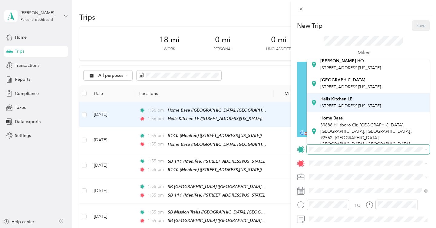
scroll to position [53, 0]
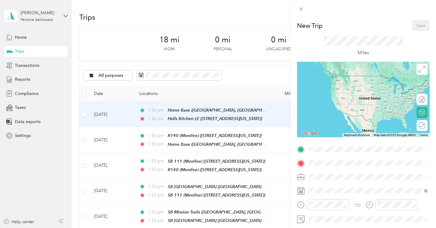
click at [348, 110] on div "Home Base" at bounding box center [372, 107] width 105 height 5
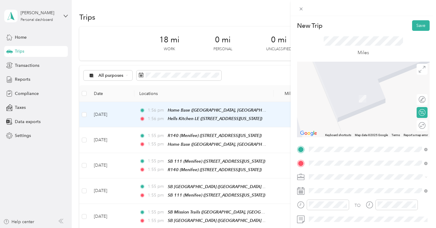
click at [350, 102] on div "[GEOGRAPHIC_DATA] [GEOGRAPHIC_DATA] [STREET_ADDRESS][US_STATE][US_STATE]" at bounding box center [366, 95] width 92 height 13
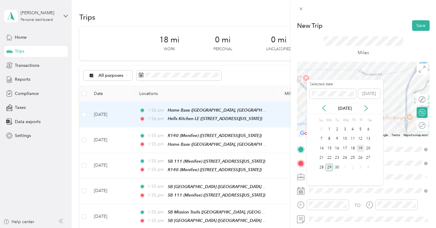
click at [361, 147] on div "19" at bounding box center [361, 149] width 8 height 8
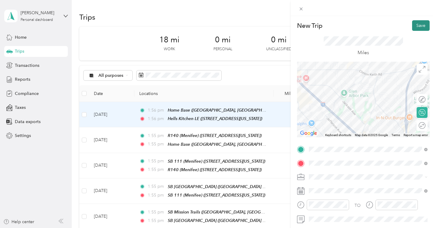
click at [426, 23] on button "Save" at bounding box center [421, 25] width 18 height 11
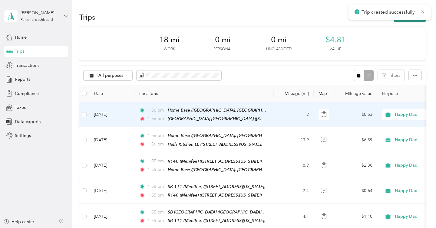
click at [412, 21] on button "New trip" at bounding box center [410, 17] width 32 height 11
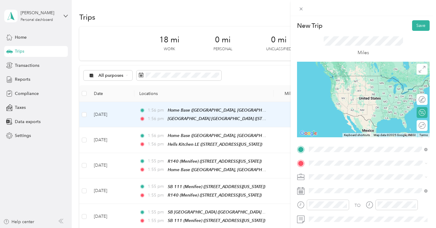
click at [352, 91] on li "[GEOGRAPHIC_DATA] [GEOGRAPHIC_DATA] [STREET_ADDRESS][US_STATE][US_STATE]" at bounding box center [368, 81] width 123 height 19
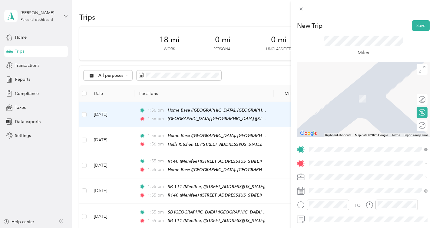
click at [358, 130] on span "3011 South Croddy Way Santa Ana, California 92704, United States" at bounding box center [367, 129] width 94 height 5
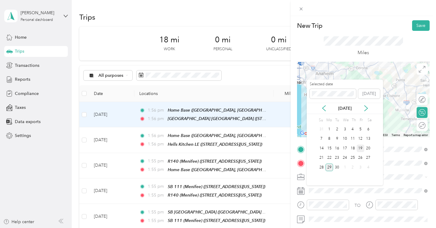
click at [360, 148] on div "19" at bounding box center [361, 149] width 8 height 8
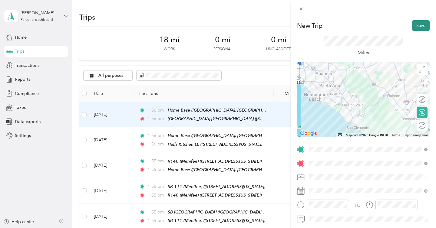
click at [420, 28] on button "Save" at bounding box center [421, 25] width 18 height 11
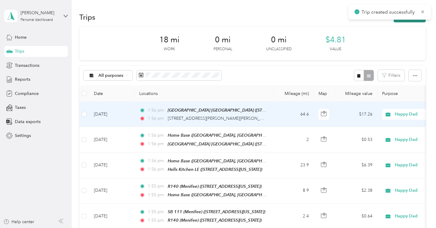
click at [415, 21] on button "New trip" at bounding box center [410, 17] width 32 height 11
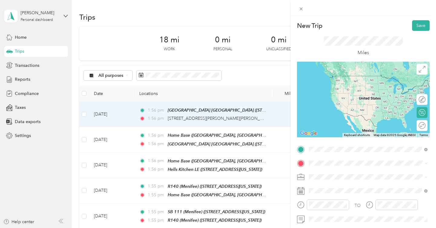
click at [351, 116] on span "3011 South Croddy Way Santa Ana, California 92704, United States" at bounding box center [367, 116] width 94 height 5
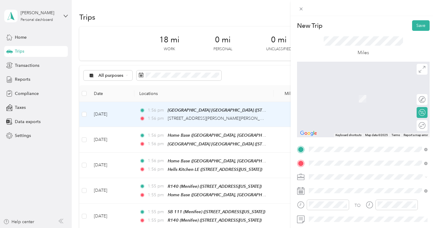
click at [353, 121] on div "AM PM 82406 36228 Hidden Springs Road, Wildomar, 92595, Wildomar, California, U…" at bounding box center [350, 114] width 61 height 13
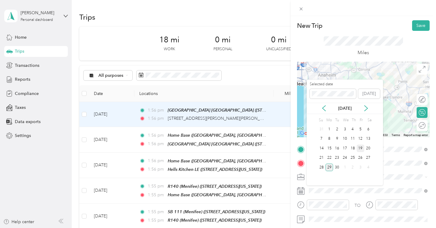
click at [360, 148] on div "19" at bounding box center [361, 149] width 8 height 8
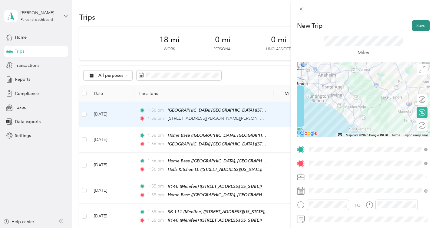
click at [422, 26] on button "Save" at bounding box center [421, 25] width 18 height 11
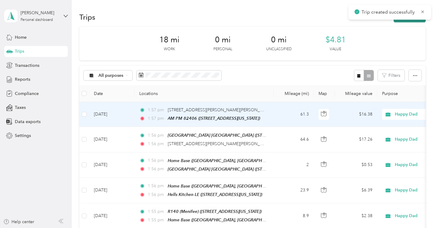
click at [412, 21] on button "New trip" at bounding box center [410, 17] width 32 height 11
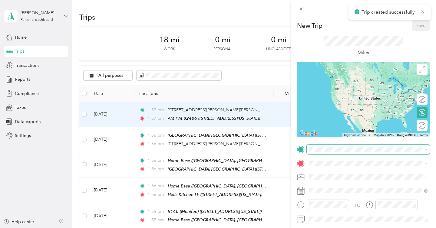
click at [342, 146] on span at bounding box center [368, 150] width 123 height 10
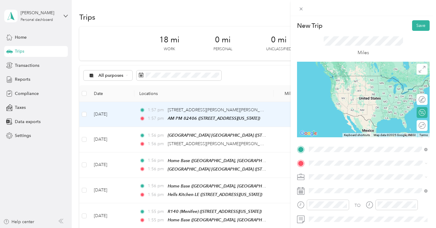
click at [336, 178] on span "36228 Hidden Springs Road, Wildomar, 92595, Wildomar, California, United States" at bounding box center [350, 180] width 61 height 5
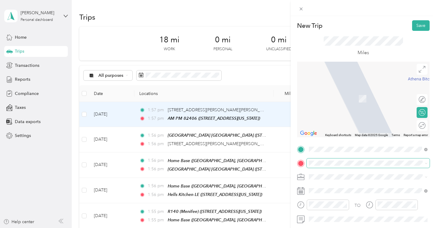
click at [339, 166] on span at bounding box center [368, 164] width 123 height 10
click at [369, 101] on span "[STREET_ADDRESS][US_STATE]" at bounding box center [350, 98] width 61 height 5
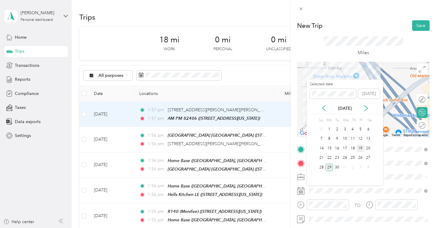
click at [361, 147] on div "19" at bounding box center [361, 149] width 8 height 8
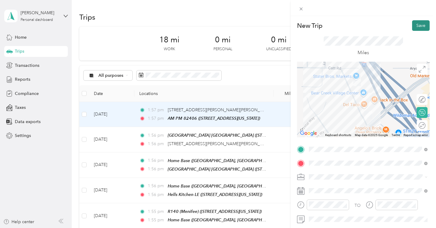
click at [424, 26] on button "Save" at bounding box center [421, 25] width 18 height 11
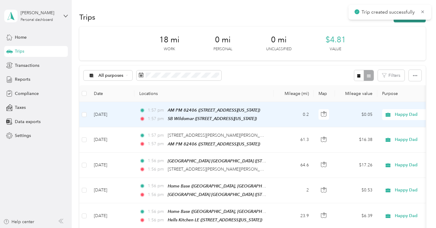
click at [417, 20] on button "New trip" at bounding box center [410, 17] width 32 height 11
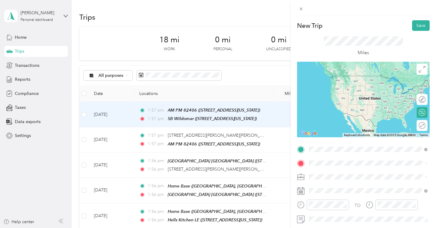
click at [343, 87] on span "[STREET_ADDRESS][US_STATE]" at bounding box center [350, 84] width 61 height 5
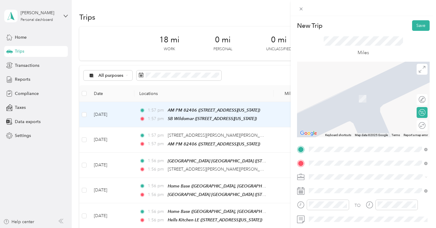
click at [350, 99] on span "[STREET_ADDRESS][US_STATE]" at bounding box center [350, 98] width 61 height 5
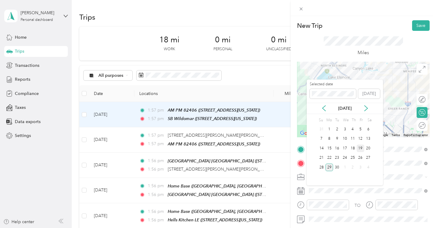
click at [361, 145] on div "19" at bounding box center [361, 149] width 8 height 8
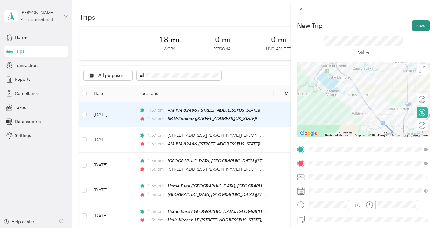
click at [421, 26] on button "Save" at bounding box center [421, 25] width 18 height 11
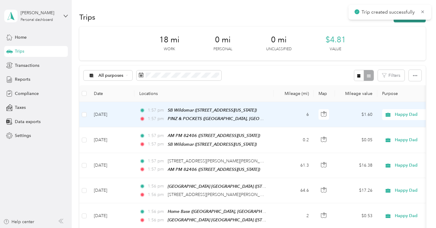
click at [414, 20] on button "New trip" at bounding box center [410, 17] width 32 height 11
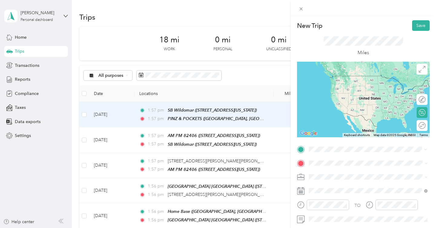
click at [361, 85] on span "[STREET_ADDRESS][US_STATE]" at bounding box center [350, 84] width 61 height 5
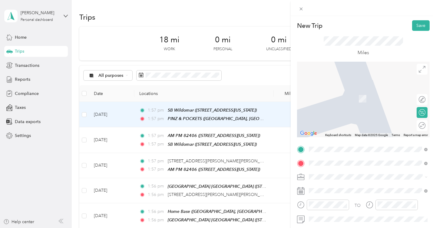
click at [347, 102] on div "Hells Kitchen LE 530 Crane Street, Lake Elsinore, 92530, Lake Elsinore, Califor…" at bounding box center [350, 95] width 61 height 13
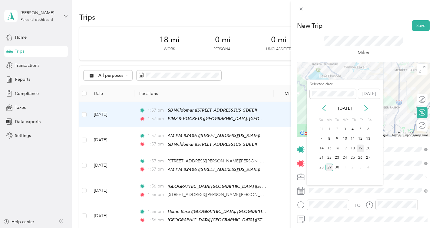
click at [361, 146] on div "19" at bounding box center [361, 149] width 8 height 8
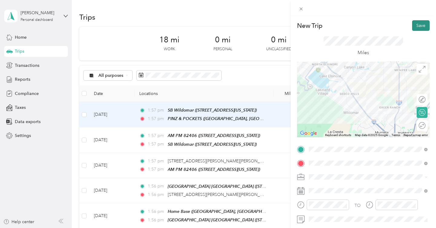
click at [420, 27] on button "Save" at bounding box center [421, 25] width 18 height 11
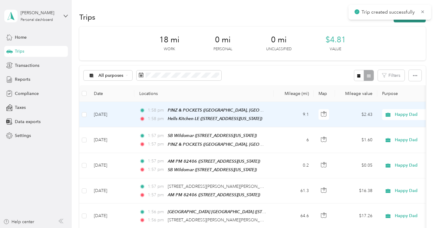
click at [412, 20] on button "New trip" at bounding box center [410, 17] width 32 height 11
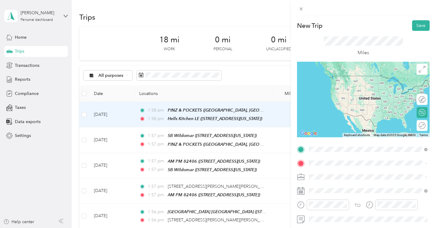
click at [349, 84] on span "[STREET_ADDRESS][US_STATE]" at bounding box center [350, 84] width 61 height 5
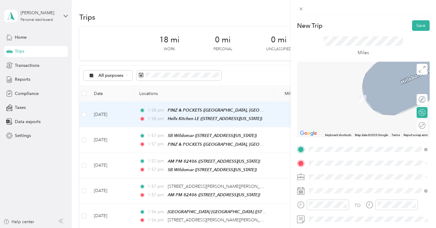
click at [355, 101] on div "Grocery Outlet Wildomar 24060 Clinton Keith Road, Wildomar, 92595, Wildomar, Ca…" at bounding box center [367, 94] width 94 height 13
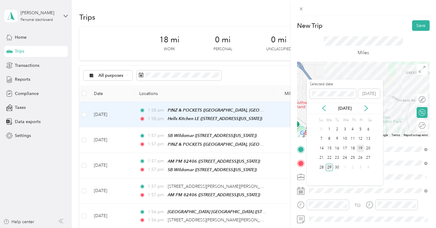
click at [361, 149] on div "19" at bounding box center [361, 149] width 8 height 8
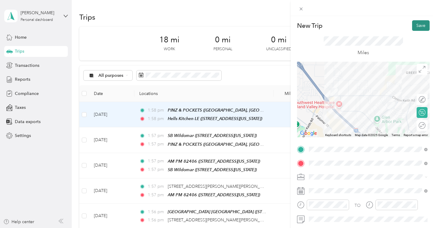
click at [418, 27] on button "Save" at bounding box center [421, 25] width 18 height 11
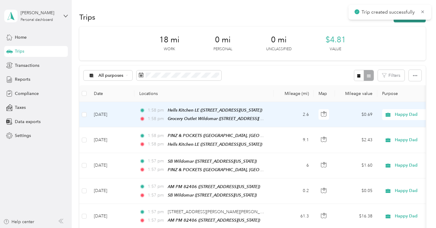
click at [413, 21] on button "New trip" at bounding box center [410, 17] width 32 height 11
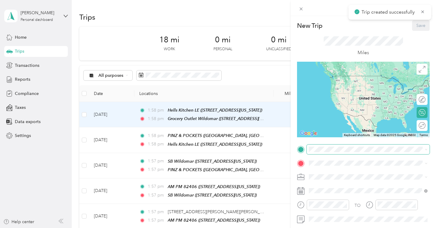
click at [337, 152] on span at bounding box center [368, 150] width 123 height 10
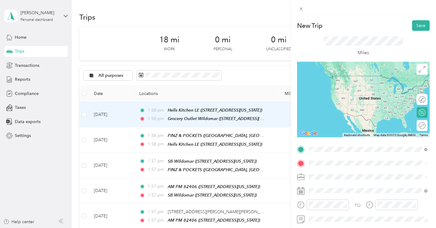
click at [364, 87] on span "[STREET_ADDRESS][PERSON_NAME][US_STATE]" at bounding box center [367, 84] width 94 height 5
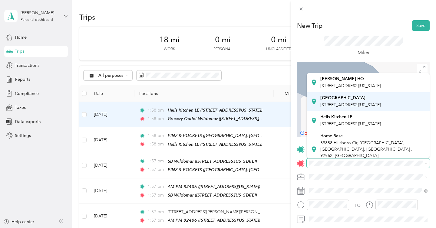
scroll to position [43, 0]
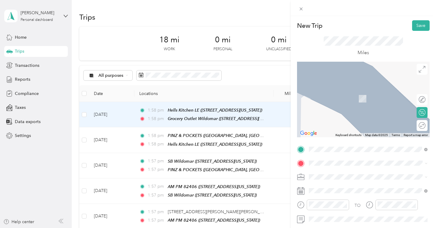
click at [351, 134] on div "Home Base" at bounding box center [372, 130] width 105 height 5
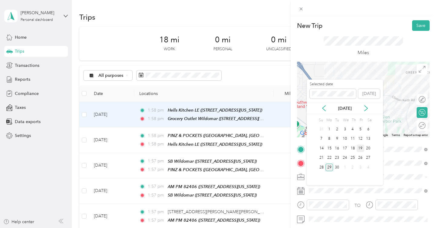
click at [360, 148] on div "19" at bounding box center [361, 149] width 8 height 8
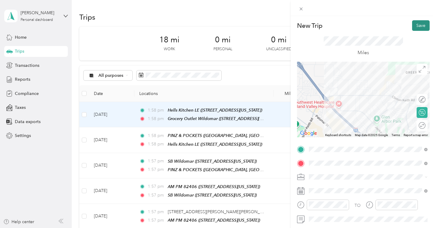
click at [425, 26] on button "Save" at bounding box center [421, 25] width 18 height 11
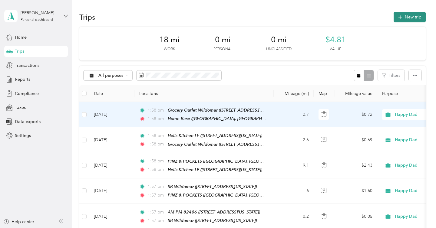
click at [411, 16] on button "New trip" at bounding box center [410, 17] width 32 height 11
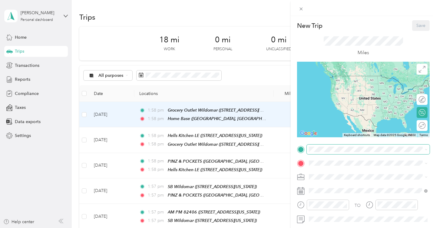
click at [329, 153] on span at bounding box center [368, 150] width 123 height 10
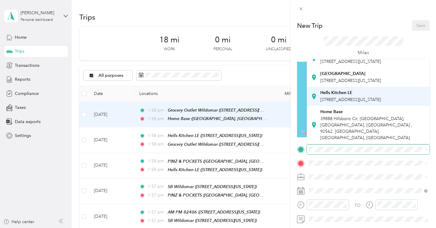
scroll to position [53, 0]
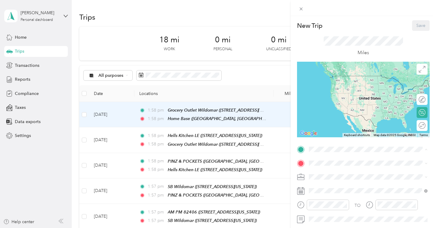
click at [346, 128] on div "Home Base [STREET_ADDRESS] , 92562, [GEOGRAPHIC_DATA], [GEOGRAPHIC_DATA], [GEOG…" at bounding box center [372, 121] width 105 height 32
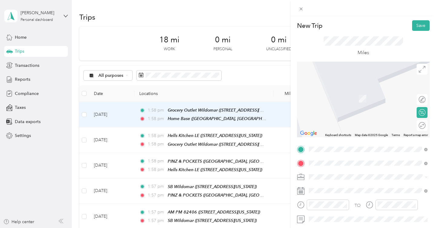
click at [343, 114] on div "Ralph 118 (Murrieta) 23801 Washington Avenue, Murrieta, 92562, Murrieta, Califo…" at bounding box center [367, 114] width 94 height 13
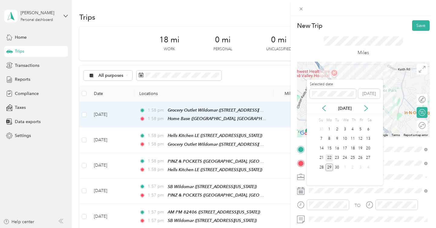
click at [329, 156] on div "22" at bounding box center [329, 158] width 8 height 8
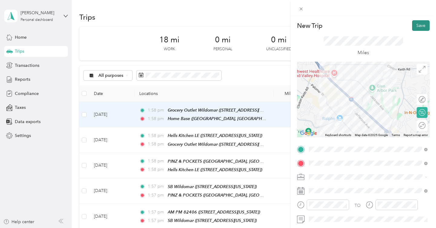
click at [418, 26] on button "Save" at bounding box center [421, 25] width 18 height 11
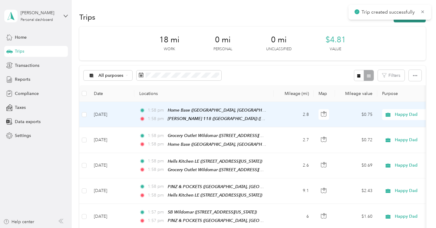
click at [414, 20] on button "New trip" at bounding box center [410, 17] width 32 height 11
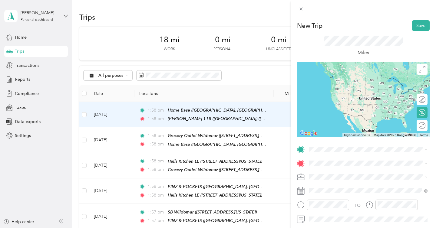
click at [342, 176] on div "Ralph 118 (Murrieta) 23801 Washington Avenue, Murrieta, 92562, Murrieta, Califo…" at bounding box center [367, 176] width 94 height 13
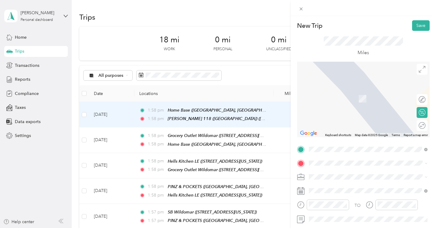
click at [360, 100] on div "SB 139 (Murrieta) [STREET_ADDRESS][PERSON_NAME][US_STATE]" at bounding box center [367, 94] width 94 height 13
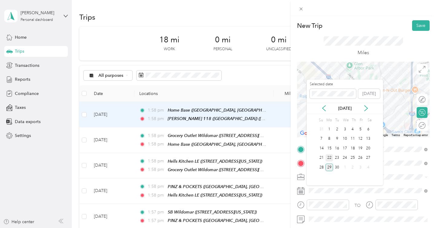
click at [328, 158] on div "22" at bounding box center [329, 158] width 8 height 8
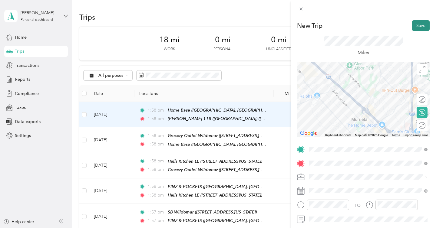
click at [415, 26] on button "Save" at bounding box center [421, 25] width 18 height 11
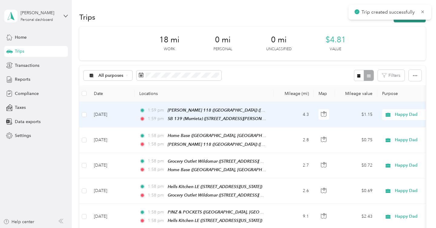
click at [409, 21] on button "New trip" at bounding box center [410, 17] width 32 height 11
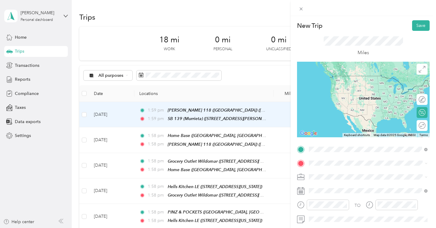
click at [352, 87] on span "[STREET_ADDRESS][PERSON_NAME][US_STATE]" at bounding box center [367, 84] width 94 height 5
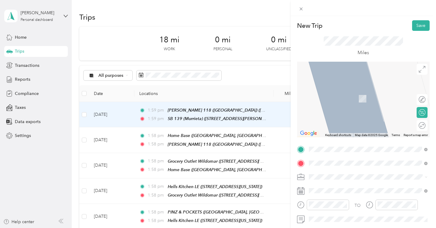
click at [357, 102] on div "[PERSON_NAME] [STREET_ADDRESS][PERSON_NAME][US_STATE]" at bounding box center [367, 95] width 94 height 13
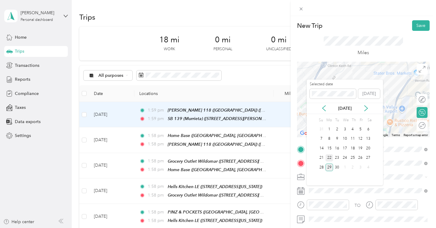
click at [329, 157] on div "22" at bounding box center [329, 158] width 8 height 8
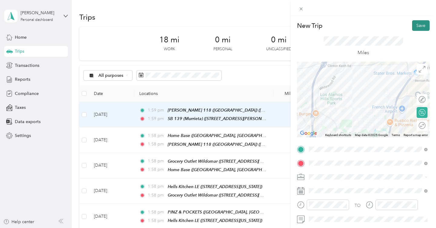
click at [423, 24] on button "Save" at bounding box center [421, 25] width 18 height 11
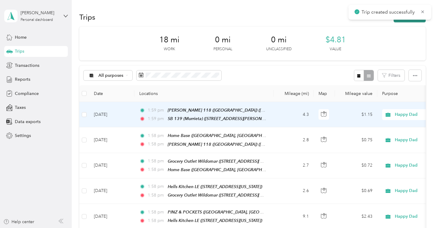
click at [414, 21] on button "New trip" at bounding box center [410, 17] width 32 height 11
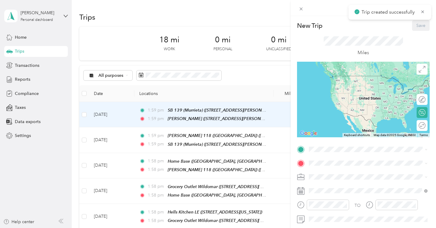
click at [340, 144] on div "New Trip Save This trip cannot be edited because it is either under review, app…" at bounding box center [363, 155] width 133 height 271
click at [351, 89] on div "[PERSON_NAME] [STREET_ADDRESS][PERSON_NAME][US_STATE]" at bounding box center [368, 81] width 114 height 15
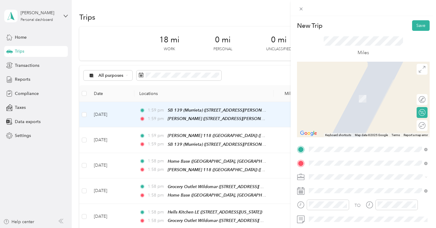
click at [351, 92] on span "30616 Benton Road Winchester, California 92596, United States" at bounding box center [367, 89] width 94 height 5
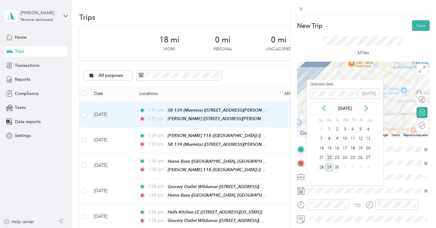
click at [330, 157] on div "22" at bounding box center [329, 158] width 8 height 8
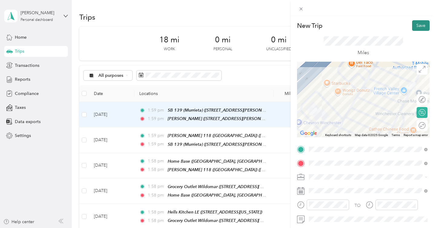
click at [418, 26] on button "Save" at bounding box center [421, 25] width 18 height 11
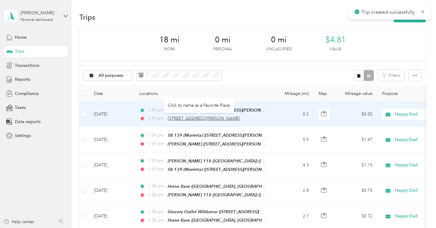
click at [197, 120] on span "30616 Benton Road, Winchester" at bounding box center [204, 118] width 72 height 5
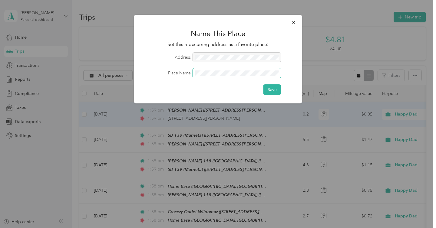
click at [263, 84] on button "Save" at bounding box center [272, 89] width 18 height 11
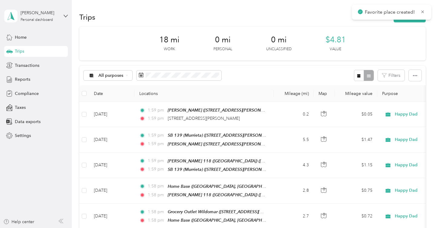
click at [420, 19] on div "Favorite place created!" at bounding box center [391, 12] width 79 height 15
click at [418, 21] on button "New trip" at bounding box center [410, 17] width 32 height 11
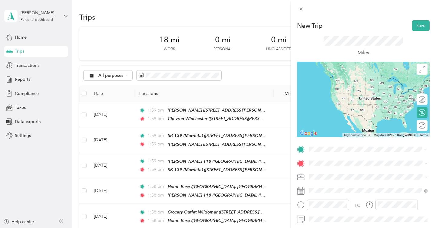
click at [362, 85] on span "30616 Benton Road, Winchester, 92596, Winchester, California, United States" at bounding box center [367, 86] width 94 height 5
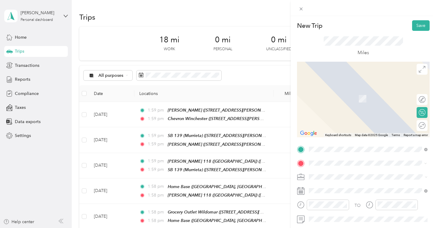
click at [353, 98] on span "[STREET_ADDRESS][US_STATE]" at bounding box center [350, 98] width 61 height 5
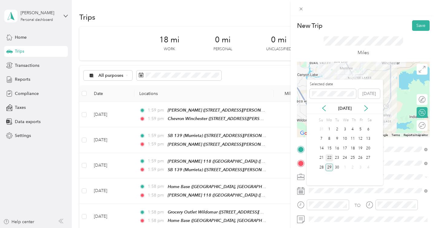
click at [330, 157] on div "22" at bounding box center [329, 158] width 8 height 8
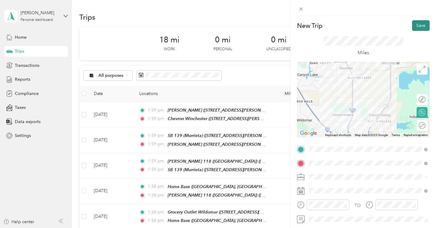
click at [413, 26] on button "Save" at bounding box center [421, 25] width 18 height 11
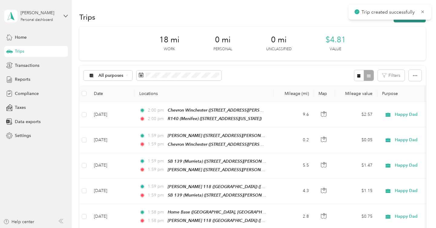
click at [422, 19] on button "New trip" at bounding box center [410, 17] width 32 height 11
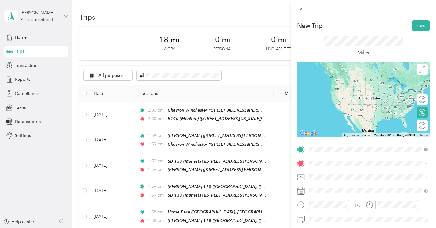
click at [352, 87] on span "[STREET_ADDRESS][US_STATE]" at bounding box center [350, 84] width 61 height 5
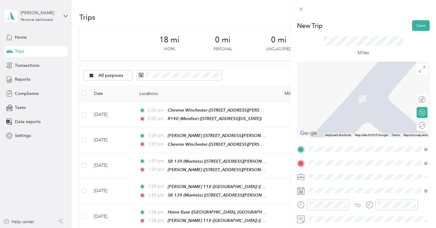
click at [372, 102] on div "SB 111 (Menifee) [STREET_ADDRESS][US_STATE]" at bounding box center [350, 95] width 61 height 13
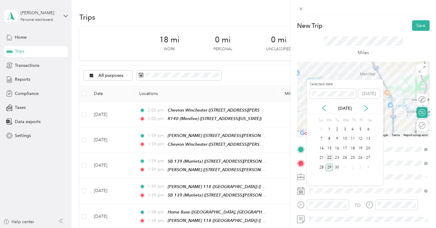
click at [328, 157] on div "22" at bounding box center [329, 158] width 8 height 8
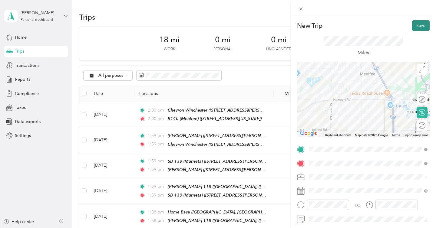
click at [417, 27] on button "Save" at bounding box center [421, 25] width 18 height 11
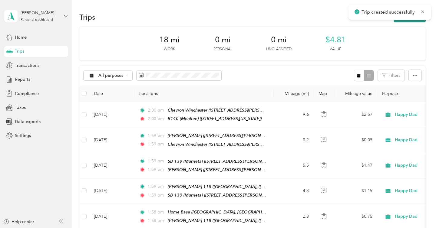
click at [415, 21] on button "New trip" at bounding box center [410, 17] width 32 height 11
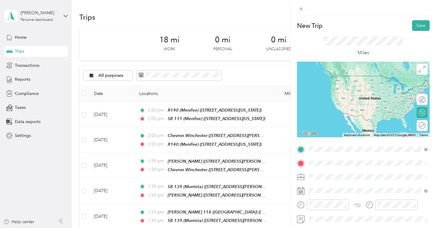
click at [357, 87] on span "[STREET_ADDRESS][US_STATE]" at bounding box center [350, 84] width 61 height 5
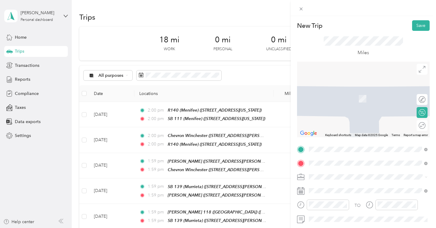
click at [358, 102] on div "SB Lake Elsinore (Canyon Hills) 29995 Canyon Hills Road, Lake Elsinore, 92532, …" at bounding box center [370, 95] width 101 height 13
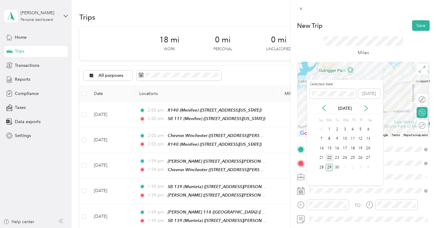
click at [328, 158] on div "22" at bounding box center [329, 158] width 8 height 8
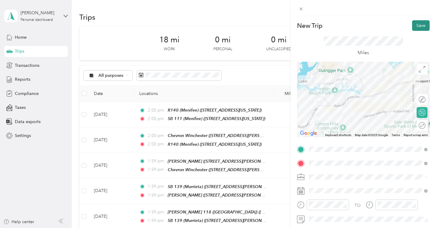
click at [419, 28] on button "Save" at bounding box center [421, 25] width 18 height 11
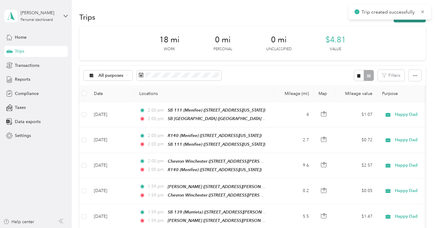
click at [413, 21] on button "New trip" at bounding box center [410, 17] width 32 height 11
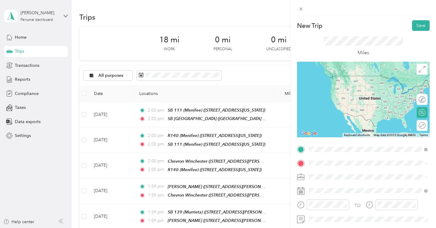
click at [361, 87] on div "SB Lake Elsinore (Canyon Hills) 29995 Canyon Hills Road, Lake Elsinore, 92532, …" at bounding box center [370, 81] width 101 height 13
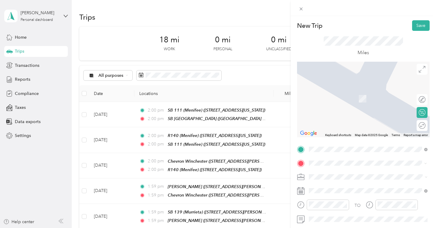
click at [353, 101] on span "[STREET_ADDRESS][US_STATE]" at bounding box center [350, 98] width 61 height 5
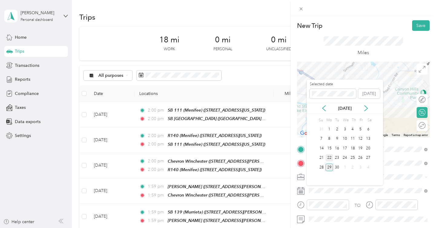
click at [328, 157] on div "22" at bounding box center [329, 158] width 8 height 8
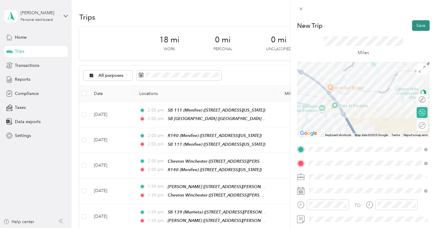
click at [419, 30] on button "Save" at bounding box center [421, 25] width 18 height 11
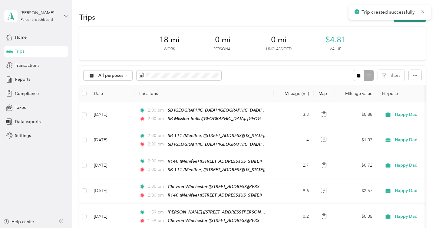
click at [408, 21] on button "New trip" at bounding box center [410, 17] width 32 height 11
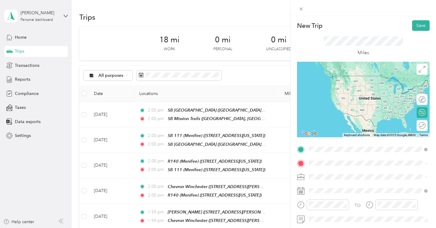
click at [362, 81] on div "SB Mission Trails 32281 Mission Trail, Lake Elsinore, 92530, Lake Elsinore, Cal…" at bounding box center [350, 81] width 61 height 13
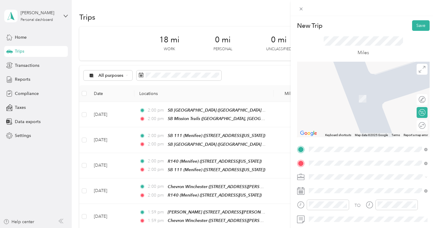
click at [373, 102] on div "CK [GEOGRAPHIC_DATA] [STREET_ADDRESS][US_STATE]" at bounding box center [352, 95] width 64 height 13
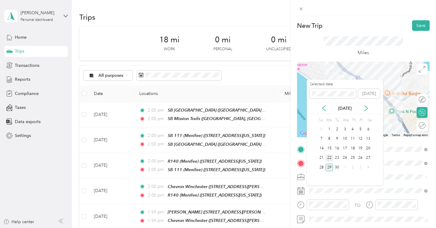
click at [330, 156] on div "22" at bounding box center [329, 158] width 8 height 8
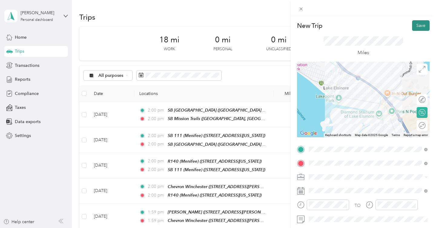
click at [422, 26] on button "Save" at bounding box center [421, 25] width 18 height 11
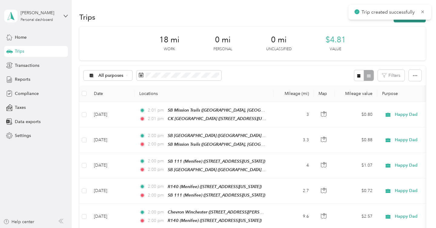
click at [409, 21] on button "New trip" at bounding box center [410, 17] width 32 height 11
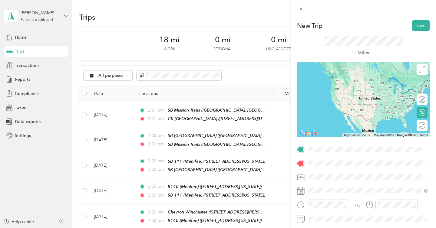
click at [346, 83] on span "[STREET_ADDRESS][US_STATE]" at bounding box center [350, 84] width 61 height 5
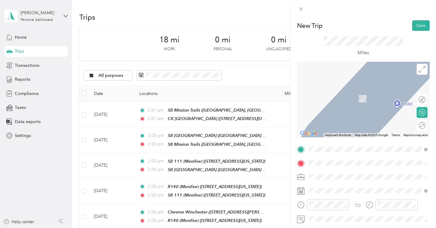
click at [360, 101] on span "32225 Temecula Parkway, Temecula, 92592, Temecula, California, United States" at bounding box center [350, 98] width 61 height 5
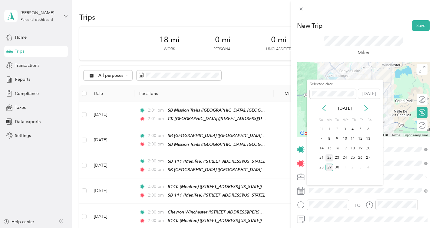
click at [329, 157] on div "22" at bounding box center [329, 158] width 8 height 8
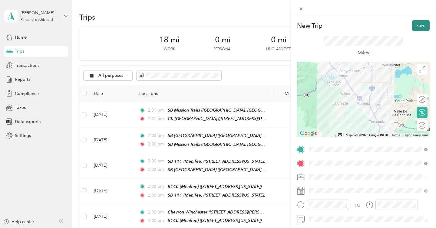
click at [421, 24] on button "Save" at bounding box center [421, 25] width 18 height 11
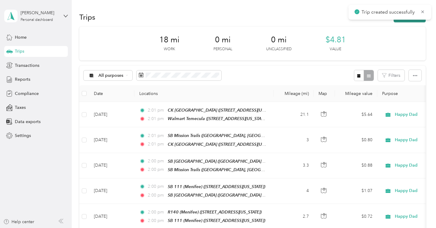
click at [412, 21] on button "New trip" at bounding box center [410, 17] width 32 height 11
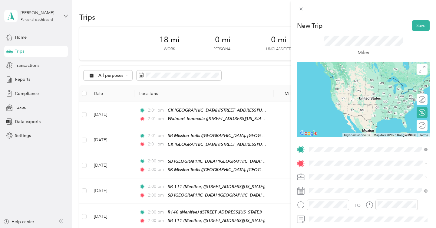
click at [354, 126] on span "32225 Temecula Parkway, Temecula, 92592, Temecula, California, United States" at bounding box center [350, 122] width 61 height 5
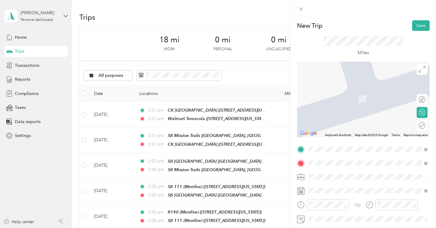
click at [356, 101] on span "[STREET_ADDRESS][US_STATE]" at bounding box center [350, 98] width 61 height 5
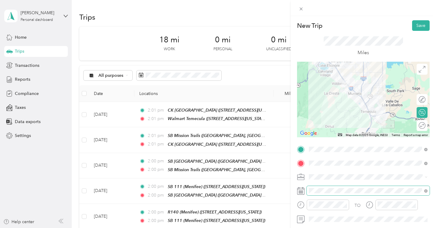
click at [340, 188] on span at bounding box center [368, 191] width 123 height 10
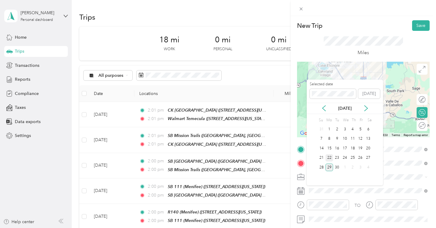
click at [328, 158] on div "22" at bounding box center [329, 158] width 8 height 8
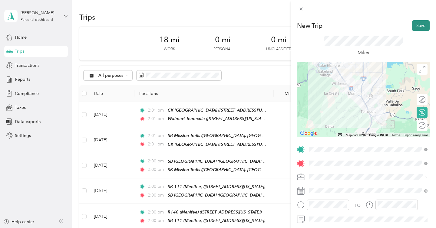
click at [424, 27] on button "Save" at bounding box center [421, 25] width 18 height 11
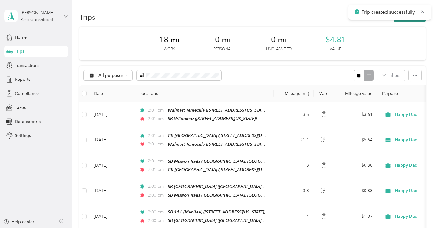
click at [418, 21] on button "New trip" at bounding box center [410, 17] width 32 height 11
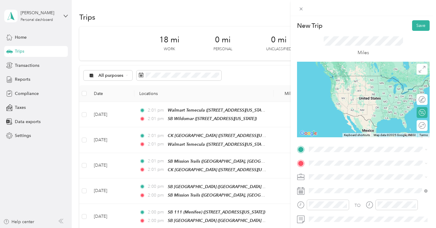
click at [360, 85] on span "[STREET_ADDRESS][US_STATE]" at bounding box center [350, 83] width 61 height 5
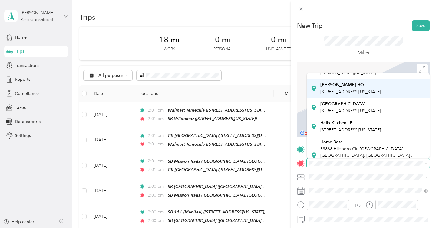
scroll to position [52, 0]
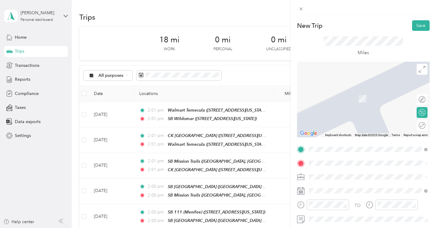
click at [339, 145] on div "Home Base [STREET_ADDRESS] , 92562, [GEOGRAPHIC_DATA], [GEOGRAPHIC_DATA], [GEOG…" at bounding box center [372, 136] width 105 height 32
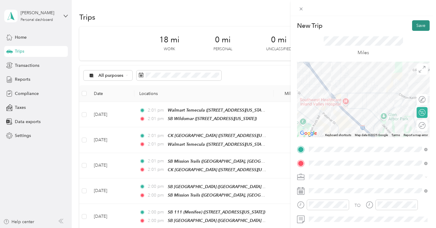
click at [423, 24] on button "Save" at bounding box center [421, 25] width 18 height 11
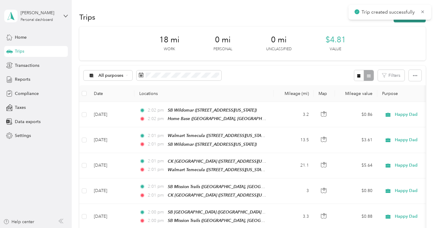
click at [413, 21] on button "New trip" at bounding box center [410, 17] width 32 height 11
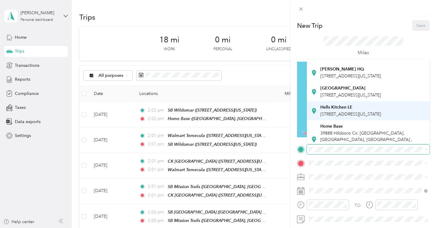
scroll to position [46, 0]
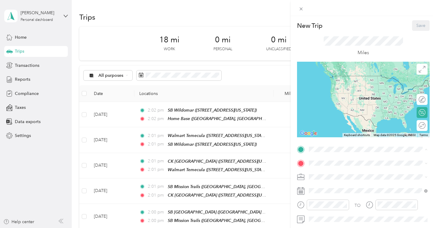
click at [345, 118] on div "Home Base" at bounding box center [372, 114] width 105 height 5
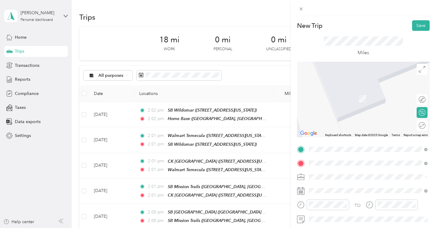
click at [355, 101] on span "[STREET_ADDRESS][PERSON_NAME][US_STATE]" at bounding box center [367, 98] width 94 height 5
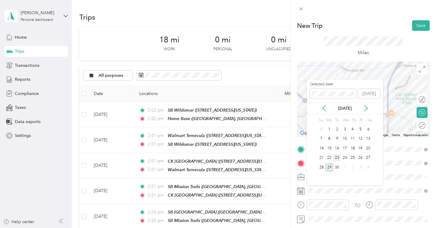
click at [339, 157] on div "23" at bounding box center [337, 158] width 8 height 8
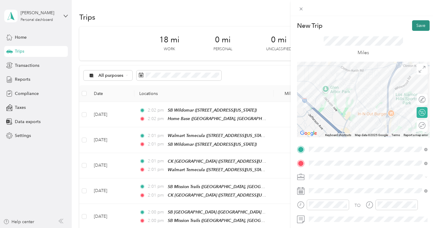
click at [419, 22] on button "Save" at bounding box center [421, 25] width 18 height 11
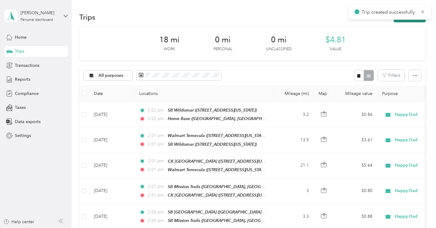
click at [414, 21] on button "New trip" at bounding box center [410, 17] width 32 height 11
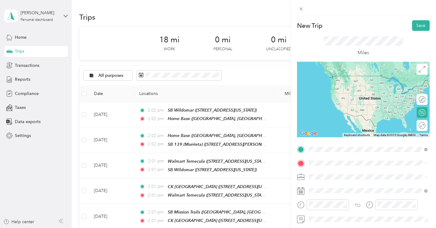
click at [356, 86] on span "[STREET_ADDRESS][PERSON_NAME][US_STATE]" at bounding box center [367, 84] width 94 height 5
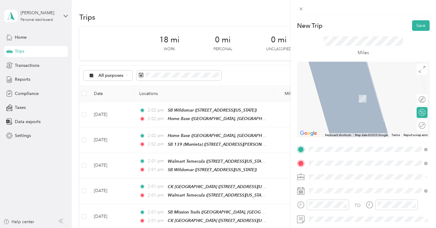
click at [376, 102] on div "SB 138 (Temecula) [STREET_ADDRESS][US_STATE]" at bounding box center [350, 95] width 61 height 13
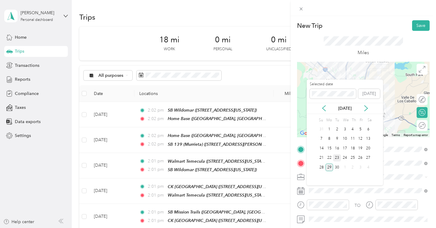
click at [336, 156] on div "23" at bounding box center [337, 158] width 8 height 8
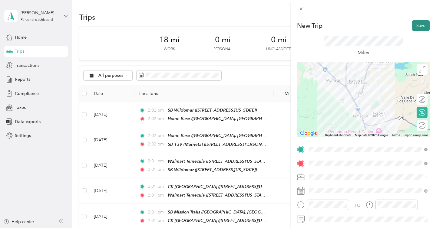
click at [416, 26] on button "Save" at bounding box center [421, 25] width 18 height 11
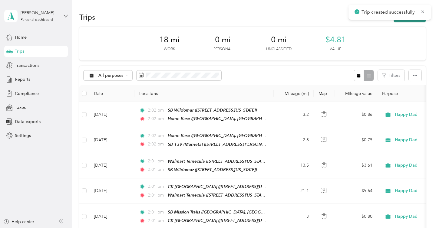
click at [410, 20] on button "New trip" at bounding box center [410, 17] width 32 height 11
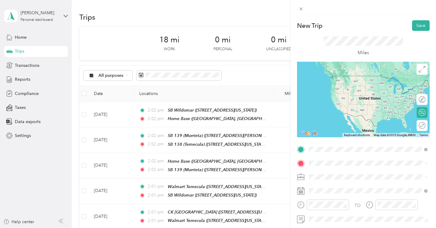
click at [131, 118] on div "New Trip Save This trip cannot be edited because it is either under review, app…" at bounding box center [218, 114] width 436 height 228
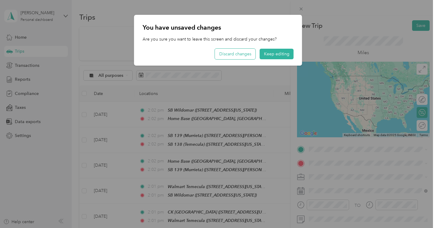
click at [246, 51] on button "Discard changes" at bounding box center [235, 54] width 41 height 11
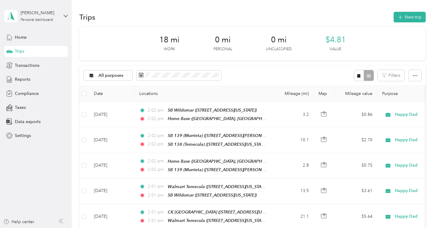
click at [131, 112] on td "[DATE]" at bounding box center [111, 114] width 45 height 25
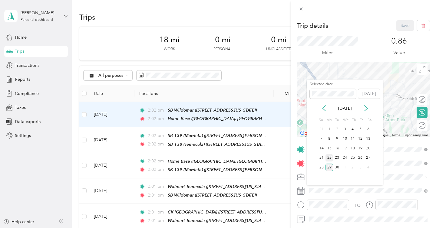
click at [330, 156] on div "22" at bounding box center [329, 158] width 8 height 8
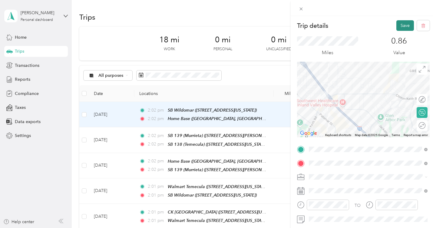
click at [401, 25] on button "Save" at bounding box center [405, 25] width 18 height 11
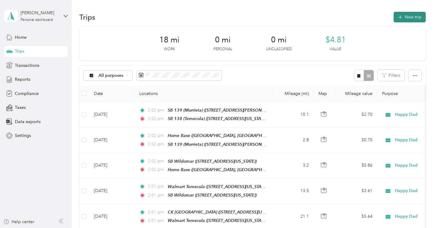
click at [409, 20] on button "New trip" at bounding box center [410, 17] width 32 height 11
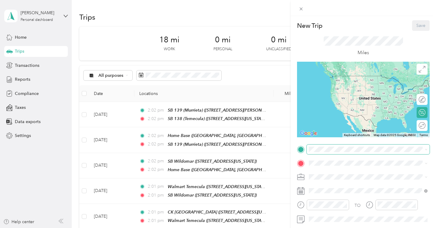
click at [327, 146] on span at bounding box center [368, 150] width 123 height 10
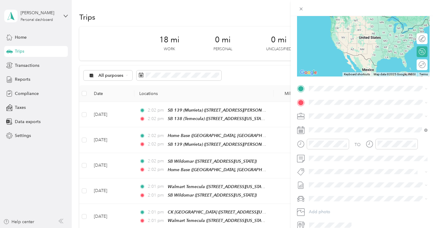
scroll to position [42, 0]
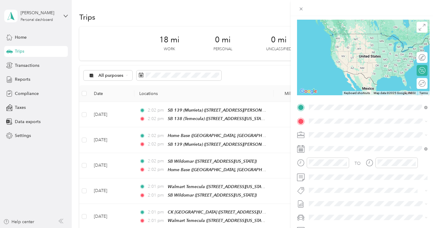
click at [340, 130] on strong "SB 138 (Temecula)" at bounding box center [339, 131] width 38 height 5
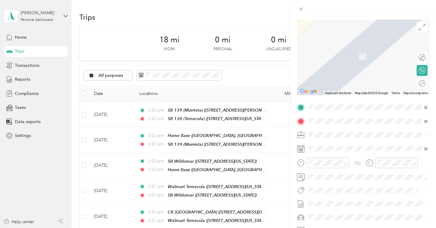
click at [338, 148] on div "R686 (Temecula) [STREET_ADDRESS][US_STATE]" at bounding box center [350, 148] width 61 height 13
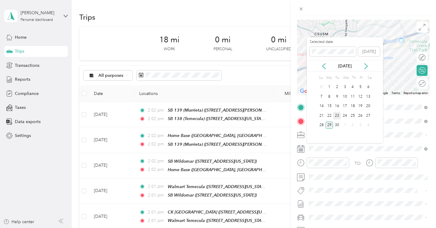
click at [337, 115] on div "23" at bounding box center [337, 116] width 8 height 8
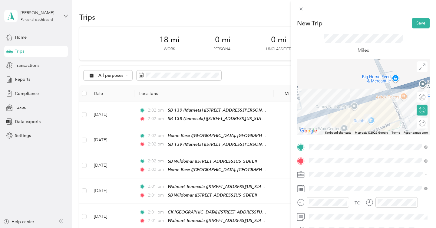
scroll to position [0, 0]
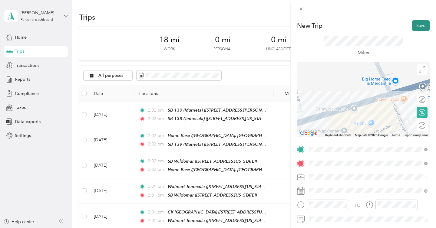
click at [424, 26] on button "Save" at bounding box center [421, 25] width 18 height 11
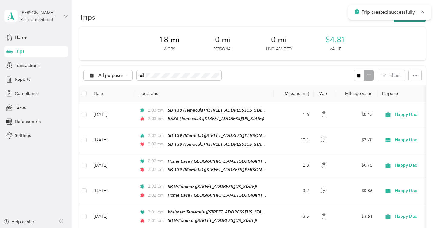
click at [413, 20] on button "New trip" at bounding box center [410, 17] width 32 height 11
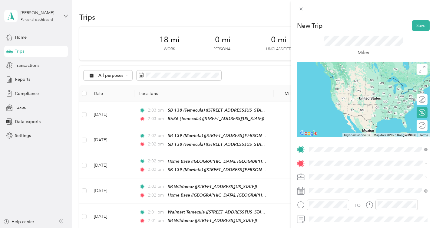
click at [356, 81] on div "R686 (Temecula) [STREET_ADDRESS][US_STATE]" at bounding box center [350, 81] width 61 height 13
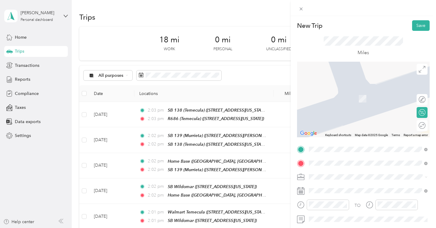
click at [364, 94] on div "Ralphs 54 Oceanside 101 Old Grove Road, Oceanside, 92057, Oceanside, California…" at bounding box center [350, 95] width 61 height 13
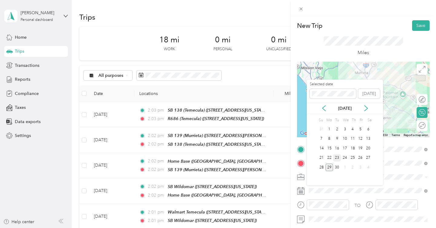
click at [338, 158] on div "23" at bounding box center [337, 158] width 8 height 8
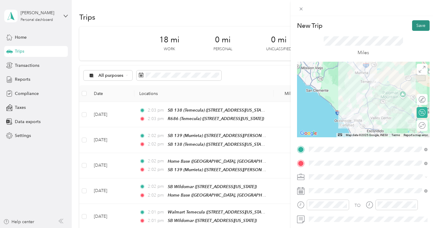
click at [418, 26] on button "Save" at bounding box center [421, 25] width 18 height 11
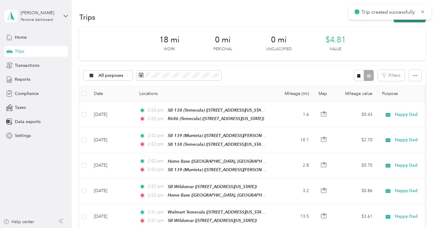
click at [413, 22] on button "New trip" at bounding box center [410, 17] width 32 height 11
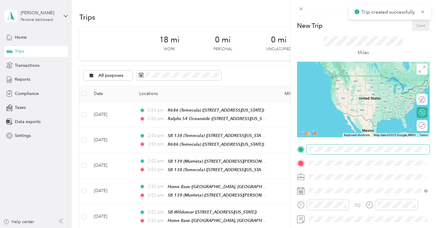
click at [330, 152] on span at bounding box center [368, 150] width 123 height 10
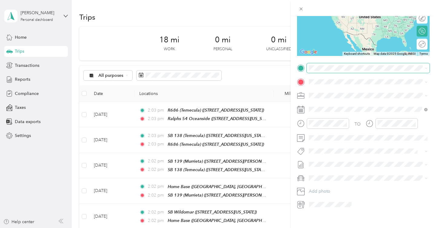
scroll to position [85, 0]
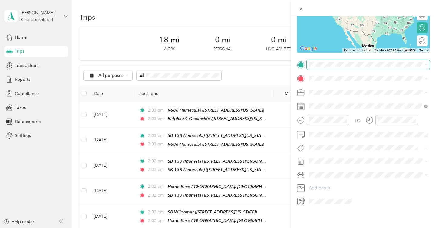
click at [335, 61] on span at bounding box center [368, 65] width 123 height 10
click at [351, 91] on div "Ralphs 54 Oceanside 101 Old Grove Road, Oceanside, 92057, Oceanside, California…" at bounding box center [350, 92] width 61 height 13
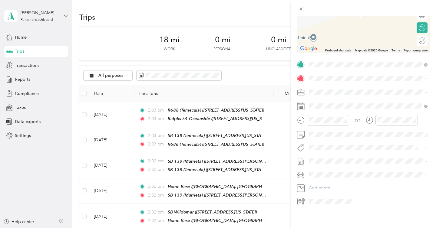
click at [352, 103] on div "SB Oceanside" at bounding box center [350, 100] width 61 height 5
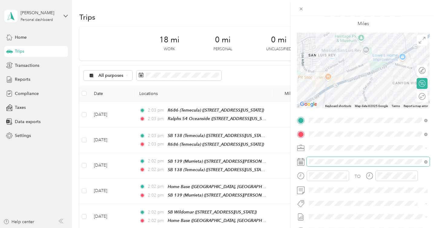
scroll to position [8, 0]
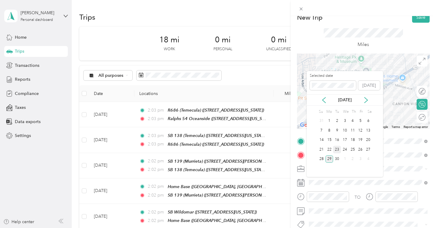
click at [336, 149] on div "23" at bounding box center [337, 150] width 8 height 8
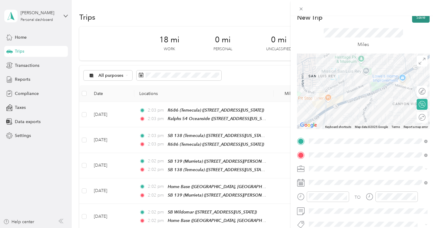
click at [417, 20] on button "Save" at bounding box center [421, 17] width 18 height 11
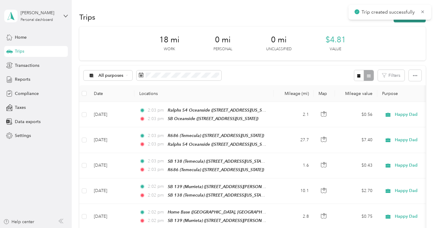
click at [414, 21] on button "New trip" at bounding box center [410, 17] width 32 height 11
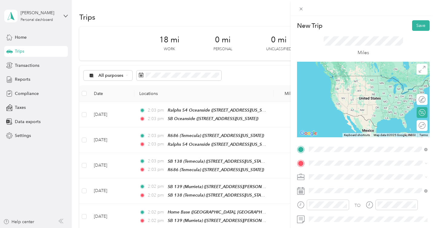
click at [345, 87] on span "3770 Mission Avenue, Oceanside, 92058, Oceanside, California, United States" at bounding box center [350, 84] width 61 height 5
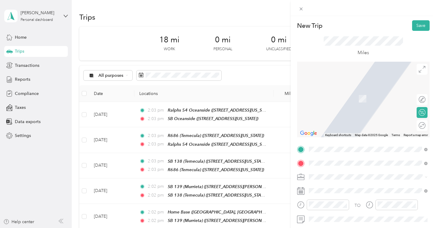
click at [374, 102] on div "SB Vista ( N Santa Fe) 1451 N Santa Fe Ave, 92084, Vista, California, United St…" at bounding box center [355, 95] width 71 height 13
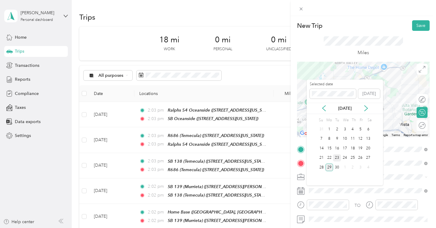
click at [337, 158] on div "23" at bounding box center [337, 158] width 8 height 8
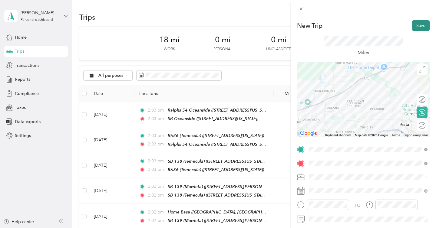
click at [418, 28] on button "Save" at bounding box center [421, 25] width 18 height 11
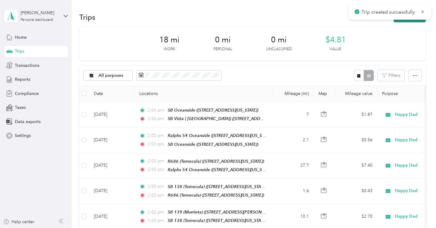
click at [417, 21] on button "New trip" at bounding box center [410, 17] width 32 height 11
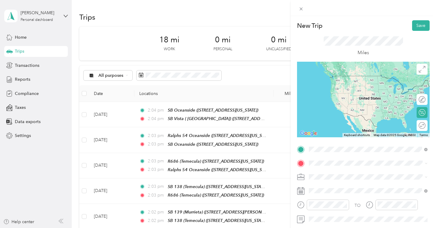
click at [370, 81] on div "SB Vista ( N Santa Fe) 1451 N Santa Fe Ave, 92084, Vista, California, United St…" at bounding box center [355, 81] width 71 height 13
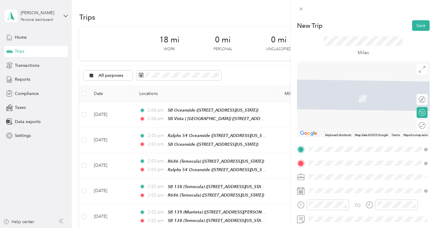
click at [355, 102] on div "SB 156 (Vista Sycamore) 780 Sycamore Avenue, Vista, 92083, Vista, California, U…" at bounding box center [350, 95] width 61 height 13
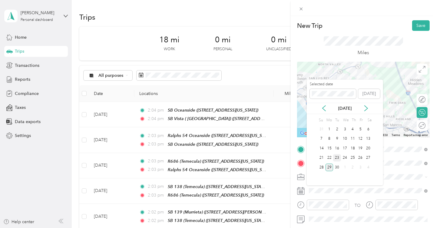
click at [340, 156] on div "23" at bounding box center [337, 158] width 8 height 8
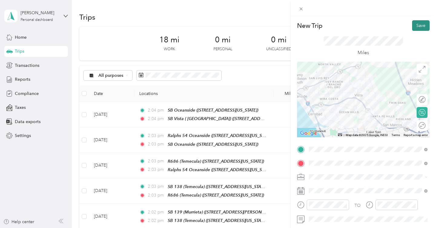
click at [420, 28] on button "Save" at bounding box center [421, 25] width 18 height 11
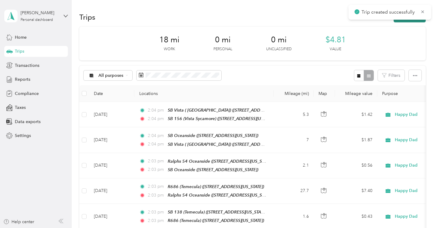
click at [413, 20] on button "New trip" at bounding box center [410, 17] width 32 height 11
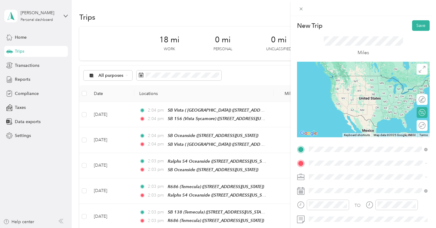
click at [334, 119] on strong "SB 156 (Vista Sycamore)" at bounding box center [344, 116] width 49 height 5
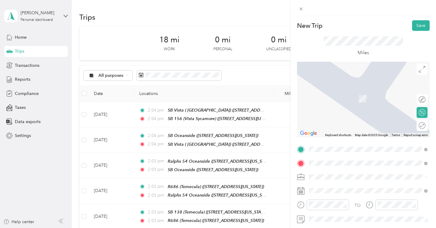
click at [361, 101] on span "306 South Twin Oaks Valley Road, San Marcos, 92078, San Marcos, California, Uni…" at bounding box center [350, 98] width 61 height 5
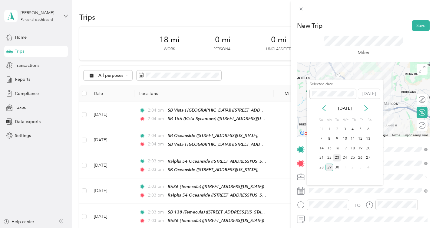
click at [338, 157] on div "23" at bounding box center [337, 158] width 8 height 8
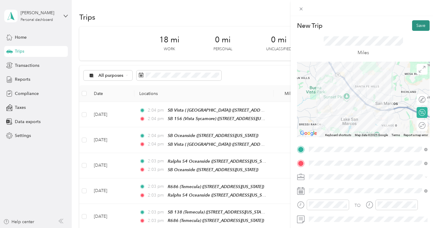
click at [422, 21] on button "Save" at bounding box center [421, 25] width 18 height 11
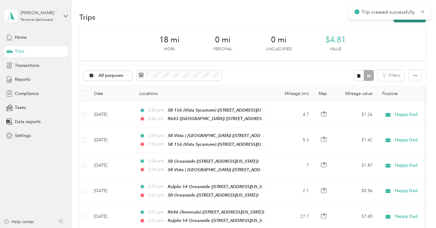
click at [420, 20] on button "New trip" at bounding box center [410, 17] width 32 height 11
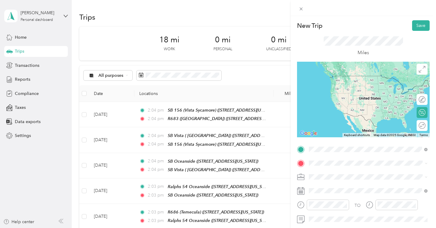
click at [363, 87] on span "306 South Twin Oaks Valley Road, San Marcos, 92078, San Marcos, California, Uni…" at bounding box center [350, 84] width 61 height 5
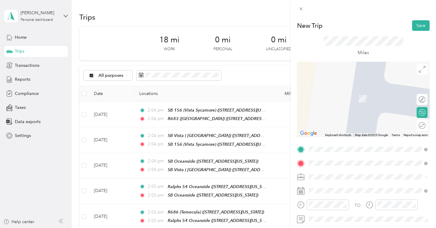
click at [367, 99] on span "[STREET_ADDRESS][US_STATE]" at bounding box center [350, 98] width 61 height 5
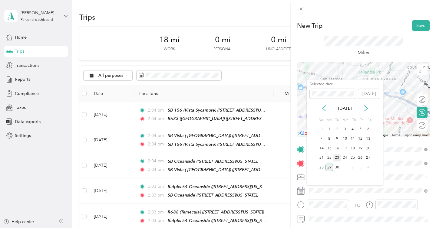
click at [338, 156] on div "23" at bounding box center [337, 158] width 8 height 8
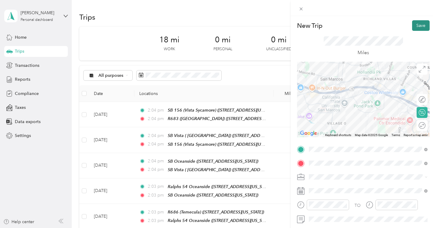
click at [423, 23] on button "Save" at bounding box center [421, 25] width 18 height 11
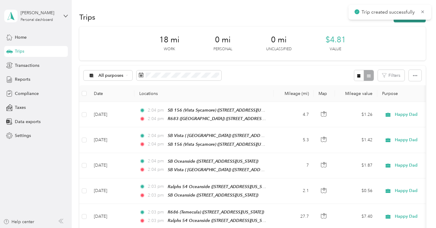
click at [407, 21] on button "New trip" at bounding box center [410, 17] width 32 height 11
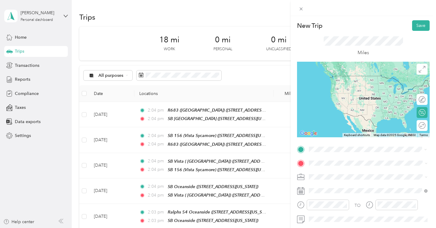
click at [350, 91] on li "SB San Marcos 1330 East Mission Road, San Marcos, 92069, San Marcos, California…" at bounding box center [368, 81] width 123 height 19
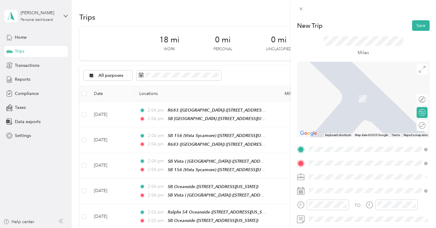
click at [363, 97] on span "2687 Gateway Road, Carlsbad, 92009, Carlsbad, California, United States" at bounding box center [350, 98] width 61 height 5
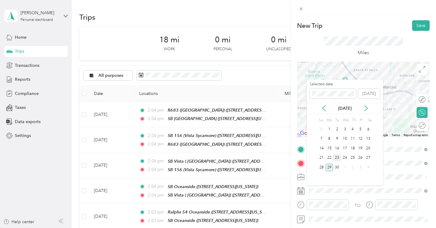
click at [337, 157] on div "23" at bounding box center [337, 158] width 8 height 8
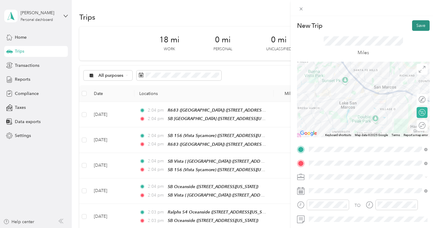
click at [418, 27] on button "Save" at bounding box center [421, 25] width 18 height 11
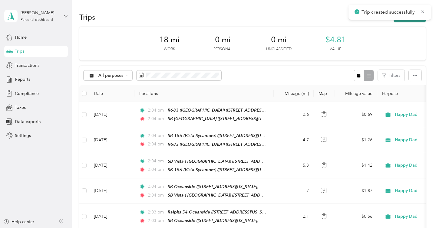
click at [413, 21] on button "New trip" at bounding box center [410, 17] width 32 height 11
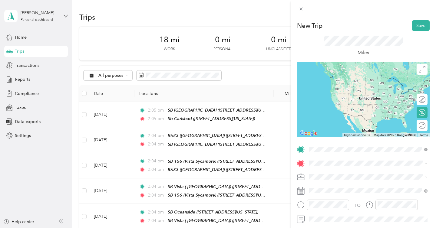
click at [359, 85] on span "2687 Gateway Road, Carlsbad, 92009, Carlsbad, California, United States" at bounding box center [350, 84] width 61 height 5
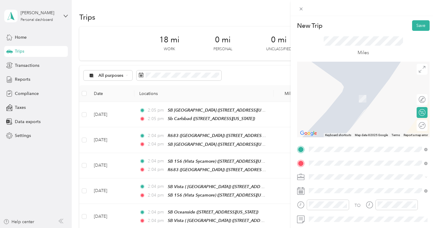
click at [361, 102] on div "TWM Temecula 40432 Winchester Road, Temecula, 92591, Temecula, California, Unit…" at bounding box center [350, 95] width 61 height 13
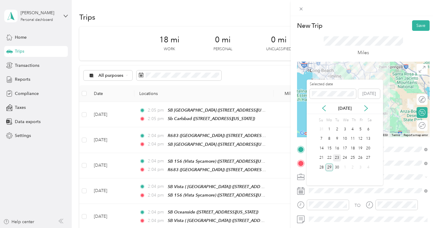
click at [336, 156] on div "23" at bounding box center [337, 158] width 8 height 8
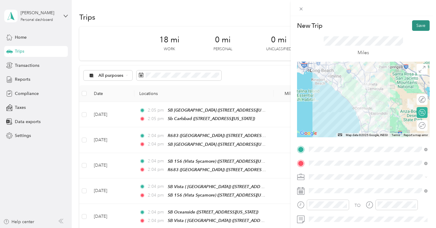
click at [416, 25] on button "Save" at bounding box center [421, 25] width 18 height 11
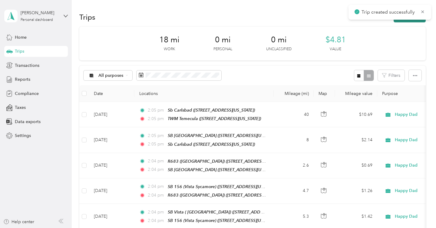
click at [413, 21] on button "New trip" at bounding box center [410, 17] width 32 height 11
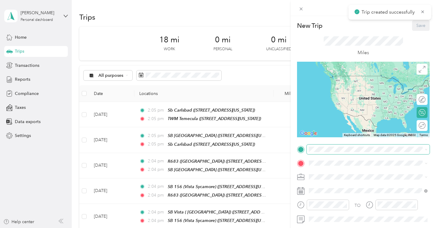
click at [349, 147] on span at bounding box center [368, 150] width 123 height 10
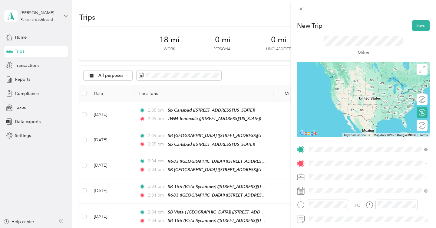
click at [370, 86] on div "TWM Temecula 40432 Winchester Road, Temecula, 92591, Temecula, California, Unit…" at bounding box center [350, 81] width 61 height 13
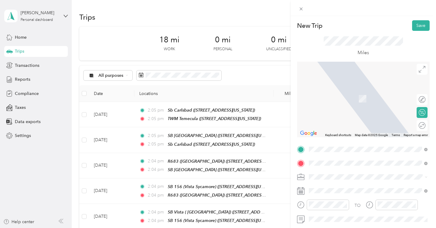
click at [348, 102] on div "Bevmo Murrieta 24390 Village Walk Pl, 92562, Murrieta, California, United States" at bounding box center [350, 95] width 61 height 13
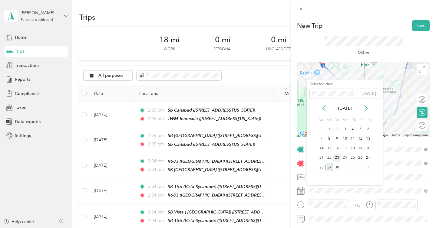
click at [339, 157] on div "23" at bounding box center [337, 158] width 8 height 8
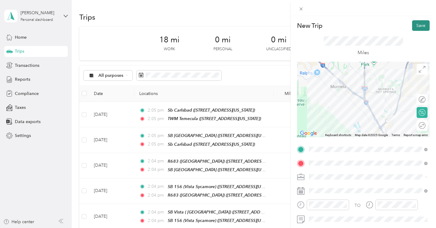
click at [424, 25] on button "Save" at bounding box center [421, 25] width 18 height 11
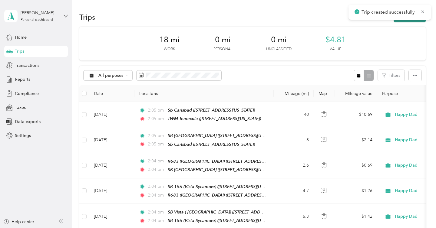
click at [416, 21] on button "New trip" at bounding box center [410, 17] width 32 height 11
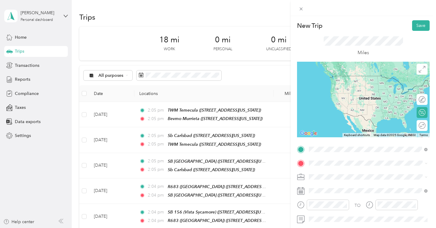
click at [341, 87] on span "[STREET_ADDRESS][US_STATE]" at bounding box center [350, 84] width 61 height 5
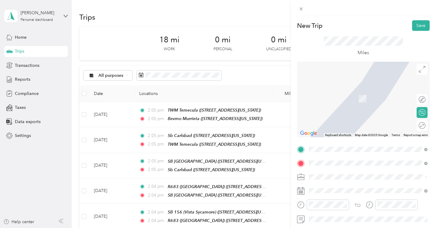
click at [356, 98] on span "39888 Hillsboro Cir, [GEOGRAPHIC_DATA], [GEOGRAPHIC_DATA], [GEOGRAPHIC_DATA] , …" at bounding box center [366, 108] width 92 height 24
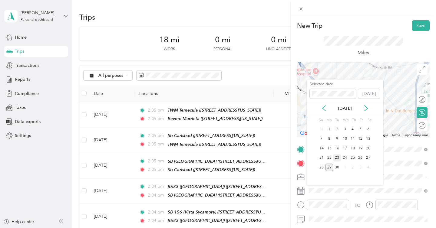
click at [337, 158] on div "23" at bounding box center [337, 158] width 8 height 8
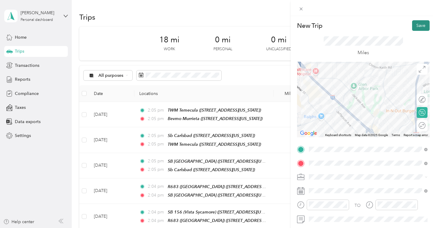
click at [421, 24] on button "Save" at bounding box center [421, 25] width 18 height 11
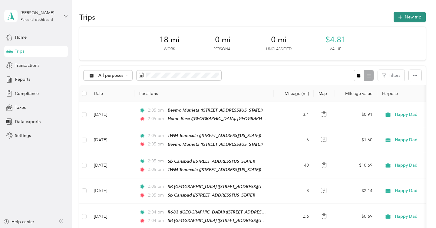
click at [407, 19] on button "New trip" at bounding box center [410, 17] width 32 height 11
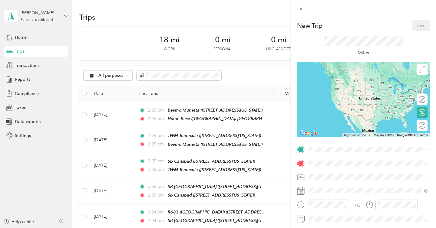
click at [356, 84] on span "39888 Hillsboro Cir, [GEOGRAPHIC_DATA], [GEOGRAPHIC_DATA], [GEOGRAPHIC_DATA] , …" at bounding box center [366, 94] width 92 height 24
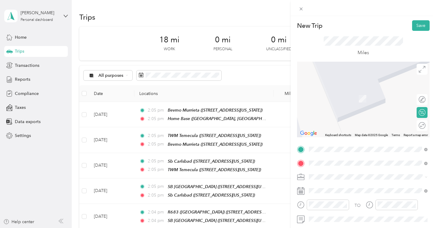
click at [348, 101] on span "[STREET_ADDRESS][US_STATE]" at bounding box center [350, 98] width 61 height 5
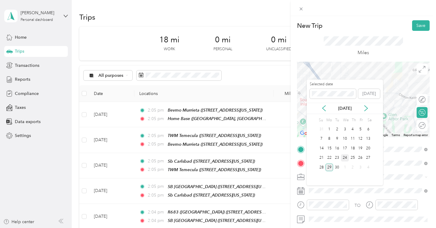
click at [347, 157] on div "24" at bounding box center [345, 158] width 8 height 8
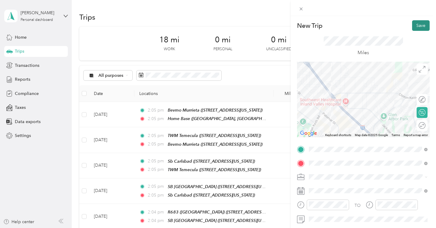
click at [417, 23] on button "Save" at bounding box center [421, 25] width 18 height 11
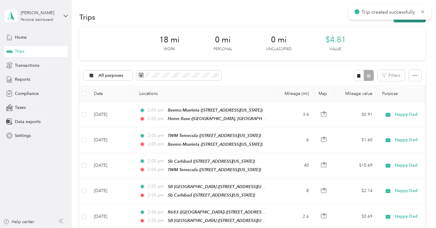
click at [416, 20] on button "New trip" at bounding box center [410, 17] width 32 height 11
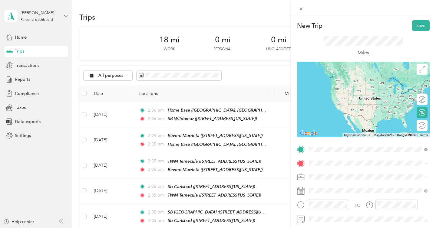
click at [346, 87] on div "SB Wildomar [STREET_ADDRESS][US_STATE]" at bounding box center [350, 81] width 61 height 13
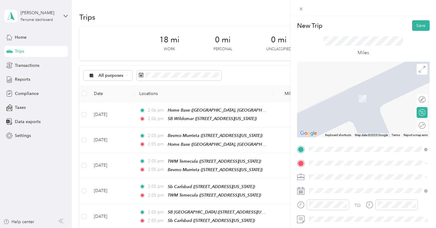
click at [385, 99] on span "[STREET_ADDRESS][PERSON_NAME][US_STATE]" at bounding box center [367, 98] width 94 height 5
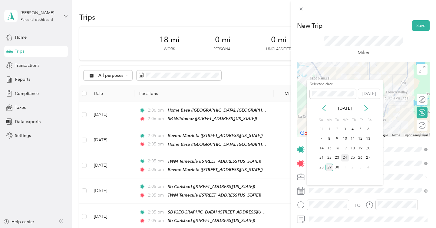
click at [344, 157] on div "24" at bounding box center [345, 158] width 8 height 8
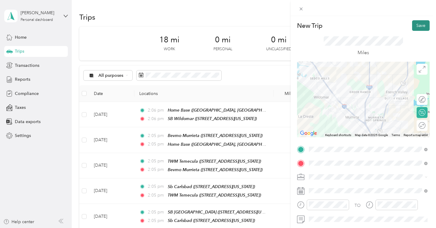
click at [418, 25] on button "Save" at bounding box center [421, 25] width 18 height 11
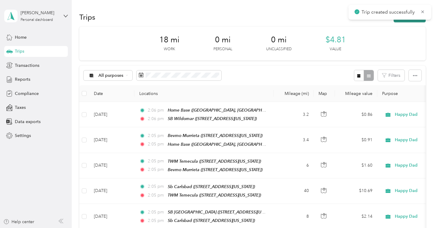
click at [407, 21] on button "New trip" at bounding box center [410, 17] width 32 height 11
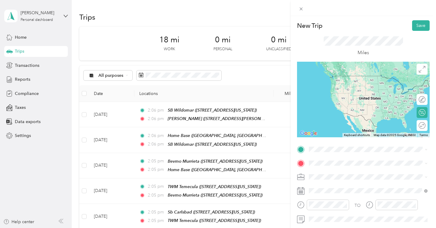
click at [349, 87] on span "[STREET_ADDRESS][PERSON_NAME][US_STATE]" at bounding box center [367, 83] width 94 height 5
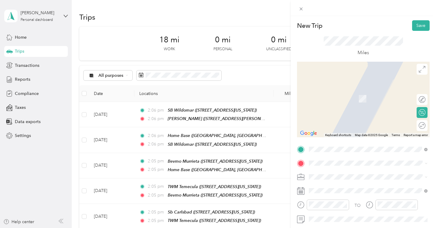
click at [353, 128] on span "212 North El Camino Real Encinitas, California 92024, United States" at bounding box center [350, 124] width 61 height 5
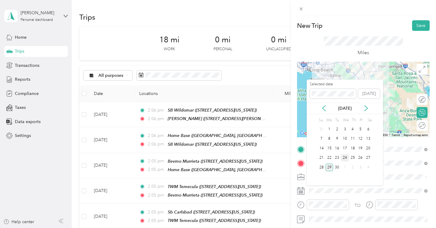
click at [346, 159] on div "24" at bounding box center [345, 158] width 8 height 8
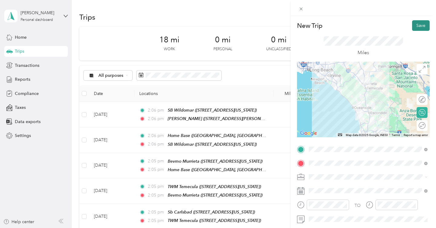
click at [420, 26] on button "Save" at bounding box center [421, 25] width 18 height 11
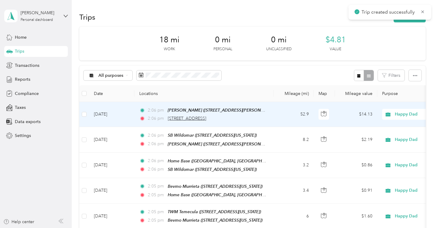
click at [202, 119] on span "212 North El Camino Real, Encinitas" at bounding box center [187, 118] width 38 height 5
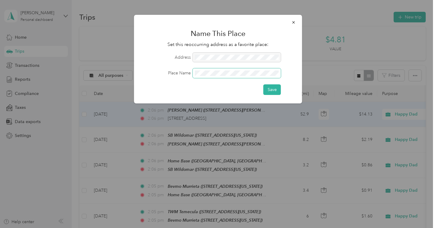
click at [263, 84] on button "Save" at bounding box center [272, 89] width 18 height 11
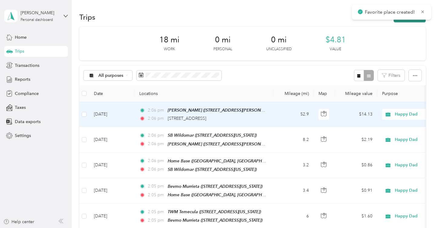
click at [411, 21] on button "New trip" at bounding box center [410, 17] width 32 height 11
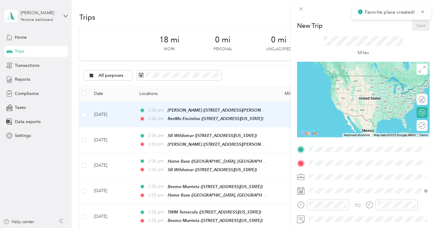
click at [340, 144] on div "New Trip Save This trip cannot be edited because it is either under review, app…" at bounding box center [363, 155] width 133 height 271
click at [335, 152] on span at bounding box center [368, 150] width 123 height 10
click at [362, 88] on div "BevMo Encinitas 212 North El Camino Real, Encinitas, 92024, Encinitas, Californ…" at bounding box center [350, 81] width 61 height 13
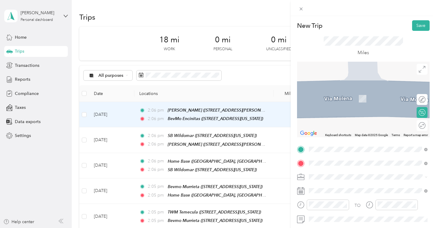
click at [359, 113] on span "168 Solana Hills Drive Solana Beach, California 92075, United States" at bounding box center [350, 112] width 61 height 5
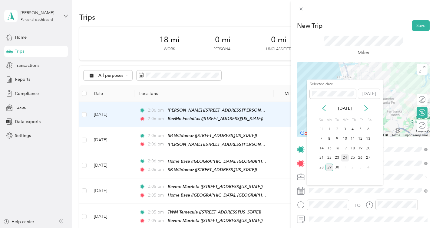
click at [345, 158] on div "24" at bounding box center [345, 158] width 8 height 8
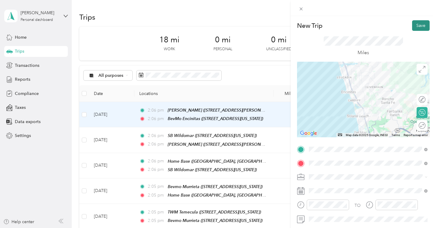
click at [423, 29] on button "Save" at bounding box center [421, 25] width 18 height 11
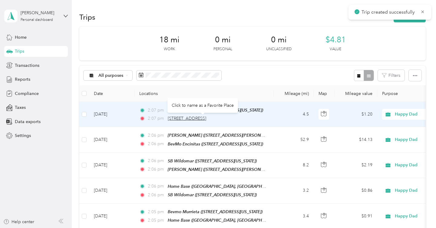
click at [198, 119] on span "168 Solana Hills Drive, Solana Beach" at bounding box center [187, 118] width 38 height 5
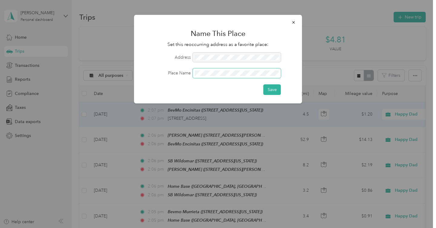
click at [263, 84] on button "Save" at bounding box center [272, 89] width 18 height 11
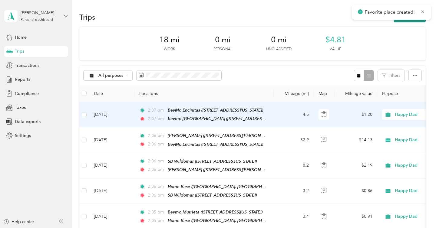
click at [404, 21] on button "New trip" at bounding box center [410, 17] width 32 height 11
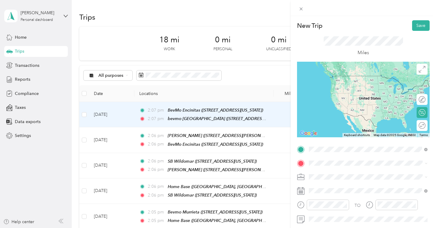
click at [334, 177] on div "bevmo solana beach 168 Solana Hills Drive, Solana Beach, 92075, Solana Beach, C…" at bounding box center [350, 177] width 61 height 13
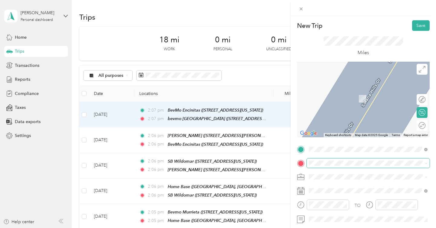
click at [336, 166] on span at bounding box center [368, 164] width 123 height 10
click at [379, 105] on ol "From search results 844 Pearl Street La Jolla, California 92037, United States …" at bounding box center [368, 110] width 123 height 60
click at [345, 160] on span at bounding box center [368, 164] width 123 height 10
click at [351, 99] on span "844 Pearl Street La Jolla, California 92037, United States" at bounding box center [350, 95] width 61 height 5
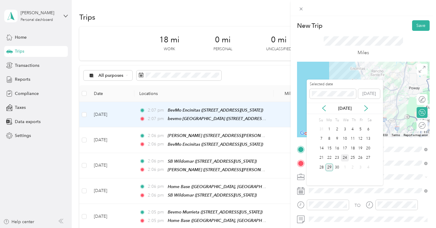
click at [346, 157] on div "24" at bounding box center [345, 158] width 8 height 8
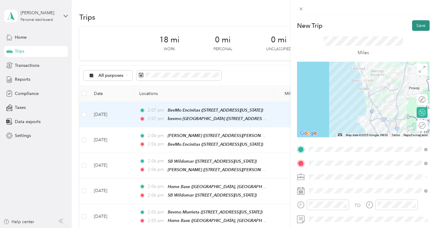
click at [415, 29] on button "Save" at bounding box center [421, 25] width 18 height 11
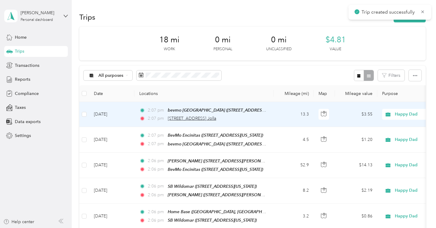
click at [197, 120] on span "844 Pearl Street, La Jolla" at bounding box center [192, 118] width 48 height 5
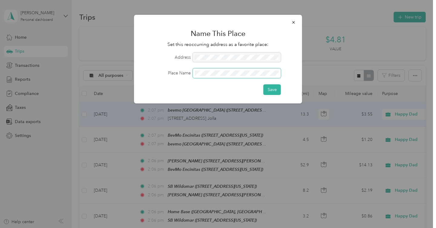
click at [263, 84] on button "Save" at bounding box center [272, 89] width 18 height 11
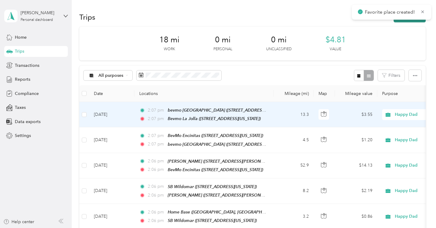
click at [414, 20] on button "New trip" at bounding box center [410, 17] width 32 height 11
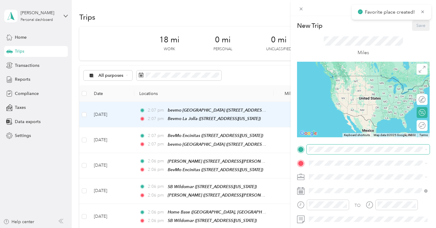
click at [327, 152] on span at bounding box center [368, 150] width 123 height 10
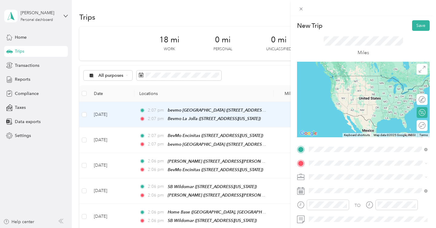
click at [355, 88] on div "Bevmo La Jolla 844 Pearl Street, La Jolla, 92037, La Jolla, California, United …" at bounding box center [350, 81] width 61 height 13
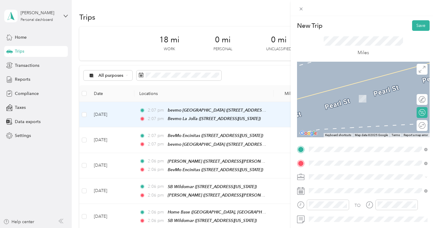
click at [353, 184] on span "5644 Mission Center Road San Diego, California 92108, United States" at bounding box center [350, 185] width 61 height 5
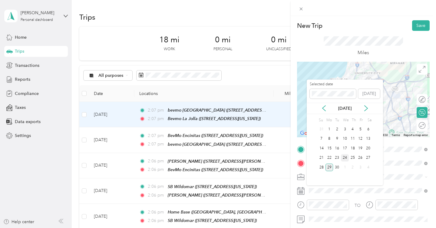
click at [344, 157] on div "24" at bounding box center [345, 158] width 8 height 8
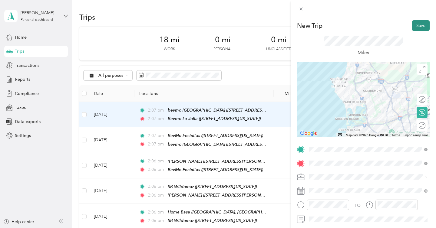
click at [424, 26] on button "Save" at bounding box center [421, 25] width 18 height 11
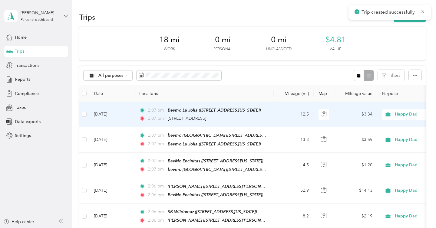
click at [206, 120] on span "5644 Mission Center Road, San Diego" at bounding box center [187, 118] width 38 height 5
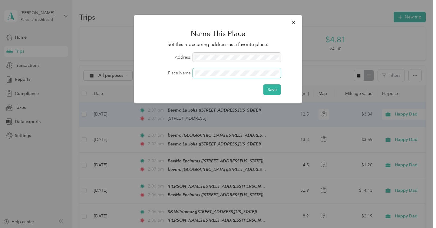
click at [263, 84] on button "Save" at bounding box center [272, 89] width 18 height 11
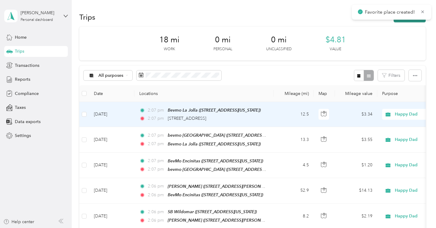
click at [403, 21] on button "New trip" at bounding box center [410, 17] width 32 height 11
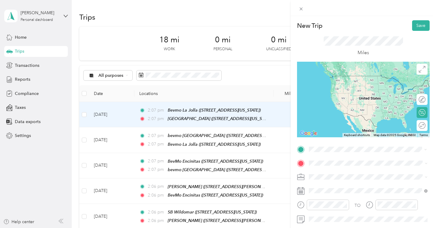
click at [333, 178] on span "5644 Mission Center Road, San Diego, 92108, San Diego, California, United States" at bounding box center [350, 180] width 61 height 5
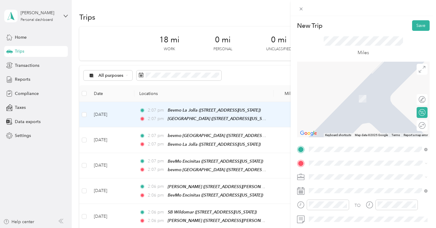
click at [331, 158] on div "TO Add photo" at bounding box center [363, 218] width 133 height 146
click at [375, 91] on span "3210 Rosecrans Place San Diego, California 92110, United States" at bounding box center [350, 89] width 61 height 5
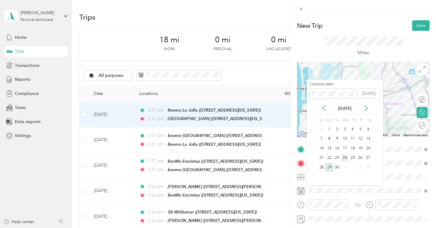
click at [345, 156] on div "24" at bounding box center [345, 158] width 8 height 8
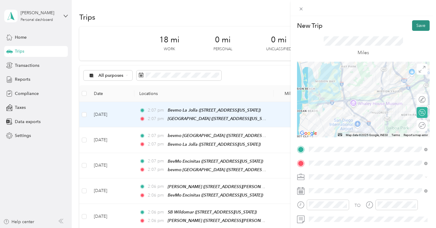
click at [423, 25] on button "Save" at bounding box center [421, 25] width 18 height 11
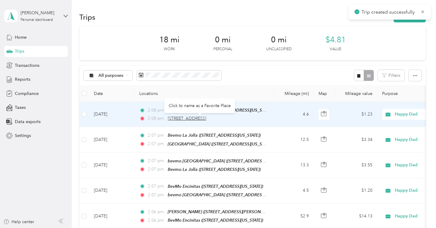
click at [206, 119] on span "3210 Rosecrans Place, San Diego" at bounding box center [187, 118] width 38 height 5
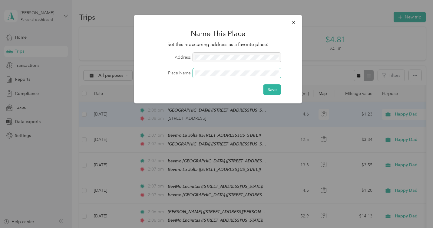
click at [263, 84] on button "Save" at bounding box center [272, 89] width 18 height 11
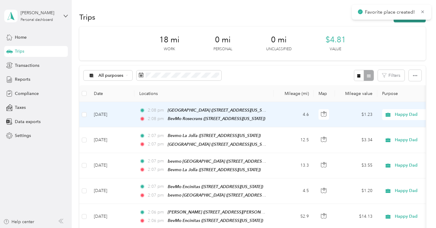
click at [418, 20] on button "New trip" at bounding box center [410, 17] width 32 height 11
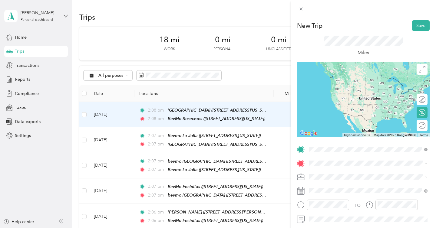
click at [358, 77] on div "BevMo Rosecrans" at bounding box center [350, 77] width 61 height 5
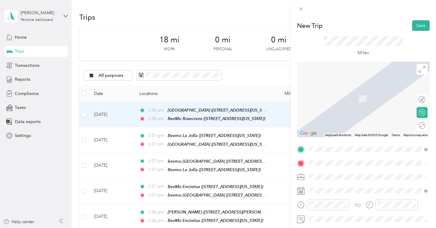
click at [381, 92] on span "8410 Center Drive La Mesa, California 91942, United States" at bounding box center [350, 89] width 61 height 5
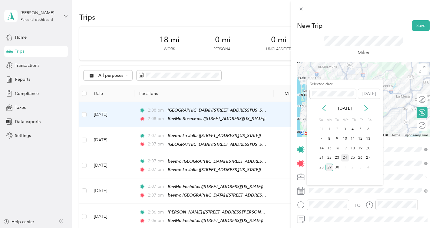
click at [344, 156] on div "24" at bounding box center [345, 158] width 8 height 8
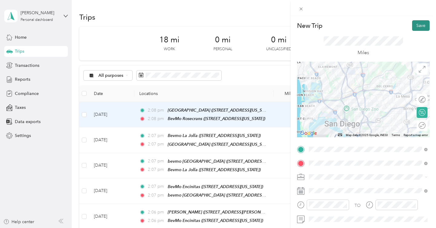
click at [420, 24] on button "Save" at bounding box center [421, 25] width 18 height 11
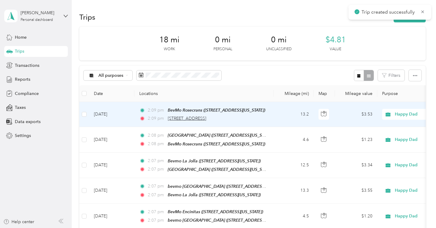
click at [206, 120] on span "8410 Center Drive, La Mesa" at bounding box center [187, 118] width 38 height 5
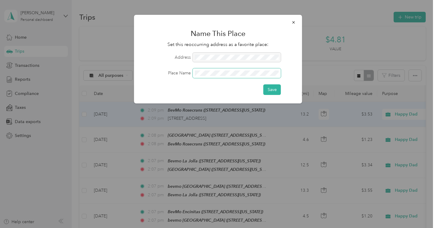
click at [263, 84] on button "Save" at bounding box center [272, 89] width 18 height 11
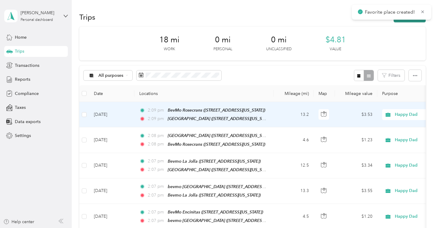
click at [405, 20] on button "New trip" at bounding box center [410, 17] width 32 height 11
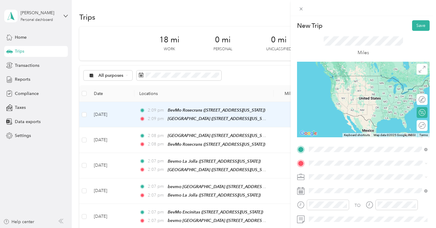
click at [331, 175] on div "BevMo La Mesa 8410 Center Drive, La Mesa, 91942, La Mesa, California, United St…" at bounding box center [350, 177] width 61 height 13
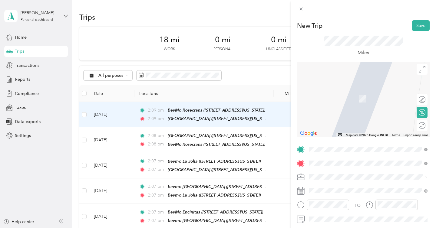
click at [361, 98] on span "3777 Willow Glen Drive El Cajon, California 92019, United States" at bounding box center [367, 95] width 94 height 5
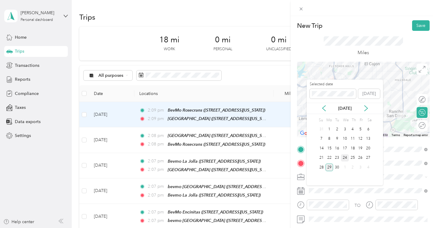
click at [343, 157] on div "24" at bounding box center [345, 158] width 8 height 8
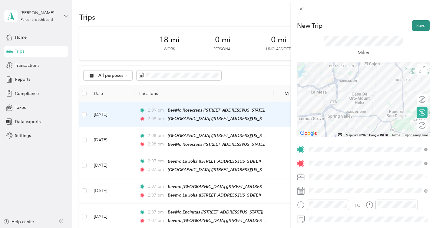
click at [419, 28] on button "Save" at bounding box center [421, 25] width 18 height 11
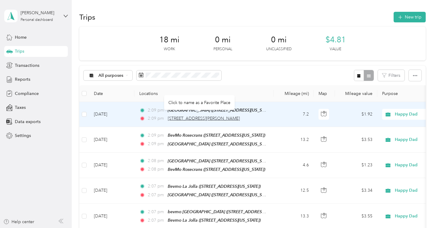
click at [218, 121] on span "3777 Willow Glen Drive, El Cajon" at bounding box center [204, 118] width 72 height 5
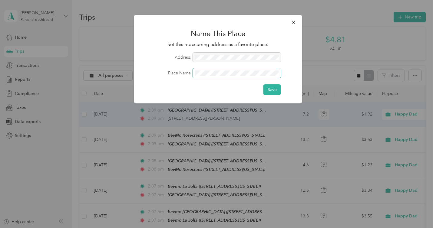
click at [263, 84] on button "Save" at bounding box center [272, 89] width 18 height 11
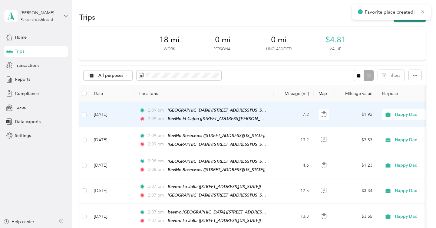
click at [404, 21] on button "New trip" at bounding box center [410, 17] width 32 height 11
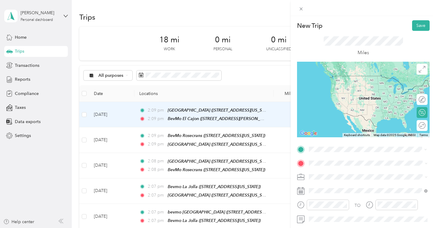
click at [351, 91] on div "BevMo El Cajon 3777 Willow Glen Drive, El Cajon, 92019, El Cajon, California, U…" at bounding box center [368, 83] width 114 height 15
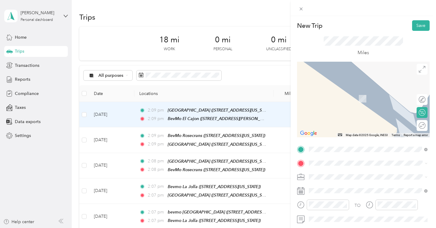
click at [376, 98] on span "9755 Mission Gorge Road Santee, California 92071, United States" at bounding box center [350, 95] width 61 height 5
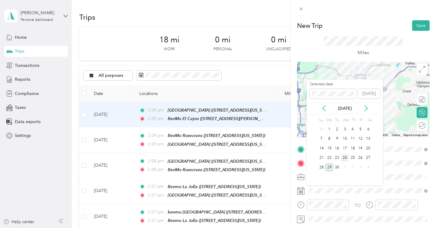
click at [345, 157] on div "24" at bounding box center [345, 158] width 8 height 8
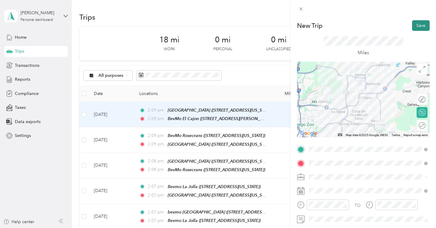
click at [417, 27] on button "Save" at bounding box center [421, 25] width 18 height 11
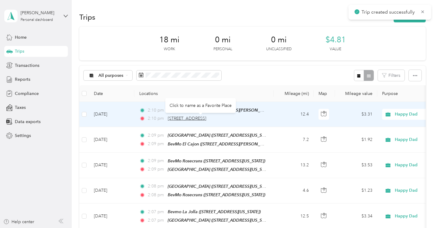
click at [206, 120] on span "9755 Mission Gorge Road, Santee" at bounding box center [187, 118] width 38 height 5
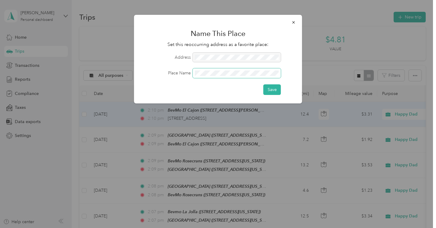
click at [263, 84] on button "Save" at bounding box center [272, 89] width 18 height 11
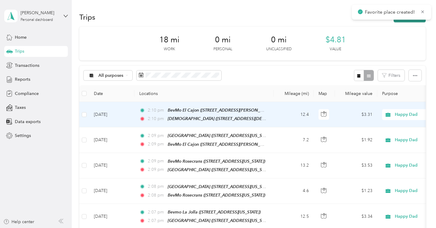
click at [414, 20] on button "New trip" at bounding box center [410, 17] width 32 height 11
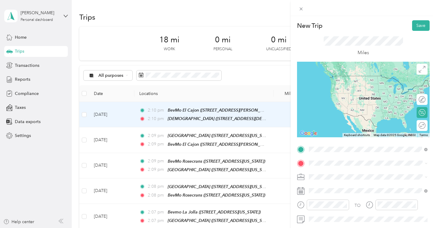
click at [352, 90] on span "9755 Mission Gorge Road, Santee, 92071, Santee, California, United States" at bounding box center [350, 86] width 61 height 5
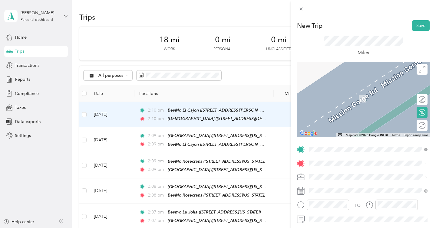
click at [370, 92] on span "8140 Mira Mesa Boulevard San Diego, California 92126, United States" at bounding box center [350, 89] width 61 height 5
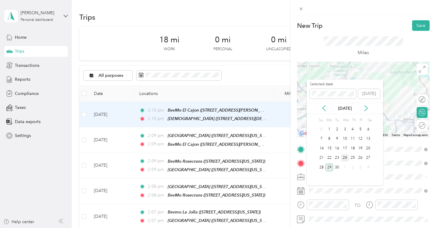
click at [343, 158] on div "24" at bounding box center [345, 158] width 8 height 8
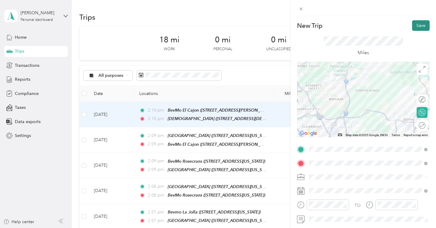
click at [416, 25] on button "Save" at bounding box center [421, 25] width 18 height 11
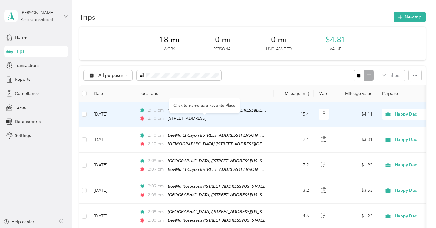
click at [206, 118] on span "8140 Mira Mesa Boulevard, San Diego" at bounding box center [187, 118] width 38 height 5
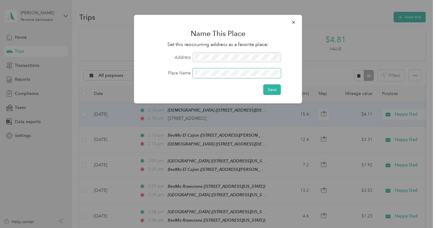
click at [263, 84] on button "Save" at bounding box center [272, 89] width 18 height 11
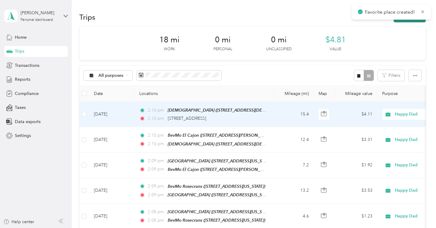
click at [414, 20] on button "New trip" at bounding box center [410, 17] width 32 height 11
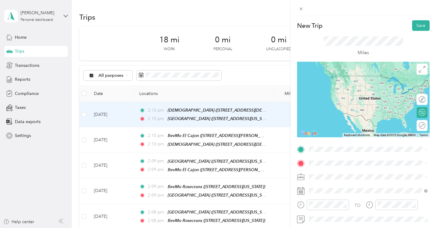
click at [364, 87] on span "8140 Mira Mesa Boulevard, San Diego, 92126, San Diego, California, United States" at bounding box center [350, 84] width 61 height 5
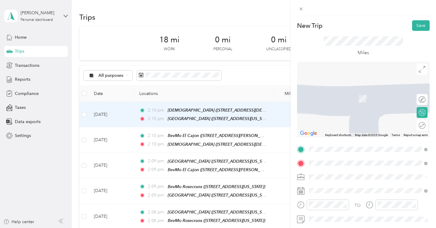
click at [361, 92] on span "11475 Carmel Mountain Road San Diego, California 92128, United States" at bounding box center [350, 89] width 61 height 5
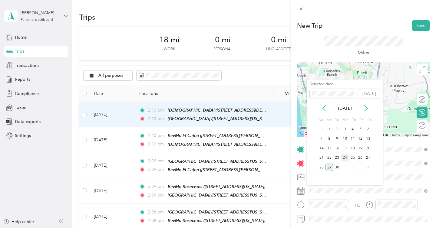
click at [344, 156] on div "24" at bounding box center [345, 158] width 8 height 8
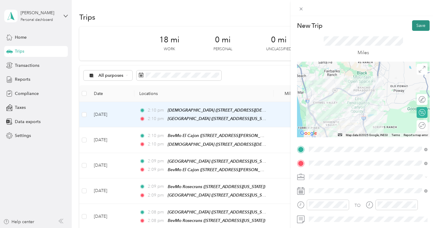
click at [416, 27] on button "Save" at bounding box center [421, 25] width 18 height 11
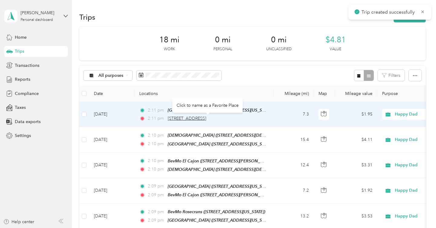
click at [204, 119] on span "11475 Carmel Mountain Road, San Diego" at bounding box center [187, 118] width 38 height 5
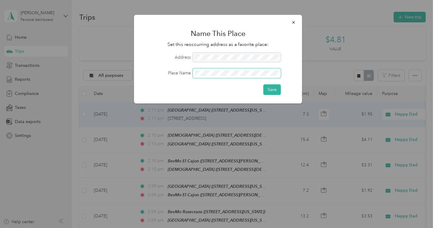
click at [263, 84] on button "Save" at bounding box center [272, 89] width 18 height 11
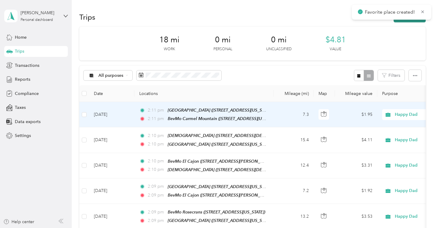
click at [409, 20] on button "New trip" at bounding box center [410, 17] width 32 height 11
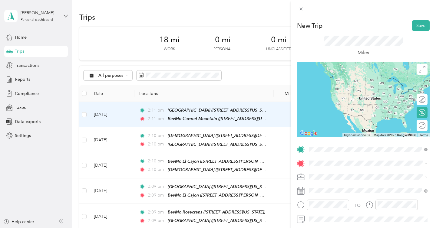
click at [354, 107] on span "11475 Carmel Mountain Road, San Diego, 92128, San Diego, California, United Sta…" at bounding box center [350, 103] width 61 height 5
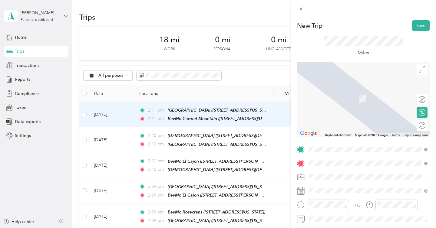
click at [358, 121] on div "Bevmo Murrieta 24390 Village Walk Pl, 92562, Murrieta, California, United States" at bounding box center [350, 114] width 61 height 13
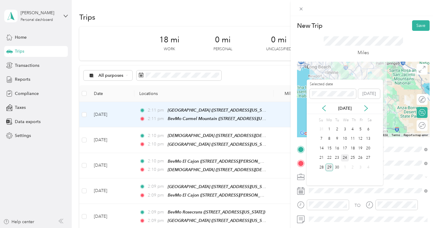
click at [344, 157] on div "24" at bounding box center [345, 158] width 8 height 8
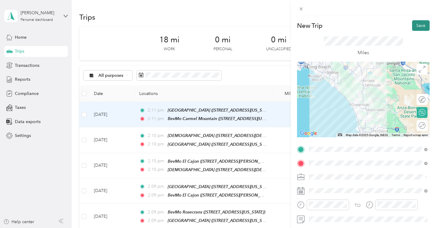
click at [416, 28] on button "Save" at bounding box center [421, 25] width 18 height 11
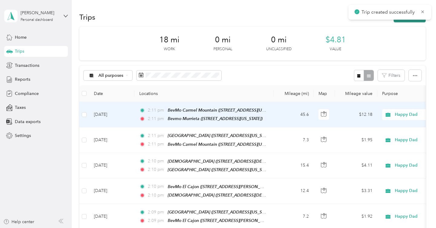
click at [413, 21] on button "New trip" at bounding box center [410, 17] width 32 height 11
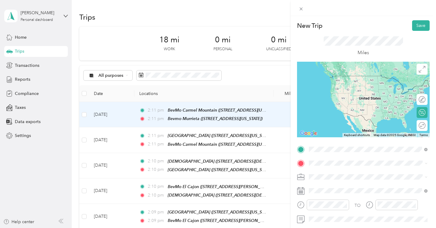
click at [362, 86] on div "Bevmo Murrieta 24390 Village Walk Pl, 92562, Murrieta, California, United States" at bounding box center [350, 81] width 61 height 13
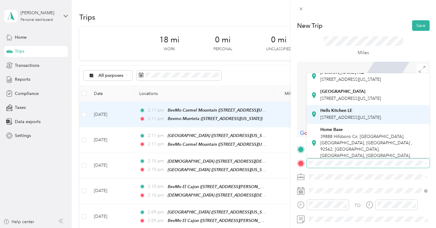
scroll to position [54, 0]
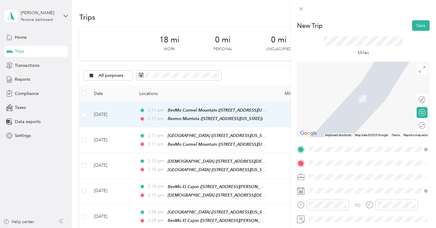
click at [342, 144] on span "39888 Hillsboro Cir, [GEOGRAPHIC_DATA], [GEOGRAPHIC_DATA], [GEOGRAPHIC_DATA] , …" at bounding box center [366, 137] width 92 height 24
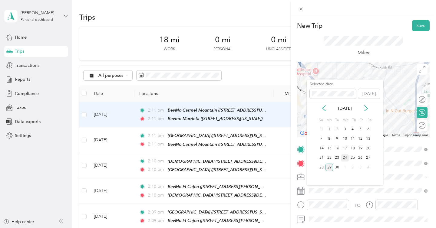
click at [345, 156] on div "24" at bounding box center [345, 158] width 8 height 8
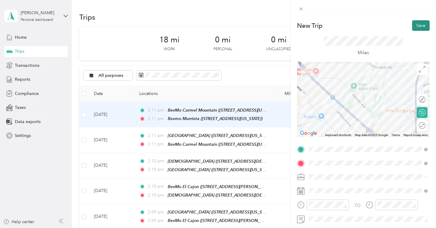
click at [420, 25] on button "Save" at bounding box center [421, 25] width 18 height 11
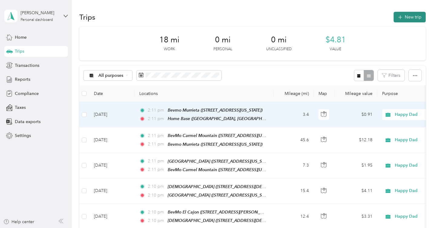
click at [405, 13] on button "New trip" at bounding box center [410, 17] width 32 height 11
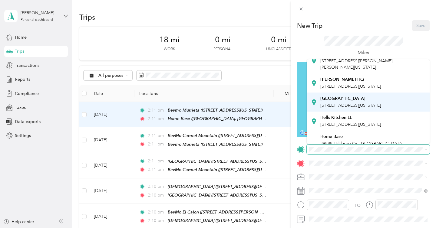
scroll to position [36, 0]
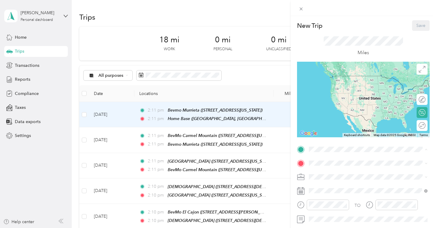
click at [343, 127] on div "Home Base" at bounding box center [372, 124] width 105 height 5
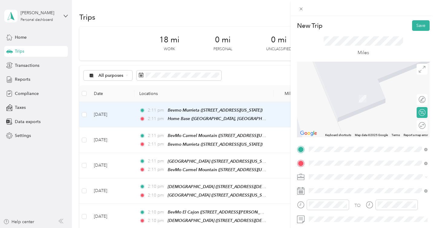
click at [370, 102] on div "SB Wildomar [STREET_ADDRESS][US_STATE]" at bounding box center [350, 95] width 61 height 13
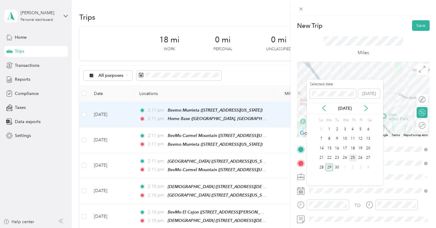
click at [355, 157] on div "25" at bounding box center [353, 158] width 8 height 8
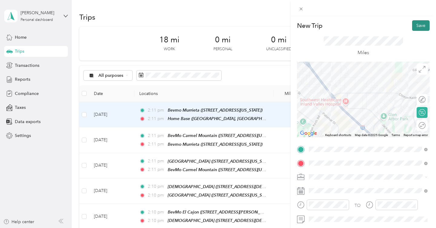
click at [420, 25] on button "Save" at bounding box center [421, 25] width 18 height 11
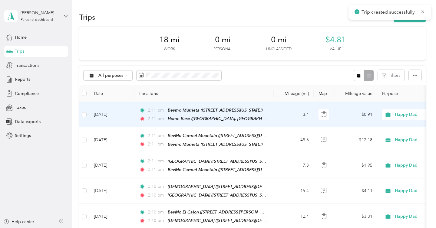
click at [414, 19] on div "Trip created successfully" at bounding box center [389, 12] width 83 height 15
click at [412, 20] on button "New trip" at bounding box center [410, 17] width 32 height 11
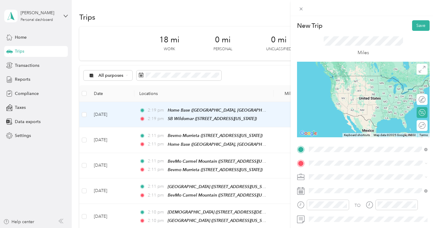
click at [358, 87] on div "SB Wildomar [STREET_ADDRESS][US_STATE]" at bounding box center [350, 81] width 61 height 13
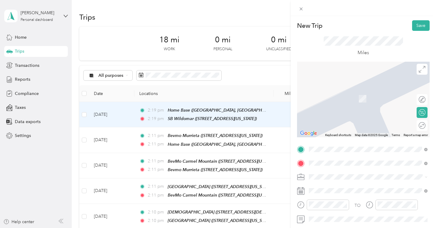
click at [356, 101] on span "20651 Palomar Street, Wildomar, 92595, Wildomar, California, United States" at bounding box center [350, 98] width 61 height 5
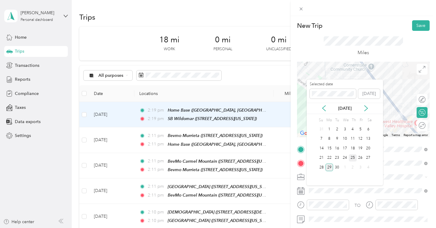
click at [352, 159] on div "25" at bounding box center [353, 158] width 8 height 8
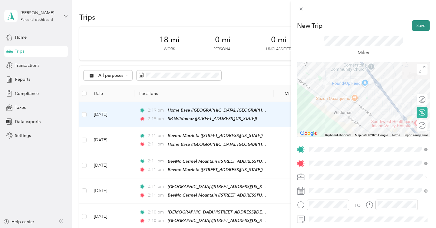
click at [418, 27] on button "Save" at bounding box center [421, 25] width 18 height 11
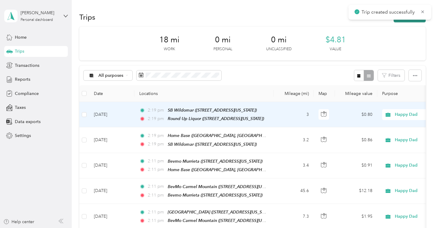
click at [413, 20] on button "New trip" at bounding box center [410, 17] width 32 height 11
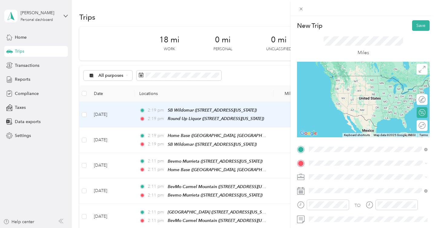
click at [358, 87] on span "20651 Palomar Street, Wildomar, 92595, Wildomar, California, United States" at bounding box center [350, 84] width 61 height 5
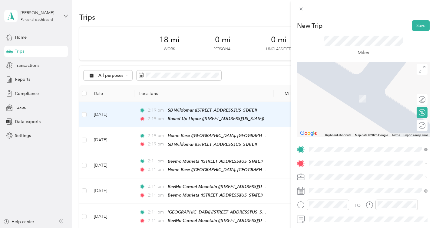
click at [351, 99] on span "[STREET_ADDRESS][US_STATE]" at bounding box center [350, 97] width 61 height 5
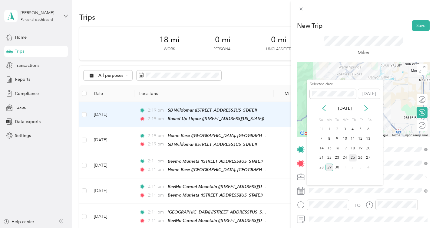
click at [355, 157] on div "25" at bounding box center [353, 158] width 8 height 8
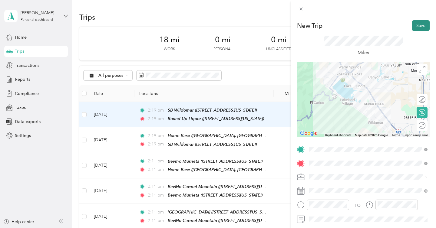
click at [417, 25] on button "Save" at bounding box center [421, 25] width 18 height 11
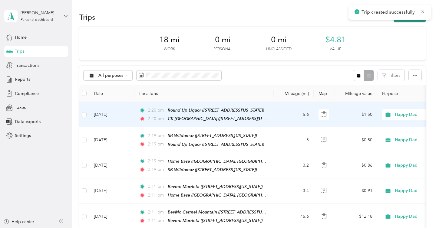
click at [410, 21] on button "New trip" at bounding box center [410, 17] width 32 height 11
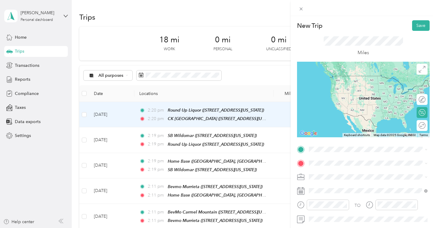
click at [356, 81] on div "CK [GEOGRAPHIC_DATA] [STREET_ADDRESS][US_STATE]" at bounding box center [352, 80] width 64 height 13
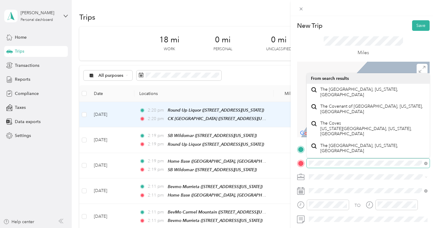
click at [304, 162] on div at bounding box center [363, 164] width 133 height 10
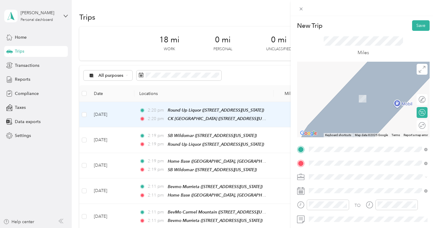
click at [347, 88] on span "40675 Murrieta Hot Springs Road Murrieta, California 92562, United States" at bounding box center [350, 89] width 61 height 5
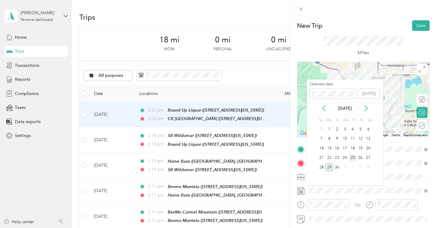
click at [354, 156] on div "25" at bounding box center [353, 158] width 8 height 8
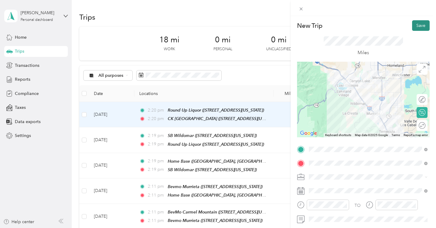
click at [420, 24] on button "Save" at bounding box center [421, 25] width 18 height 11
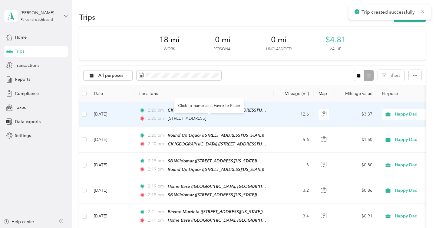
click at [206, 118] on span "40675 Murrieta Hot Springs Road, Murrieta" at bounding box center [187, 118] width 38 height 5
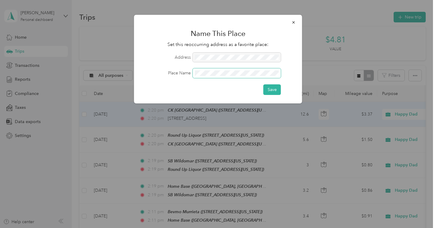
click at [263, 84] on button "Save" at bounding box center [272, 89] width 18 height 11
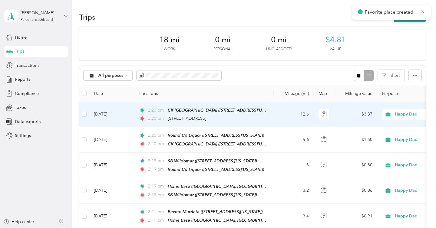
click at [406, 21] on button "New trip" at bounding box center [410, 17] width 32 height 11
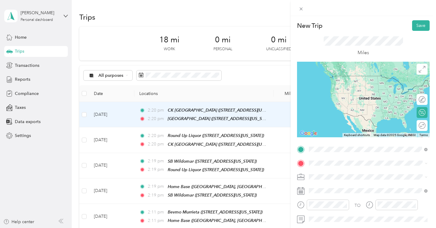
click at [363, 85] on span "40675 Murrieta Hot Springs Road, Murrieta, 92562, Murrieta, California, United …" at bounding box center [350, 84] width 61 height 5
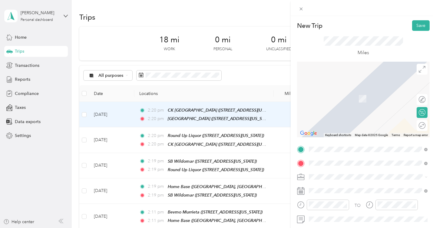
click at [358, 100] on div "Lake Elsinore Resort & Casino 20930 Malaga Road, Lake Elsinore, 92530, Lake Els…" at bounding box center [350, 95] width 61 height 13
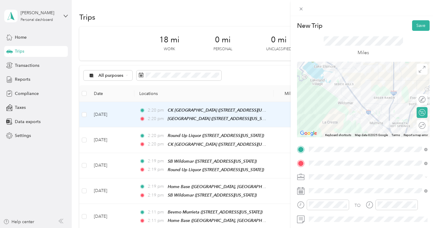
click at [337, 186] on div "TO Add photo" at bounding box center [363, 218] width 133 height 146
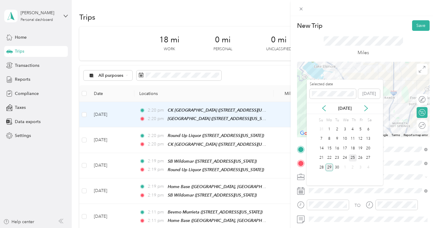
click at [354, 157] on div "25" at bounding box center [353, 158] width 8 height 8
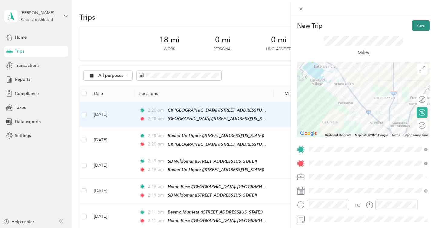
click at [423, 25] on button "Save" at bounding box center [421, 25] width 18 height 11
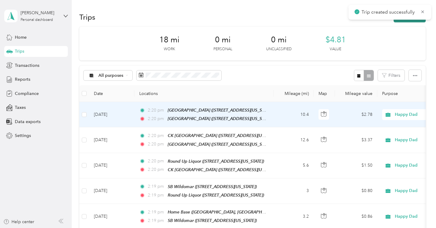
click at [414, 20] on button "New trip" at bounding box center [410, 17] width 32 height 11
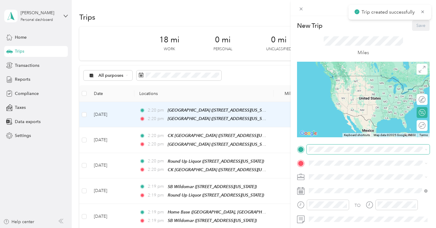
click at [320, 146] on span at bounding box center [368, 150] width 123 height 10
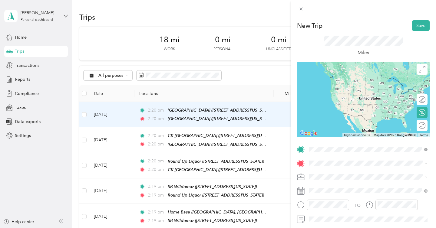
click at [355, 87] on span "[STREET_ADDRESS][US_STATE]" at bounding box center [350, 84] width 61 height 5
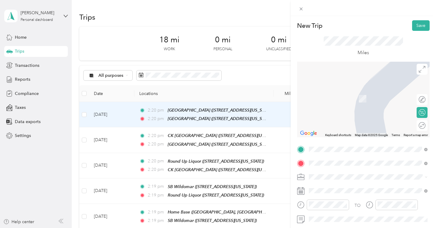
click at [364, 96] on li "41971 Main Street Temecula, California 92590, United States" at bounding box center [368, 90] width 123 height 12
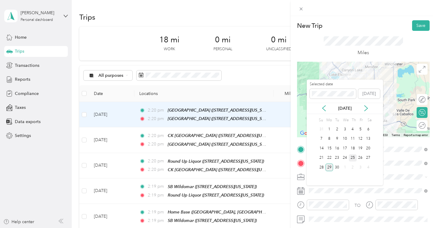
click at [354, 158] on div "25" at bounding box center [353, 158] width 8 height 8
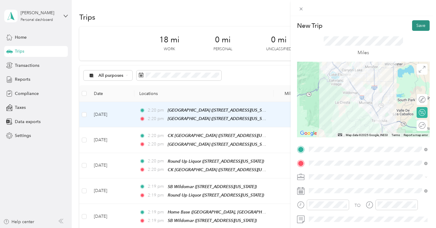
click at [422, 23] on button "Save" at bounding box center [421, 25] width 18 height 11
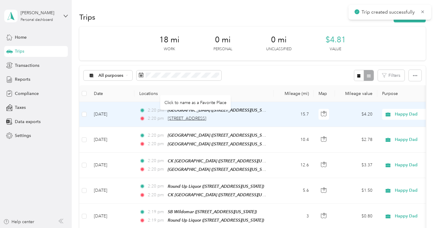
click at [205, 119] on span "41971 Main Street, Temecula" at bounding box center [187, 118] width 38 height 5
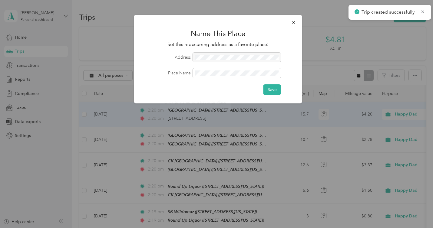
click at [211, 67] on form "Address Place Name Save" at bounding box center [218, 74] width 151 height 42
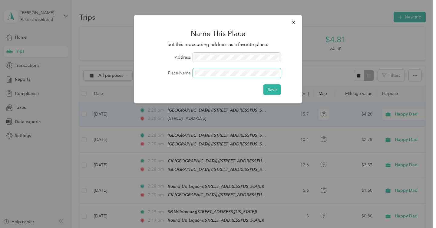
click at [263, 84] on button "Save" at bounding box center [272, 89] width 18 height 11
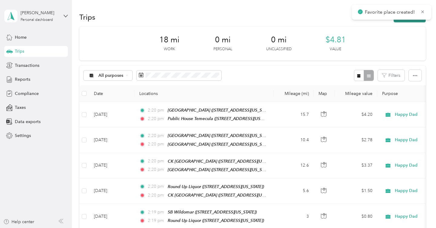
click at [407, 21] on button "New trip" at bounding box center [410, 17] width 32 height 11
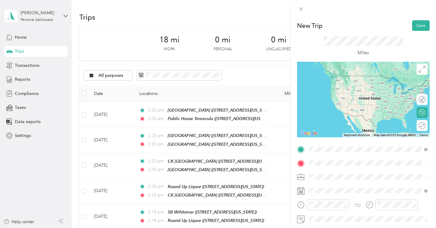
click at [374, 79] on div "Public House Temecula 41971 Main Street, Temecula, 92590, Temecula, California,…" at bounding box center [350, 81] width 61 height 13
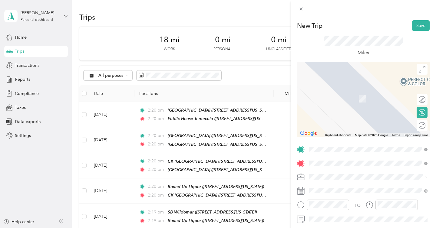
click at [373, 102] on div "Lukes 28693 Old Town Front Street, Temecula, 92590, Temecula, California, Unite…" at bounding box center [350, 95] width 61 height 13
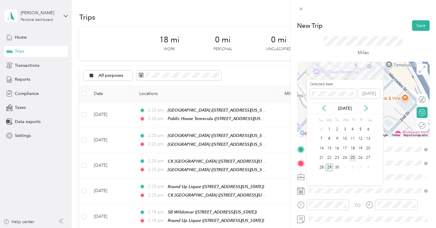
click at [354, 156] on div "25" at bounding box center [353, 158] width 8 height 8
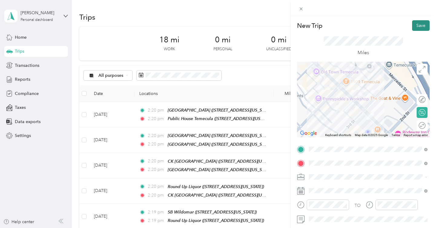
click at [423, 24] on button "Save" at bounding box center [421, 25] width 18 height 11
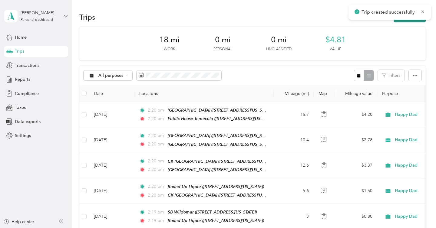
click at [414, 21] on button "New trip" at bounding box center [410, 17] width 32 height 11
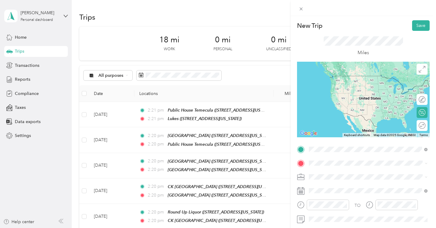
click at [366, 79] on div "Lukes" at bounding box center [350, 77] width 61 height 5
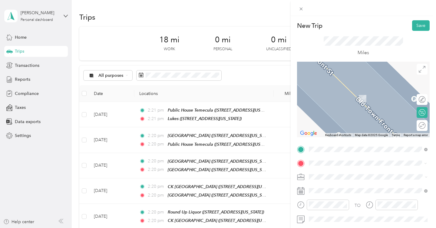
click at [364, 101] on span "[STREET_ADDRESS][US_STATE]" at bounding box center [350, 98] width 61 height 5
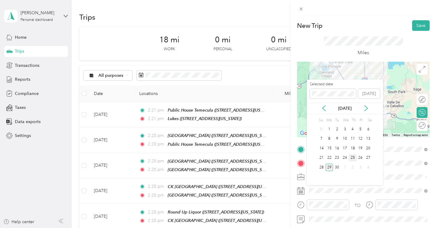
click at [354, 157] on div "25" at bounding box center [353, 158] width 8 height 8
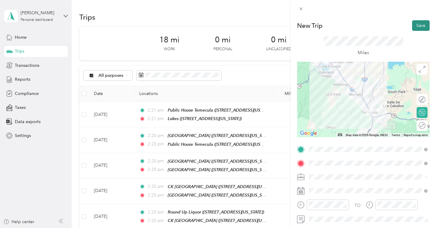
click at [424, 28] on button "Save" at bounding box center [421, 25] width 18 height 11
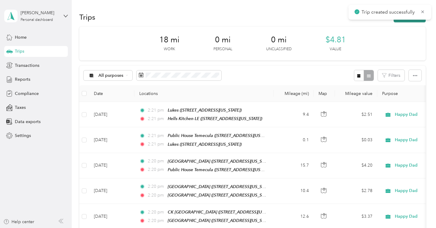
click at [410, 21] on button "New trip" at bounding box center [410, 17] width 32 height 11
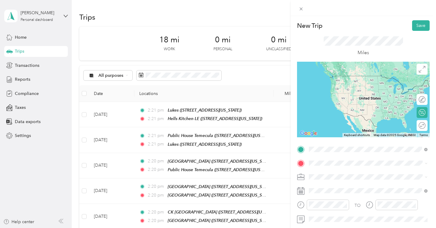
click at [354, 87] on span "[STREET_ADDRESS][US_STATE]" at bounding box center [350, 84] width 61 height 5
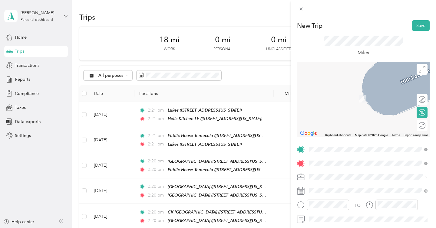
click at [359, 101] on span "[STREET_ADDRESS][US_STATE]" at bounding box center [350, 98] width 61 height 5
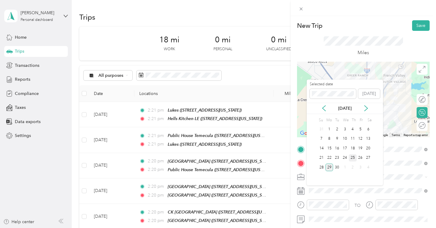
click at [355, 155] on div "25" at bounding box center [353, 158] width 8 height 8
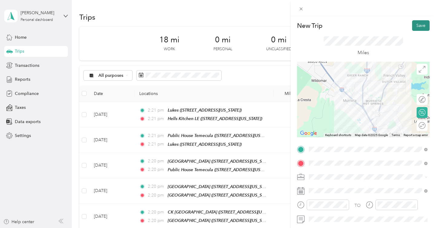
click at [417, 25] on button "Save" at bounding box center [421, 25] width 18 height 11
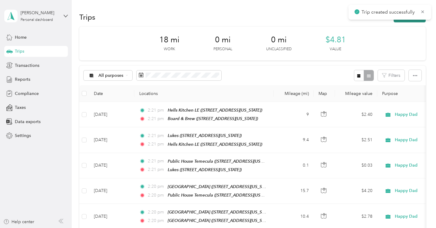
click at [406, 21] on button "New trip" at bounding box center [410, 17] width 32 height 11
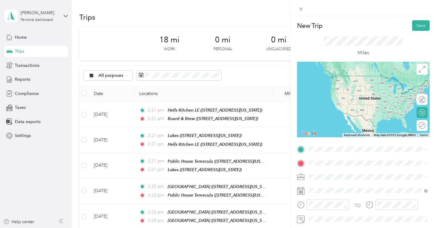
click at [356, 91] on li "Board & Brew [STREET_ADDRESS][US_STATE]" at bounding box center [368, 81] width 123 height 19
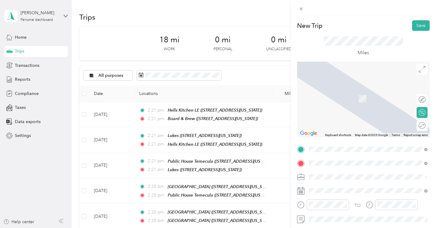
click at [363, 97] on span "[STREET_ADDRESS][US_STATE][US_STATE]" at bounding box center [361, 98] width 83 height 5
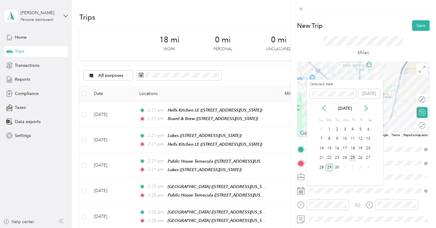
click at [354, 158] on div "25" at bounding box center [353, 158] width 8 height 8
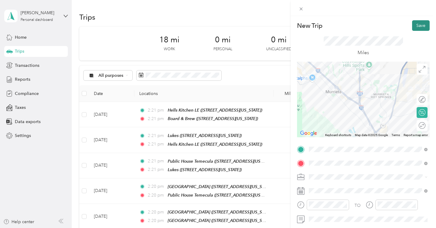
click at [418, 26] on button "Save" at bounding box center [421, 25] width 18 height 11
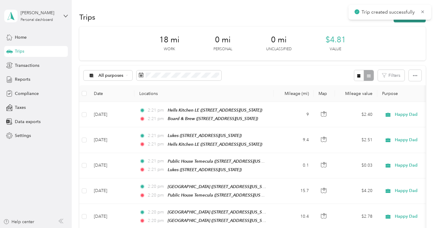
click at [416, 21] on button "New trip" at bounding box center [410, 17] width 32 height 11
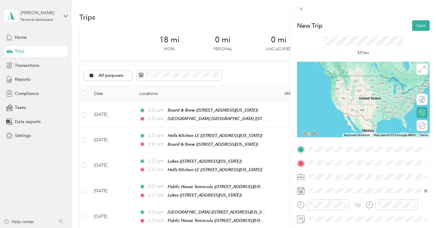
click at [365, 82] on div "[GEOGRAPHIC_DATA] [GEOGRAPHIC_DATA] [STREET_ADDRESS][US_STATE][US_STATE]" at bounding box center [366, 81] width 92 height 13
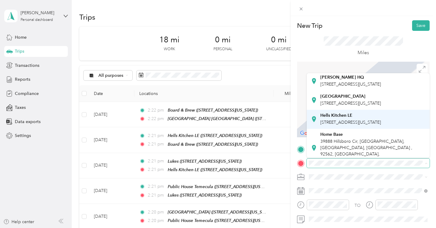
scroll to position [45, 0]
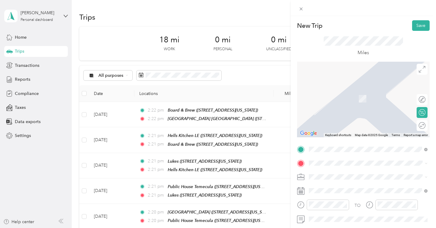
click at [342, 132] on div "Home Base" at bounding box center [372, 129] width 105 height 5
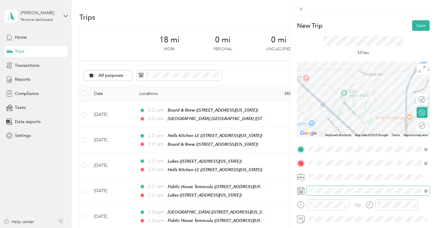
click at [338, 194] on span at bounding box center [368, 191] width 123 height 10
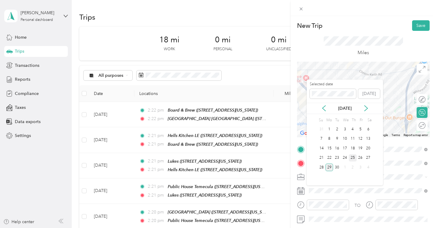
click at [354, 158] on div "25" at bounding box center [353, 158] width 8 height 8
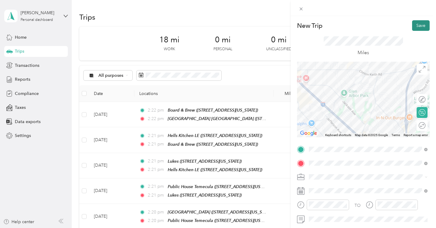
click at [424, 25] on button "Save" at bounding box center [421, 25] width 18 height 11
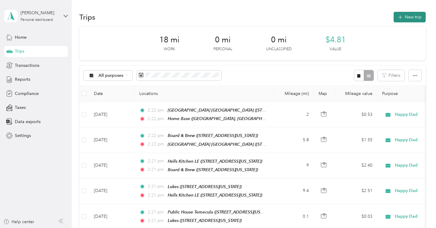
click at [410, 19] on button "New trip" at bounding box center [410, 17] width 32 height 11
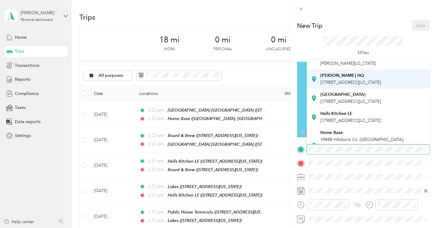
scroll to position [43, 0]
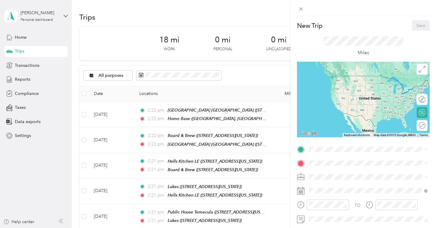
click at [341, 120] on strong "Home Base" at bounding box center [331, 117] width 22 height 5
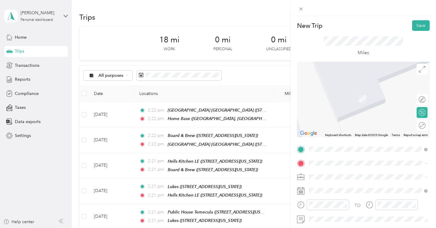
click at [353, 120] on span "[STREET_ADDRESS][US_STATE][US_STATE]" at bounding box center [361, 116] width 83 height 5
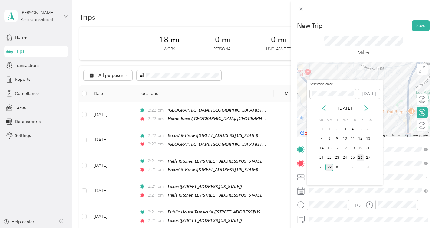
click at [361, 157] on div "26" at bounding box center [361, 158] width 8 height 8
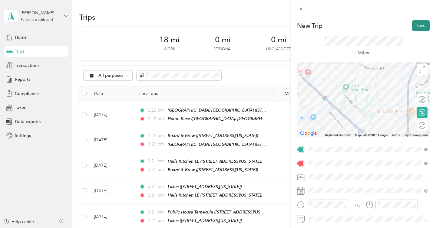
click at [424, 23] on button "Save" at bounding box center [421, 25] width 18 height 11
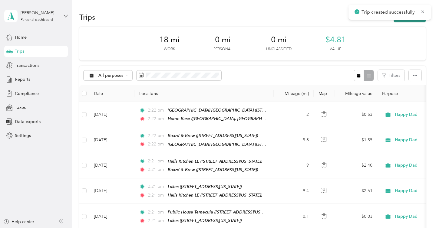
click at [412, 21] on button "New trip" at bounding box center [410, 17] width 32 height 11
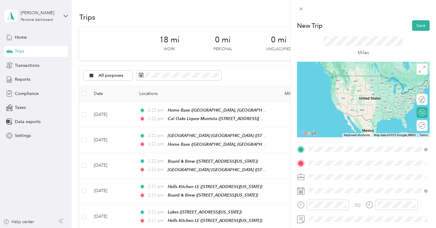
click at [333, 100] on strong "Cal Oaks Liquor Murrieta" at bounding box center [345, 96] width 50 height 5
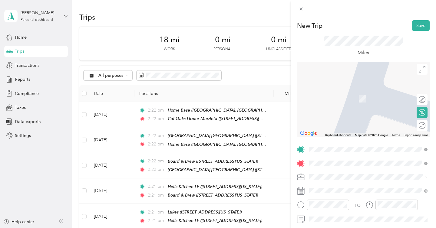
click at [355, 101] on div "CIRCLE K 2709487 [STREET_ADDRESS][US_STATE]" at bounding box center [350, 95] width 61 height 13
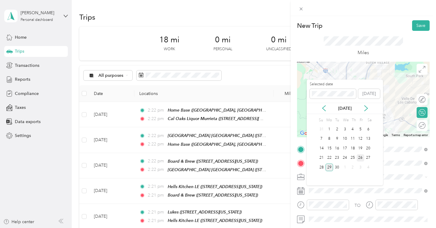
click at [361, 156] on div "26" at bounding box center [361, 158] width 8 height 8
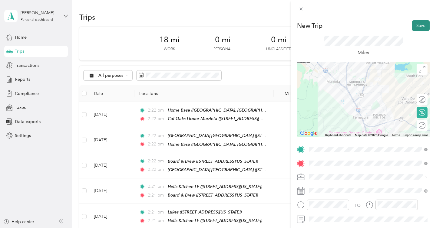
click at [422, 28] on button "Save" at bounding box center [421, 25] width 18 height 11
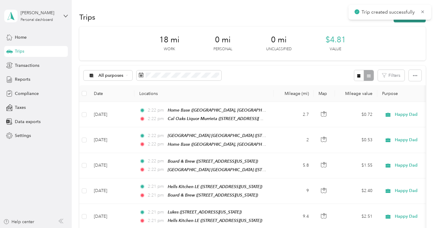
click at [412, 21] on button "New trip" at bounding box center [410, 17] width 32 height 11
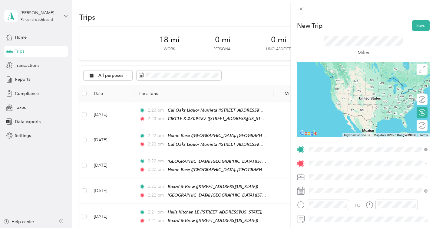
click at [338, 176] on div "CIRCLE K 2709487 [STREET_ADDRESS][US_STATE]" at bounding box center [350, 177] width 61 height 13
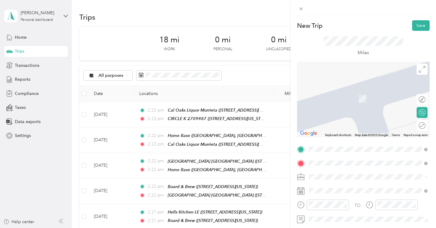
click at [348, 96] on div "R686 (Temecula) [STREET_ADDRESS][US_STATE]" at bounding box center [350, 95] width 61 height 13
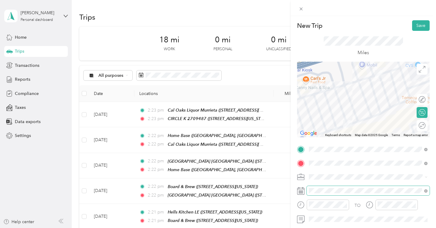
click at [340, 194] on span at bounding box center [368, 191] width 123 height 10
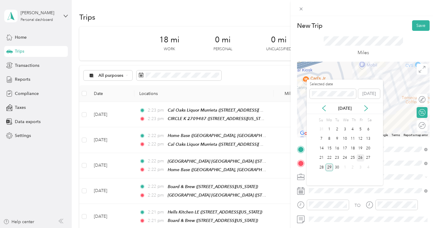
click at [361, 157] on div "26" at bounding box center [361, 158] width 8 height 8
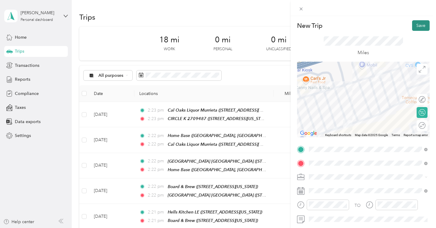
click at [421, 29] on button "Save" at bounding box center [421, 25] width 18 height 11
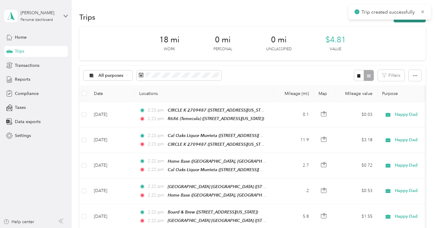
click at [420, 21] on button "New trip" at bounding box center [410, 17] width 32 height 11
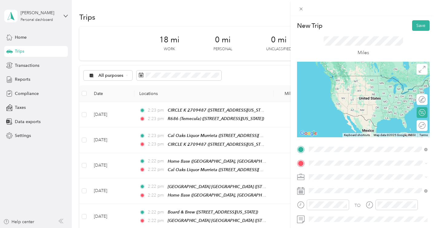
click at [354, 84] on span "[STREET_ADDRESS][US_STATE]" at bounding box center [350, 84] width 61 height 5
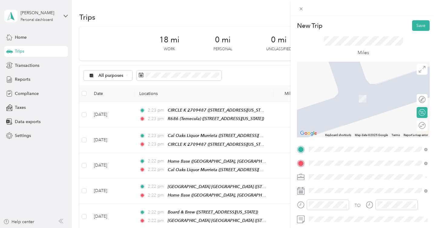
click at [346, 98] on span "[STREET_ADDRESS][PERSON_NAME][US_STATE]" at bounding box center [367, 98] width 94 height 5
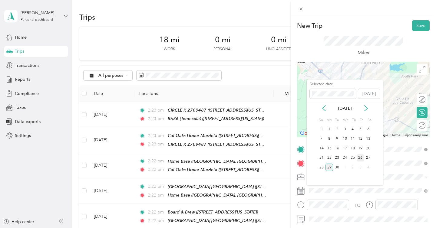
click at [361, 155] on div "26" at bounding box center [361, 158] width 8 height 8
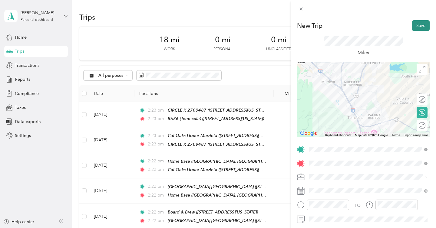
click at [418, 28] on button "Save" at bounding box center [421, 25] width 18 height 11
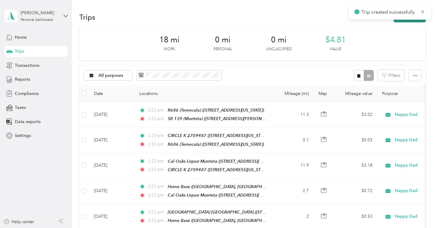
click at [415, 20] on button "New trip" at bounding box center [410, 17] width 32 height 11
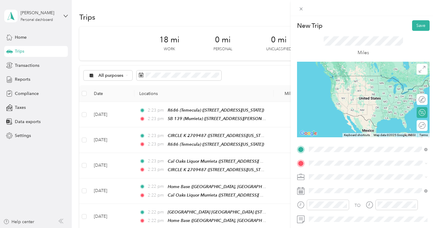
click at [355, 80] on div "SB 139 (Murrieta) [STREET_ADDRESS][PERSON_NAME][US_STATE]" at bounding box center [367, 81] width 94 height 13
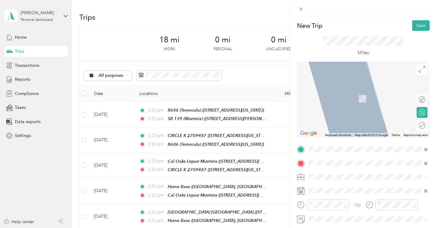
click at [354, 98] on span "[STREET_ADDRESS][US_STATE]" at bounding box center [350, 98] width 61 height 5
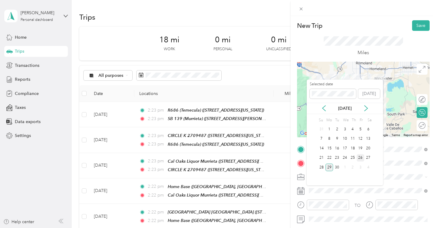
click at [360, 157] on div "26" at bounding box center [361, 158] width 8 height 8
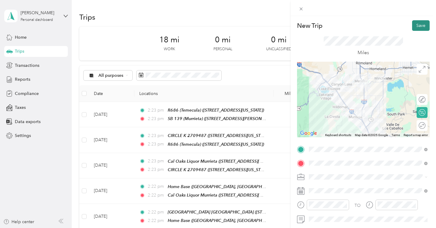
click at [424, 26] on button "Save" at bounding box center [421, 25] width 18 height 11
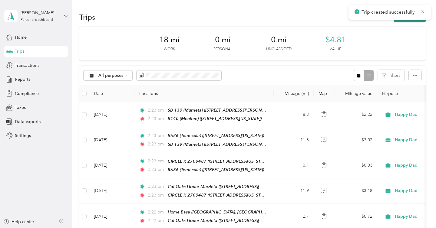
click at [420, 20] on button "New trip" at bounding box center [410, 17] width 32 height 11
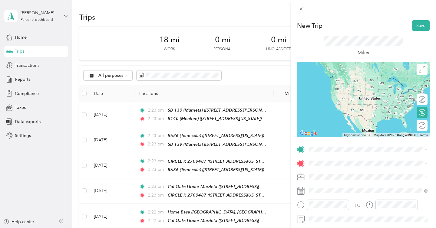
click at [357, 84] on span "[STREET_ADDRESS][US_STATE]" at bounding box center [350, 84] width 61 height 5
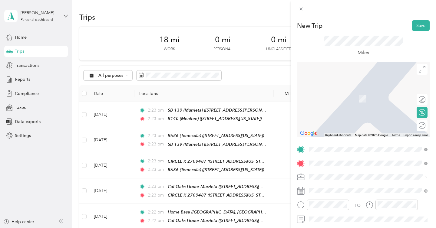
click at [367, 99] on span "[STREET_ADDRESS][US_STATE]" at bounding box center [350, 98] width 61 height 5
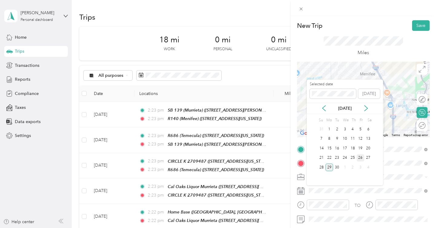
click at [361, 156] on div "26" at bounding box center [361, 158] width 8 height 8
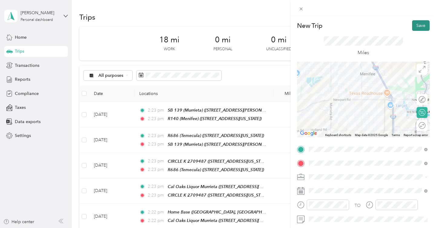
click at [423, 28] on button "Save" at bounding box center [421, 25] width 18 height 11
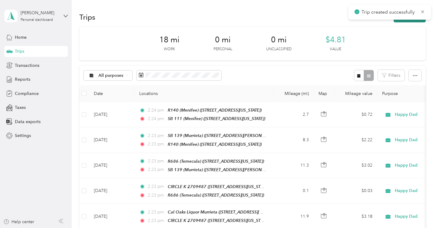
click at [416, 21] on button "New trip" at bounding box center [410, 17] width 32 height 11
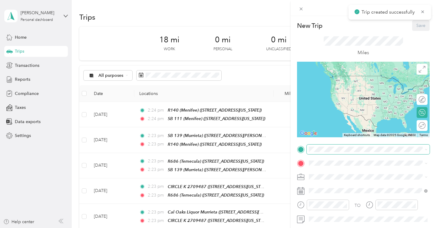
click at [331, 147] on span at bounding box center [368, 150] width 123 height 10
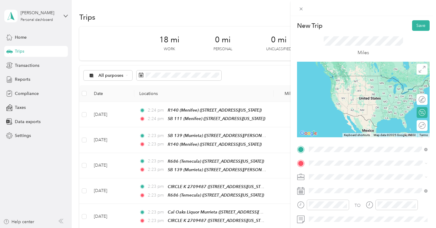
click at [352, 81] on div "SB 111 (Menifee) [STREET_ADDRESS][US_STATE]" at bounding box center [350, 81] width 61 height 13
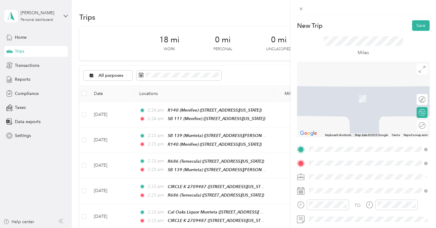
click at [353, 101] on div "CK [GEOGRAPHIC_DATA] [STREET_ADDRESS][US_STATE]" at bounding box center [352, 95] width 64 height 13
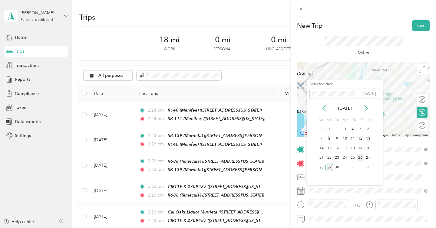
click at [361, 157] on div "26" at bounding box center [361, 158] width 8 height 8
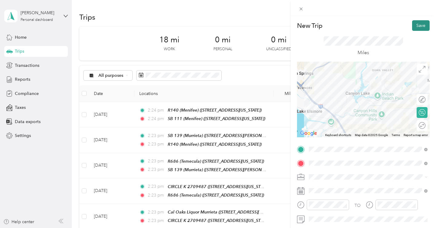
click at [422, 21] on button "Save" at bounding box center [421, 25] width 18 height 11
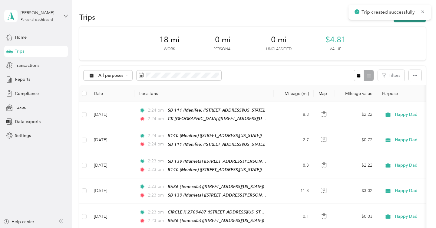
click at [417, 20] on button "New trip" at bounding box center [410, 17] width 32 height 11
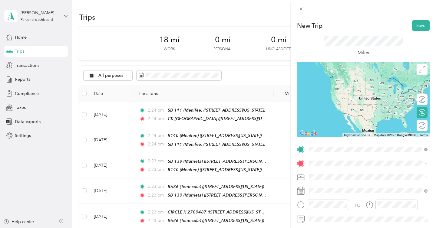
click at [362, 87] on div "CK [GEOGRAPHIC_DATA] [STREET_ADDRESS][US_STATE]" at bounding box center [352, 81] width 64 height 13
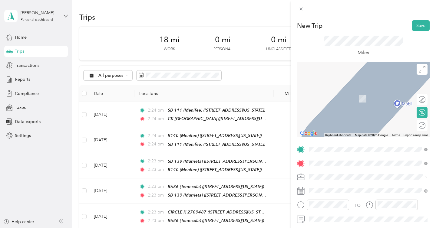
click at [371, 92] on span "[STREET_ADDRESS][US_STATE]" at bounding box center [350, 89] width 61 height 5
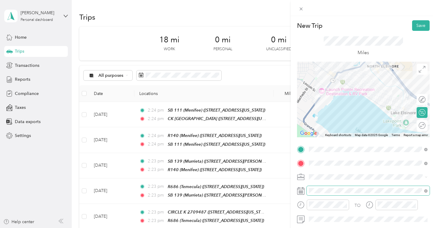
click at [350, 195] on span at bounding box center [368, 191] width 123 height 10
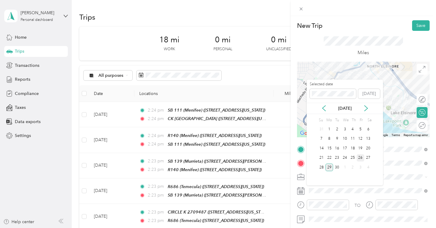
click at [362, 157] on div "26" at bounding box center [361, 158] width 8 height 8
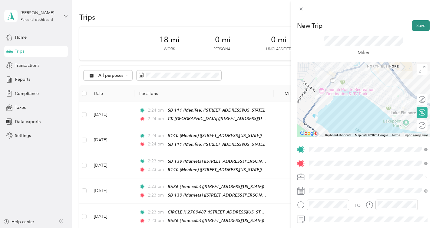
click at [421, 27] on button "Save" at bounding box center [421, 25] width 18 height 11
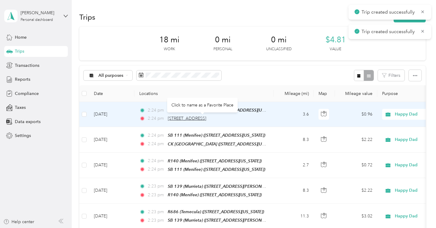
click at [206, 118] on span "[STREET_ADDRESS]" at bounding box center [187, 118] width 38 height 5
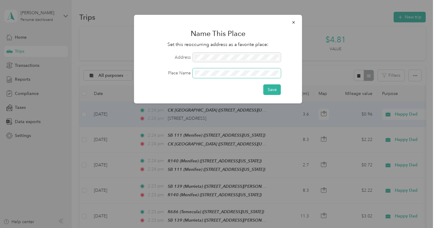
click at [263, 84] on button "Save" at bounding box center [272, 89] width 18 height 11
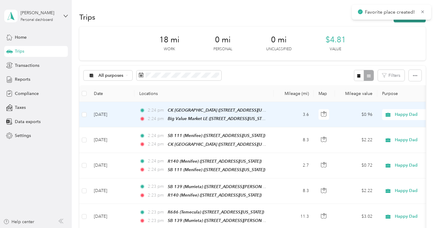
click at [400, 22] on button "New trip" at bounding box center [410, 17] width 32 height 11
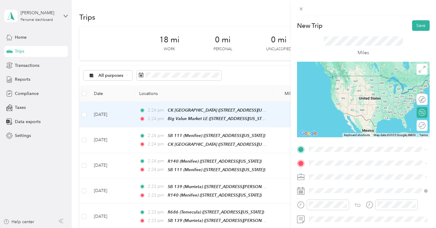
click at [345, 183] on div "Big Value Market LE [STREET_ADDRESS][US_STATE]" at bounding box center [350, 177] width 61 height 13
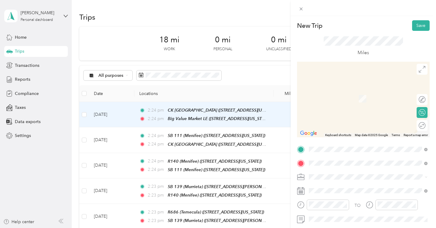
click at [381, 95] on div "SB Wildomar [STREET_ADDRESS][US_STATE]" at bounding box center [350, 95] width 61 height 13
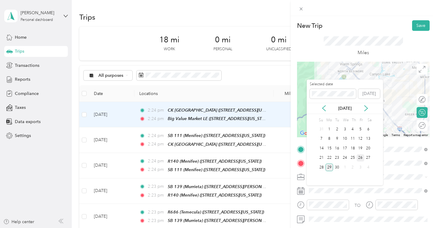
click at [359, 157] on div "26" at bounding box center [361, 158] width 8 height 8
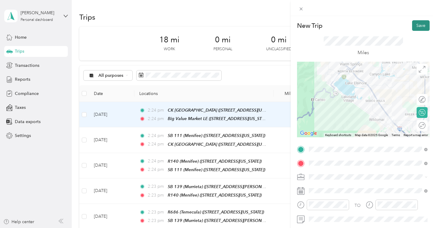
click at [425, 28] on button "Save" at bounding box center [421, 25] width 18 height 11
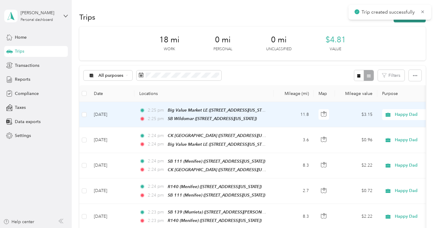
click at [418, 20] on button "New trip" at bounding box center [410, 17] width 32 height 11
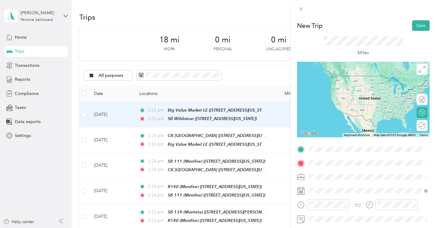
click at [345, 86] on span "[STREET_ADDRESS][US_STATE]" at bounding box center [350, 84] width 61 height 5
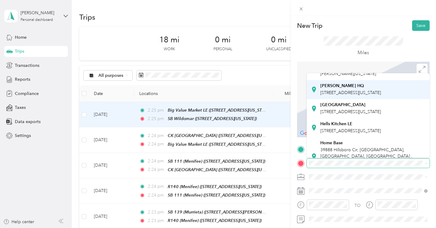
scroll to position [41, 0]
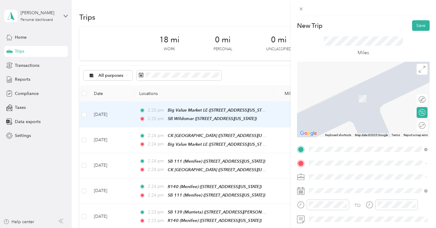
click at [329, 136] on strong "Home Base" at bounding box center [331, 132] width 22 height 5
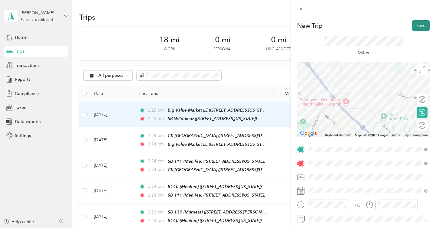
click at [416, 24] on button "Save" at bounding box center [421, 25] width 18 height 11
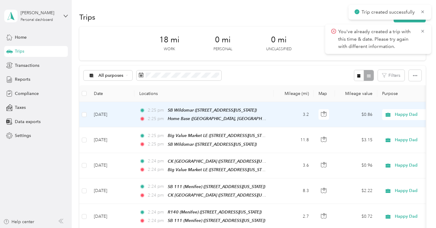
click at [124, 109] on td "[DATE]" at bounding box center [111, 114] width 45 height 25
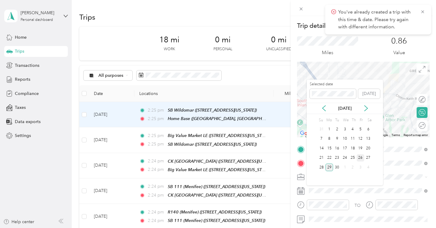
click at [363, 156] on div "26" at bounding box center [361, 158] width 8 height 8
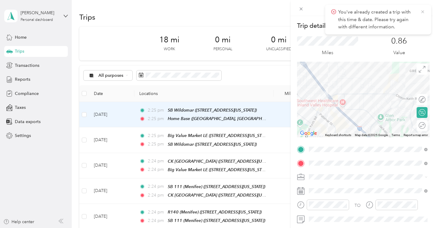
click at [425, 11] on icon at bounding box center [422, 11] width 5 height 5
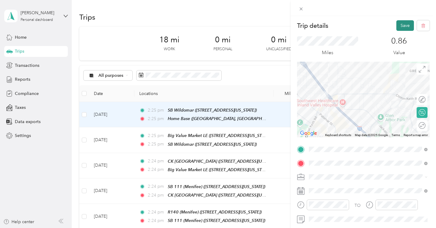
click at [407, 29] on button "Save" at bounding box center [405, 25] width 18 height 11
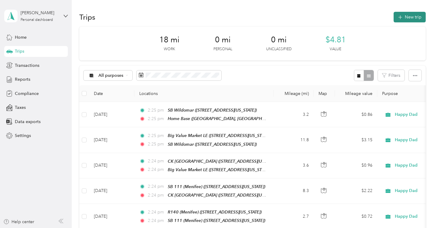
click at [420, 18] on button "New trip" at bounding box center [410, 17] width 32 height 11
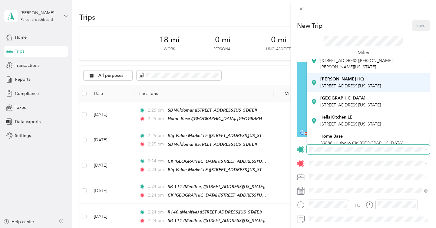
scroll to position [53, 0]
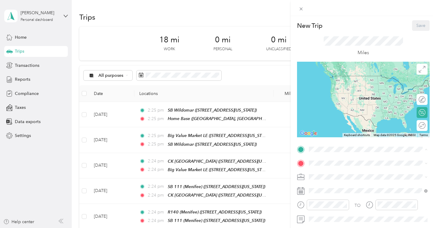
click at [348, 132] on span "39888 Hillsboro Cir, [GEOGRAPHIC_DATA], [GEOGRAPHIC_DATA], [GEOGRAPHIC_DATA] , …" at bounding box center [366, 124] width 92 height 24
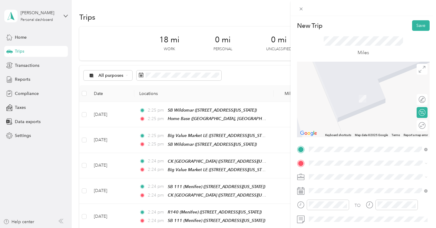
click at [344, 100] on span "[STREET_ADDRESS][US_STATE][US_STATE]" at bounding box center [361, 97] width 83 height 5
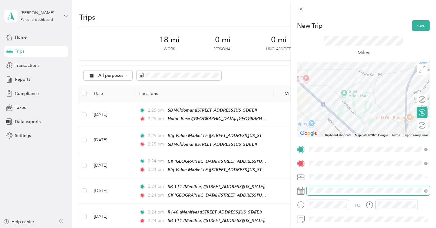
click at [347, 187] on span at bounding box center [368, 191] width 123 height 10
click at [423, 28] on button "Save" at bounding box center [421, 25] width 18 height 11
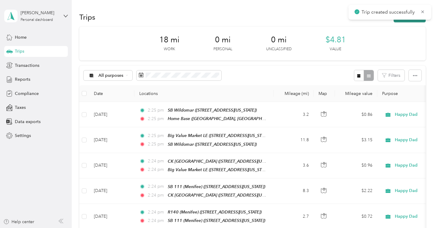
click at [416, 21] on button "New trip" at bounding box center [410, 17] width 32 height 11
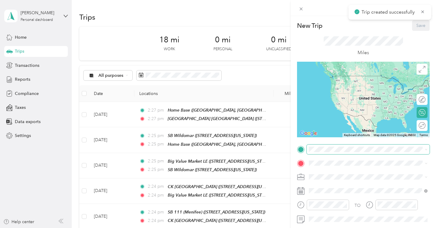
click at [322, 145] on span at bounding box center [368, 150] width 123 height 10
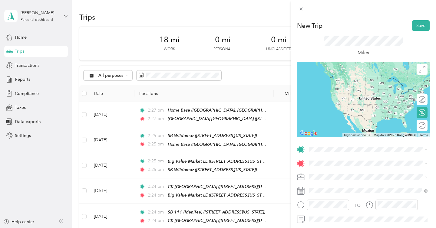
click at [349, 87] on span "[STREET_ADDRESS][US_STATE][US_STATE]" at bounding box center [361, 83] width 83 height 5
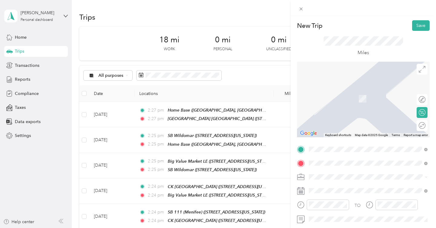
click at [352, 94] on div "SB 138 (Temecula) [STREET_ADDRESS][US_STATE]" at bounding box center [350, 95] width 61 height 13
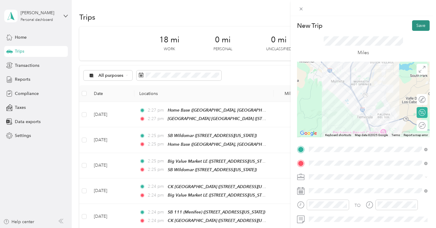
click at [423, 22] on button "Save" at bounding box center [421, 25] width 18 height 11
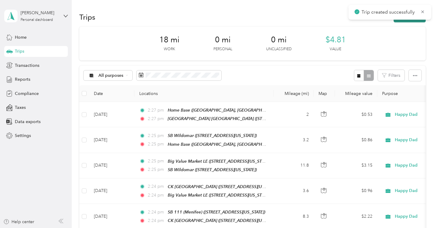
click at [416, 21] on button "New trip" at bounding box center [410, 17] width 32 height 11
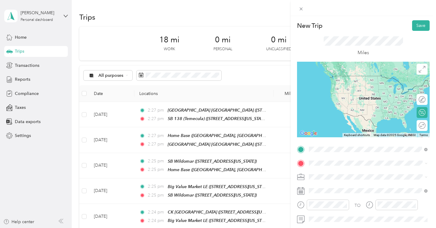
click at [363, 87] on div "SB 138 (Temecula) [STREET_ADDRESS][US_STATE]" at bounding box center [350, 81] width 61 height 13
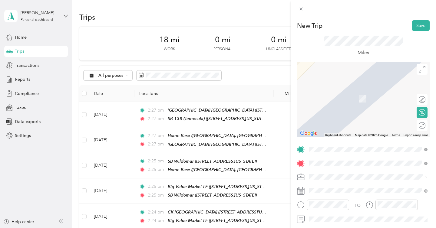
click at [364, 101] on span "[STREET_ADDRESS][US_STATE]" at bounding box center [350, 98] width 61 height 5
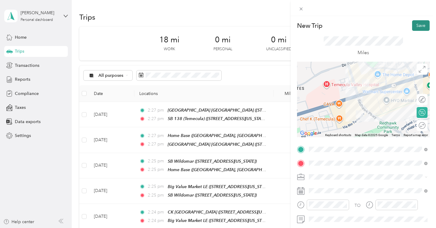
click at [424, 28] on button "Save" at bounding box center [421, 25] width 18 height 11
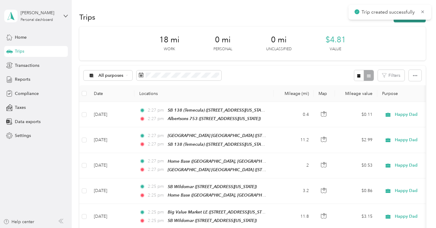
click at [415, 22] on button "New trip" at bounding box center [410, 17] width 32 height 11
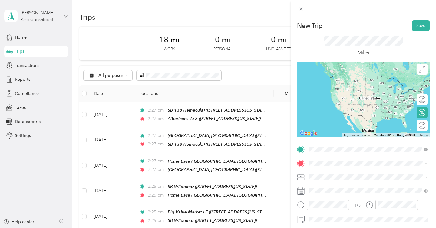
click at [361, 88] on div "Albertsons 753 [STREET_ADDRESS][US_STATE]" at bounding box center [350, 81] width 61 height 13
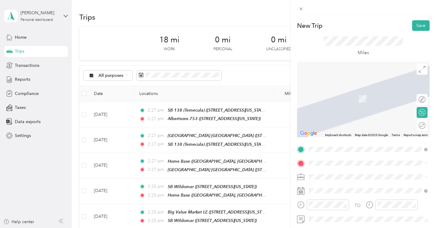
click at [361, 98] on span "[STREET_ADDRESS][PERSON_NAME][US_STATE]" at bounding box center [367, 97] width 94 height 5
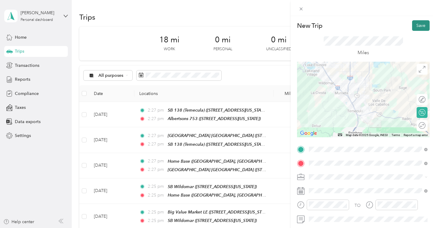
click at [416, 24] on button "Save" at bounding box center [421, 25] width 18 height 11
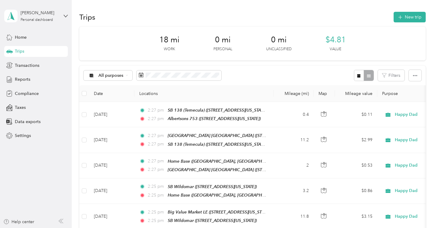
click at [416, 24] on div "New Trip Save This trip cannot be edited because it is either under review, app…" at bounding box center [218, 114] width 436 height 228
click at [414, 21] on button "New trip" at bounding box center [410, 17] width 32 height 11
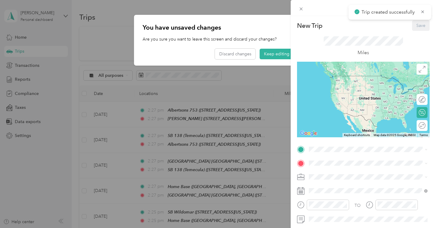
click at [269, 57] on div "New Trip Save This trip cannot be edited because it is either under review, app…" at bounding box center [218, 114] width 436 height 228
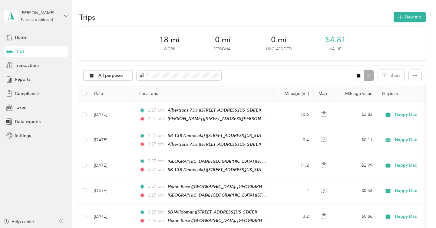
click at [273, 54] on div "18 mi Work 0 mi Personal 0 mi Unclassified $4.81 Value" at bounding box center [252, 44] width 346 height 34
click at [403, 21] on button "New trip" at bounding box center [410, 17] width 32 height 11
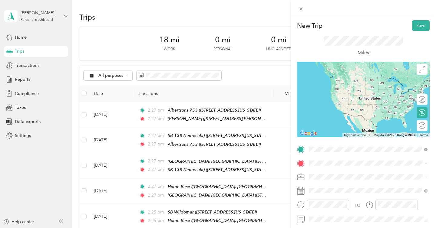
click at [367, 88] on div "[PERSON_NAME] [STREET_ADDRESS][PERSON_NAME][US_STATE]" at bounding box center [367, 81] width 94 height 13
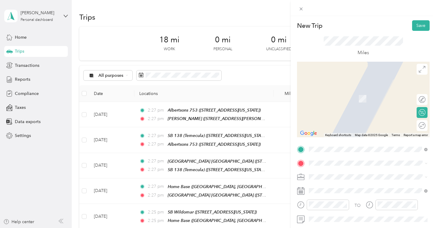
click at [368, 96] on div "SB 139 (Murrieta) [STREET_ADDRESS][PERSON_NAME][US_STATE]" at bounding box center [367, 95] width 94 height 13
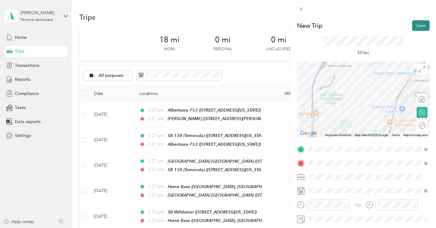
click at [421, 30] on button "Save" at bounding box center [421, 25] width 18 height 11
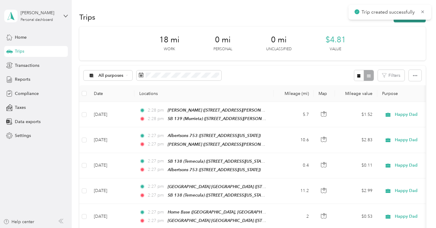
click at [415, 21] on button "New trip" at bounding box center [410, 17] width 32 height 11
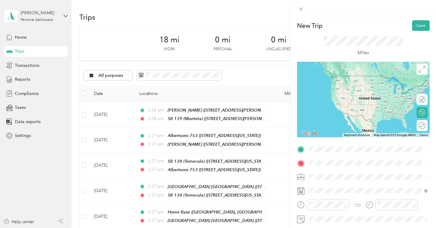
click at [365, 81] on div "SB 139 (Murrieta) [STREET_ADDRESS][PERSON_NAME][US_STATE]" at bounding box center [367, 80] width 94 height 13
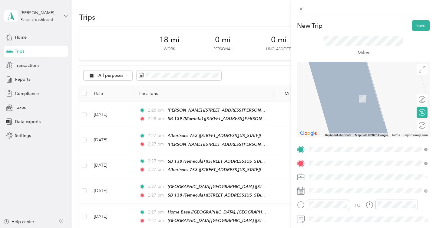
drag, startPoint x: 362, startPoint y: 100, endPoint x: 365, endPoint y: 96, distance: 5.0
click at [365, 96] on div "R140 (Menifee) [STREET_ADDRESS][US_STATE]" at bounding box center [350, 95] width 61 height 13
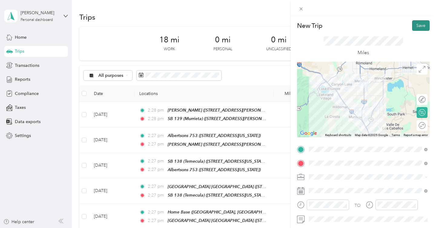
click at [420, 28] on button "Save" at bounding box center [421, 25] width 18 height 11
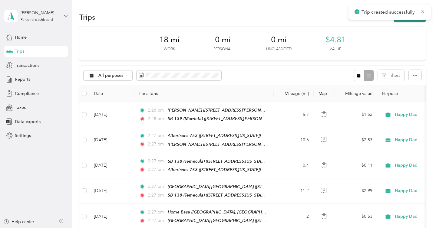
click at [413, 21] on button "New trip" at bounding box center [410, 17] width 32 height 11
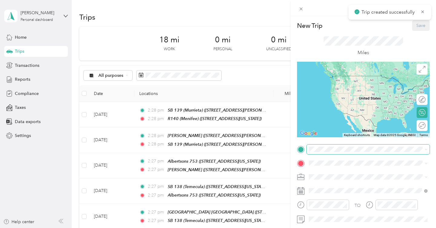
click at [333, 145] on span at bounding box center [368, 150] width 123 height 10
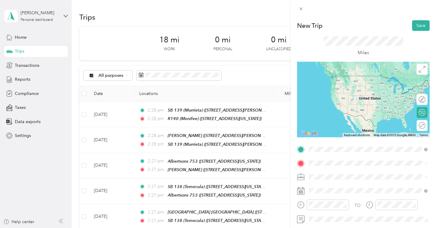
click at [366, 84] on span "[STREET_ADDRESS][US_STATE]" at bounding box center [350, 84] width 61 height 5
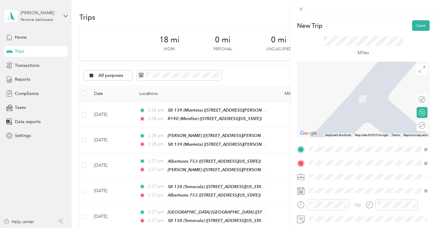
click at [358, 101] on div "SB 111 (Menifee) [STREET_ADDRESS][US_STATE]" at bounding box center [350, 95] width 61 height 13
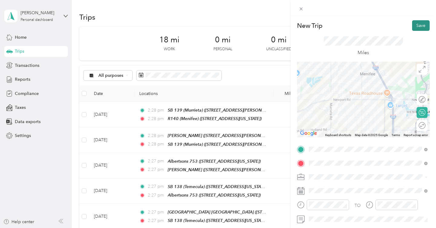
click at [420, 21] on button "Save" at bounding box center [421, 25] width 18 height 11
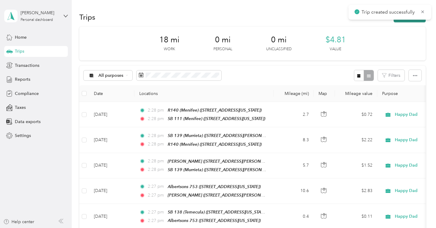
click at [418, 21] on button "New trip" at bounding box center [410, 17] width 32 height 11
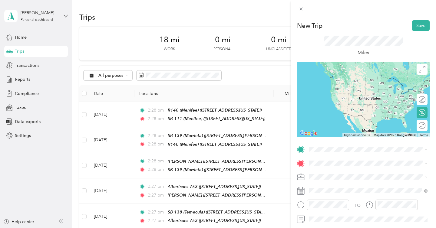
click at [372, 87] on div "SB 111 (Menifee) [STREET_ADDRESS][US_STATE]" at bounding box center [350, 80] width 61 height 13
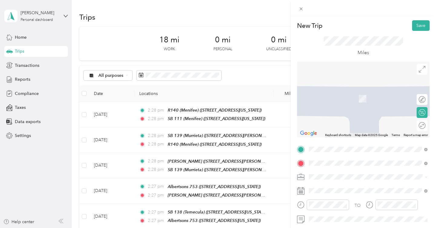
click at [366, 100] on div "[GEOGRAPHIC_DATA] [STREET_ADDRESS][US_STATE]" at bounding box center [350, 95] width 61 height 13
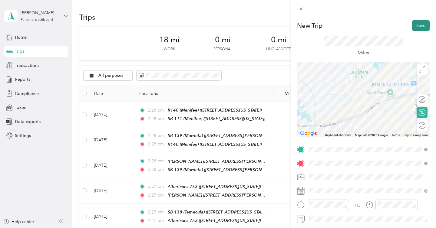
click at [420, 27] on button "Save" at bounding box center [421, 25] width 18 height 11
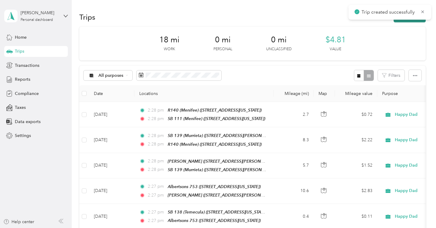
click at [416, 22] on button "New trip" at bounding box center [410, 17] width 32 height 11
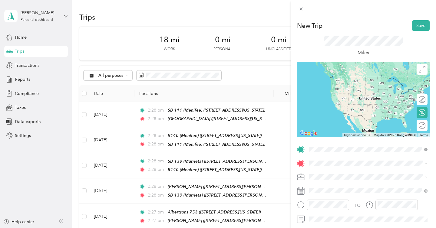
click at [361, 81] on div "[GEOGRAPHIC_DATA] [STREET_ADDRESS][US_STATE]" at bounding box center [350, 81] width 61 height 13
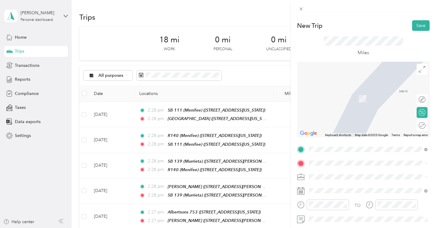
click at [363, 101] on div "Mission Trail Liqwuor [GEOGRAPHIC_DATA], [GEOGRAPHIC_DATA], [GEOGRAPHIC_DATA], …" at bounding box center [350, 94] width 61 height 13
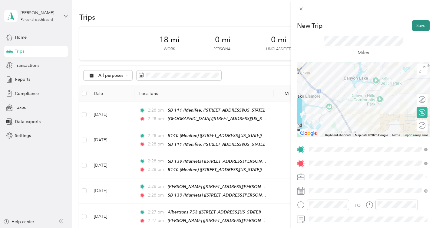
click at [417, 27] on button "Save" at bounding box center [421, 25] width 18 height 11
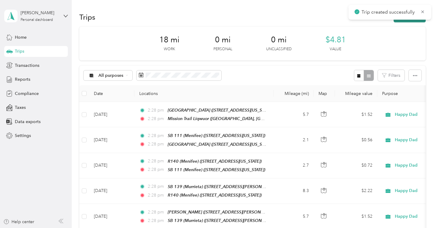
click at [415, 21] on button "New trip" at bounding box center [410, 17] width 32 height 11
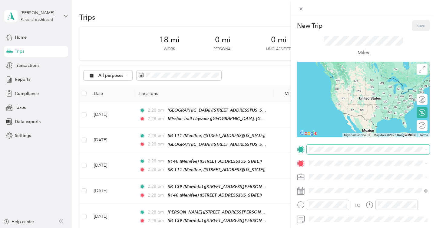
click at [340, 147] on span at bounding box center [368, 150] width 123 height 10
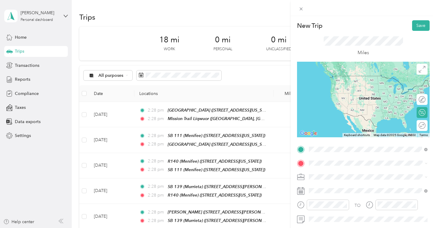
click at [364, 79] on div "Mission Trail Liqwuor [GEOGRAPHIC_DATA], [GEOGRAPHIC_DATA], [GEOGRAPHIC_DATA], …" at bounding box center [350, 81] width 61 height 13
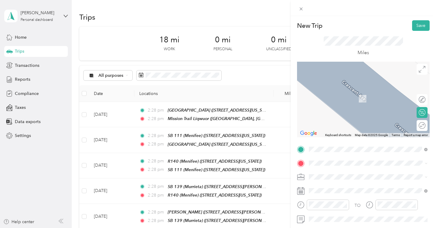
click at [362, 97] on span "[STREET_ADDRESS][US_STATE]" at bounding box center [350, 97] width 61 height 5
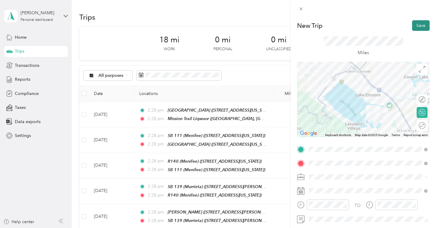
click at [422, 24] on button "Save" at bounding box center [421, 25] width 18 height 11
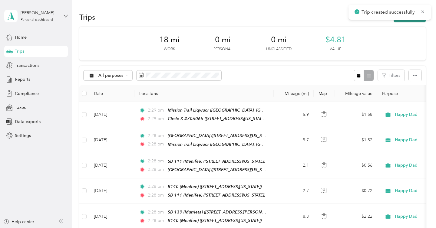
click at [413, 20] on button "New trip" at bounding box center [410, 17] width 32 height 11
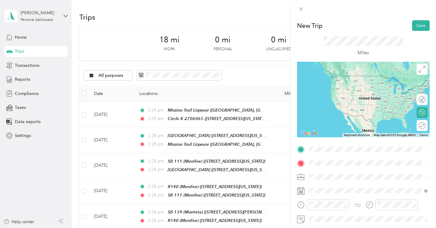
click at [356, 86] on span "[STREET_ADDRESS][US_STATE]" at bounding box center [350, 83] width 61 height 5
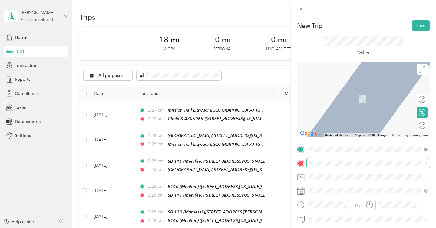
click at [316, 167] on span at bounding box center [368, 164] width 123 height 10
click at [358, 91] on span "[STREET_ADDRESS][US_STATE]" at bounding box center [350, 89] width 61 height 5
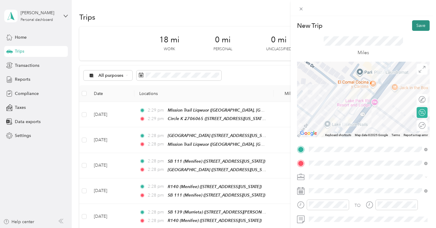
click at [419, 27] on button "Save" at bounding box center [421, 25] width 18 height 11
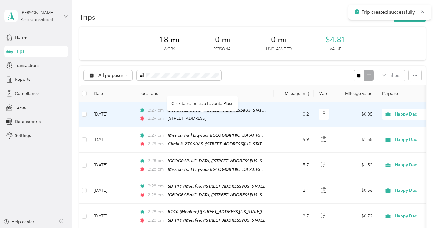
click at [206, 119] on span "[STREET_ADDRESS]" at bounding box center [187, 118] width 38 height 5
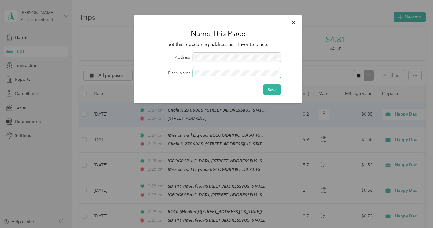
click at [222, 77] on span at bounding box center [237, 73] width 88 height 10
click at [263, 84] on button "Save" at bounding box center [272, 89] width 18 height 11
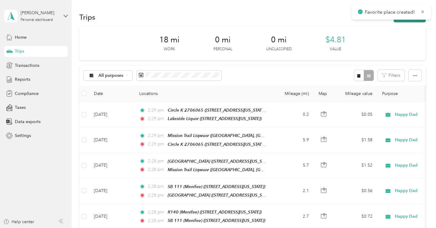
click at [420, 20] on button "New trip" at bounding box center [410, 17] width 32 height 11
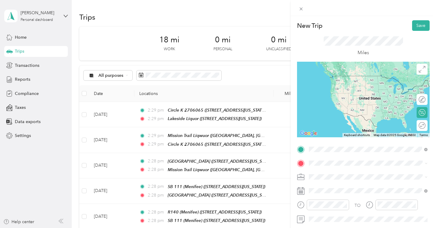
click at [348, 87] on span "[STREET_ADDRESS][US_STATE]" at bounding box center [350, 84] width 61 height 5
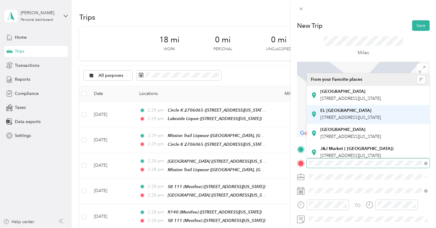
scroll to position [7, 0]
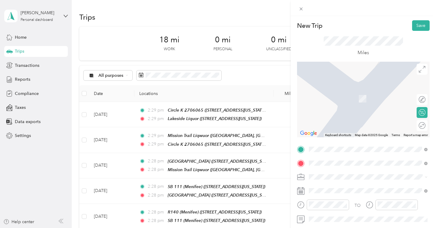
click at [349, 133] on div "[GEOGRAPHIC_DATA] [STREET_ADDRESS][US_STATE]" at bounding box center [350, 126] width 61 height 13
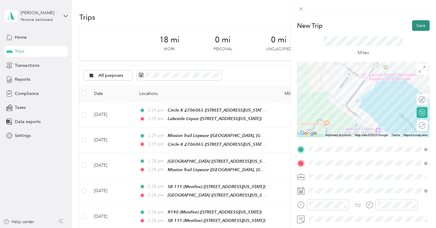
click at [424, 26] on button "Save" at bounding box center [421, 25] width 18 height 11
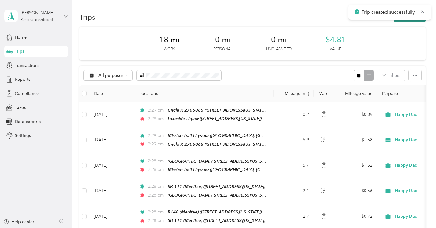
click at [413, 21] on button "New trip" at bounding box center [410, 17] width 32 height 11
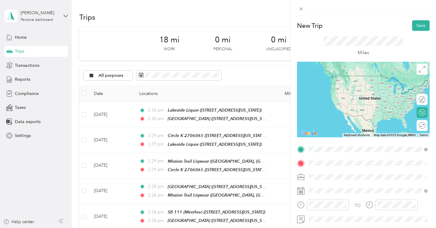
click at [354, 126] on div "[GEOGRAPHIC_DATA] [STREET_ADDRESS][US_STATE]" at bounding box center [350, 120] width 61 height 13
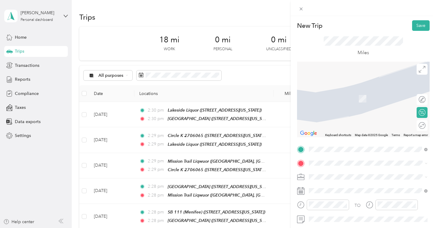
click at [367, 100] on div "[PERSON_NAME] [STREET_ADDRESS][US_STATE]" at bounding box center [350, 94] width 61 height 13
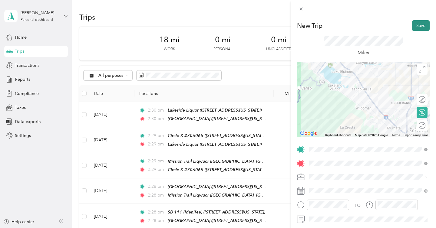
click at [419, 25] on button "Save" at bounding box center [421, 25] width 18 height 11
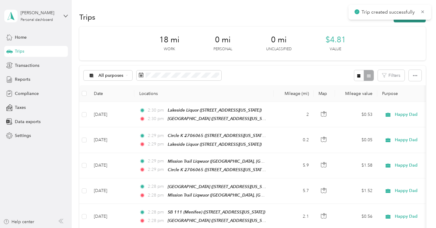
click at [412, 21] on button "New trip" at bounding box center [410, 17] width 32 height 11
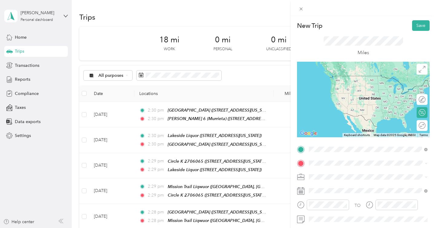
click at [356, 83] on span "[STREET_ADDRESS][US_STATE]" at bounding box center [350, 84] width 61 height 5
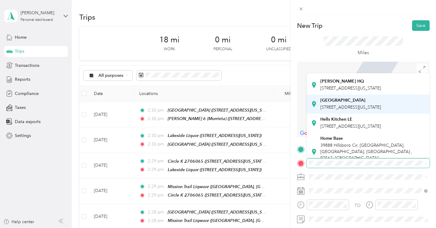
scroll to position [60, 0]
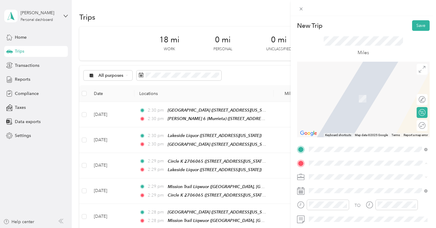
click at [347, 135] on div "Home Base [STREET_ADDRESS] , 92562, [GEOGRAPHIC_DATA], [GEOGRAPHIC_DATA], [GEOG…" at bounding box center [372, 127] width 105 height 32
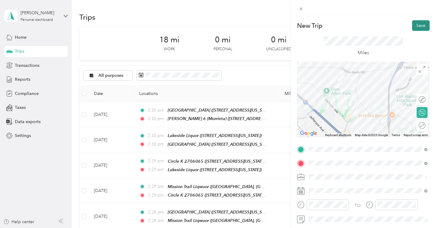
click at [417, 26] on button "Save" at bounding box center [421, 25] width 18 height 11
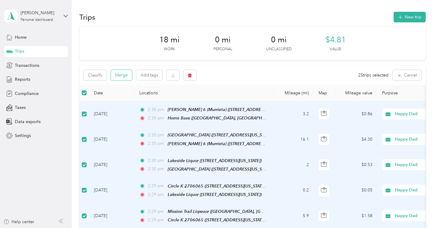
click at [120, 75] on button "Merge" at bounding box center [121, 75] width 21 height 11
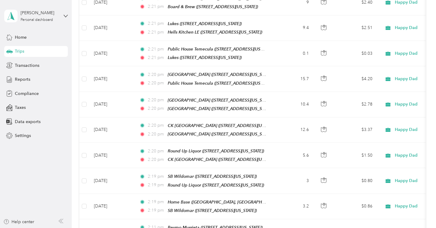
scroll to position [0, 0]
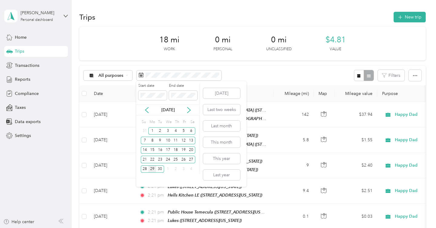
click at [152, 169] on div "29" at bounding box center [152, 170] width 8 height 8
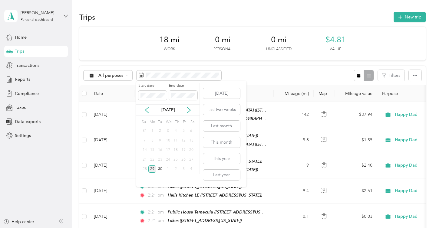
click at [152, 169] on div "29" at bounding box center [152, 170] width 8 height 8
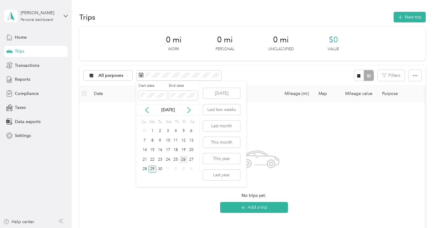
click at [184, 158] on div "26" at bounding box center [184, 160] width 8 height 8
click at [151, 131] on div "1" at bounding box center [152, 131] width 8 height 8
click at [151, 167] on div "29" at bounding box center [152, 170] width 8 height 8
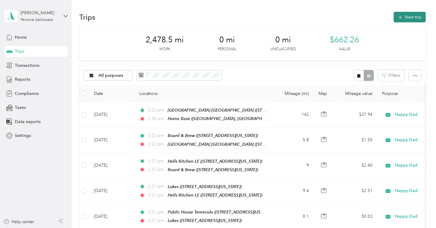
click at [407, 16] on button "New trip" at bounding box center [410, 17] width 32 height 11
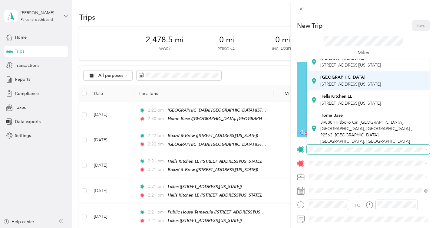
scroll to position [52, 0]
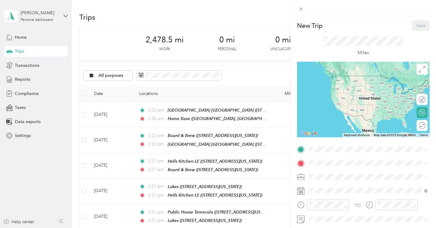
click at [351, 111] on div "Home Base" at bounding box center [372, 108] width 105 height 5
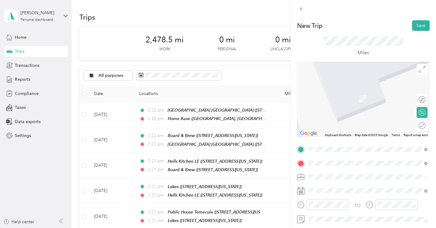
click at [361, 98] on span "[STREET_ADDRESS][PERSON_NAME][US_STATE]" at bounding box center [367, 98] width 94 height 5
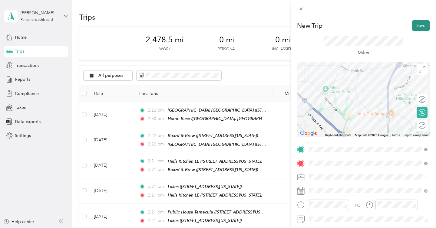
click at [420, 29] on button "Save" at bounding box center [421, 25] width 18 height 11
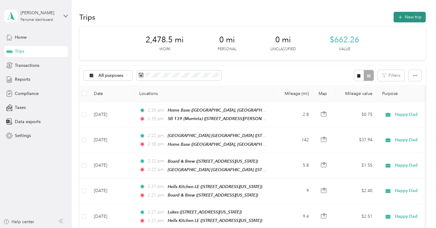
click at [412, 16] on button "New trip" at bounding box center [410, 17] width 32 height 11
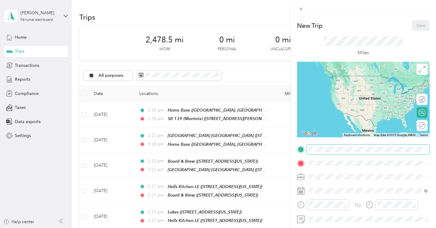
click at [335, 146] on span at bounding box center [368, 150] width 123 height 10
click at [331, 154] on span at bounding box center [368, 150] width 123 height 10
click at [333, 152] on span at bounding box center [368, 150] width 123 height 10
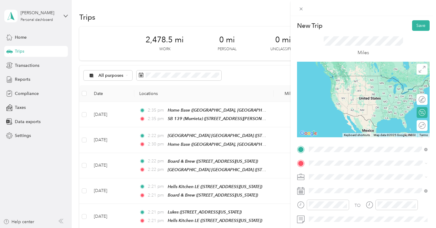
click at [374, 84] on span "[STREET_ADDRESS][PERSON_NAME][US_STATE]" at bounding box center [367, 84] width 94 height 5
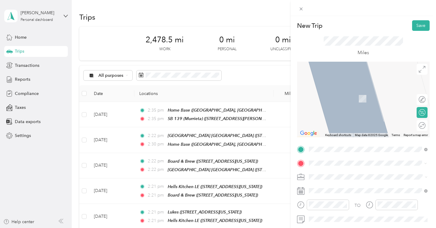
click at [350, 101] on span "[STREET_ADDRESS][US_STATE]" at bounding box center [350, 98] width 61 height 5
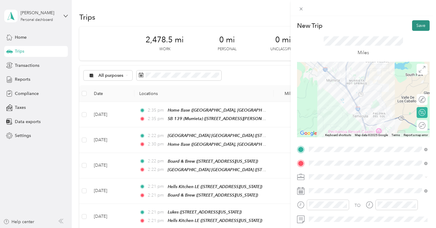
click at [423, 28] on button "Save" at bounding box center [421, 25] width 18 height 11
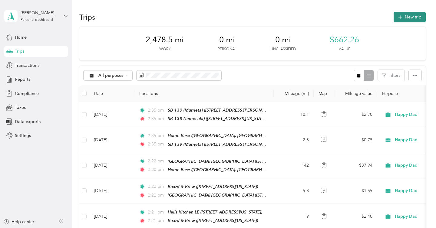
click at [410, 19] on button "New trip" at bounding box center [410, 17] width 32 height 11
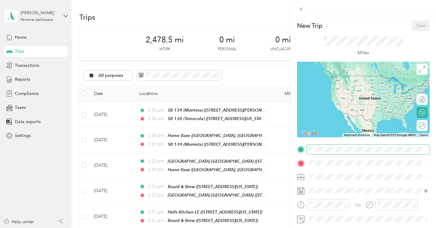
click at [320, 146] on span at bounding box center [368, 150] width 123 height 10
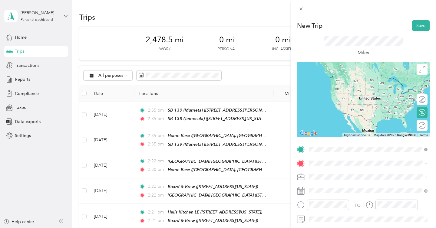
click at [344, 87] on span "[STREET_ADDRESS][US_STATE]" at bounding box center [350, 84] width 61 height 5
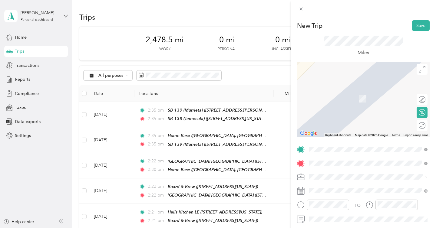
click at [363, 99] on span "[STREET_ADDRESS][US_STATE]" at bounding box center [350, 98] width 61 height 5
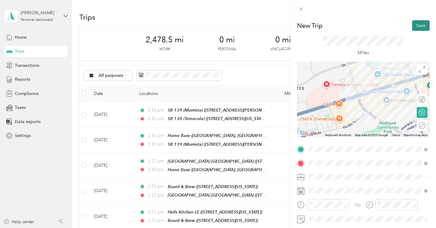
click at [419, 27] on button "Save" at bounding box center [421, 25] width 18 height 11
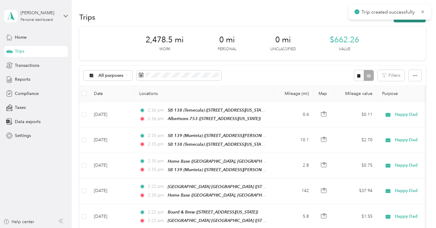
click at [412, 21] on button "New trip" at bounding box center [410, 17] width 32 height 11
